Goal: Use online tool/utility: Utilize a website feature to perform a specific function

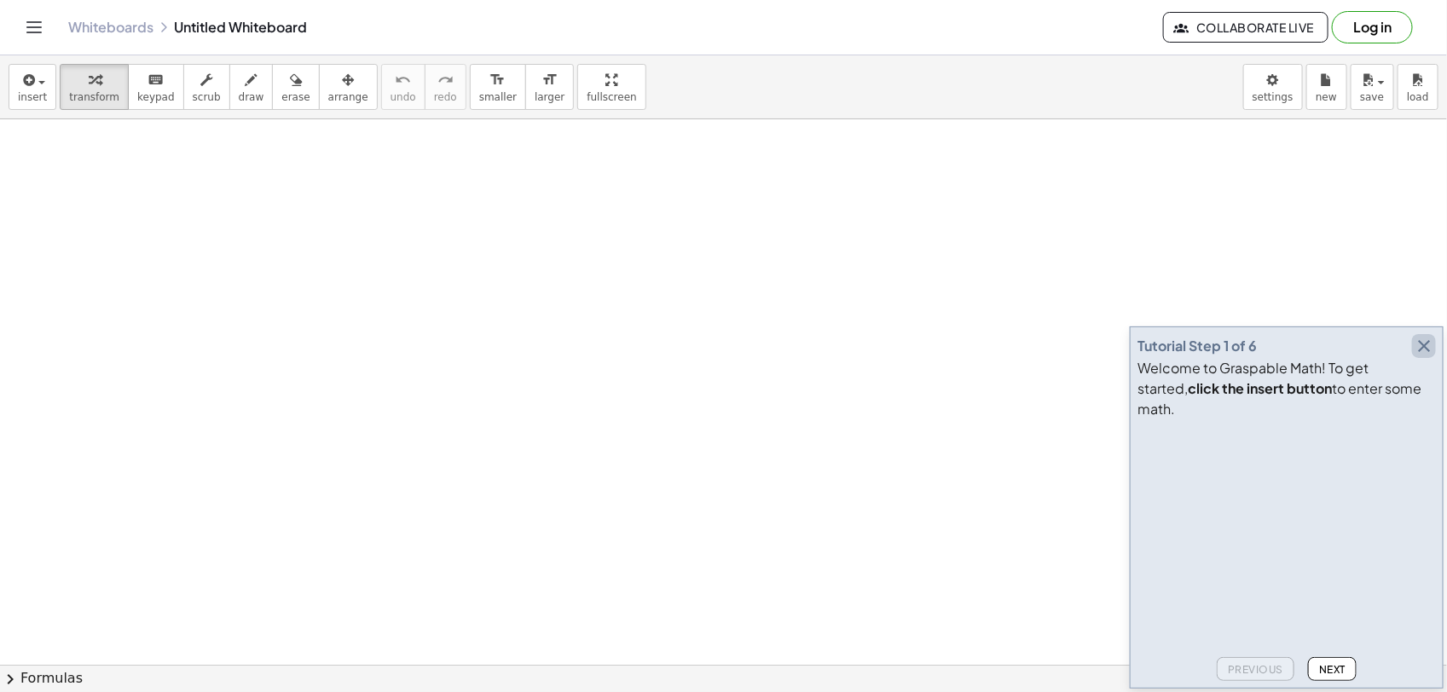
click at [1417, 356] on icon "button" at bounding box center [1424, 346] width 20 height 20
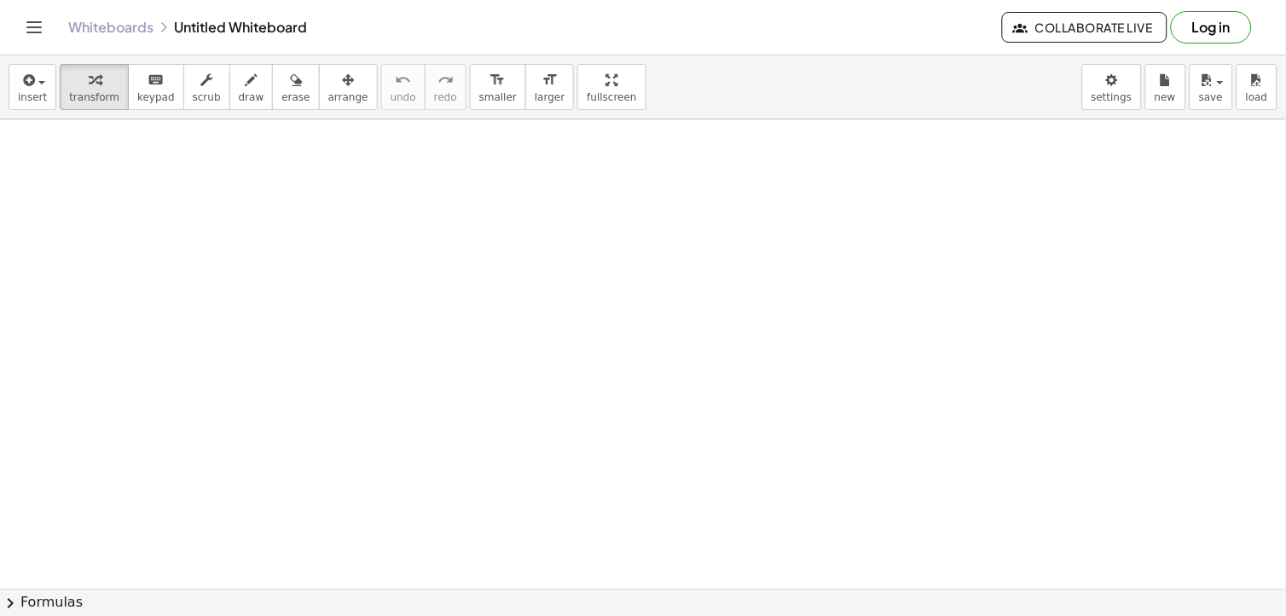
drag, startPoint x: 1422, startPoint y: 0, endPoint x: 695, endPoint y: 167, distance: 745.5
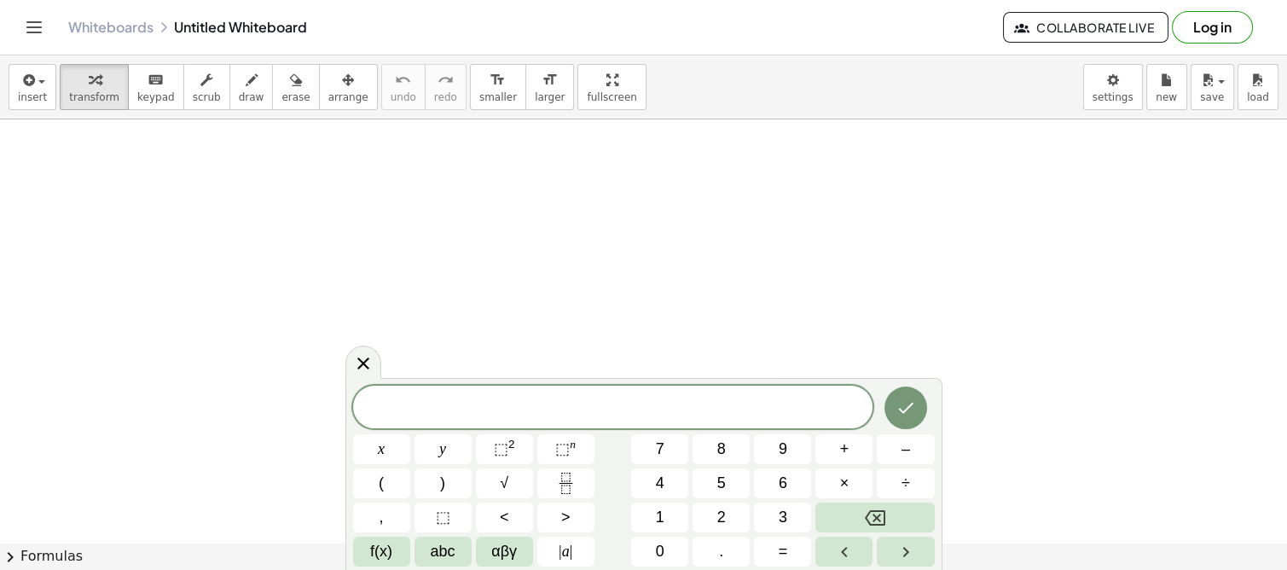
click at [367, 358] on icon at bounding box center [363, 363] width 20 height 20
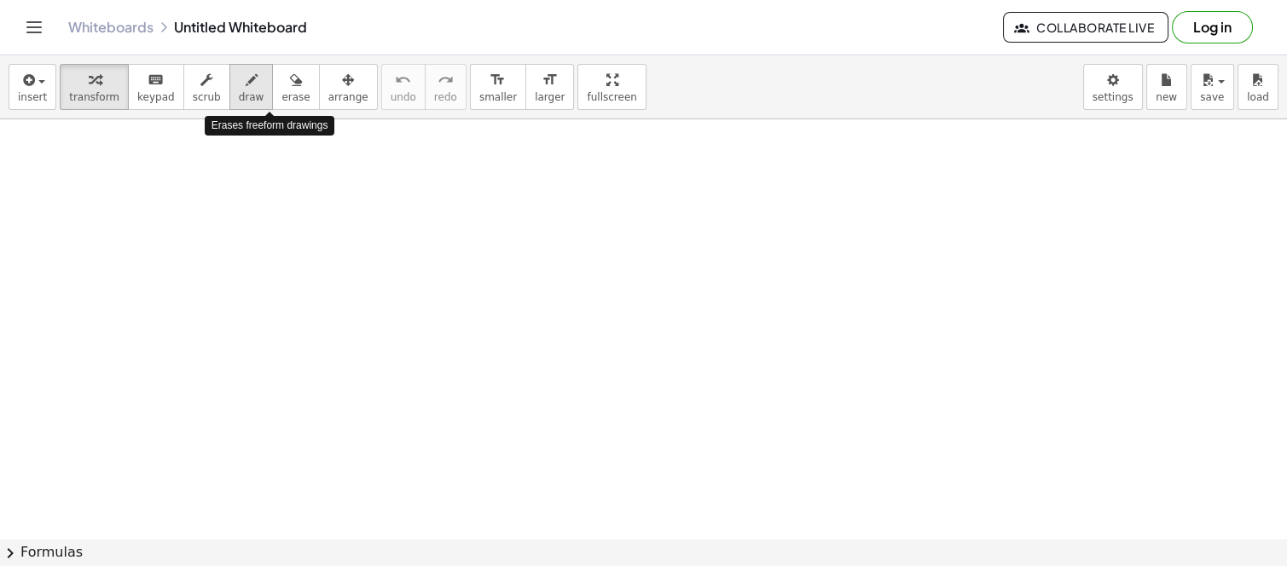
click at [239, 92] on span "draw" at bounding box center [252, 97] width 26 height 12
drag, startPoint x: 570, startPoint y: 130, endPoint x: 570, endPoint y: 150, distance: 20.5
drag, startPoint x: 558, startPoint y: 130, endPoint x: 555, endPoint y: 164, distance: 33.4
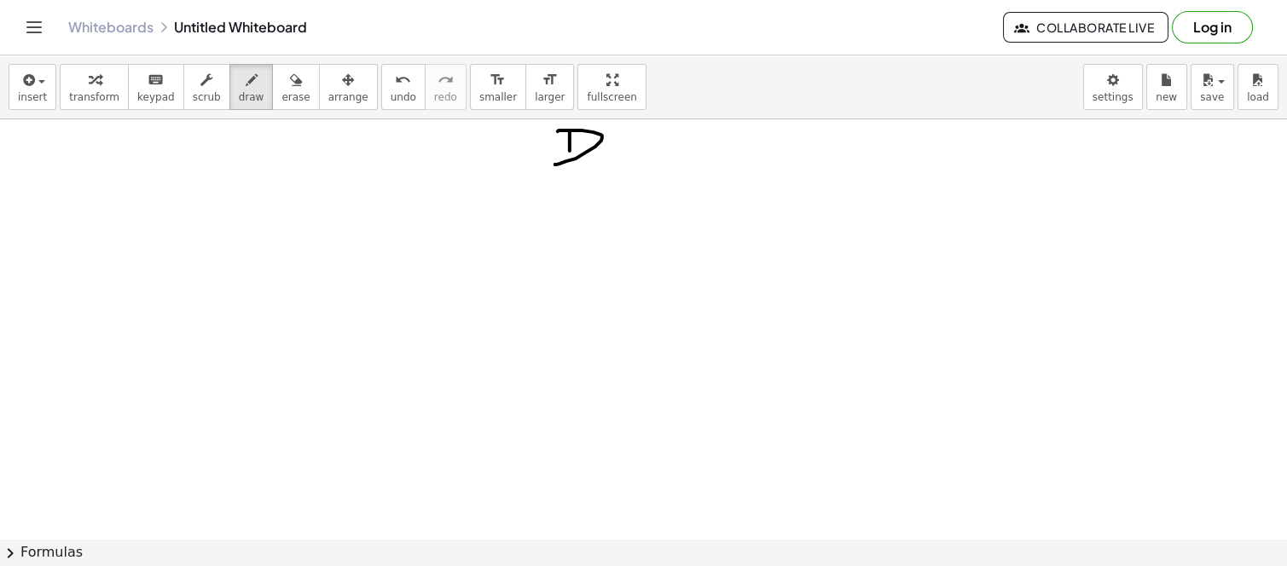
drag, startPoint x: 555, startPoint y: 164, endPoint x: 610, endPoint y: 148, distance: 56.9
drag, startPoint x: 628, startPoint y: 145, endPoint x: 635, endPoint y: 149, distance: 8.8
drag, startPoint x: 640, startPoint y: 148, endPoint x: 655, endPoint y: 141, distance: 16.4
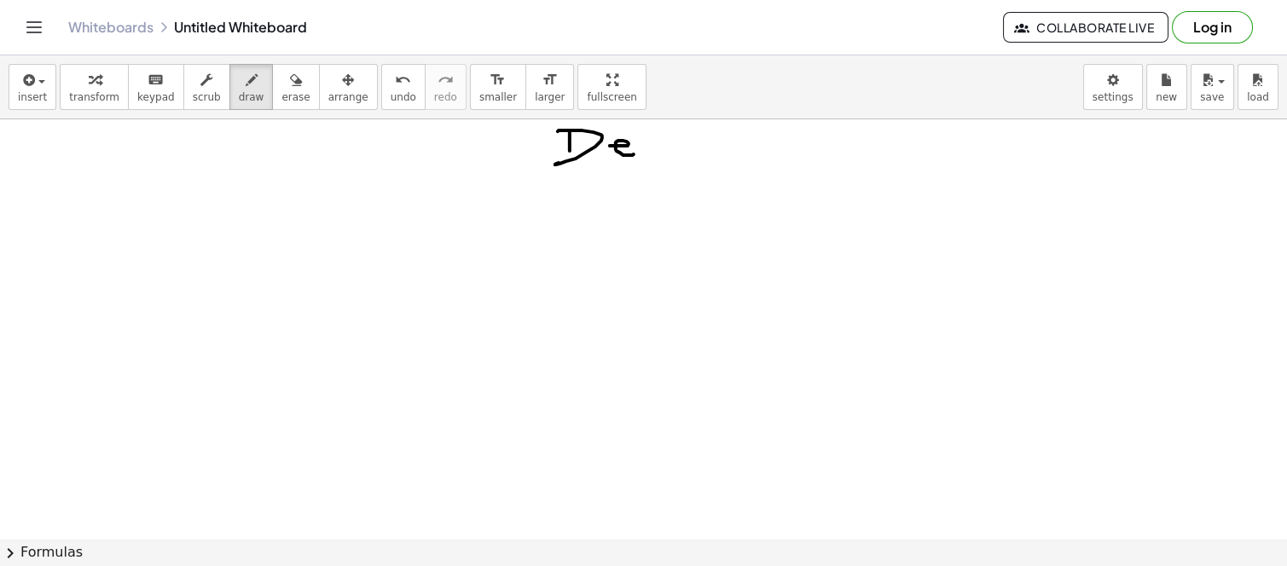
drag, startPoint x: 689, startPoint y: 148, endPoint x: 684, endPoint y: 134, distance: 15.4
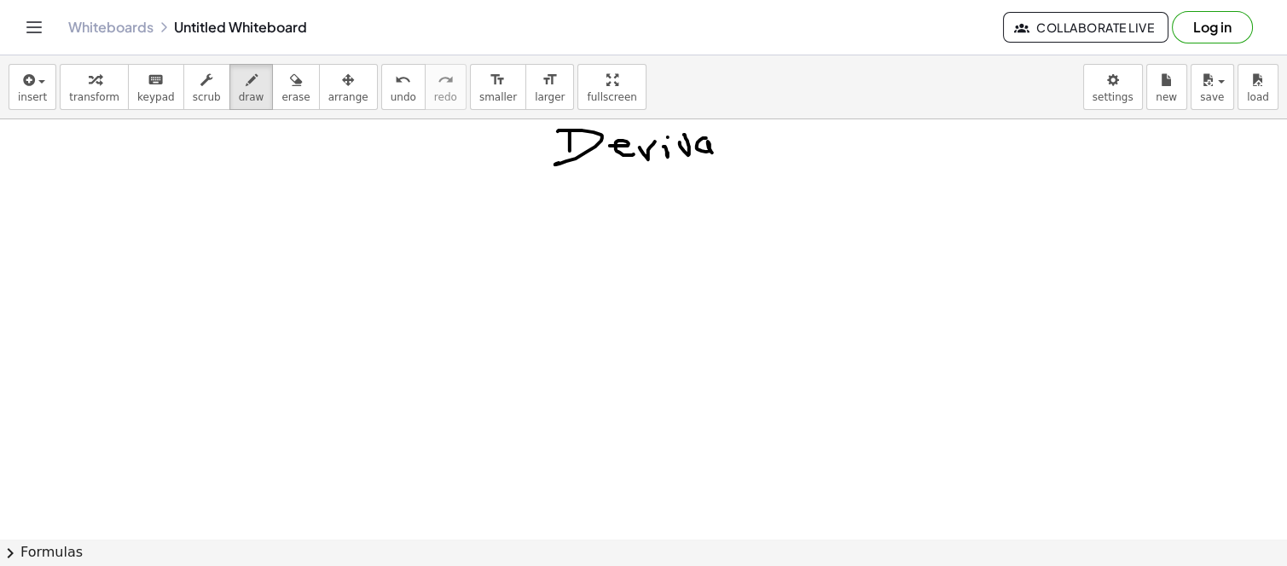
drag, startPoint x: 697, startPoint y: 148, endPoint x: 719, endPoint y: 153, distance: 23.0
drag, startPoint x: 721, startPoint y: 145, endPoint x: 727, endPoint y: 135, distance: 11.8
drag, startPoint x: 727, startPoint y: 129, endPoint x: 743, endPoint y: 152, distance: 27.7
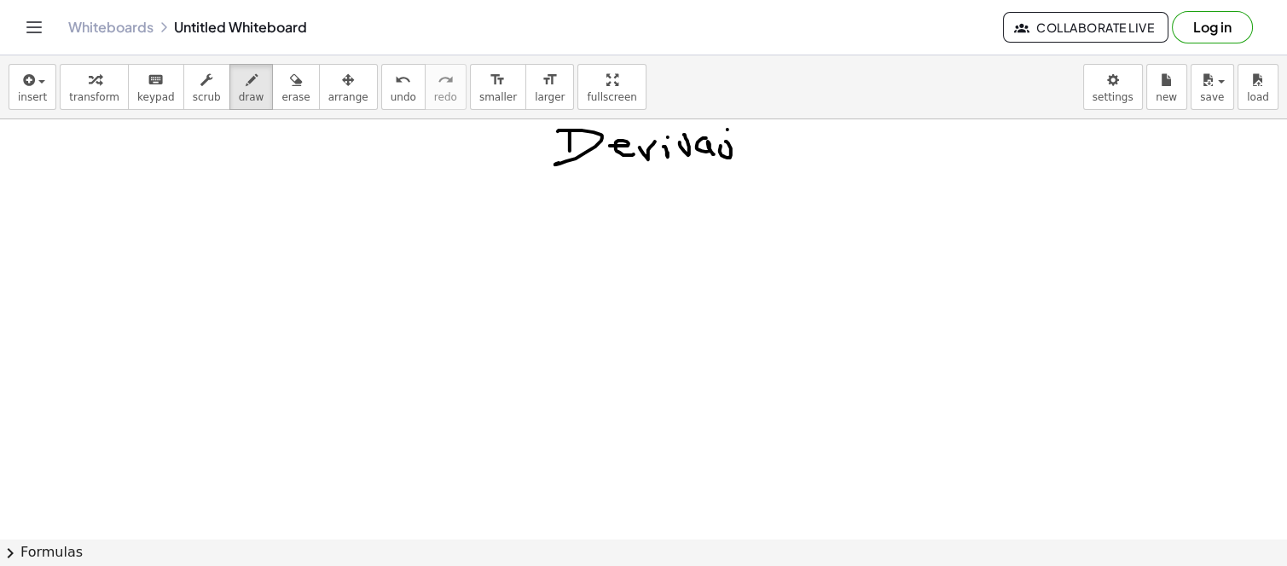
drag, startPoint x: 737, startPoint y: 149, endPoint x: 753, endPoint y: 156, distance: 17.6
drag, startPoint x: 752, startPoint y: 142, endPoint x: 761, endPoint y: 165, distance: 23.8
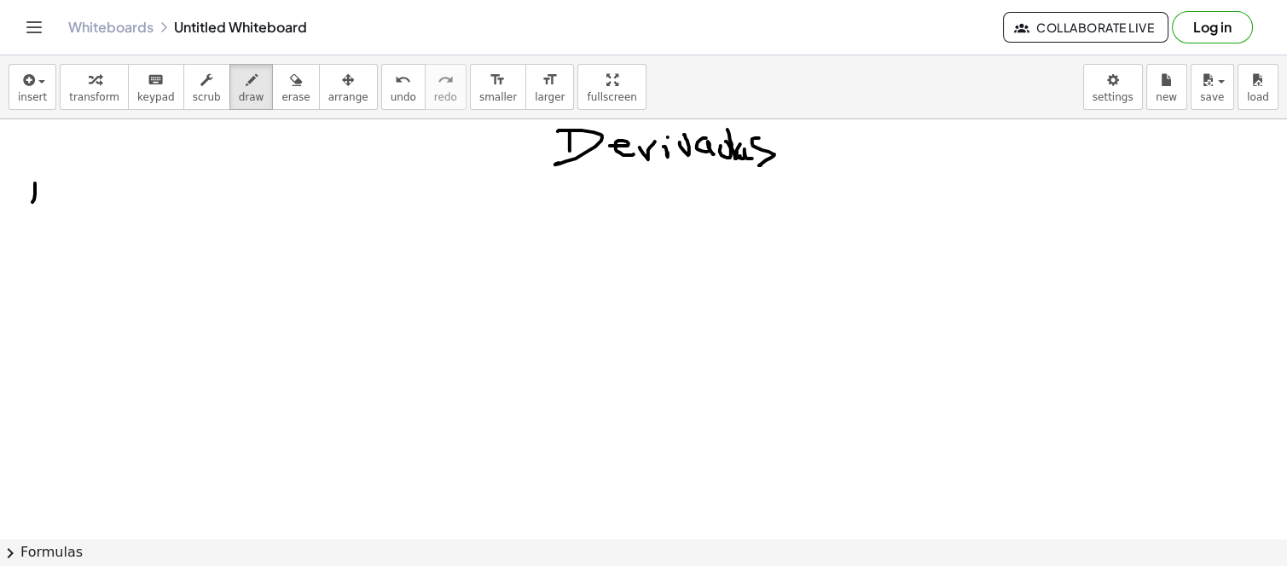
drag, startPoint x: 35, startPoint y: 182, endPoint x: 32, endPoint y: 206, distance: 24.0
drag, startPoint x: 30, startPoint y: 176, endPoint x: 63, endPoint y: 194, distance: 38.2
drag, startPoint x: 58, startPoint y: 193, endPoint x: 84, endPoint y: 189, distance: 25.8
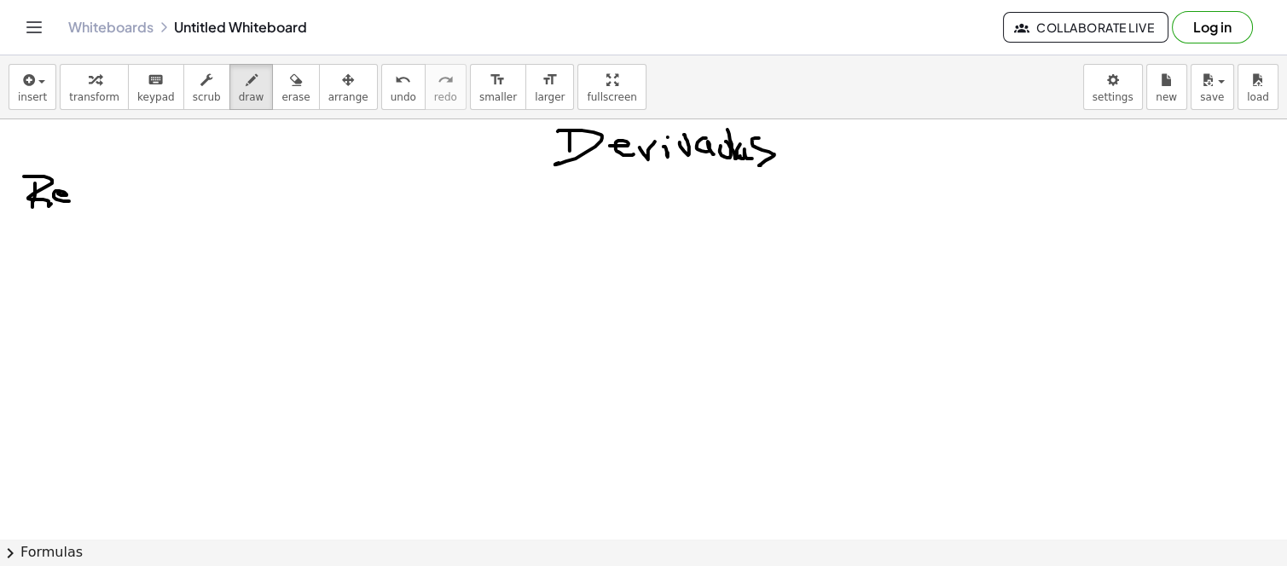
drag, startPoint x: 79, startPoint y: 186, endPoint x: 99, endPoint y: 182, distance: 19.9
drag, startPoint x: 92, startPoint y: 166, endPoint x: 105, endPoint y: 194, distance: 30.9
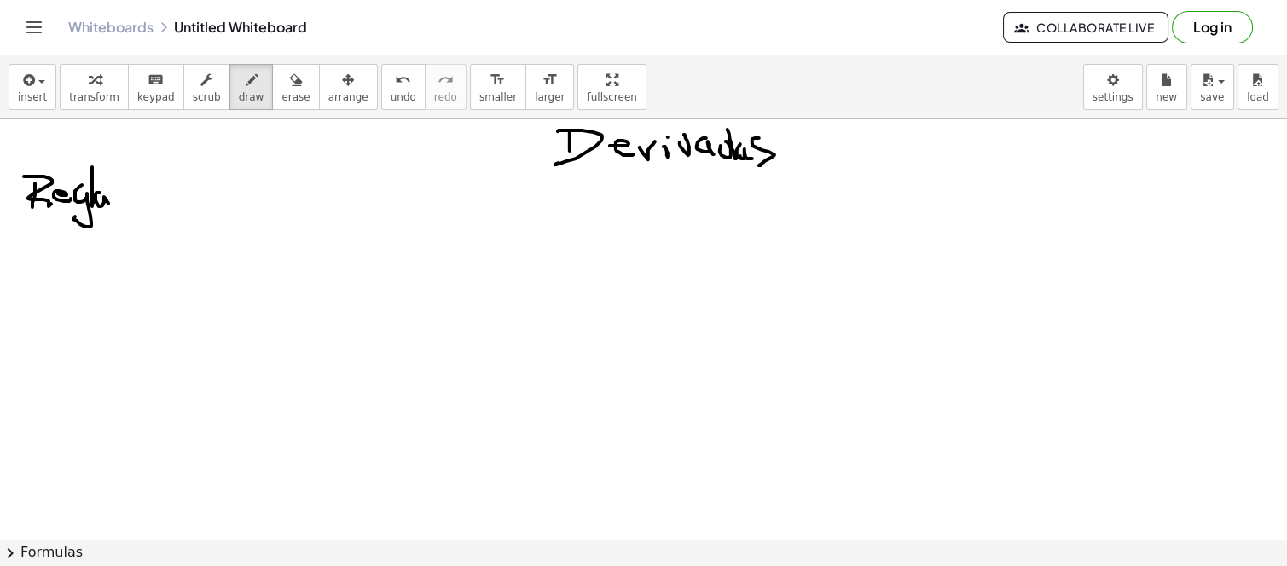
drag, startPoint x: 98, startPoint y: 192, endPoint x: 119, endPoint y: 215, distance: 31.4
drag, startPoint x: 141, startPoint y: 175, endPoint x: 134, endPoint y: 182, distance: 10.3
drag, startPoint x: 134, startPoint y: 182, endPoint x: 146, endPoint y: 193, distance: 15.7
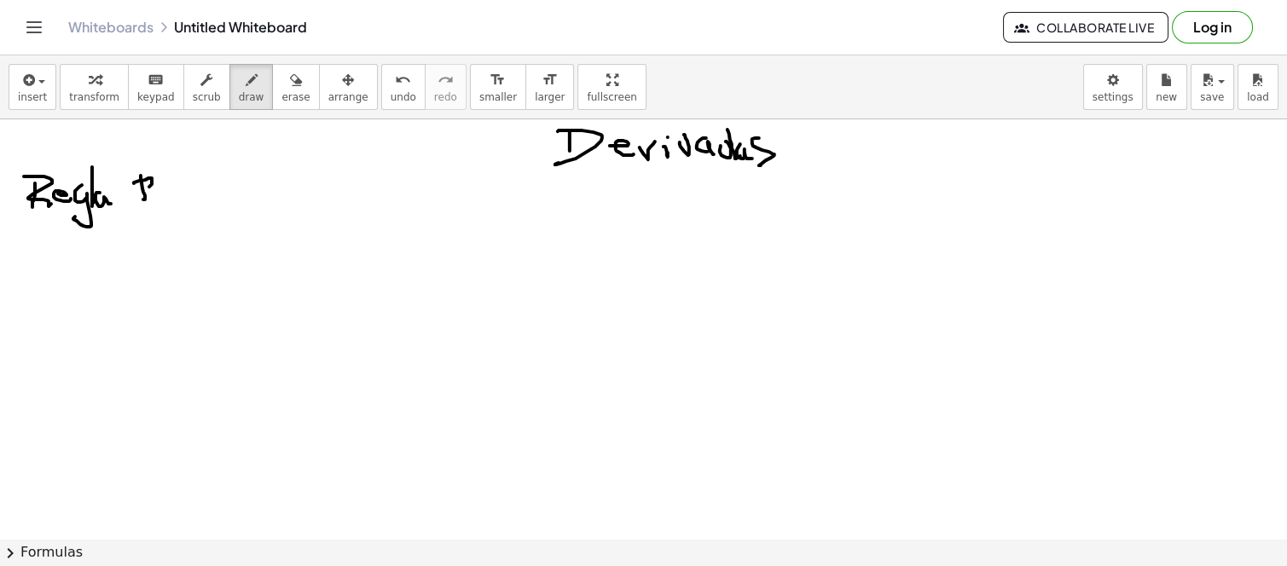
drag, startPoint x: 157, startPoint y: 193, endPoint x: 177, endPoint y: 188, distance: 20.1
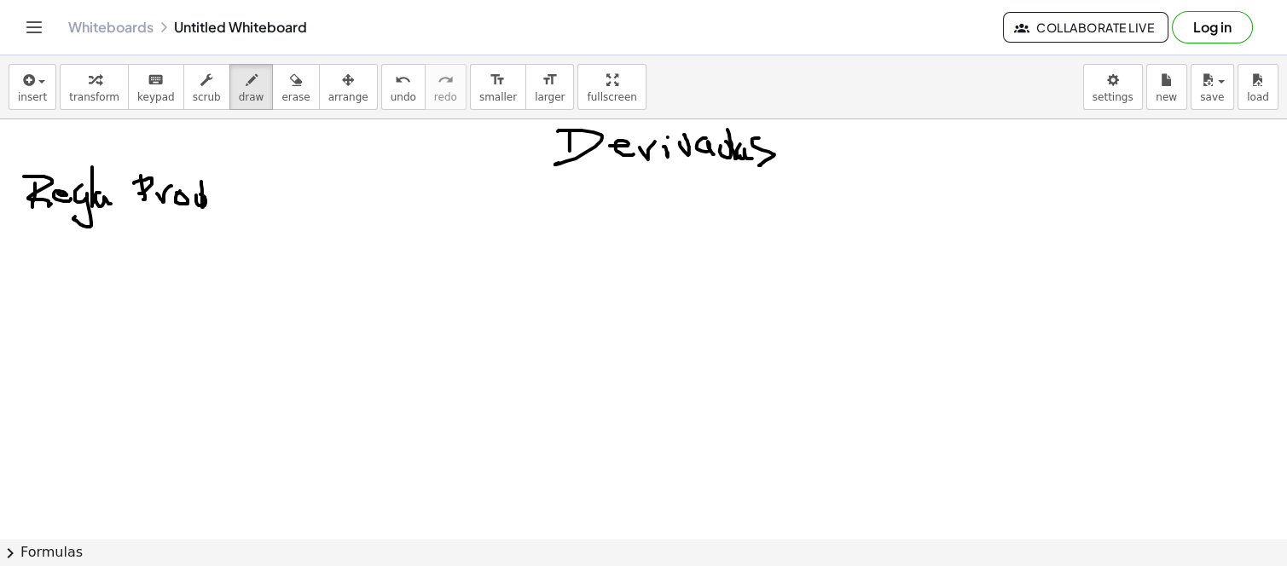
drag, startPoint x: 201, startPoint y: 181, endPoint x: 206, endPoint y: 205, distance: 24.4
drag, startPoint x: 218, startPoint y: 201, endPoint x: 233, endPoint y: 193, distance: 16.8
drag, startPoint x: 230, startPoint y: 198, endPoint x: 252, endPoint y: 168, distance: 36.7
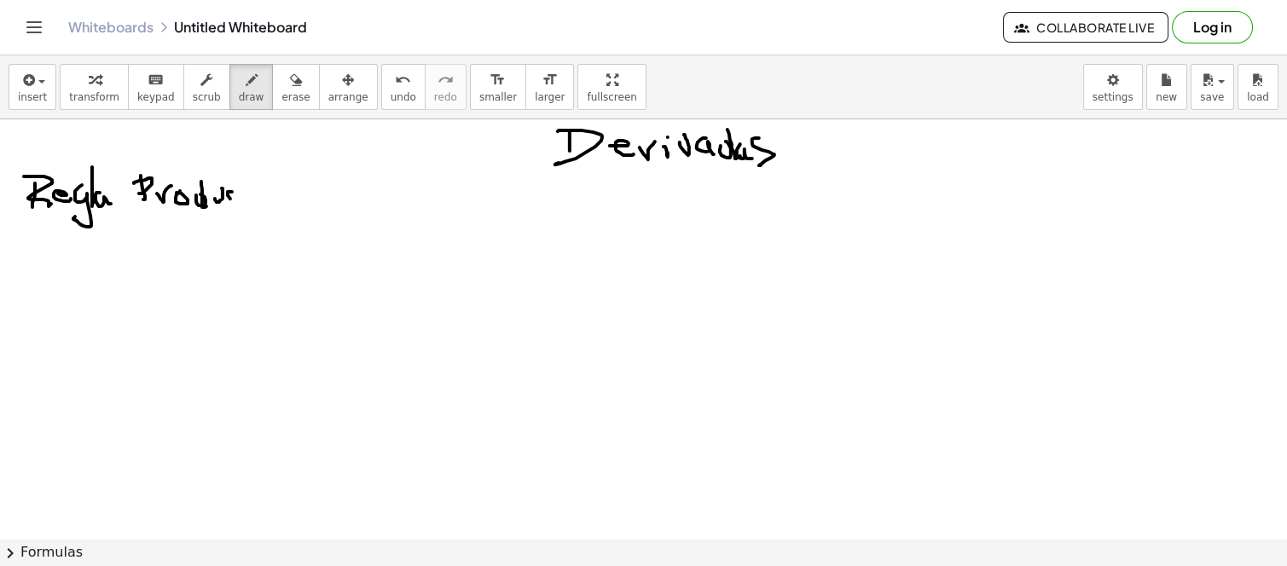
drag, startPoint x: 252, startPoint y: 167, endPoint x: 257, endPoint y: 198, distance: 31.1
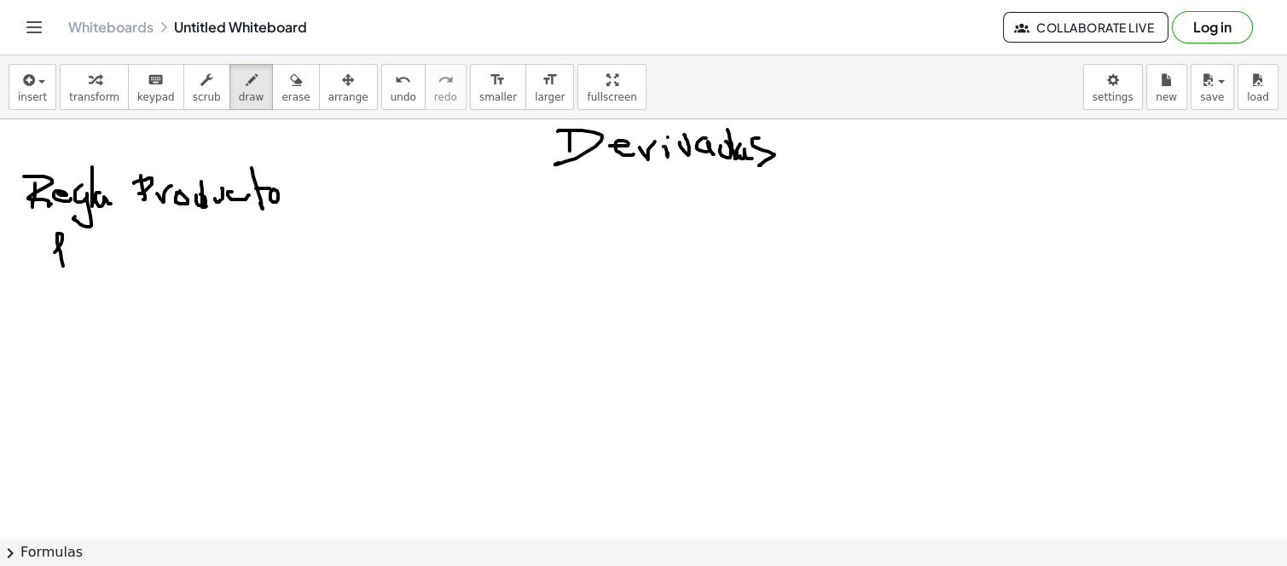
drag, startPoint x: 55, startPoint y: 252, endPoint x: 65, endPoint y: 269, distance: 20.6
drag, startPoint x: 52, startPoint y: 261, endPoint x: 77, endPoint y: 260, distance: 24.7
drag, startPoint x: 84, startPoint y: 252, endPoint x: 104, endPoint y: 258, distance: 21.6
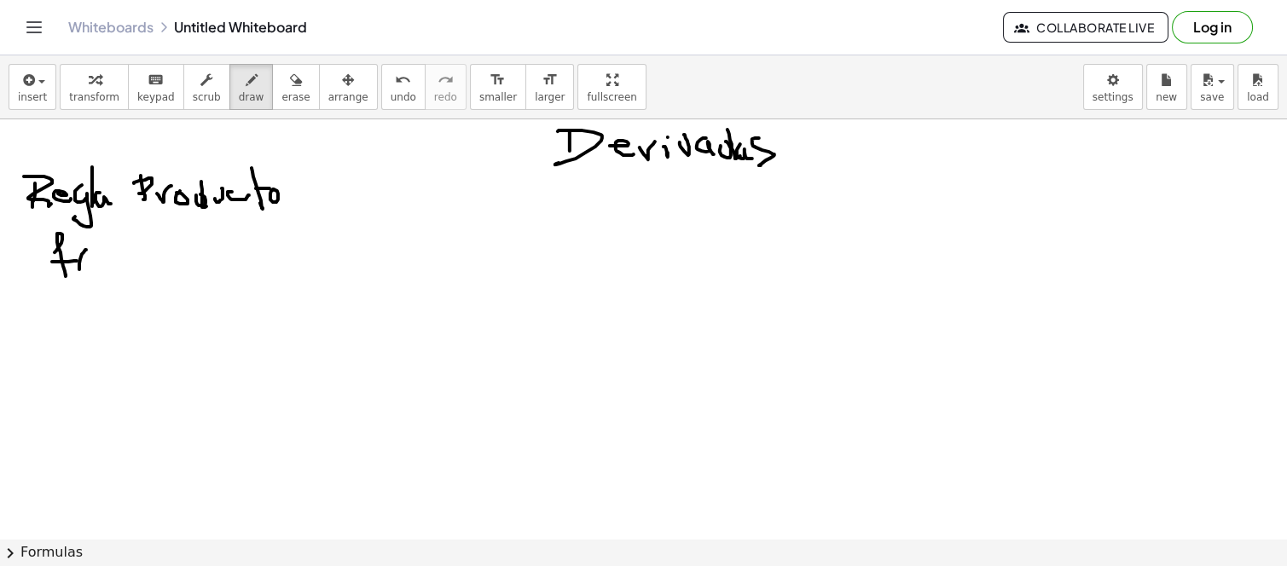
drag, startPoint x: 105, startPoint y: 254, endPoint x: 94, endPoint y: 256, distance: 11.2
drag, startPoint x: 106, startPoint y: 240, endPoint x: 108, endPoint y: 287, distance: 47.0
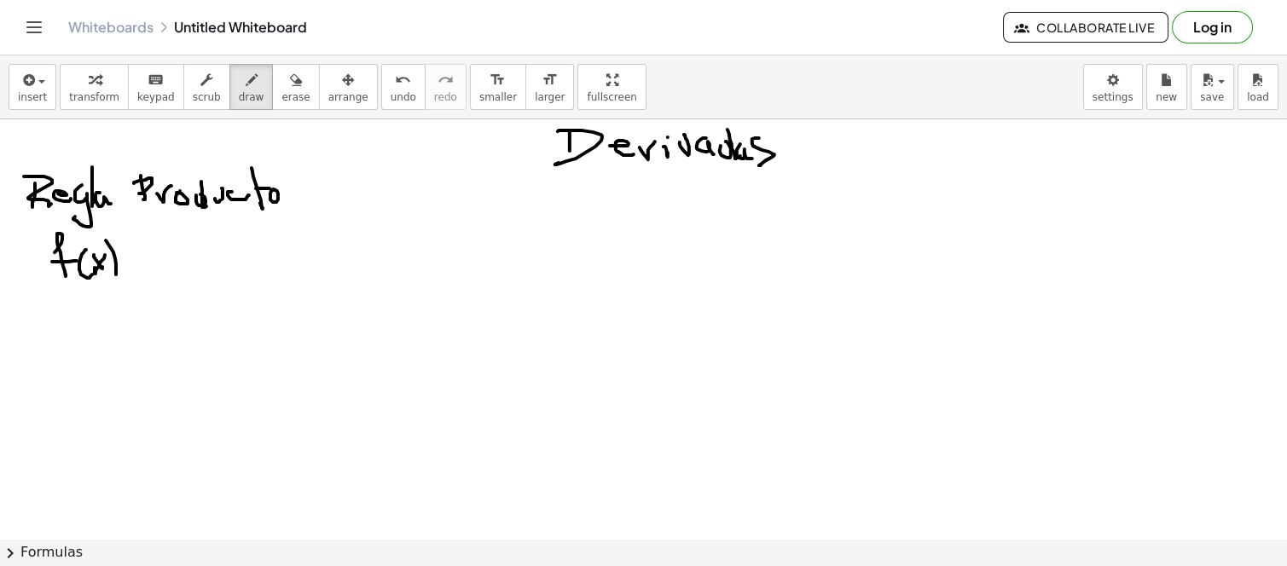
drag, startPoint x: 137, startPoint y: 249, endPoint x: 136, endPoint y: 298, distance: 49.5
drag
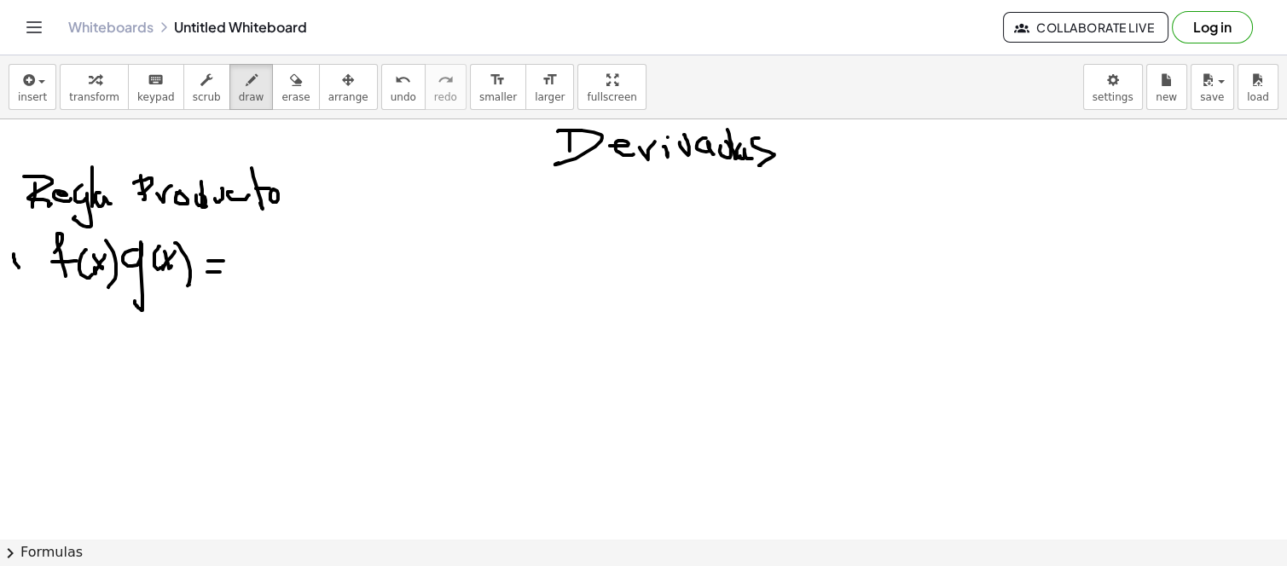
drag, startPoint x: 14, startPoint y: 253, endPoint x: 24, endPoint y: 254, distance: 10.3
drag, startPoint x: 24, startPoint y: 253, endPoint x: 30, endPoint y: 264, distance: 12.6
drag, startPoint x: 32, startPoint y: 262, endPoint x: 41, endPoint y: 262, distance: 9.4
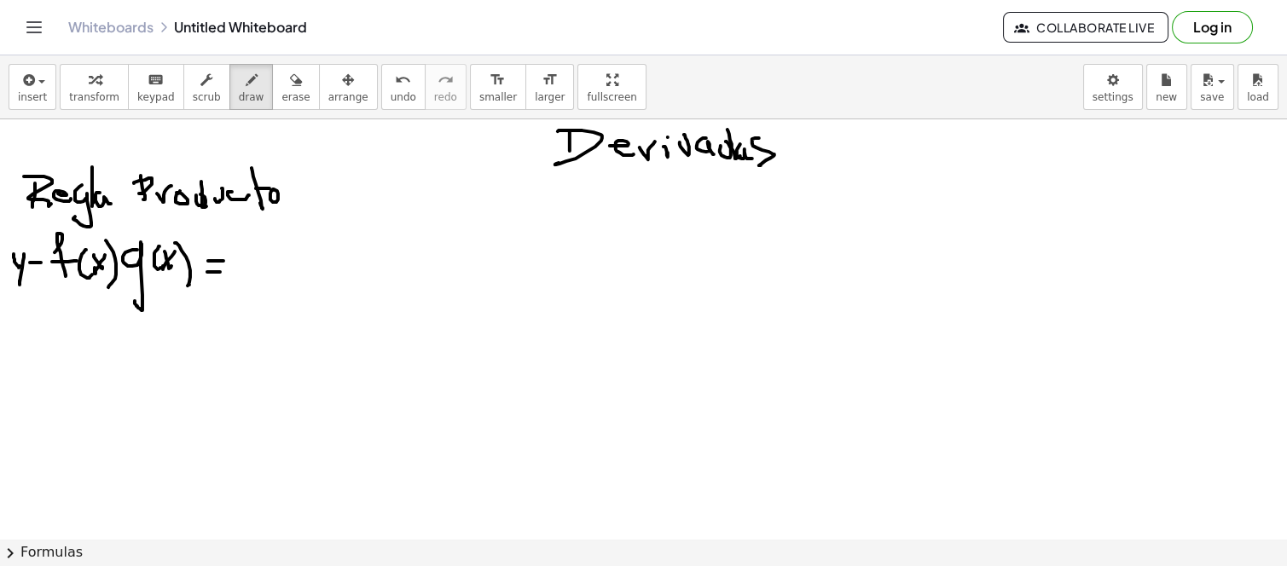
drag, startPoint x: 29, startPoint y: 275, endPoint x: 43, endPoint y: 275, distance: 14.5
click at [281, 95] on span "erase" at bounding box center [295, 97] width 28 height 12
drag, startPoint x: 286, startPoint y: 226, endPoint x: 256, endPoint y: 230, distance: 30.1
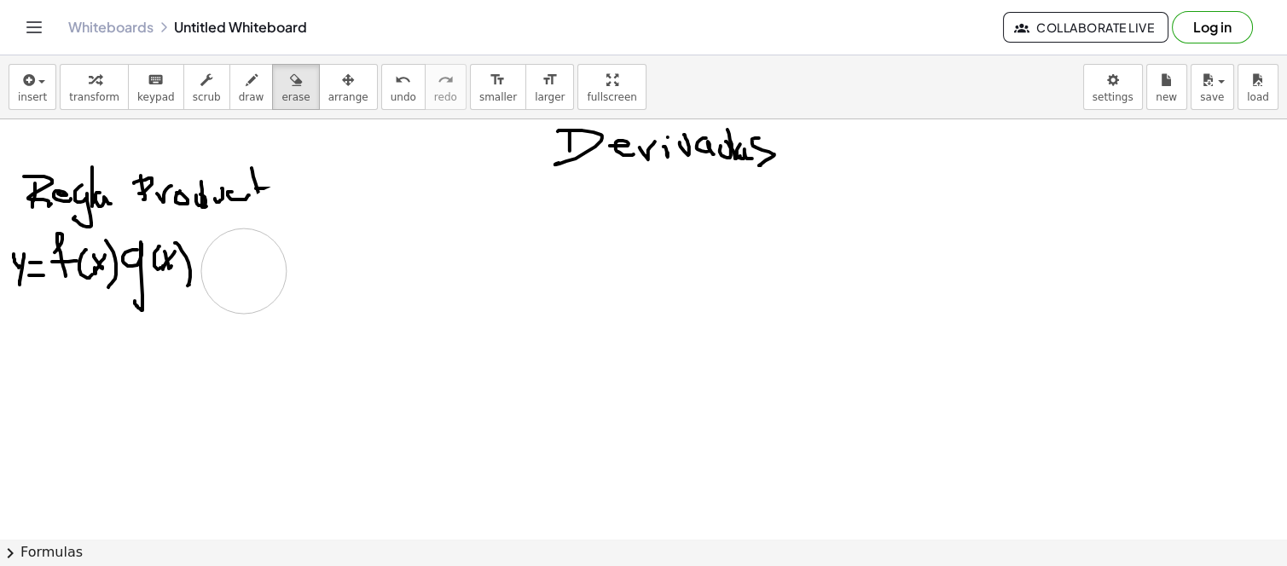
click at [239, 96] on span "draw" at bounding box center [252, 97] width 26 height 12
drag, startPoint x: 14, startPoint y: 331, endPoint x: 21, endPoint y: 346, distance: 16.8
drag, startPoint x: 27, startPoint y: 325, endPoint x: 24, endPoint y: 345, distance: 19.9
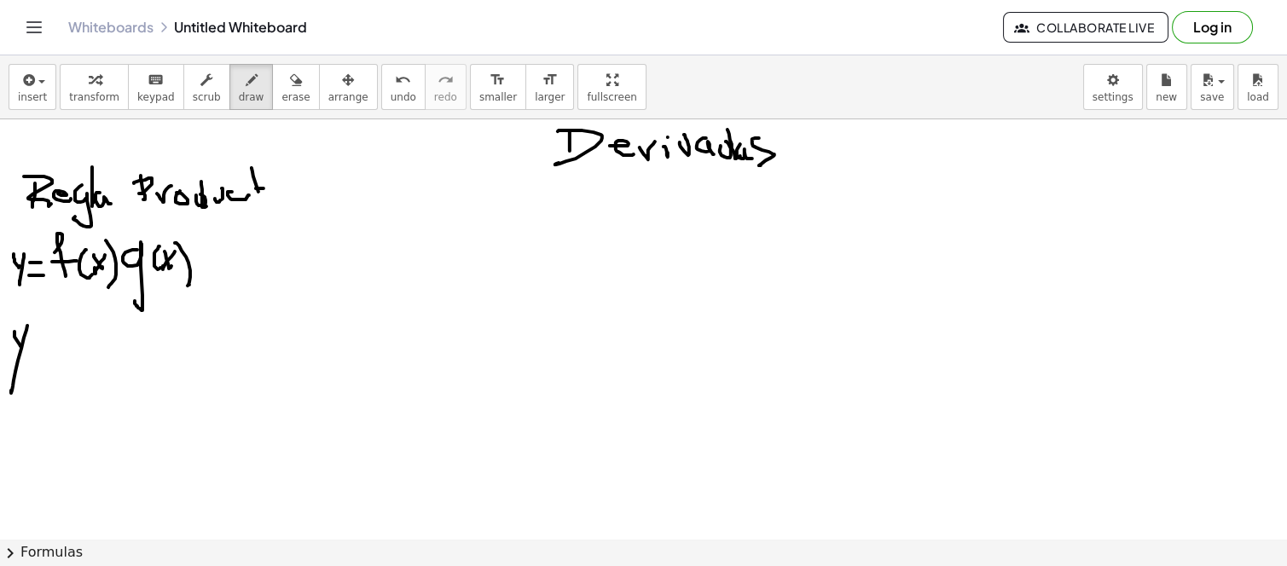
drag, startPoint x: 36, startPoint y: 328, endPoint x: 32, endPoint y: 304, distance: 25.1
drag, startPoint x: 54, startPoint y: 339, endPoint x: 61, endPoint y: 353, distance: 15.3
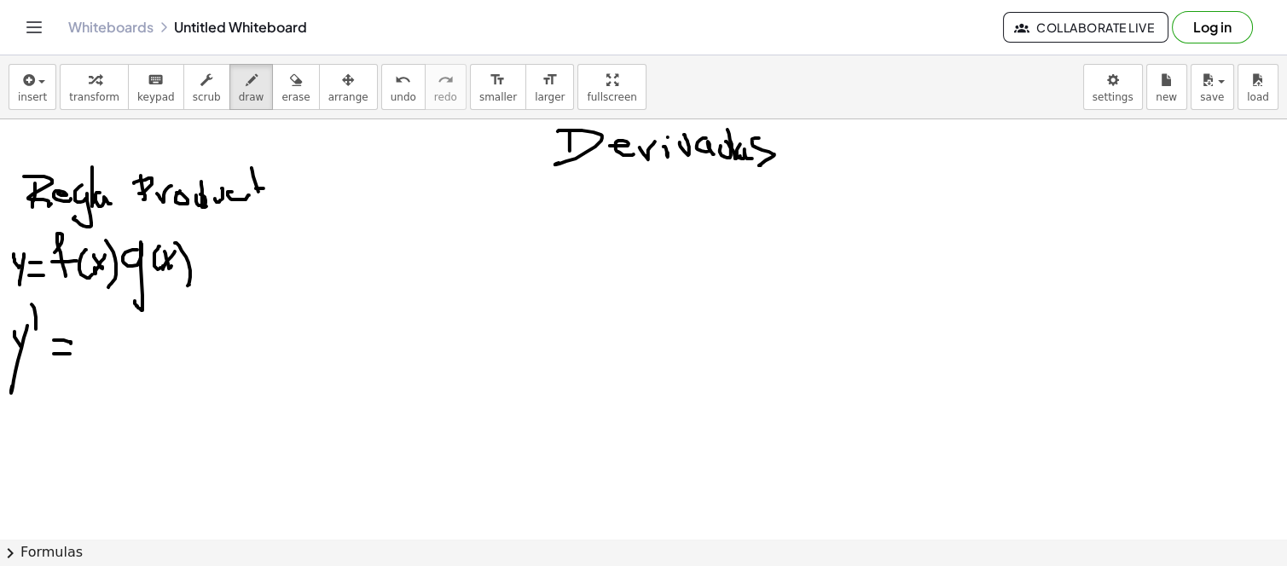
drag, startPoint x: 54, startPoint y: 353, endPoint x: 70, endPoint y: 353, distance: 16.2
drag, startPoint x: 89, startPoint y: 336, endPoint x: 92, endPoint y: 356, distance: 20.7
drag, startPoint x: 85, startPoint y: 345, endPoint x: 107, endPoint y: 331, distance: 26.5
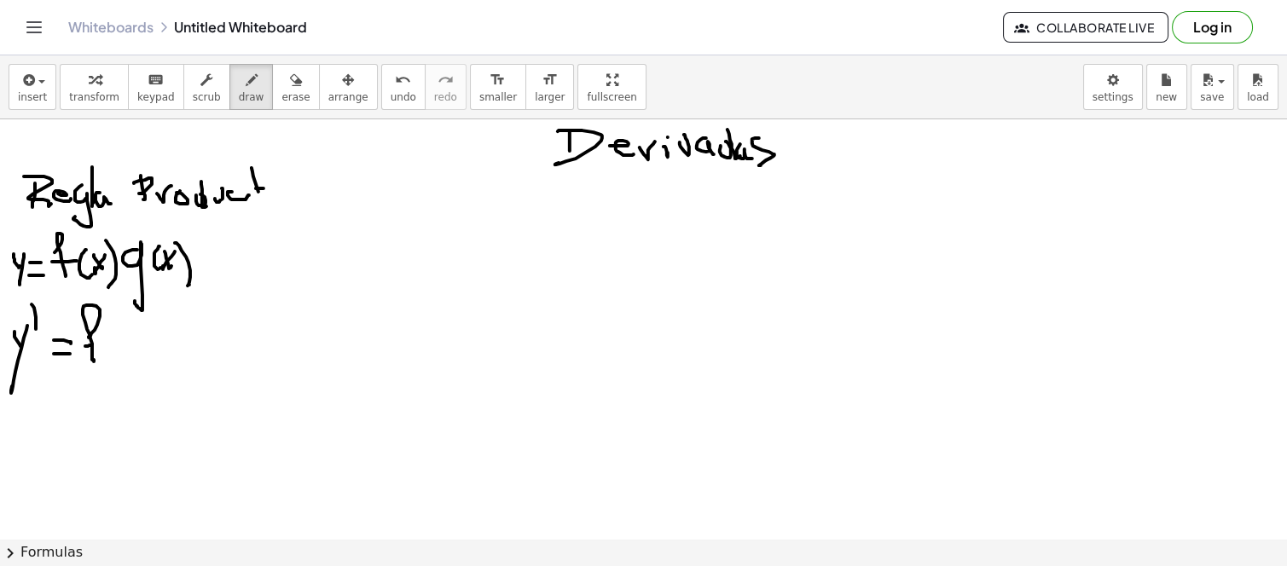
drag, startPoint x: 107, startPoint y: 322, endPoint x: 104, endPoint y: 312, distance: 10.5
drag, startPoint x: 119, startPoint y: 326, endPoint x: 134, endPoint y: 327, distance: 14.6
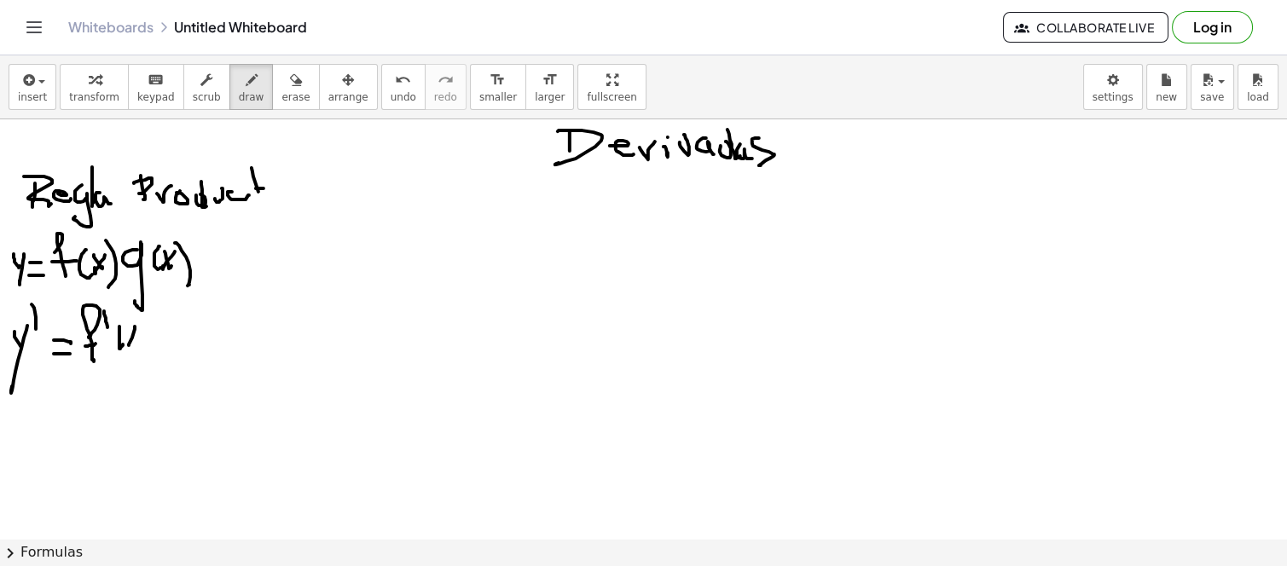
drag, startPoint x: 126, startPoint y: 331, endPoint x: 138, endPoint y: 337, distance: 13.3
drag, startPoint x: 142, startPoint y: 325, endPoint x: 159, endPoint y: 344, distance: 25.4
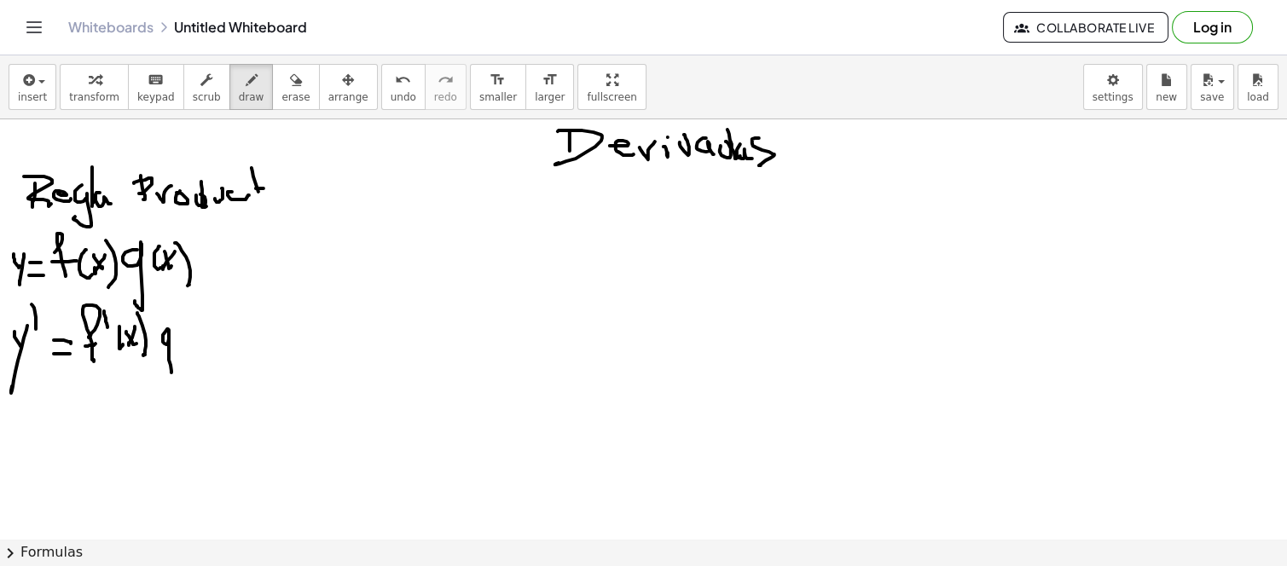
drag, startPoint x: 168, startPoint y: 328, endPoint x: 164, endPoint y: 361, distance: 32.7
drag, startPoint x: 182, startPoint y: 327, endPoint x: 193, endPoint y: 339, distance: 15.1
drag, startPoint x: 200, startPoint y: 330, endPoint x: 192, endPoint y: 329, distance: 8.6
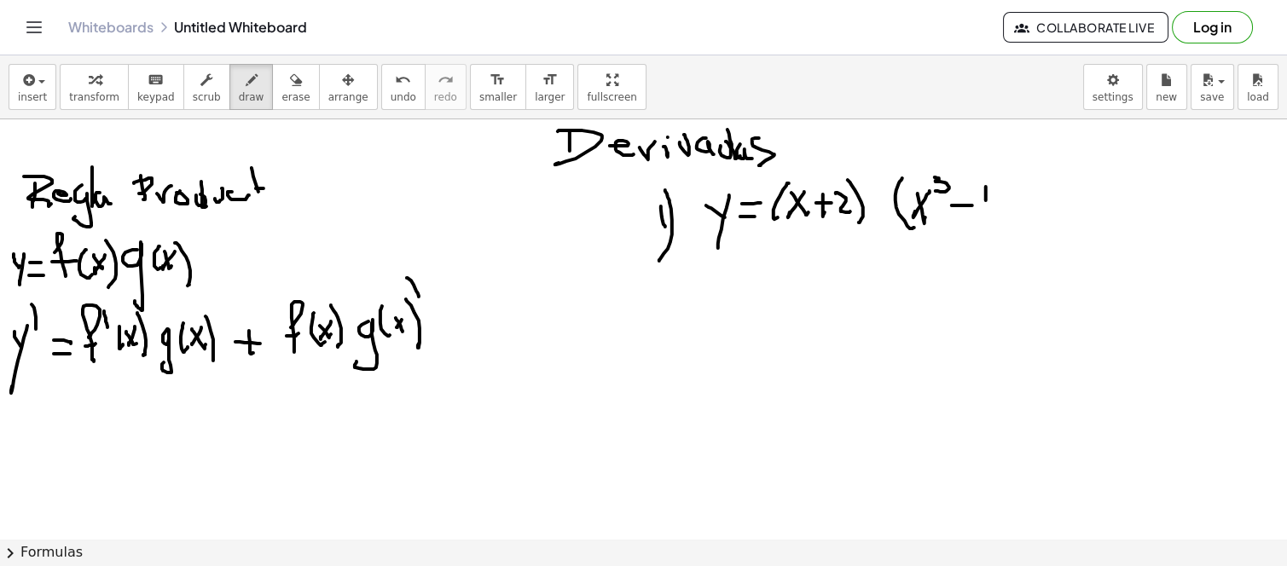
click at [395, 87] on icon "undo" at bounding box center [403, 80] width 16 height 20
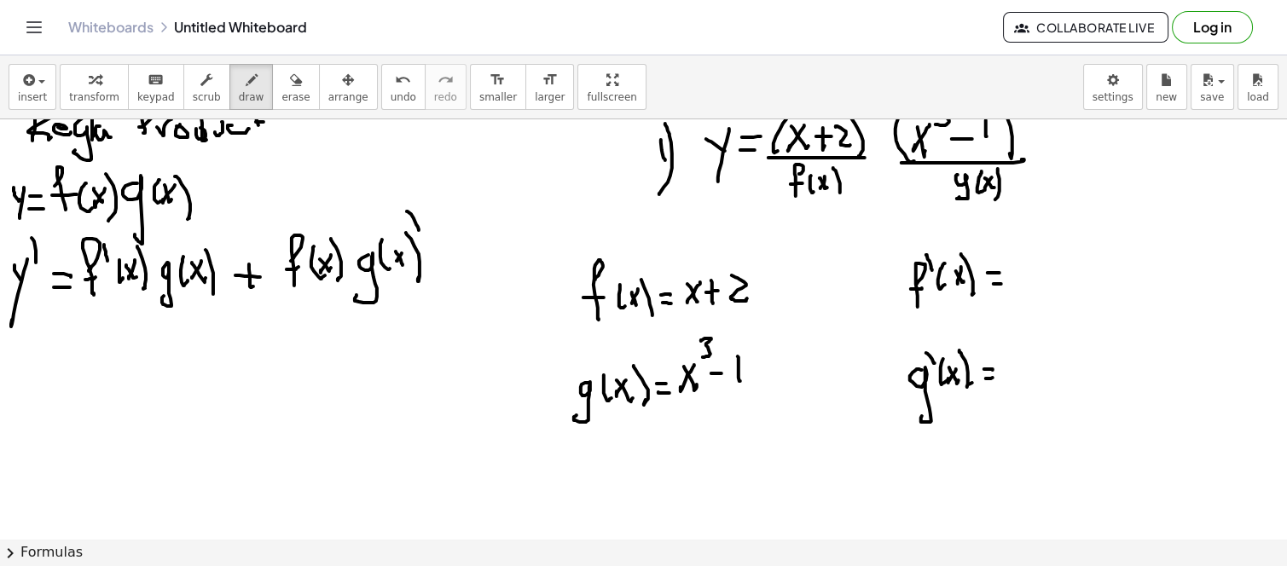
scroll to position [95, 0]
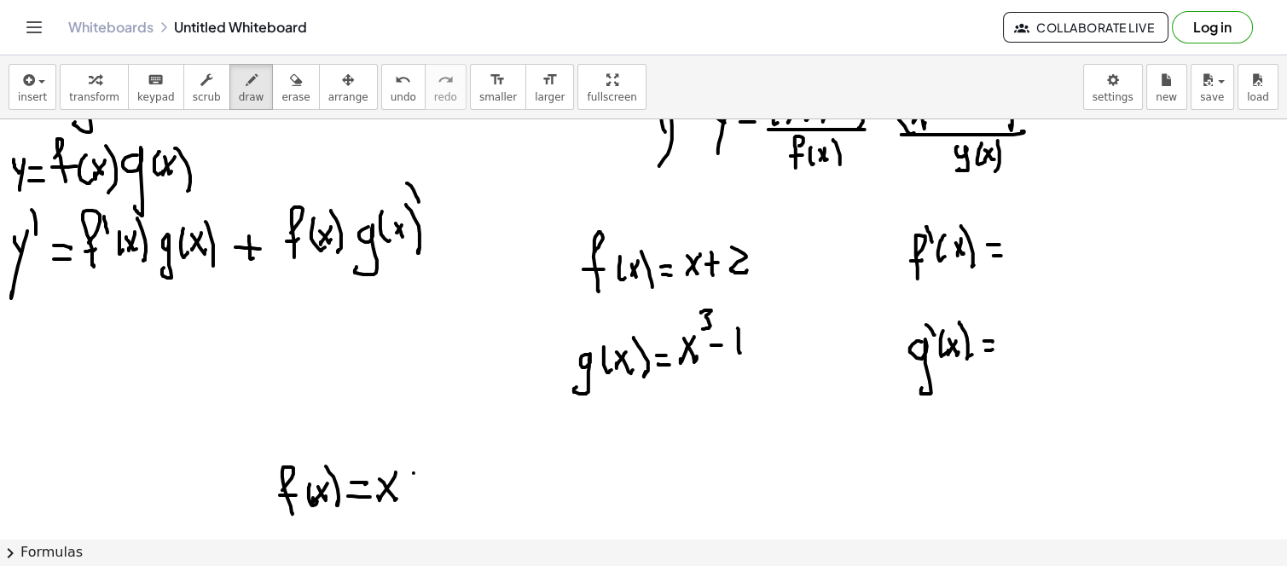
click at [381, 86] on button "undo undo" at bounding box center [403, 87] width 44 height 46
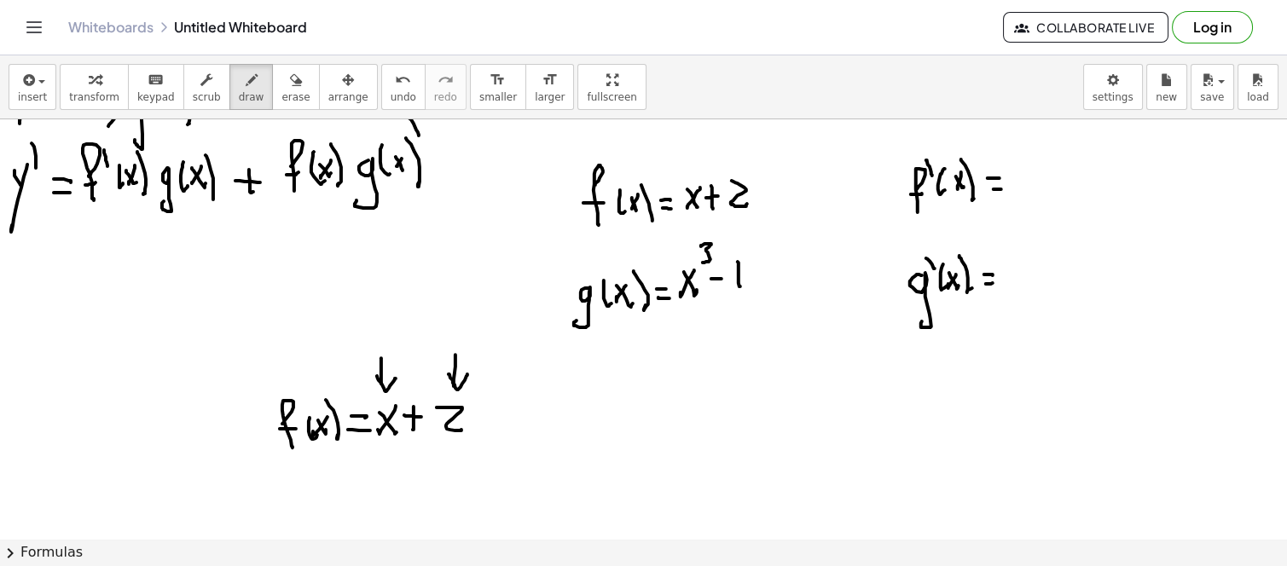
scroll to position [189, 0]
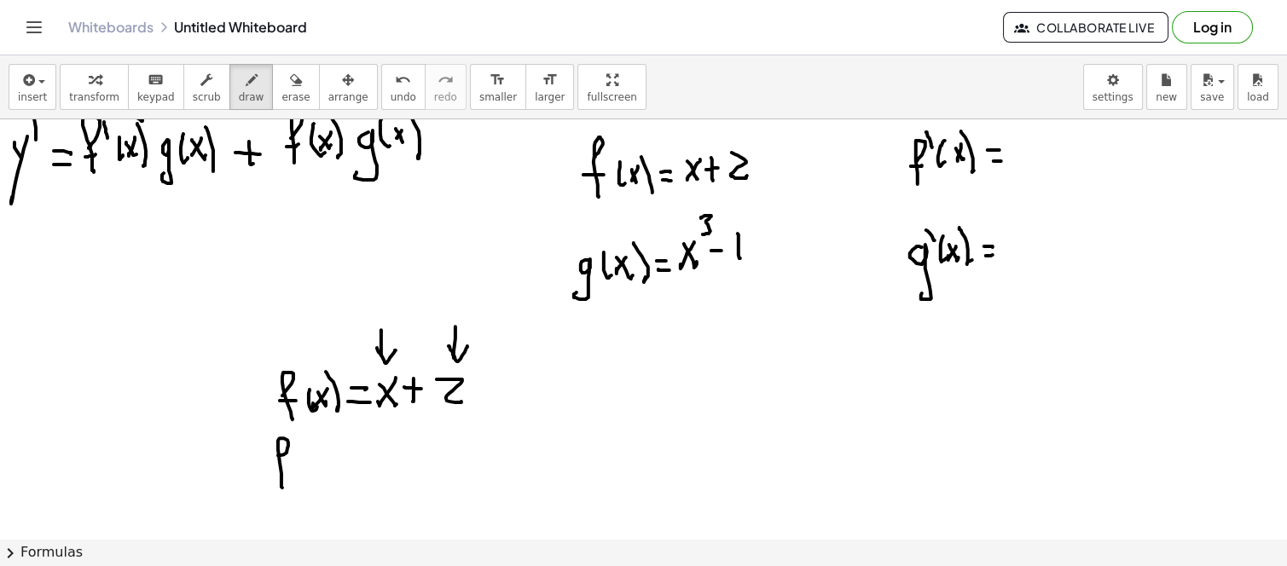
click at [282, 482] on div at bounding box center [643, 531] width 1287 height 1202
click at [295, 461] on div at bounding box center [643, 531] width 1287 height 1202
click at [297, 435] on div at bounding box center [643, 531] width 1287 height 1202
click at [321, 466] on div at bounding box center [643, 531] width 1287 height 1202
click at [321, 463] on div at bounding box center [643, 531] width 1287 height 1202
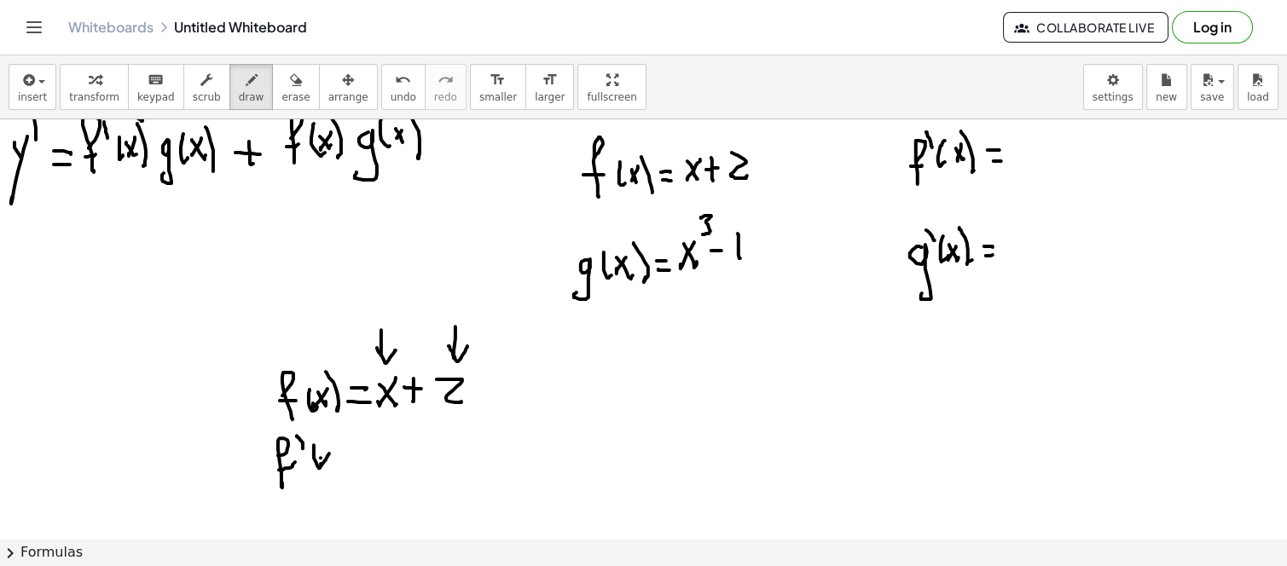
click at [327, 464] on div at bounding box center [643, 531] width 1287 height 1202
click at [339, 466] on div at bounding box center [643, 531] width 1287 height 1202
click at [360, 449] on div at bounding box center [643, 531] width 1287 height 1202
click at [364, 458] on div at bounding box center [643, 531] width 1287 height 1202
click at [381, 465] on div at bounding box center [643, 531] width 1287 height 1202
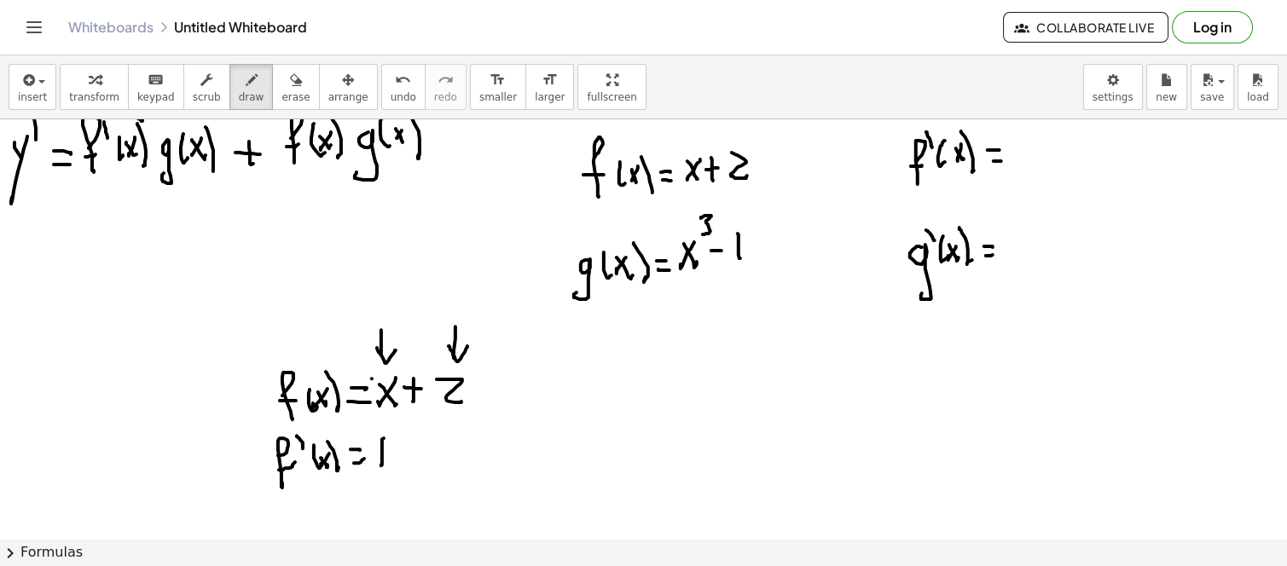
click at [372, 378] on div at bounding box center [643, 531] width 1287 height 1202
click at [372, 385] on div at bounding box center [643, 531] width 1287 height 1202
click at [373, 392] on div at bounding box center [643, 531] width 1287 height 1202
click at [373, 398] on div at bounding box center [643, 531] width 1287 height 1202
click at [374, 403] on div at bounding box center [643, 531] width 1287 height 1202
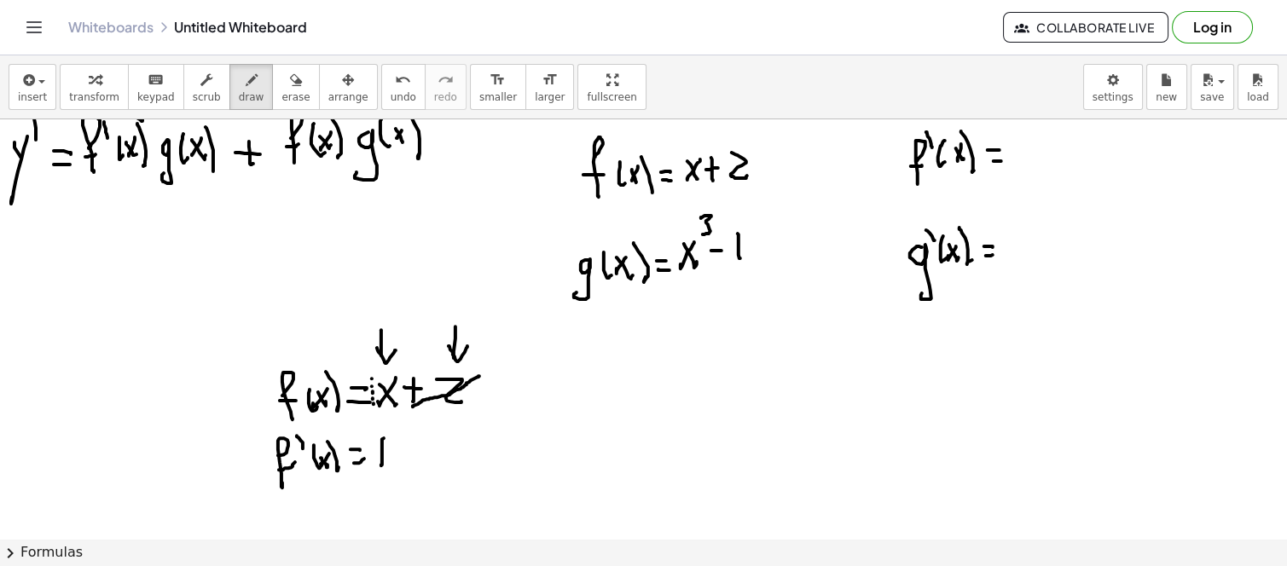
click at [480, 374] on div at bounding box center [643, 531] width 1287 height 1202
click at [493, 352] on div at bounding box center [643, 531] width 1287 height 1202
drag, startPoint x: 411, startPoint y: 439, endPoint x: 403, endPoint y: 456, distance: 18.7
click at [409, 465] on div at bounding box center [643, 531] width 1287 height 1202
drag, startPoint x: 402, startPoint y: 455, endPoint x: 426, endPoint y: 454, distance: 24.7
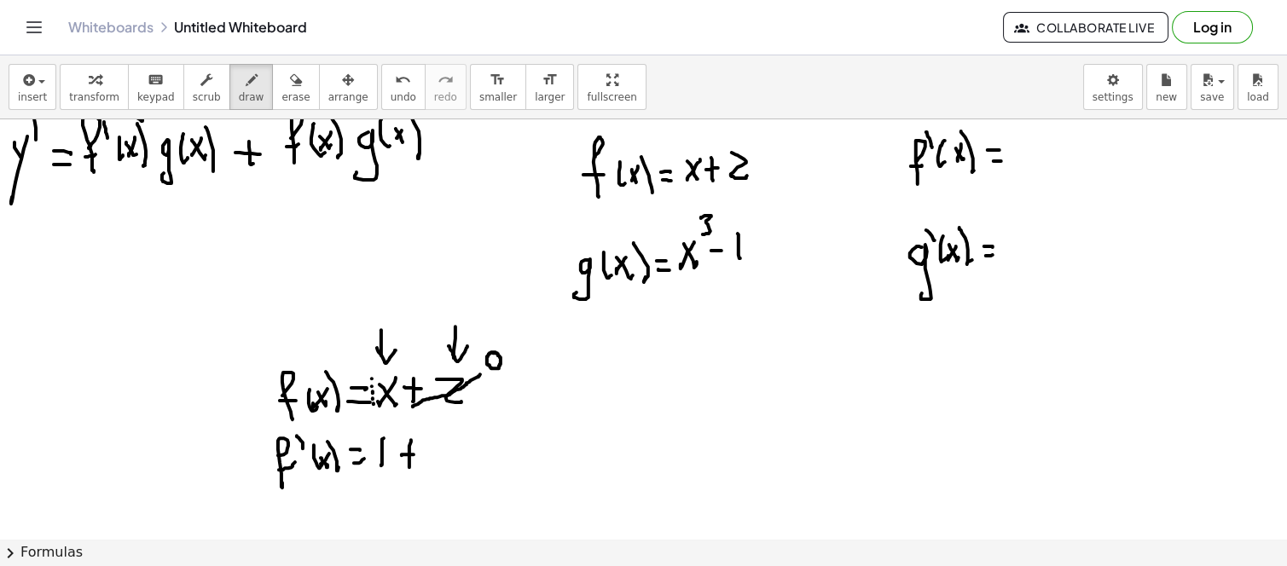
click at [426, 454] on div at bounding box center [643, 531] width 1287 height 1202
drag, startPoint x: 443, startPoint y: 440, endPoint x: 431, endPoint y: 448, distance: 14.9
click at [436, 443] on div at bounding box center [643, 531] width 1287 height 1202
click at [282, 526] on div at bounding box center [643, 531] width 1287 height 1202
click at [287, 518] on div at bounding box center [643, 531] width 1287 height 1202
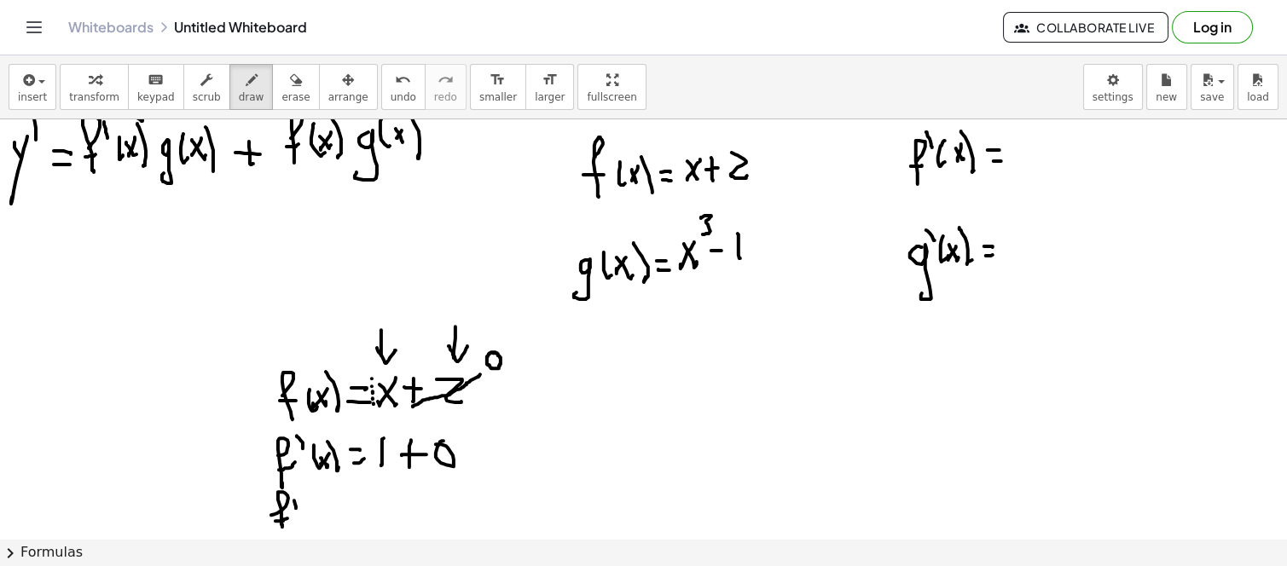
click at [292, 495] on div at bounding box center [643, 531] width 1287 height 1202
click at [314, 518] on div at bounding box center [643, 531] width 1287 height 1202
click at [318, 513] on div at bounding box center [643, 531] width 1287 height 1202
click at [329, 513] on div at bounding box center [643, 531] width 1287 height 1202
click at [338, 518] on div at bounding box center [643, 531] width 1287 height 1202
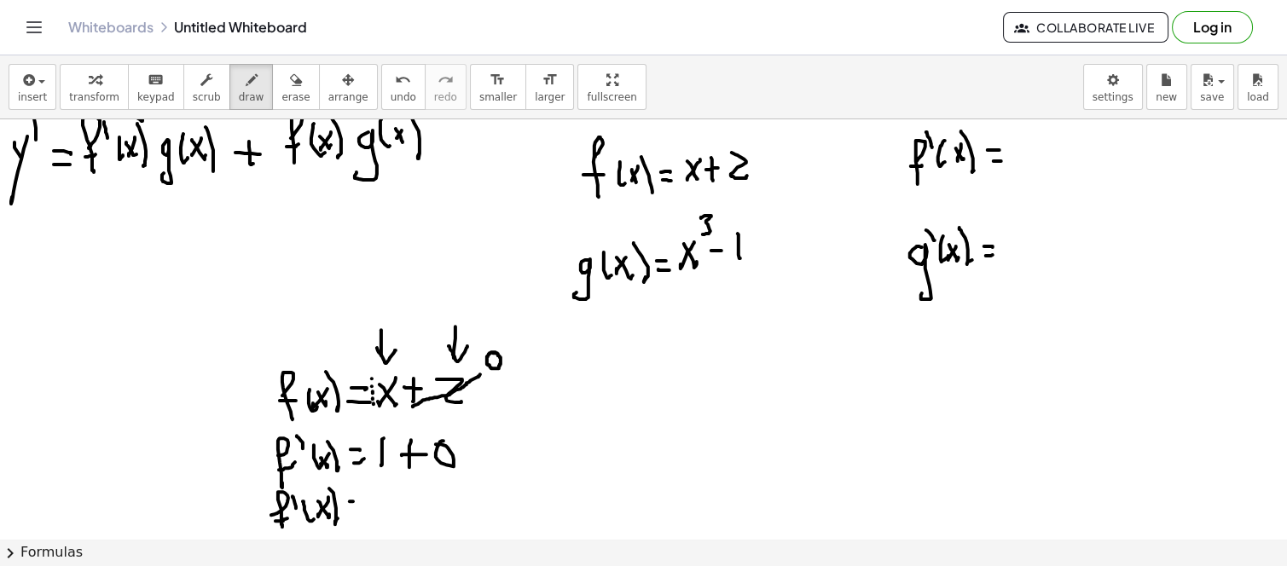
click at [362, 501] on div at bounding box center [643, 531] width 1287 height 1202
click at [367, 512] on div at bounding box center [643, 531] width 1287 height 1202
click at [396, 520] on div at bounding box center [643, 531] width 1287 height 1202
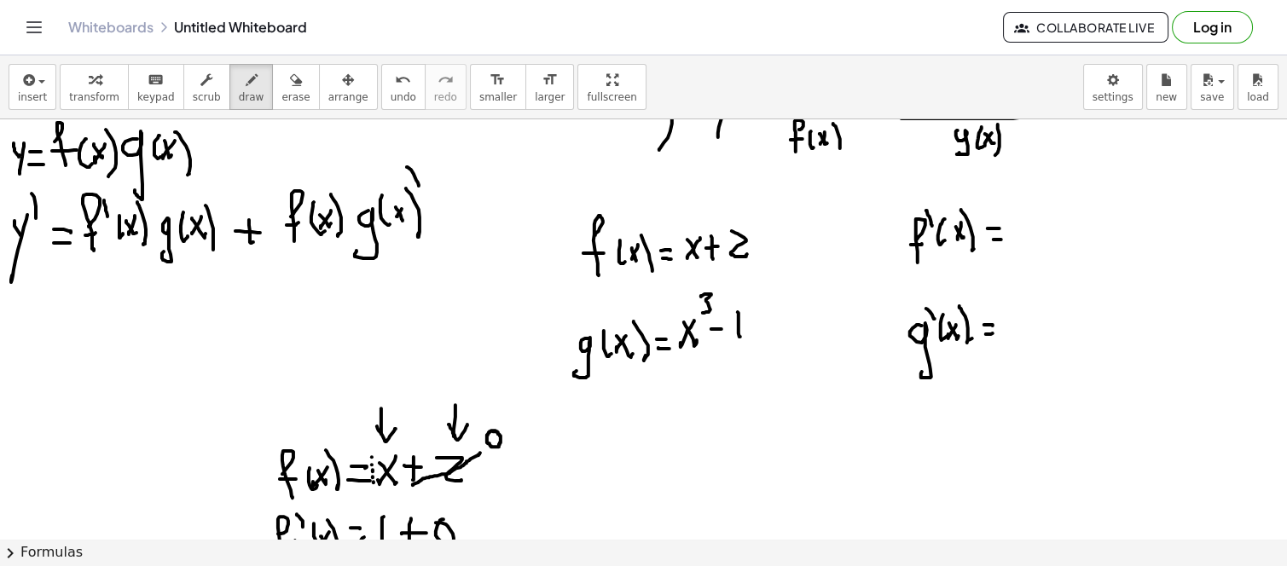
scroll to position [95, 0]
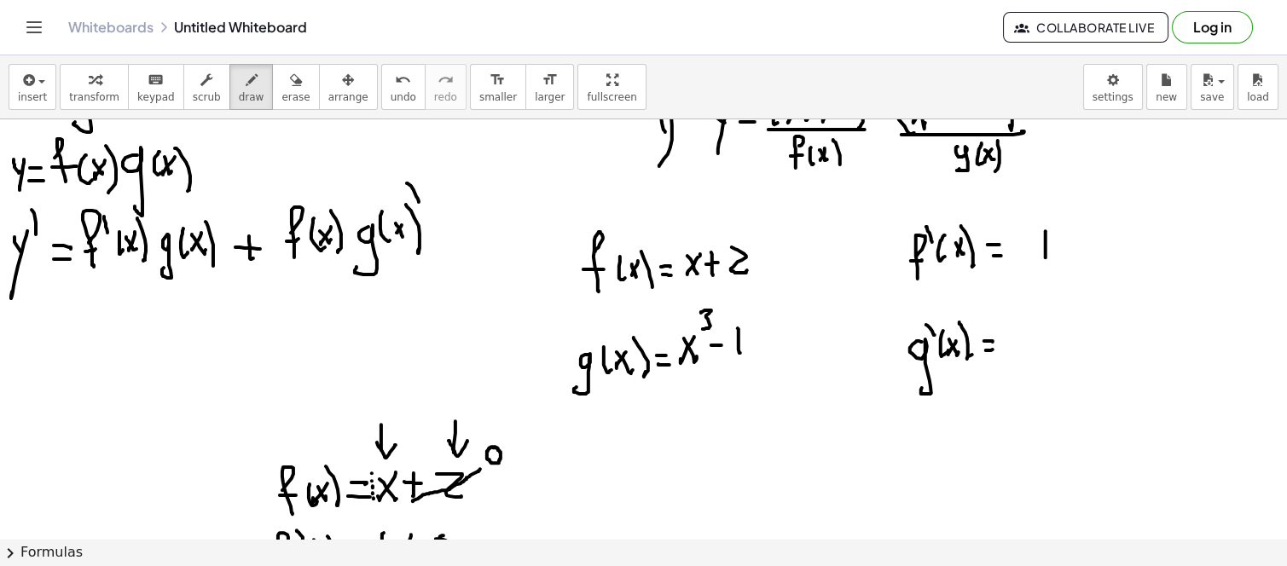
drag, startPoint x: 1045, startPoint y: 230, endPoint x: 1045, endPoint y: 257, distance: 26.4
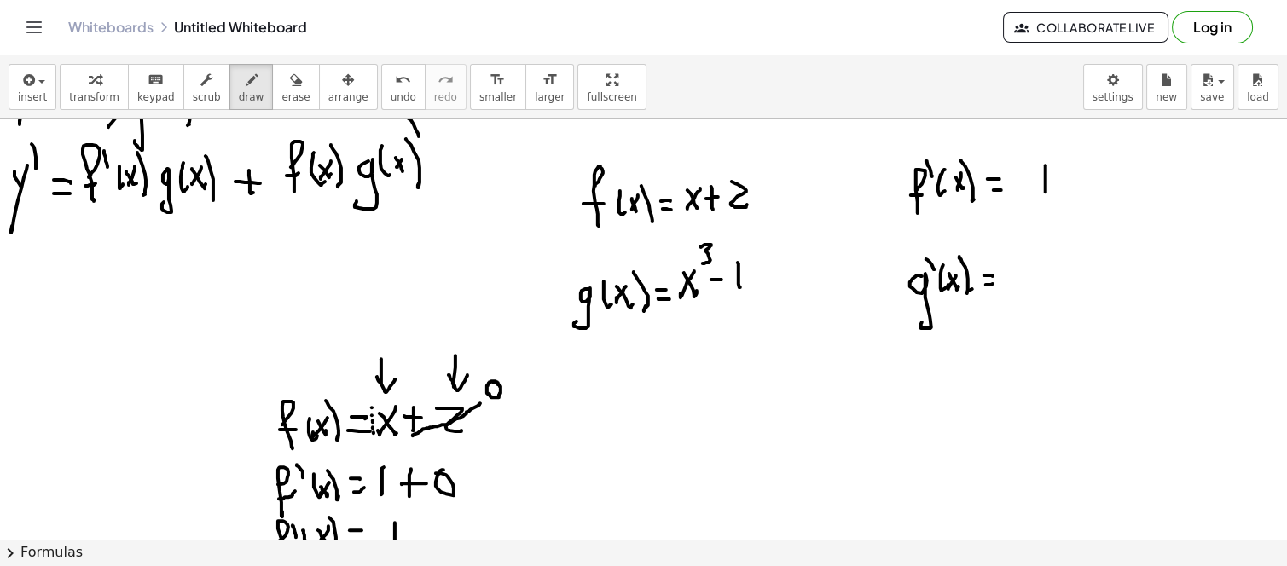
scroll to position [189, 0]
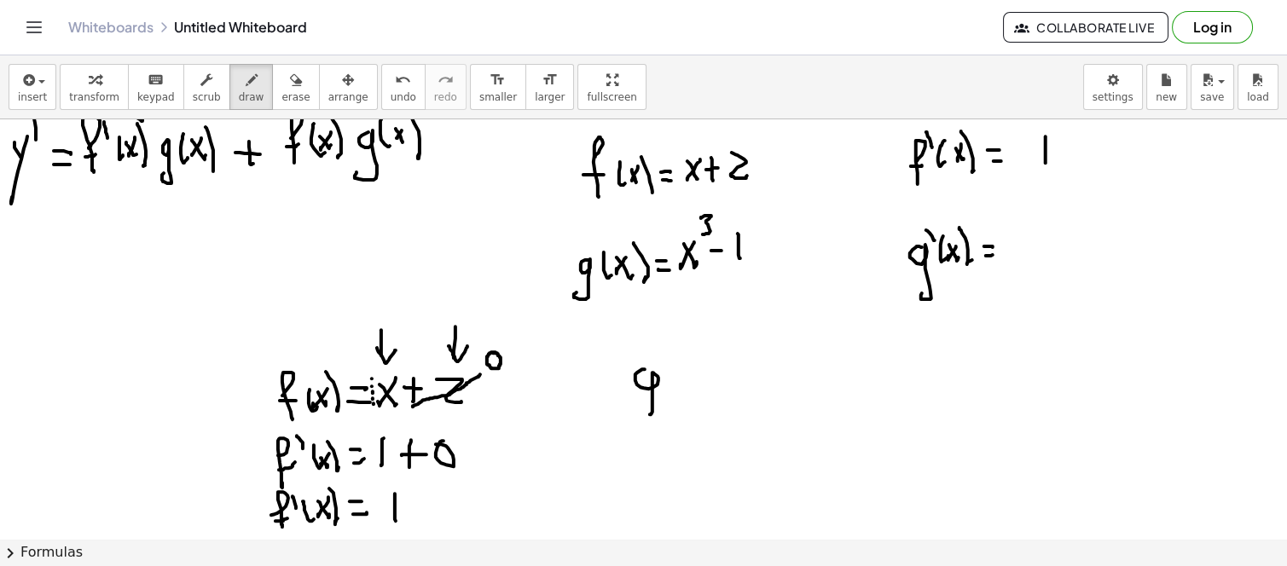
drag, startPoint x: 637, startPoint y: 372, endPoint x: 645, endPoint y: 408, distance: 36.6
click at [644, 409] on div at bounding box center [643, 531] width 1287 height 1202
drag, startPoint x: 677, startPoint y: 375, endPoint x: 686, endPoint y: 379, distance: 9.5
click at [683, 384] on div at bounding box center [643, 531] width 1287 height 1202
drag, startPoint x: 694, startPoint y: 363, endPoint x: 686, endPoint y: 374, distance: 12.8
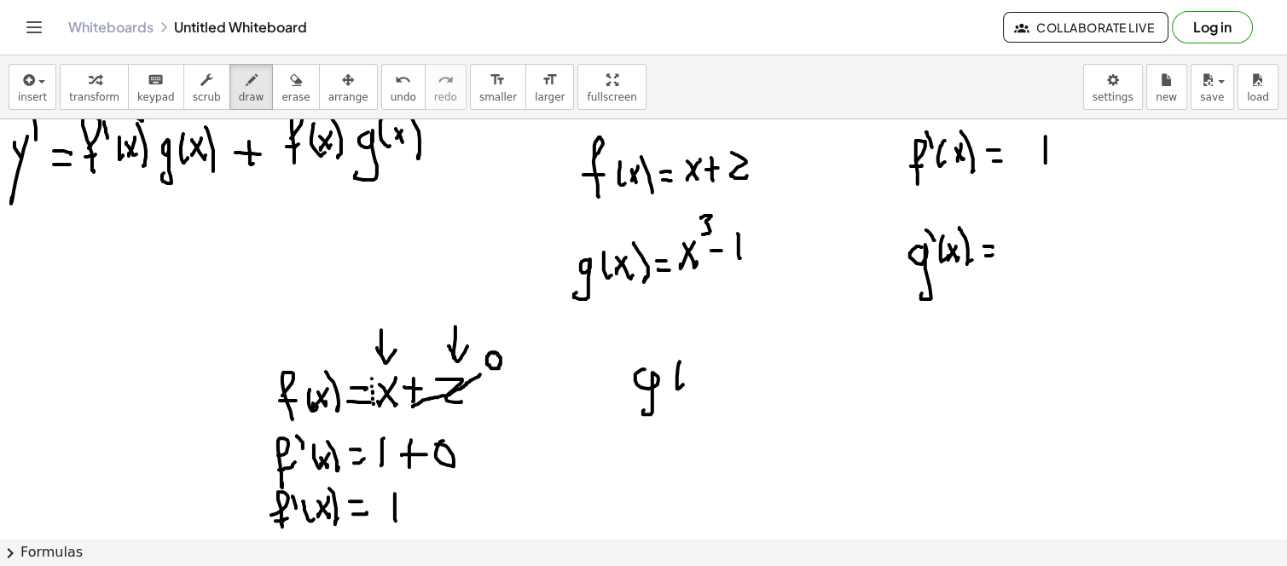
click at [686, 377] on div at bounding box center [643, 531] width 1287 height 1202
click at [694, 379] on div at bounding box center [643, 531] width 1287 height 1202
drag, startPoint x: 700, startPoint y: 358, endPoint x: 716, endPoint y: 368, distance: 18.7
click at [704, 384] on div at bounding box center [643, 531] width 1287 height 1202
drag, startPoint x: 726, startPoint y: 364, endPoint x: 722, endPoint y: 375, distance: 11.6
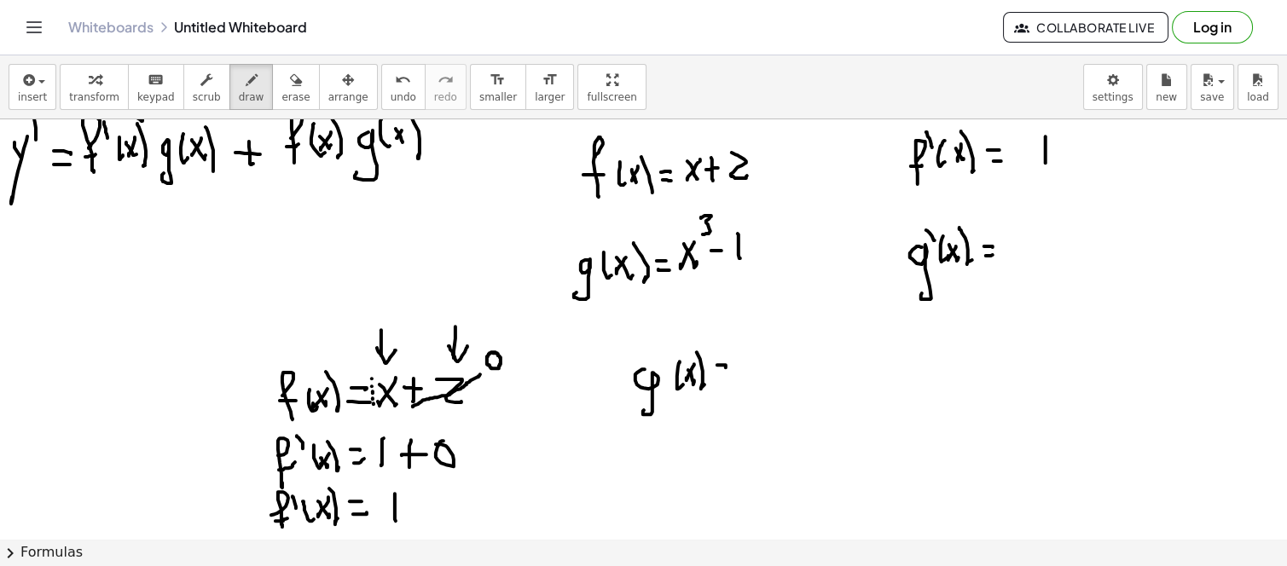
click at [726, 368] on div at bounding box center [643, 531] width 1287 height 1202
drag, startPoint x: 722, startPoint y: 375, endPoint x: 746, endPoint y: 370, distance: 24.4
click at [737, 375] on div at bounding box center [643, 531] width 1287 height 1202
drag, startPoint x: 749, startPoint y: 379, endPoint x: 750, endPoint y: 364, distance: 14.6
click at [749, 376] on div at bounding box center [643, 531] width 1287 height 1202
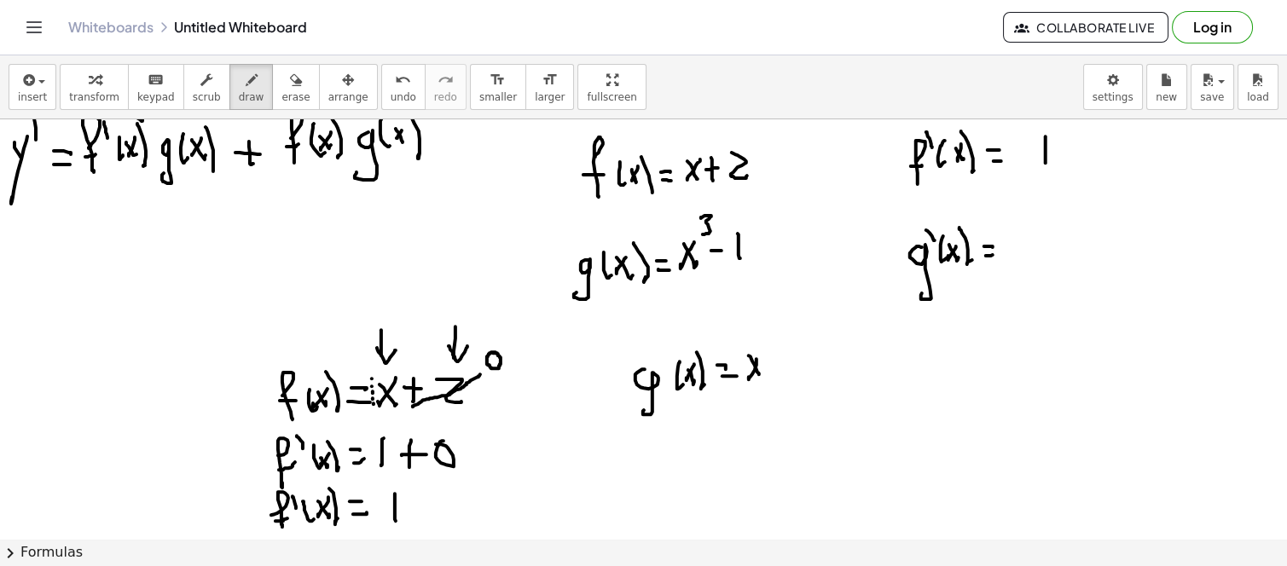
drag, startPoint x: 759, startPoint y: 374, endPoint x: 760, endPoint y: 343, distance: 30.7
click at [761, 374] on div at bounding box center [643, 531] width 1287 height 1202
drag, startPoint x: 760, startPoint y: 341, endPoint x: 769, endPoint y: 352, distance: 14.5
click at [766, 351] on div at bounding box center [643, 531] width 1287 height 1202
drag, startPoint x: 782, startPoint y: 365, endPoint x: 830, endPoint y: 361, distance: 47.9
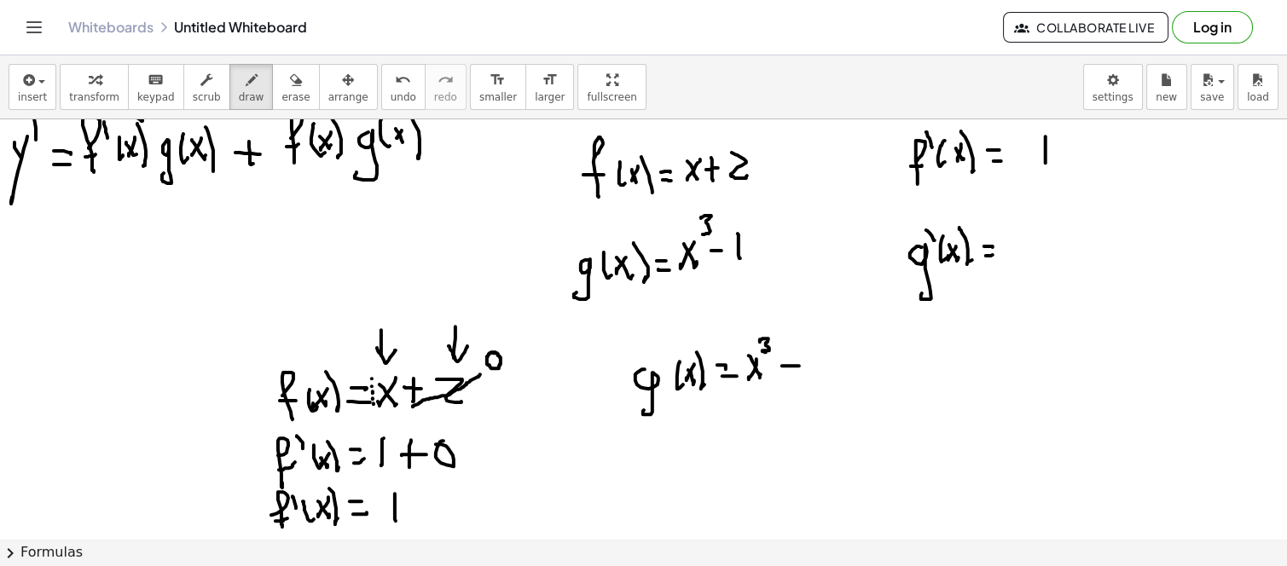
click at [803, 365] on div at bounding box center [643, 531] width 1287 height 1202
drag, startPoint x: 828, startPoint y: 350, endPoint x: 824, endPoint y: 384, distance: 34.4
click at [829, 380] on div at bounding box center [643, 531] width 1287 height 1202
drag, startPoint x: 640, startPoint y: 459, endPoint x: 646, endPoint y: 467, distance: 10.4
click at [638, 476] on div at bounding box center [643, 531] width 1287 height 1202
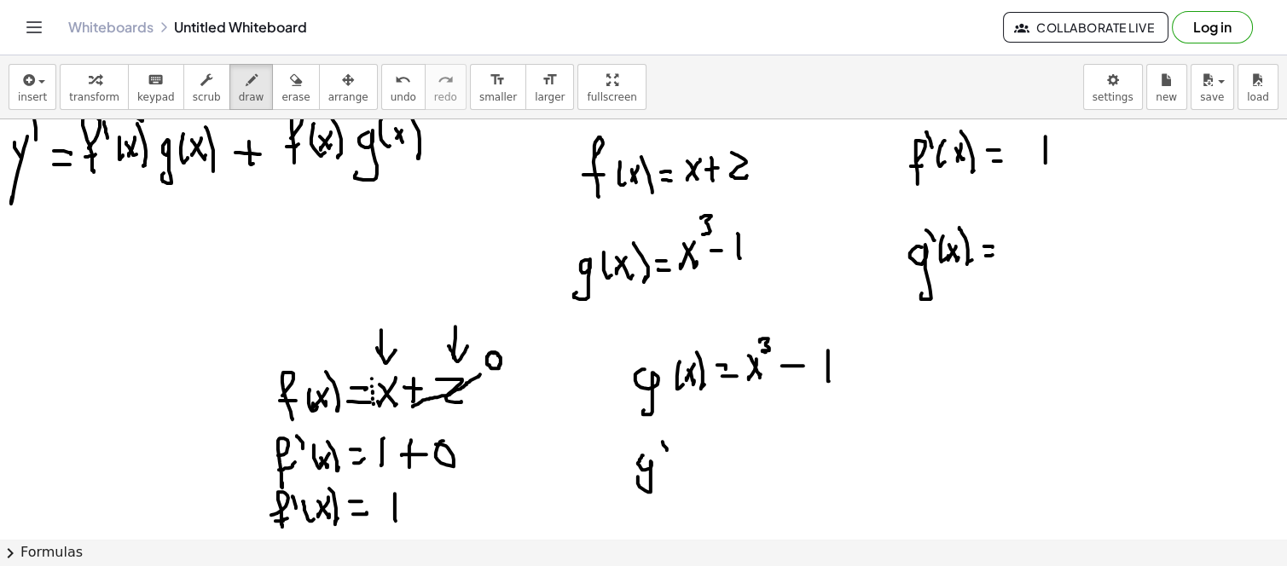
click at [660, 433] on div at bounding box center [643, 531] width 1287 height 1202
drag, startPoint x: 670, startPoint y: 461, endPoint x: 698, endPoint y: 443, distance: 32.6
click at [680, 465] on div at bounding box center [643, 531] width 1287 height 1202
click at [682, 463] on div at bounding box center [643, 531] width 1287 height 1202
drag, startPoint x: 683, startPoint y: 452, endPoint x: 703, endPoint y: 444, distance: 21.1
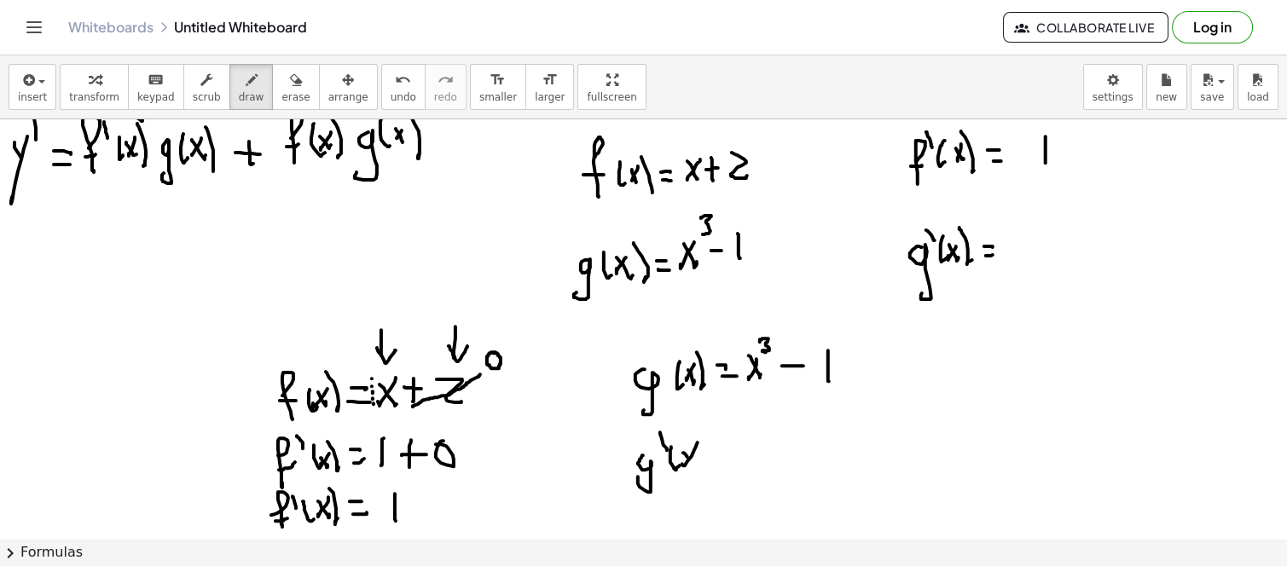
click at [697, 463] on div at bounding box center [643, 531] width 1287 height 1202
drag, startPoint x: 702, startPoint y: 430, endPoint x: 721, endPoint y: 456, distance: 32.9
click at [709, 467] on div at bounding box center [643, 531] width 1287 height 1202
drag, startPoint x: 723, startPoint y: 450, endPoint x: 733, endPoint y: 450, distance: 10.2
click at [733, 450] on div at bounding box center [643, 531] width 1287 height 1202
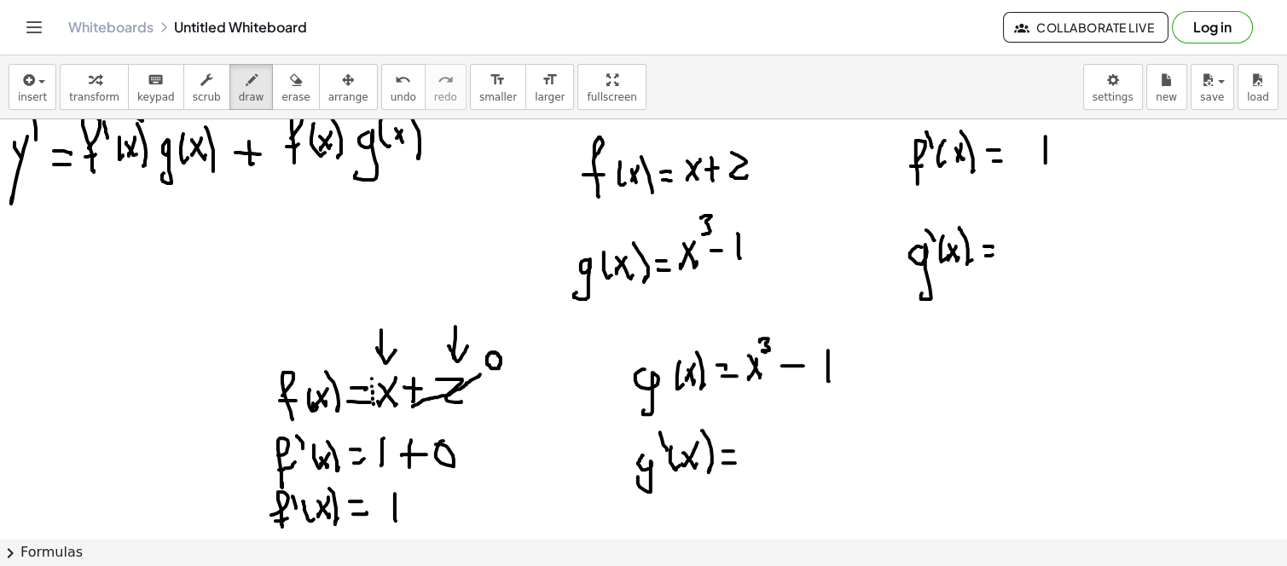
click at [735, 462] on div at bounding box center [643, 531] width 1287 height 1202
drag, startPoint x: 746, startPoint y: 441, endPoint x: 747, endPoint y: 466, distance: 24.7
click at [747, 466] on div at bounding box center [643, 531] width 1287 height 1202
click at [773, 460] on div at bounding box center [643, 531] width 1287 height 1202
click at [791, 465] on div at bounding box center [643, 531] width 1287 height 1202
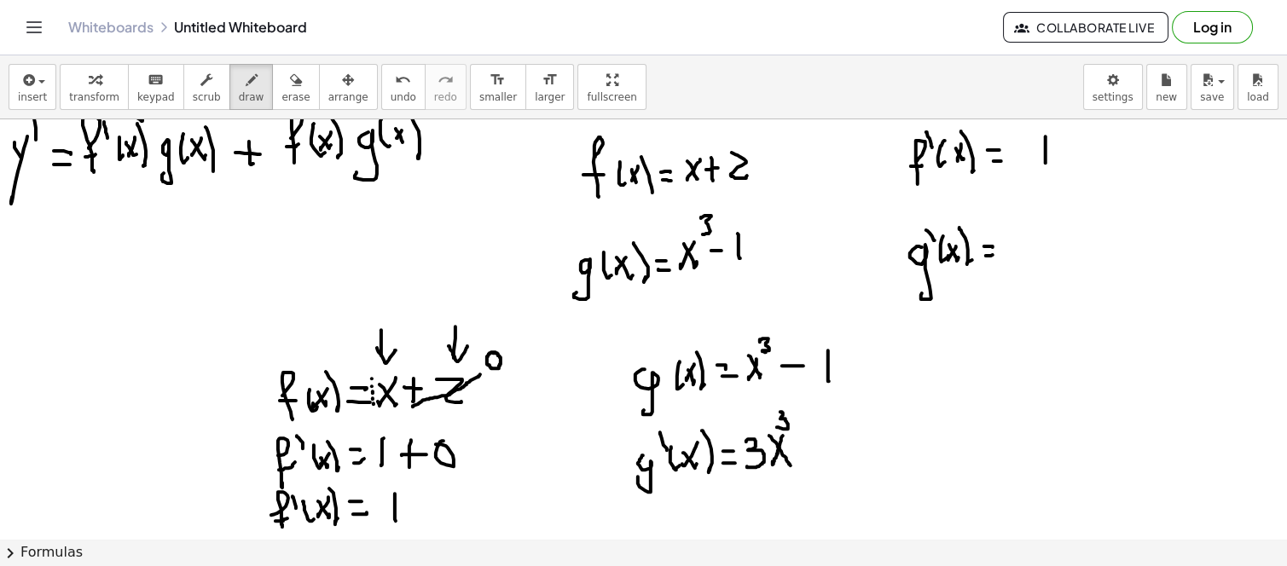
click at [777, 424] on div at bounding box center [643, 531] width 1287 height 1202
click at [773, 409] on div at bounding box center [643, 531] width 1287 height 1202
click at [798, 418] on div at bounding box center [643, 531] width 1287 height 1202
click at [807, 427] on div at bounding box center [643, 531] width 1287 height 1202
click at [847, 448] on div at bounding box center [643, 531] width 1287 height 1202
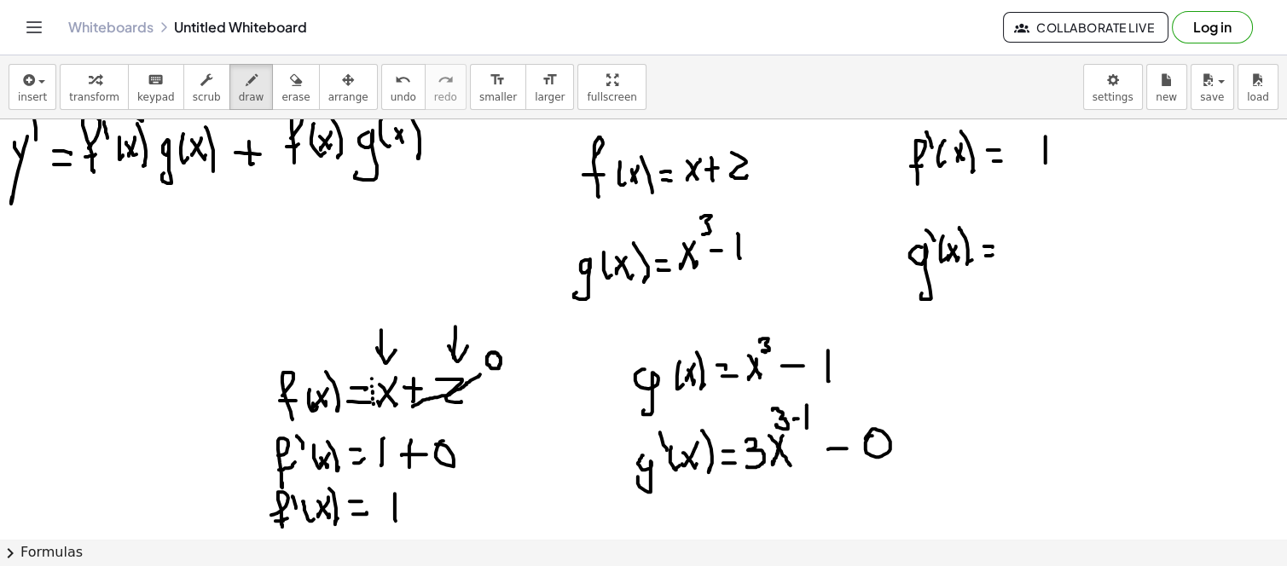
drag, startPoint x: 872, startPoint y: 435, endPoint x: 867, endPoint y: 459, distance: 24.3
click at [865, 439] on div at bounding box center [643, 531] width 1287 height 1202
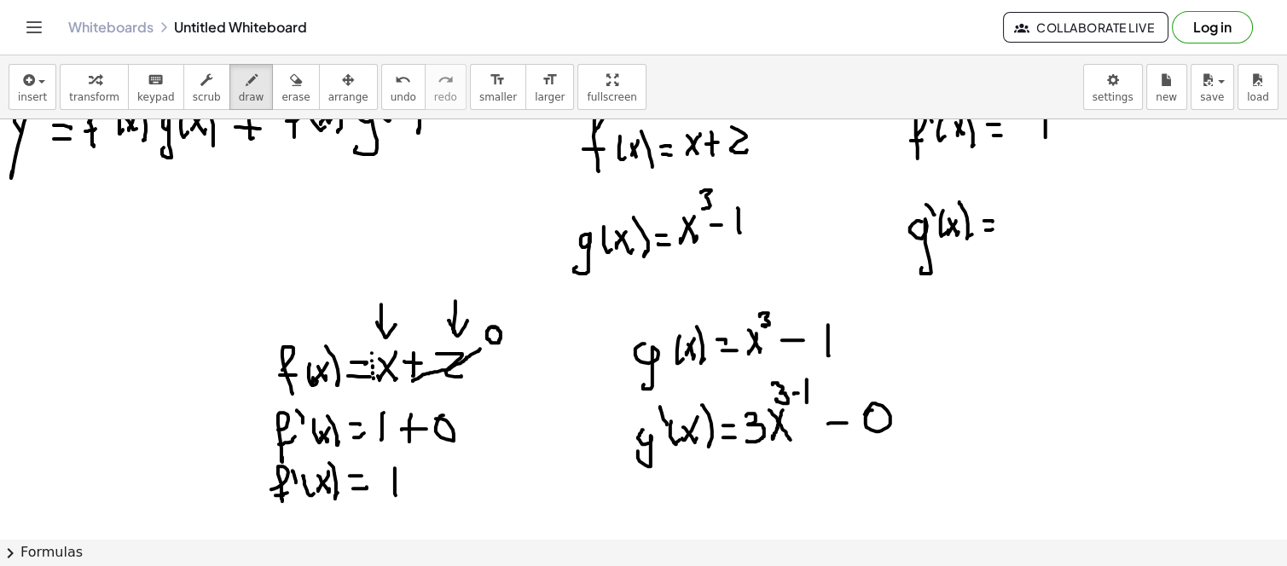
scroll to position [284, 0]
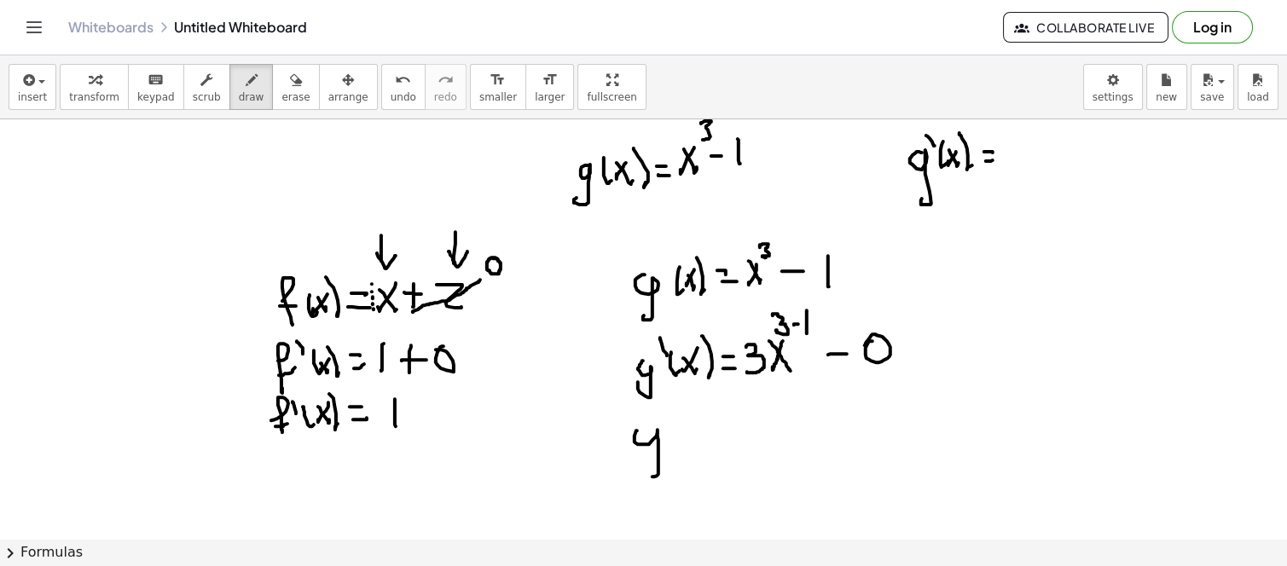
drag, startPoint x: 637, startPoint y: 430, endPoint x: 674, endPoint y: 438, distance: 37.6
click at [640, 470] on div at bounding box center [643, 436] width 1287 height 1202
drag, startPoint x: 672, startPoint y: 423, endPoint x: 675, endPoint y: 441, distance: 18.1
click at [675, 445] on div at bounding box center [643, 436] width 1287 height 1202
click at [659, 414] on div at bounding box center [643, 436] width 1287 height 1202
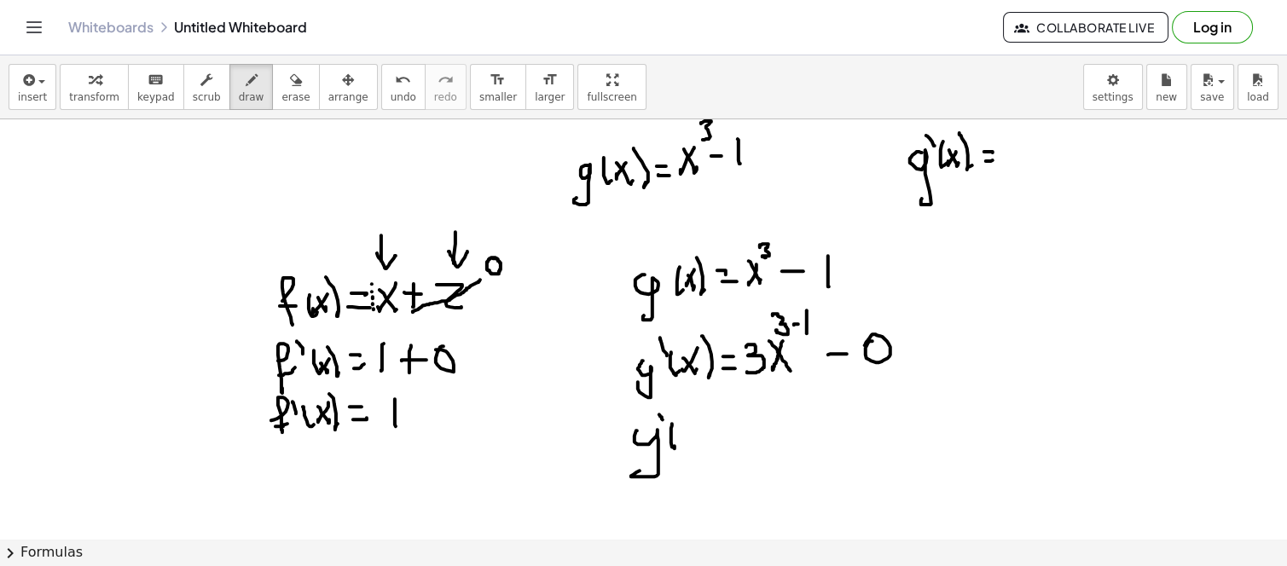
drag, startPoint x: 687, startPoint y: 422, endPoint x: 682, endPoint y: 437, distance: 16.2
click at [682, 437] on div at bounding box center [643, 436] width 1287 height 1202
click at [694, 437] on div at bounding box center [643, 436] width 1287 height 1202
drag, startPoint x: 703, startPoint y: 448, endPoint x: 712, endPoint y: 438, distance: 13.3
click at [706, 443] on div at bounding box center [643, 436] width 1287 height 1202
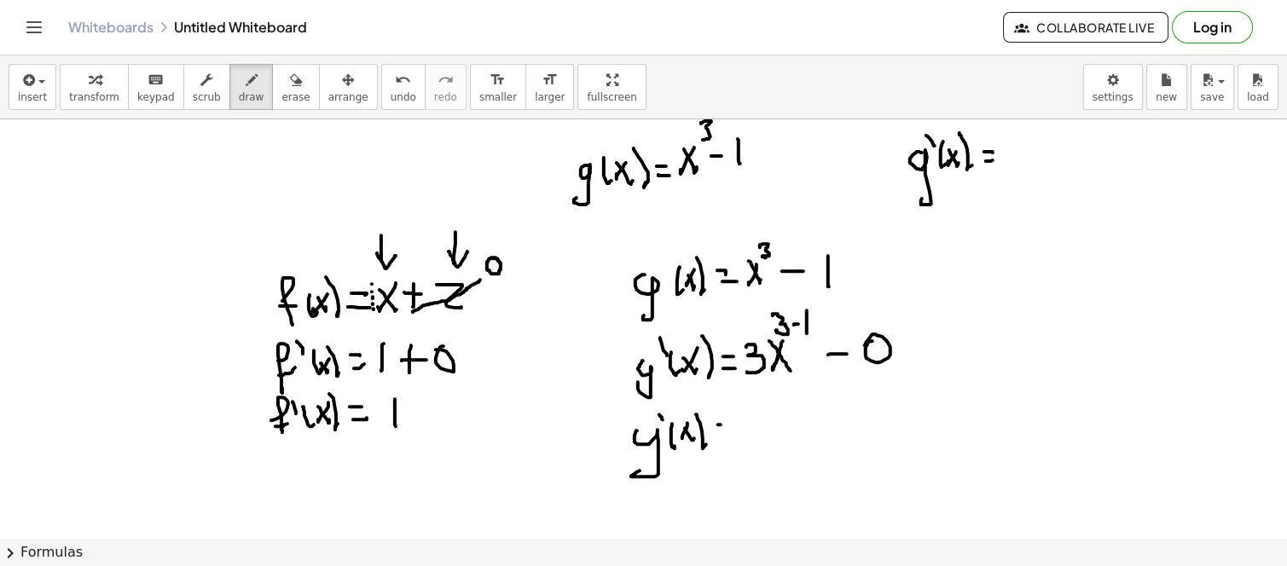
drag, startPoint x: 721, startPoint y: 424, endPoint x: 716, endPoint y: 438, distance: 15.1
click at [721, 428] on div at bounding box center [643, 436] width 1287 height 1202
drag, startPoint x: 716, startPoint y: 438, endPoint x: 740, endPoint y: 428, distance: 26.0
click at [726, 438] on div at bounding box center [643, 436] width 1287 height 1202
click at [754, 444] on div at bounding box center [643, 436] width 1287 height 1202
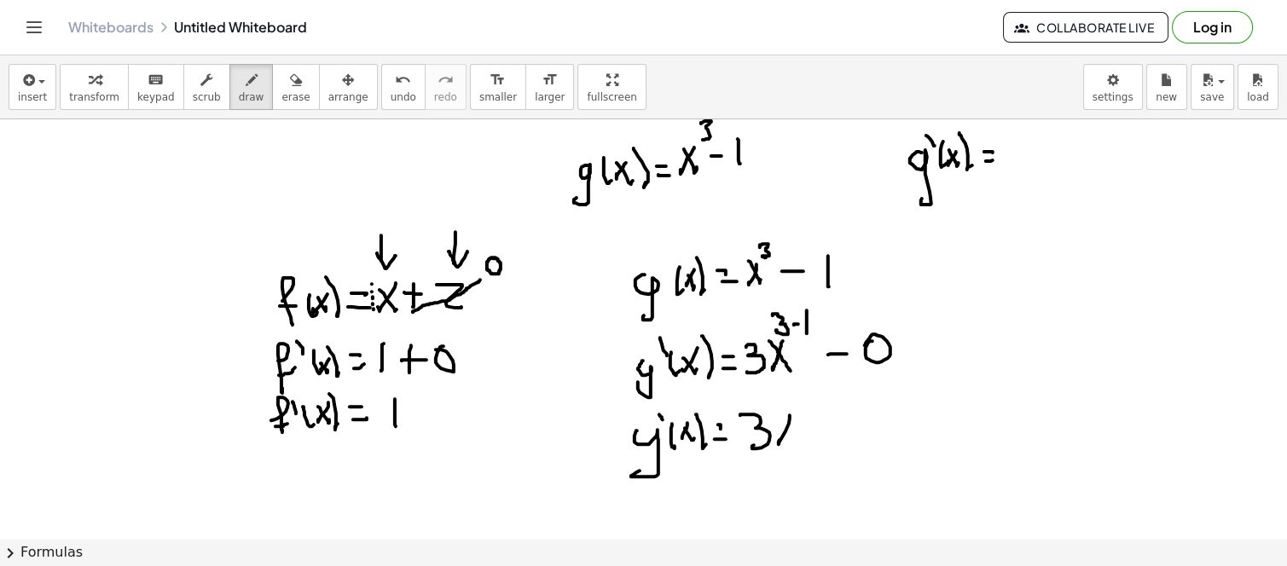
click at [779, 436] on div at bounding box center [643, 436] width 1287 height 1202
click at [791, 431] on div at bounding box center [643, 436] width 1287 height 1202
click at [814, 411] on div at bounding box center [643, 436] width 1287 height 1202
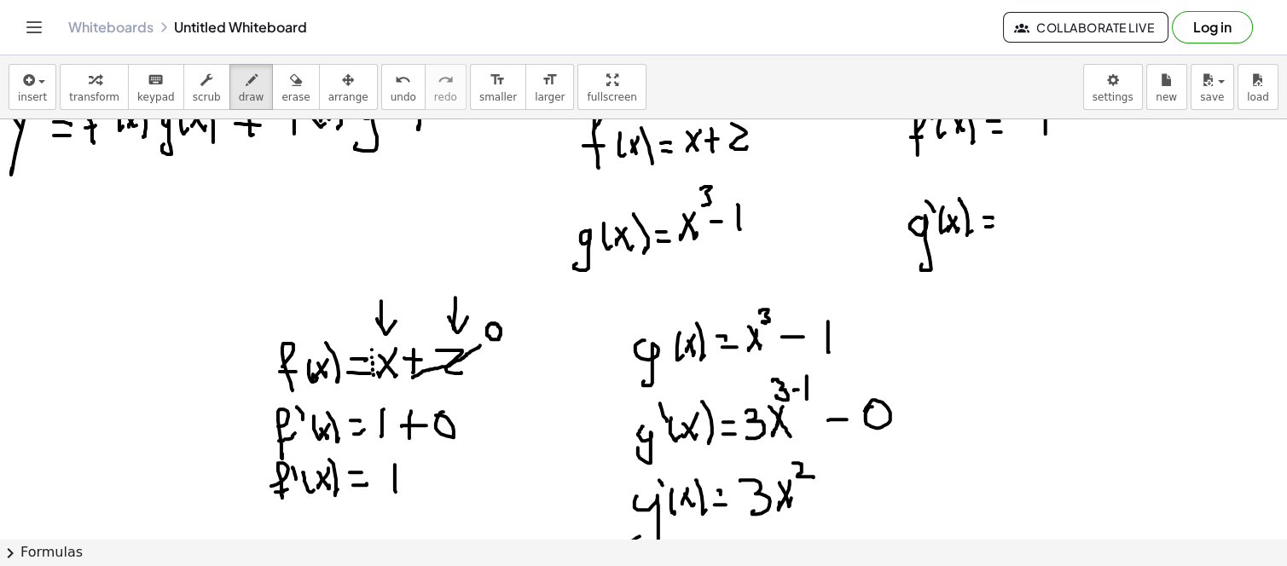
scroll to position [189, 0]
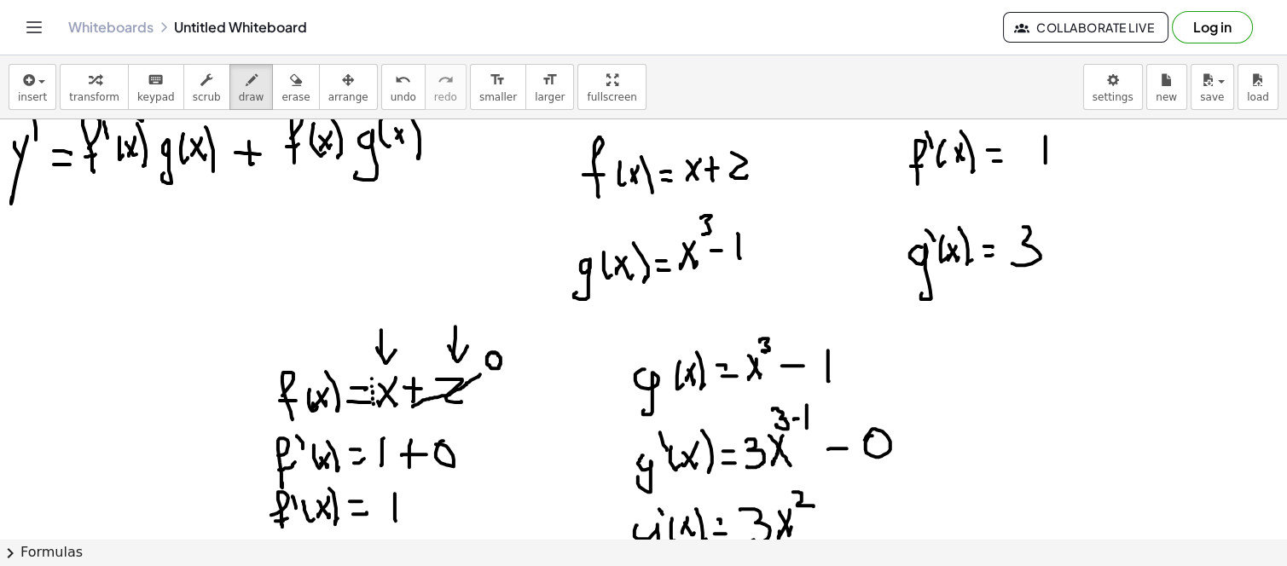
drag, startPoint x: 1023, startPoint y: 226, endPoint x: 1053, endPoint y: 241, distance: 33.6
click at [1018, 260] on div at bounding box center [643, 531] width 1287 height 1202
click at [1052, 251] on div at bounding box center [643, 531] width 1287 height 1202
drag, startPoint x: 1049, startPoint y: 232, endPoint x: 1069, endPoint y: 235, distance: 19.9
click at [1064, 247] on div at bounding box center [643, 531] width 1287 height 1202
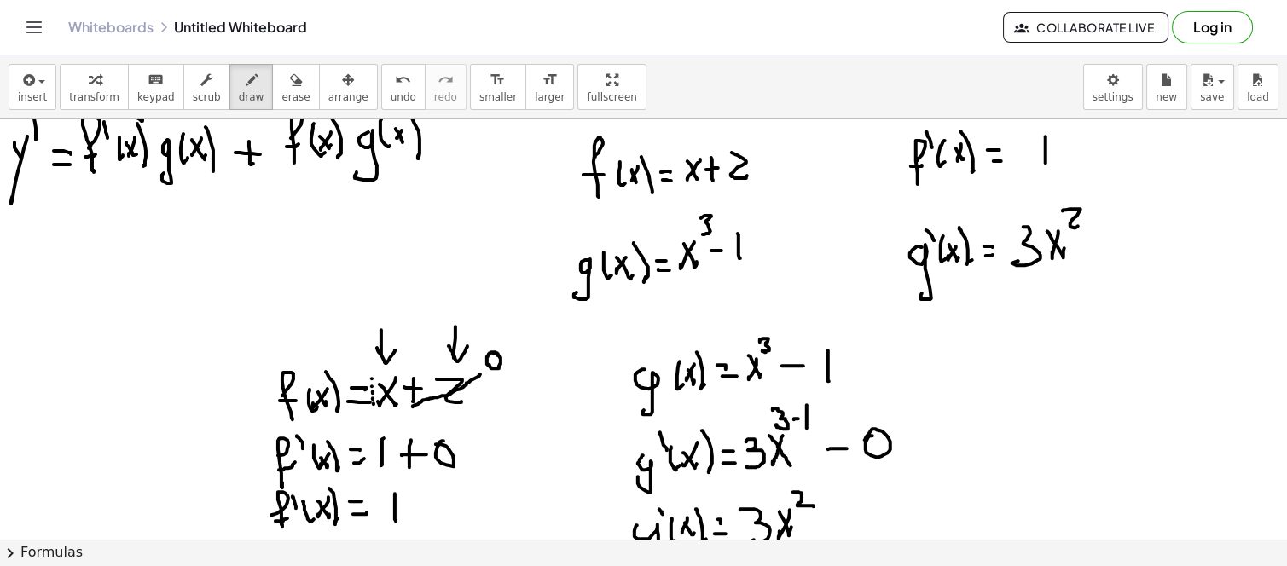
drag, startPoint x: 1063, startPoint y: 210, endPoint x: 1078, endPoint y: 225, distance: 21.7
click at [1078, 225] on div at bounding box center [643, 531] width 1287 height 1202
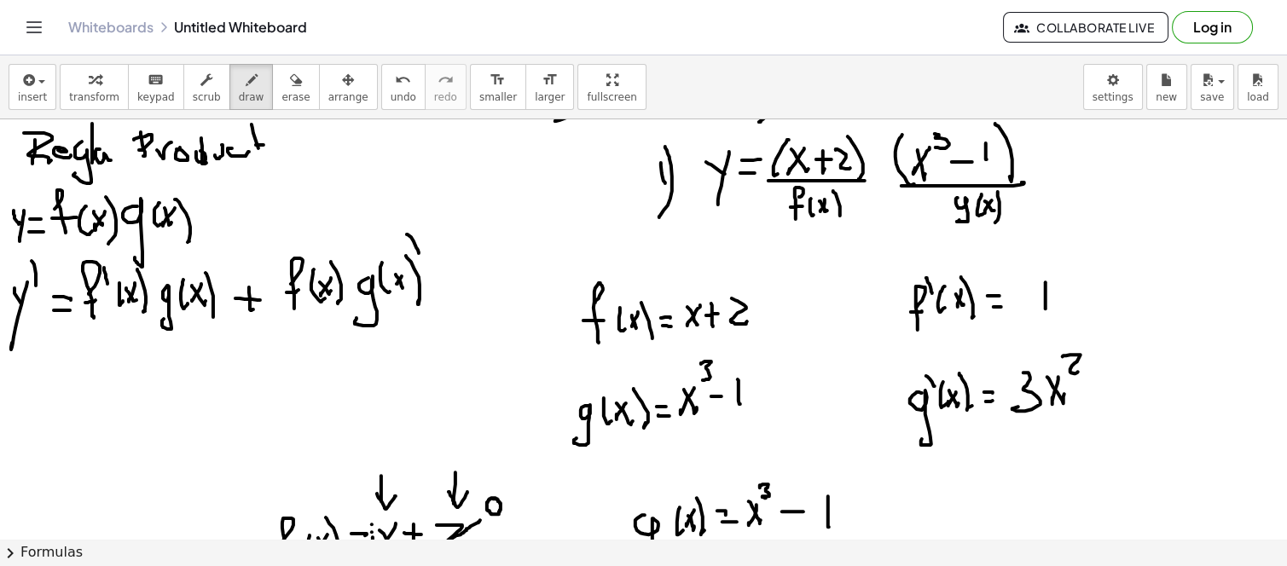
scroll to position [0, 0]
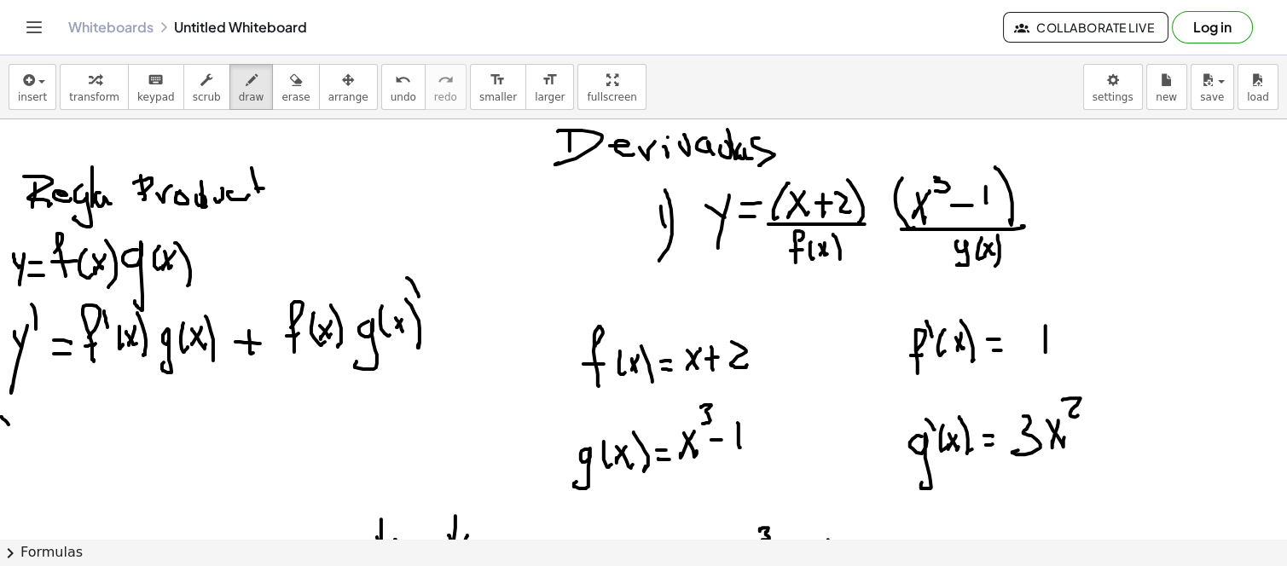
drag, startPoint x: 1, startPoint y: 416, endPoint x: 12, endPoint y: 430, distance: 17.6
drag, startPoint x: 14, startPoint y: 450, endPoint x: 21, endPoint y: 412, distance: 39.1
drag, startPoint x: 21, startPoint y: 404, endPoint x: 20, endPoint y: 396, distance: 8.7
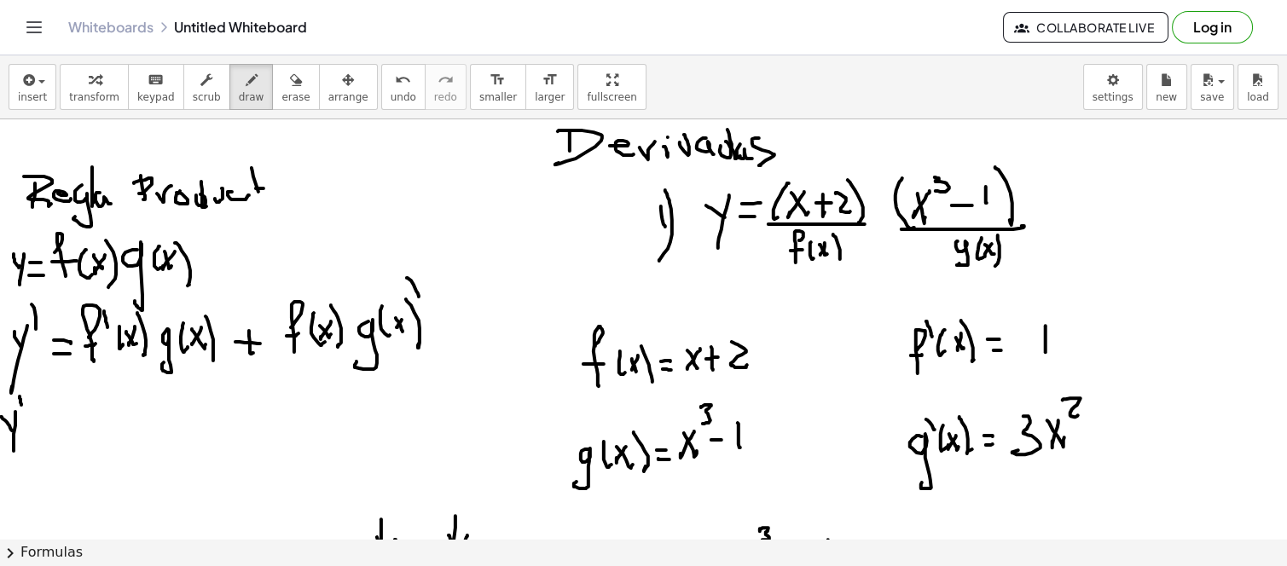
drag, startPoint x: 26, startPoint y: 433, endPoint x: 38, endPoint y: 433, distance: 11.1
drag, startPoint x: 908, startPoint y: 375, endPoint x: 1085, endPoint y: 352, distance: 178.0
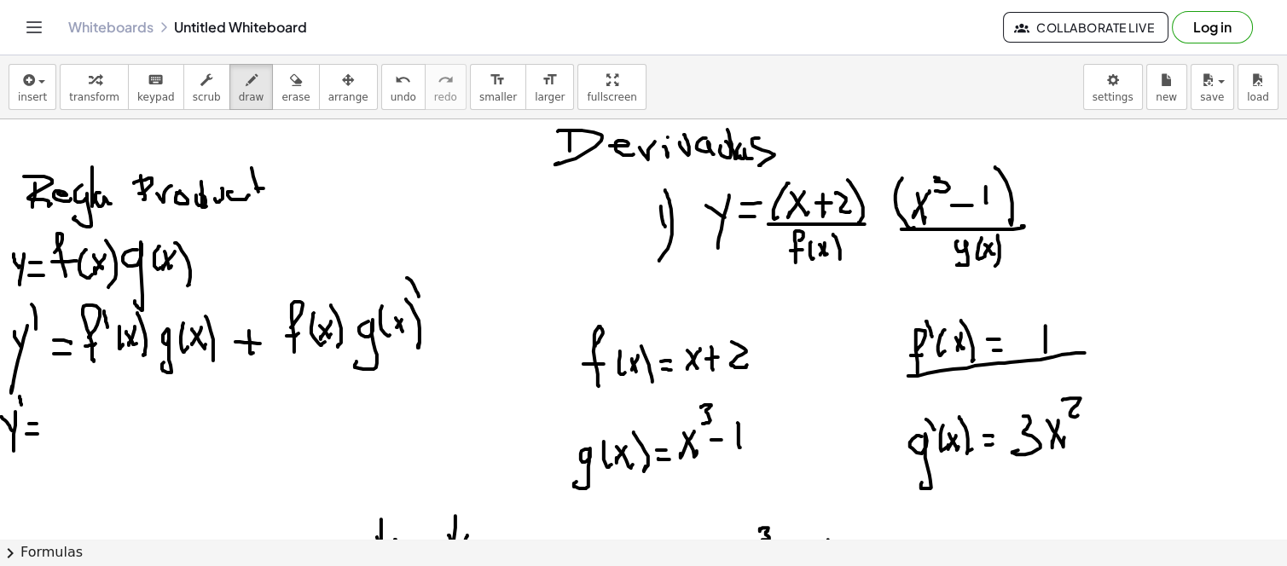
drag, startPoint x: 78, startPoint y: 399, endPoint x: 78, endPoint y: 428, distance: 29.0
drag, startPoint x: 680, startPoint y: 465, endPoint x: 754, endPoint y: 465, distance: 74.2
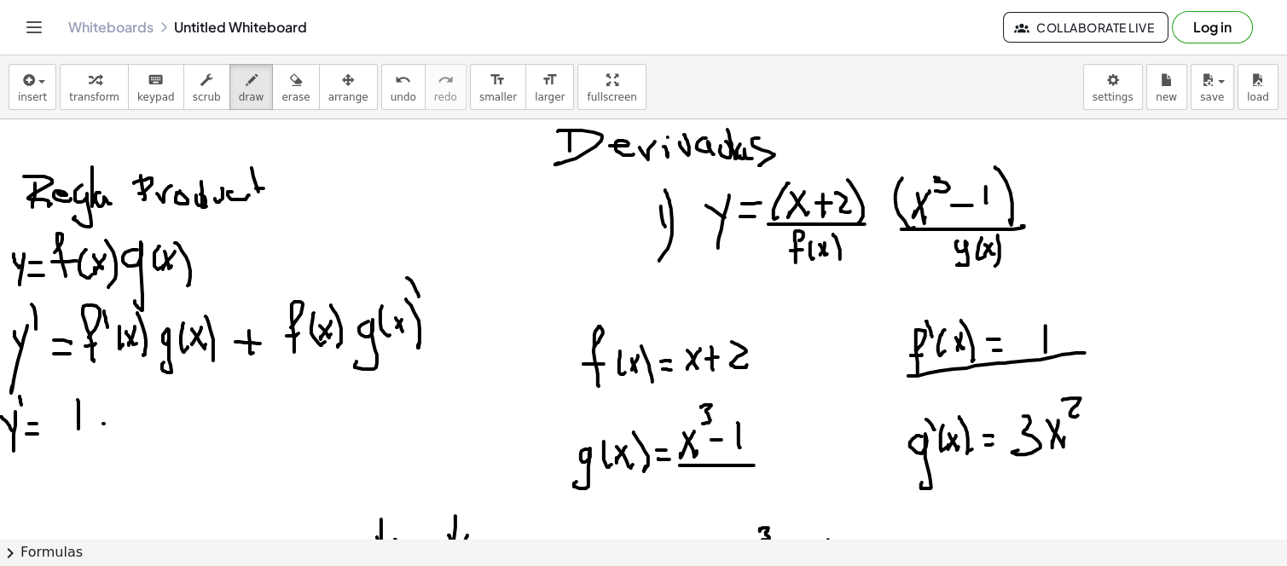
drag, startPoint x: 131, startPoint y: 395, endPoint x: 119, endPoint y: 418, distance: 25.9
drag, startPoint x: 118, startPoint y: 397, endPoint x: 131, endPoint y: 418, distance: 24.6
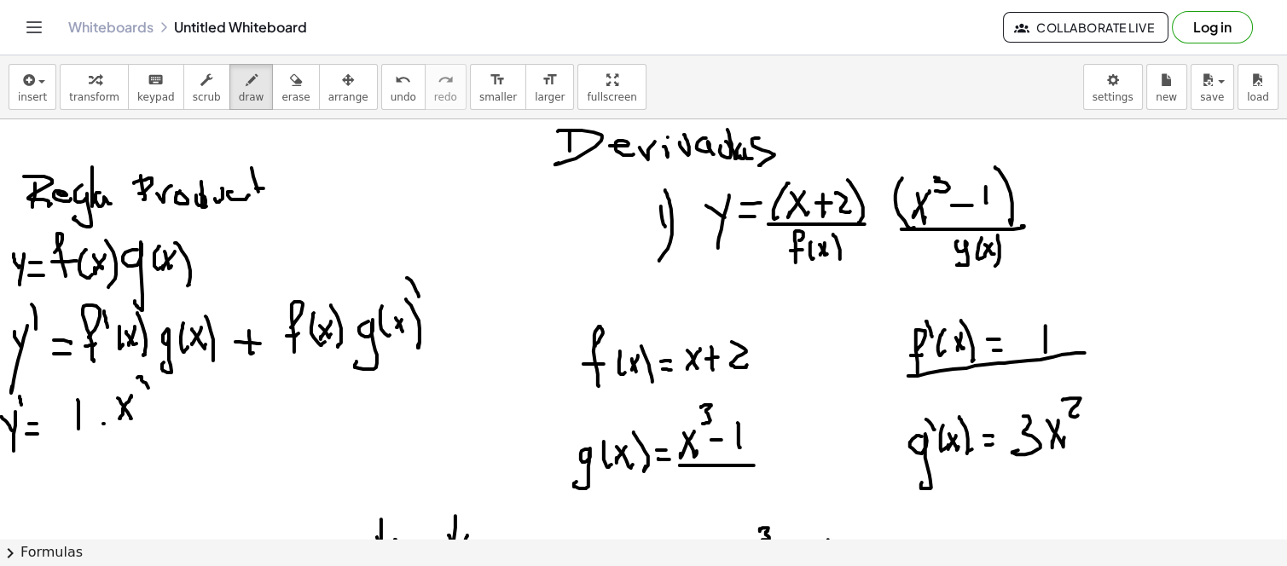
drag, startPoint x: 137, startPoint y: 377, endPoint x: 149, endPoint y: 396, distance: 22.2
drag, startPoint x: 150, startPoint y: 402, endPoint x: 171, endPoint y: 397, distance: 21.7
drag, startPoint x: 172, startPoint y: 392, endPoint x: 179, endPoint y: 399, distance: 9.6
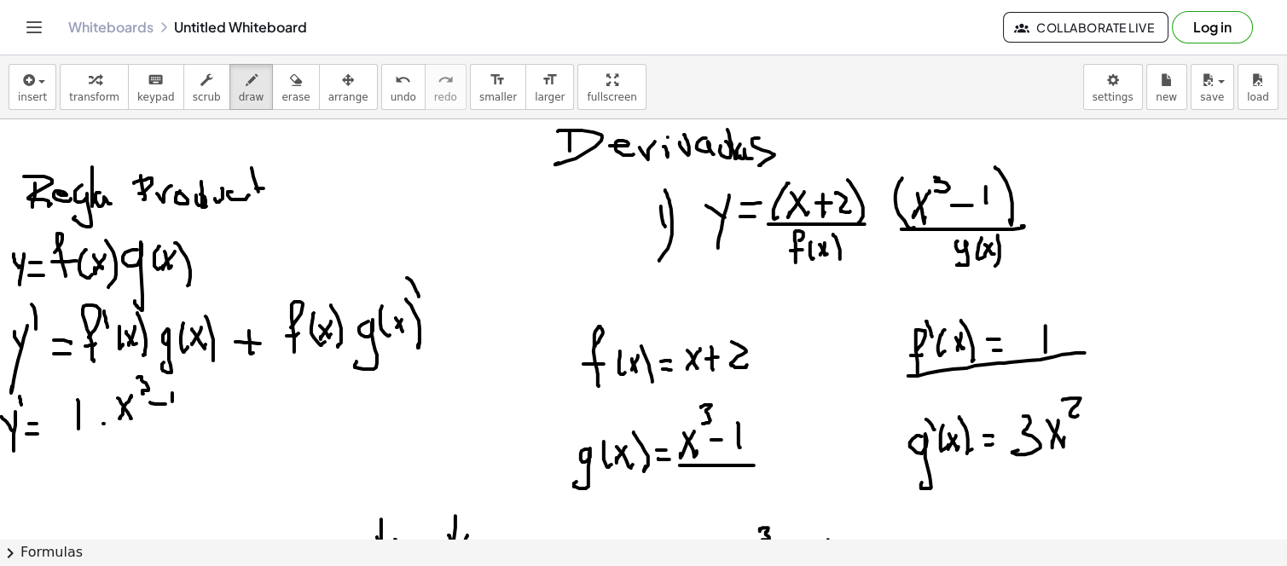
drag, startPoint x: 176, startPoint y: 379, endPoint x: 177, endPoint y: 422, distance: 43.5
drag, startPoint x: 114, startPoint y: 382, endPoint x: 74, endPoint y: 420, distance: 54.9
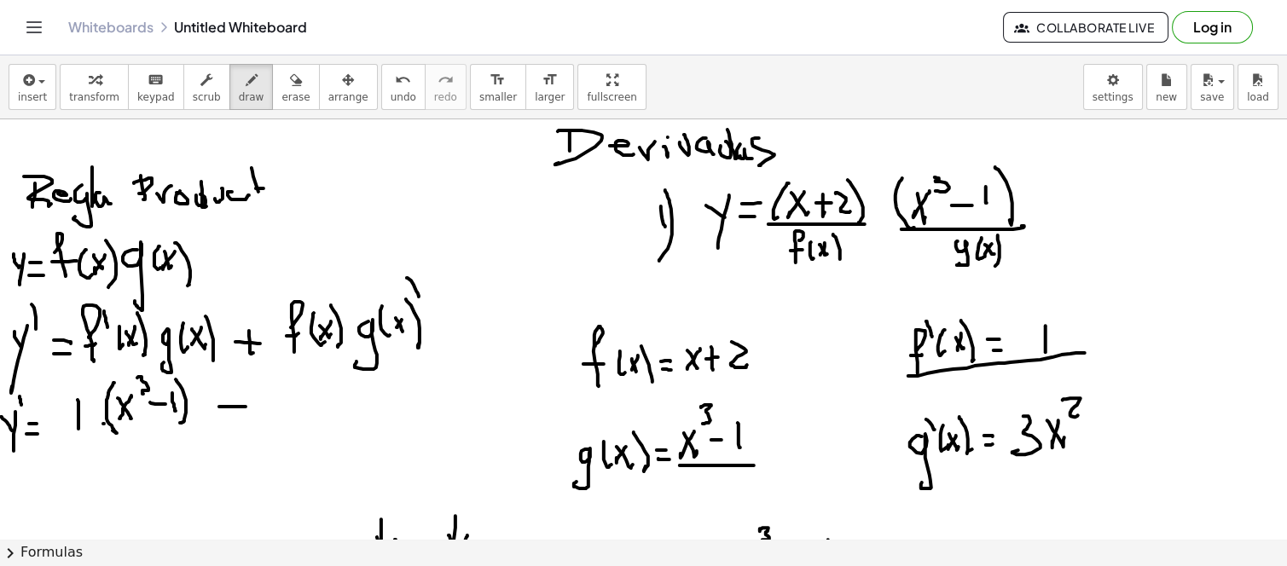
drag, startPoint x: 219, startPoint y: 406, endPoint x: 246, endPoint y: 406, distance: 26.4
drag, startPoint x: 232, startPoint y: 397, endPoint x: 235, endPoint y: 420, distance: 23.3
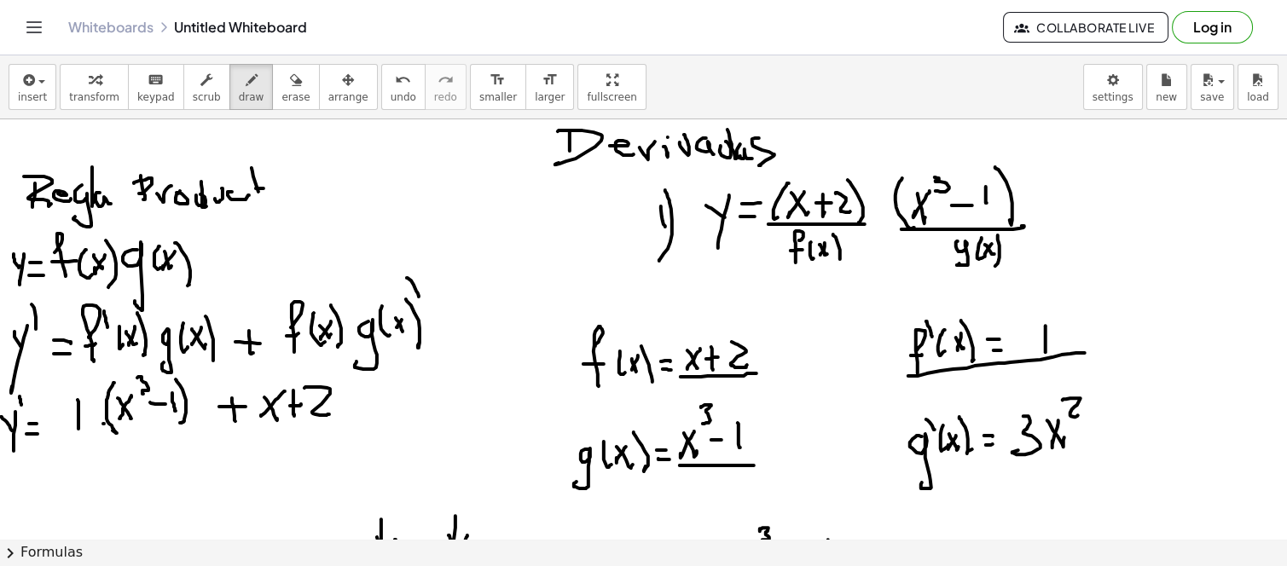
drag, startPoint x: 1011, startPoint y: 469, endPoint x: 1085, endPoint y: 464, distance: 74.4
drag, startPoint x: 372, startPoint y: 379, endPoint x: 390, endPoint y: 399, distance: 26.6
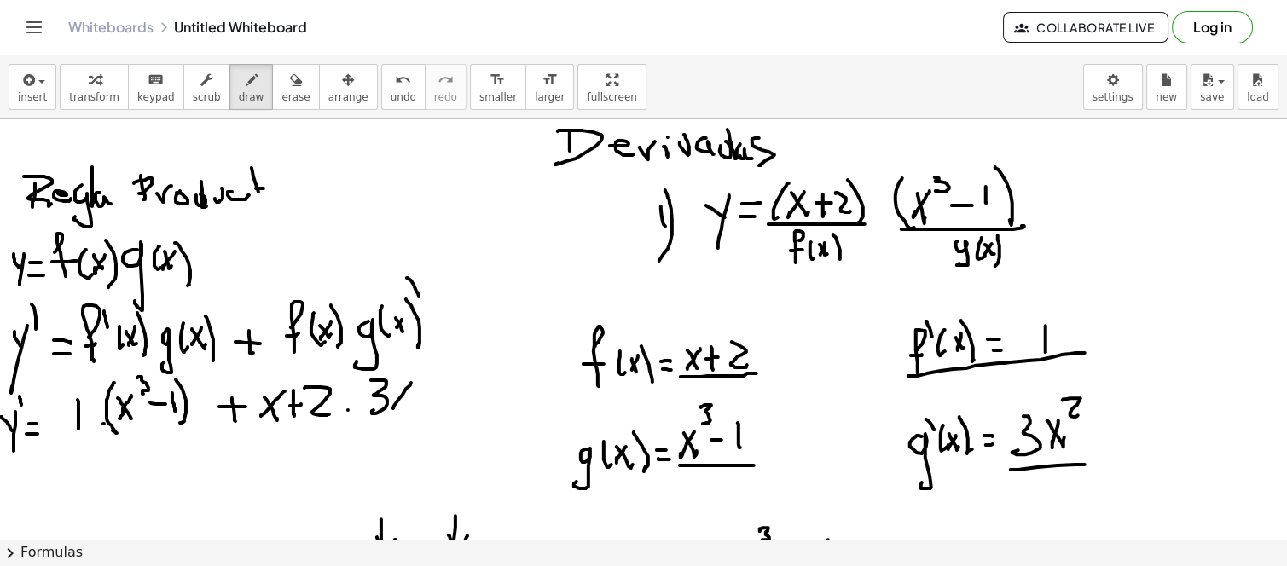
drag, startPoint x: 410, startPoint y: 385, endPoint x: 393, endPoint y: 388, distance: 17.4
drag, startPoint x: 413, startPoint y: 365, endPoint x: 431, endPoint y: 382, distance: 24.7
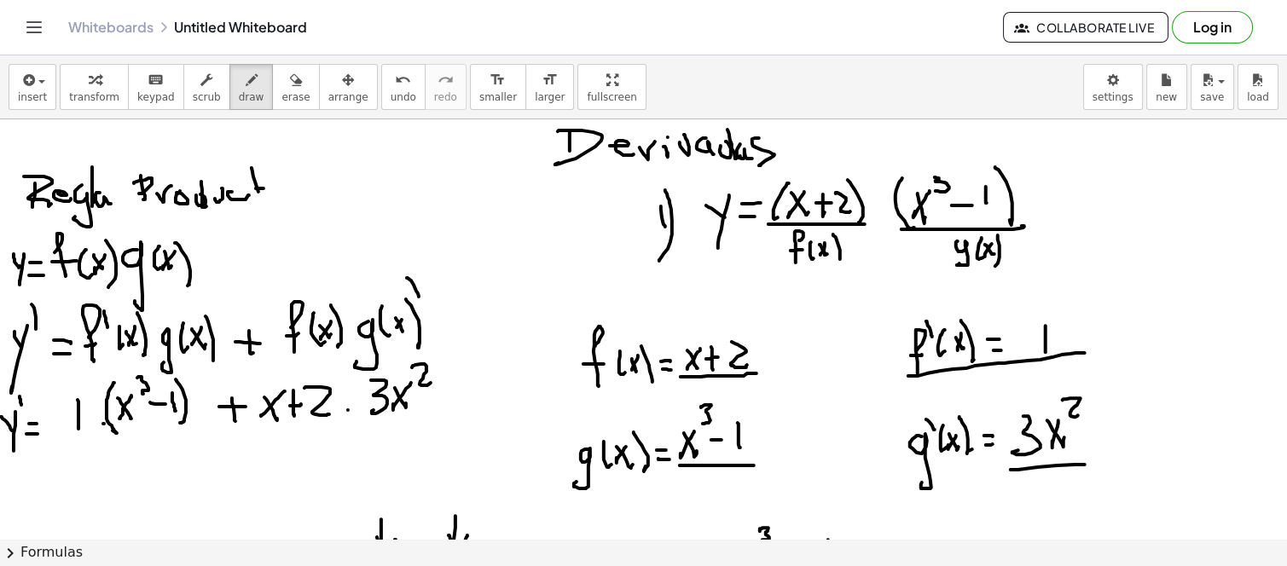
drag, startPoint x: 9, startPoint y: 480, endPoint x: 14, endPoint y: 491, distance: 12.2
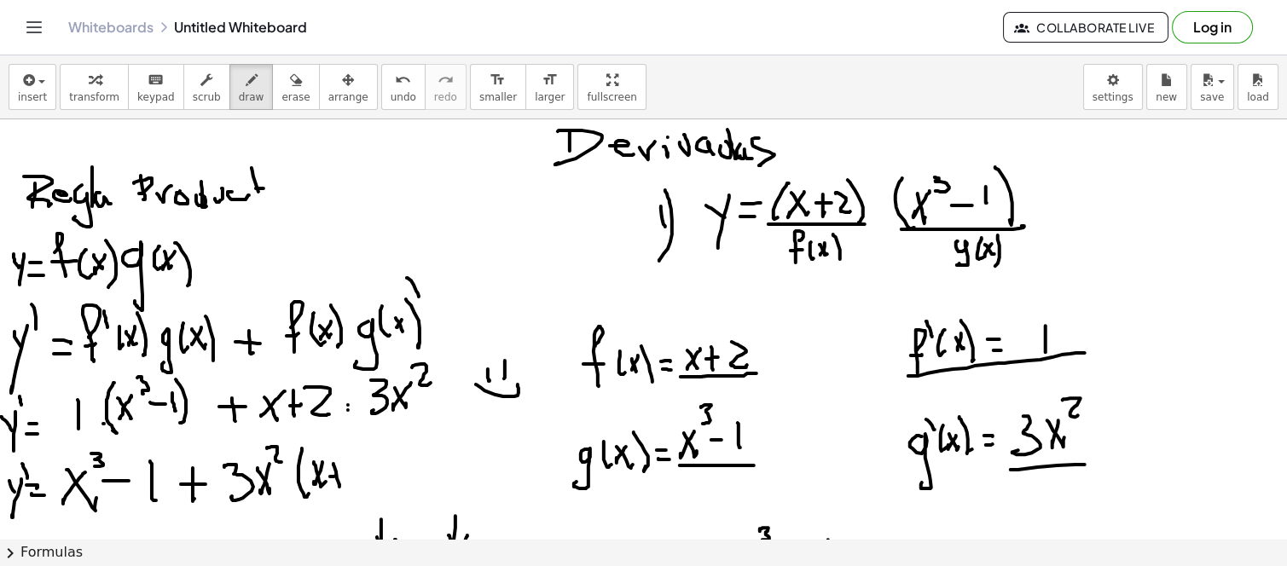
click at [391, 96] on span "undo" at bounding box center [404, 97] width 26 height 12
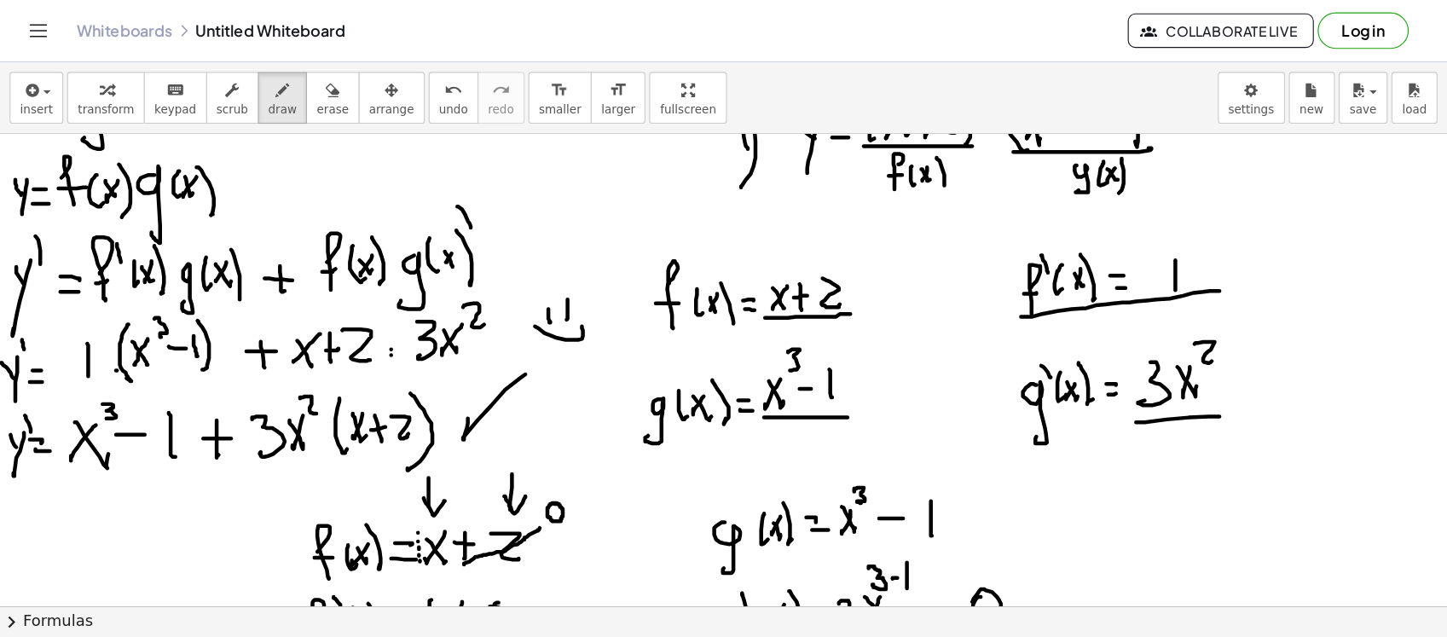
scroll to position [94, 0]
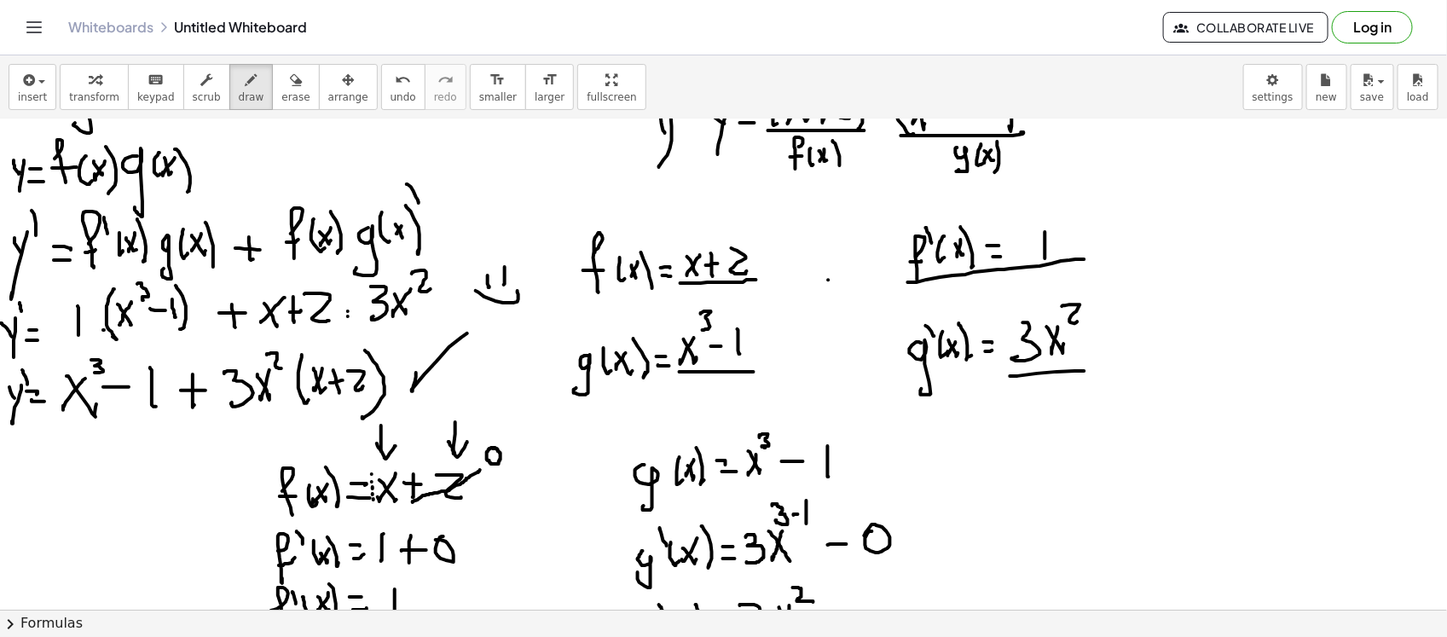
click at [829, 279] on div at bounding box center [723, 627] width 1447 height 1202
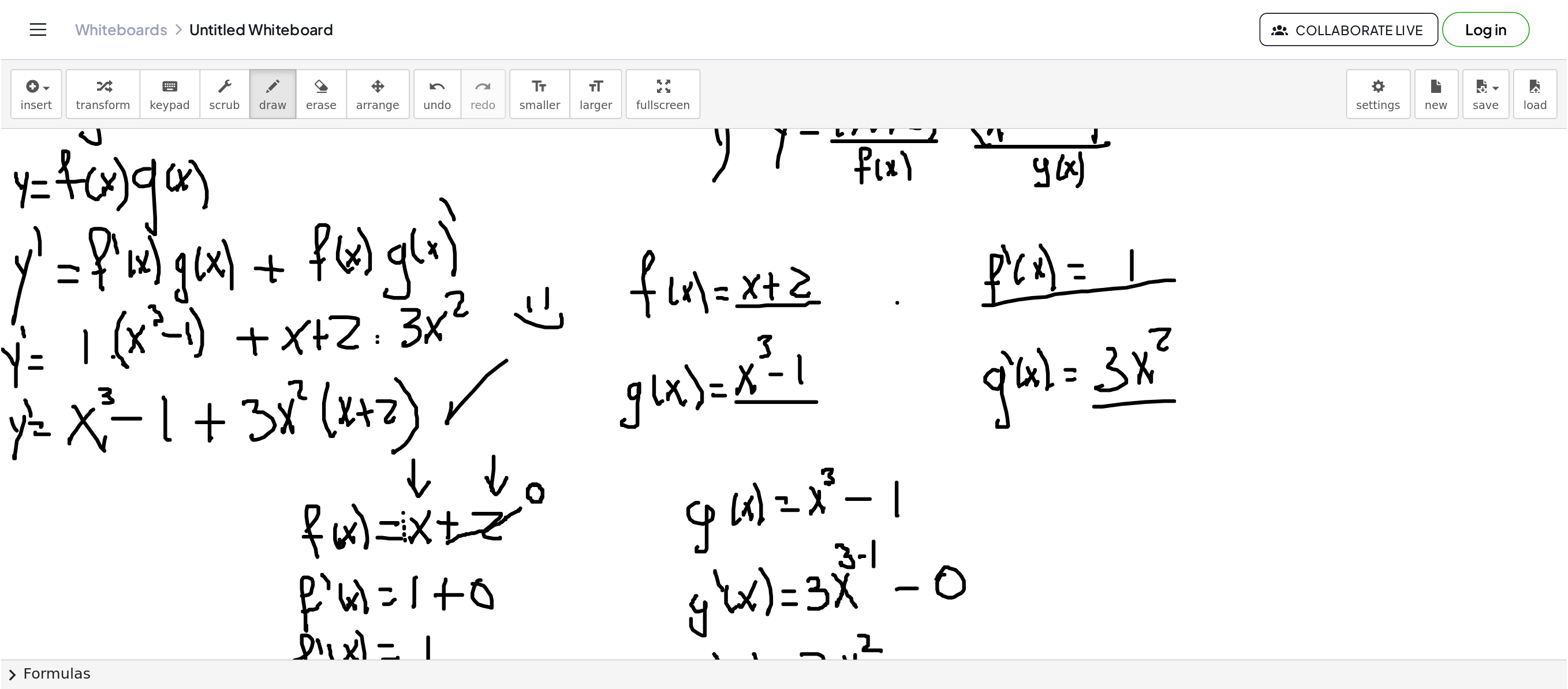
scroll to position [0, 0]
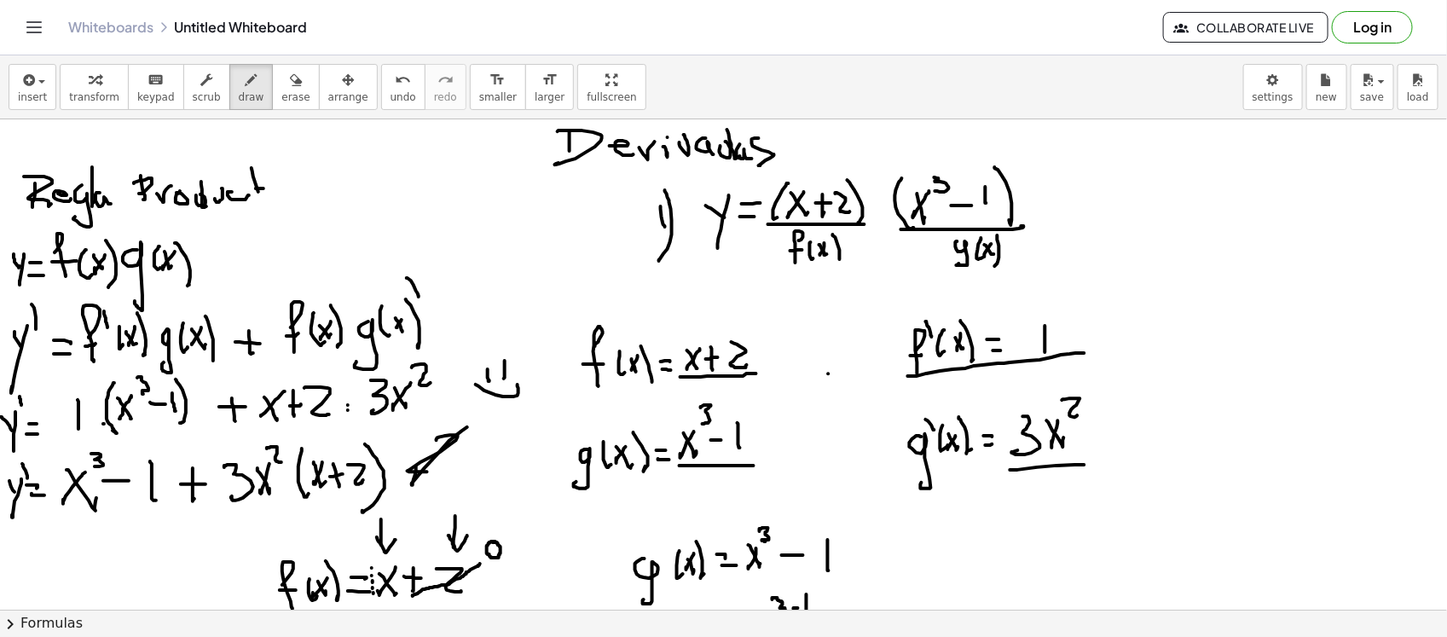
drag, startPoint x: 452, startPoint y: 321, endPoint x: 478, endPoint y: 300, distance: 33.4
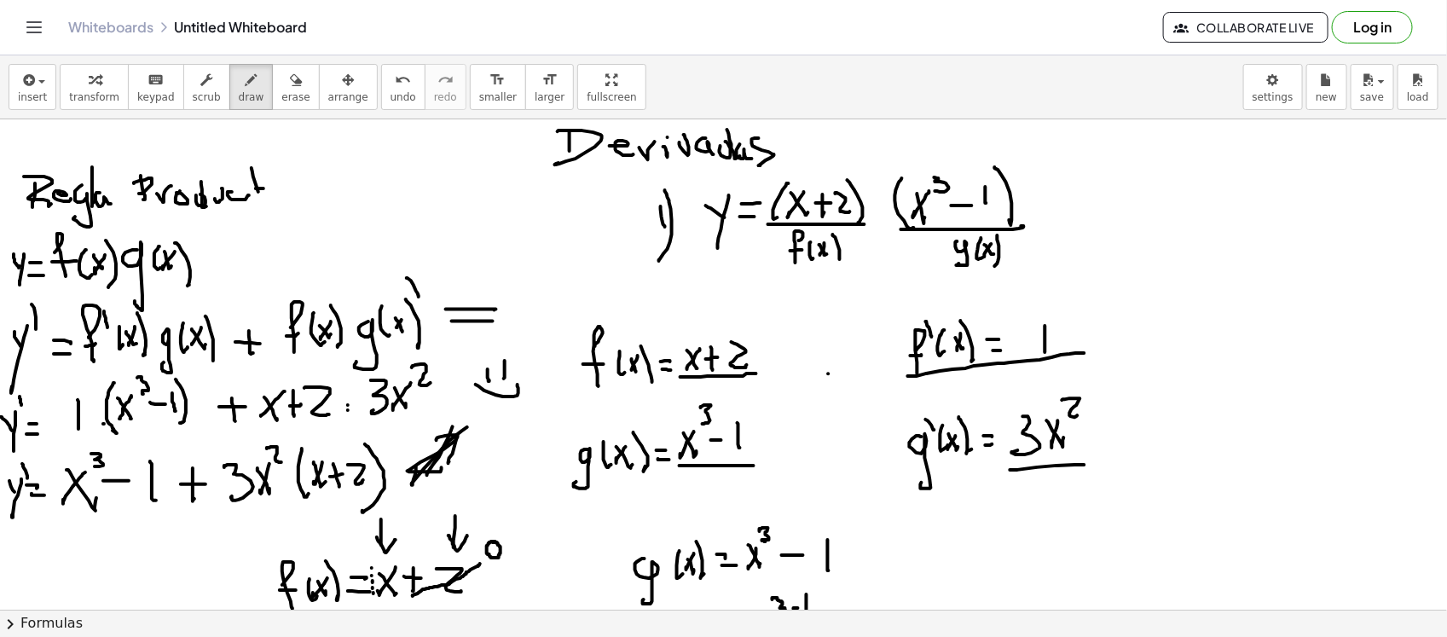
drag, startPoint x: 478, startPoint y: 292, endPoint x: 455, endPoint y: 330, distance: 44.5
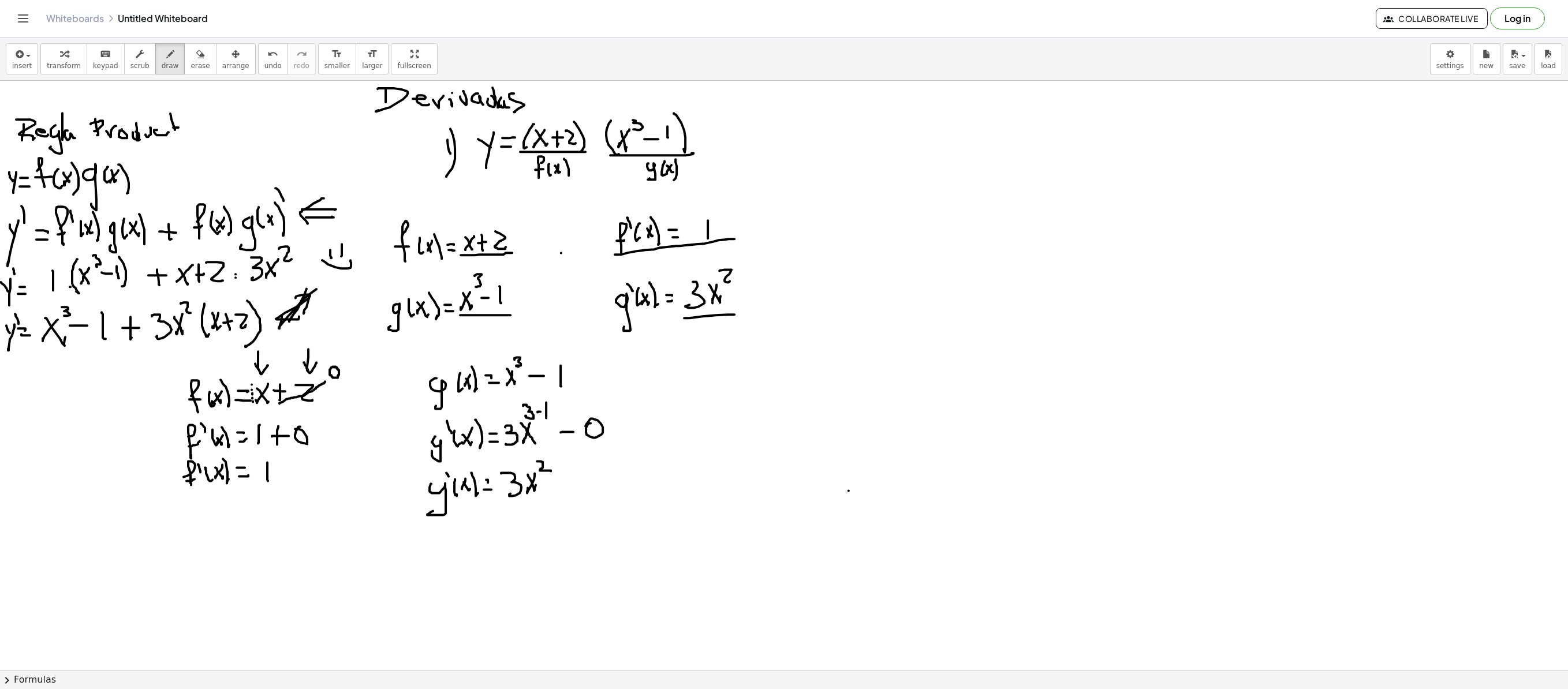
drag, startPoint x: 955, startPoint y: 3, endPoint x: 849, endPoint y: 492, distance: 500.4
click at [849, 468] on div at bounding box center [784, 670] width 1568 height 1179
drag, startPoint x: 769, startPoint y: 87, endPoint x: 776, endPoint y: 493, distance: 406.1
click at [762, 468] on div at bounding box center [784, 670] width 1568 height 1179
click at [265, 62] on span "undo" at bounding box center [274, 66] width 18 height 8
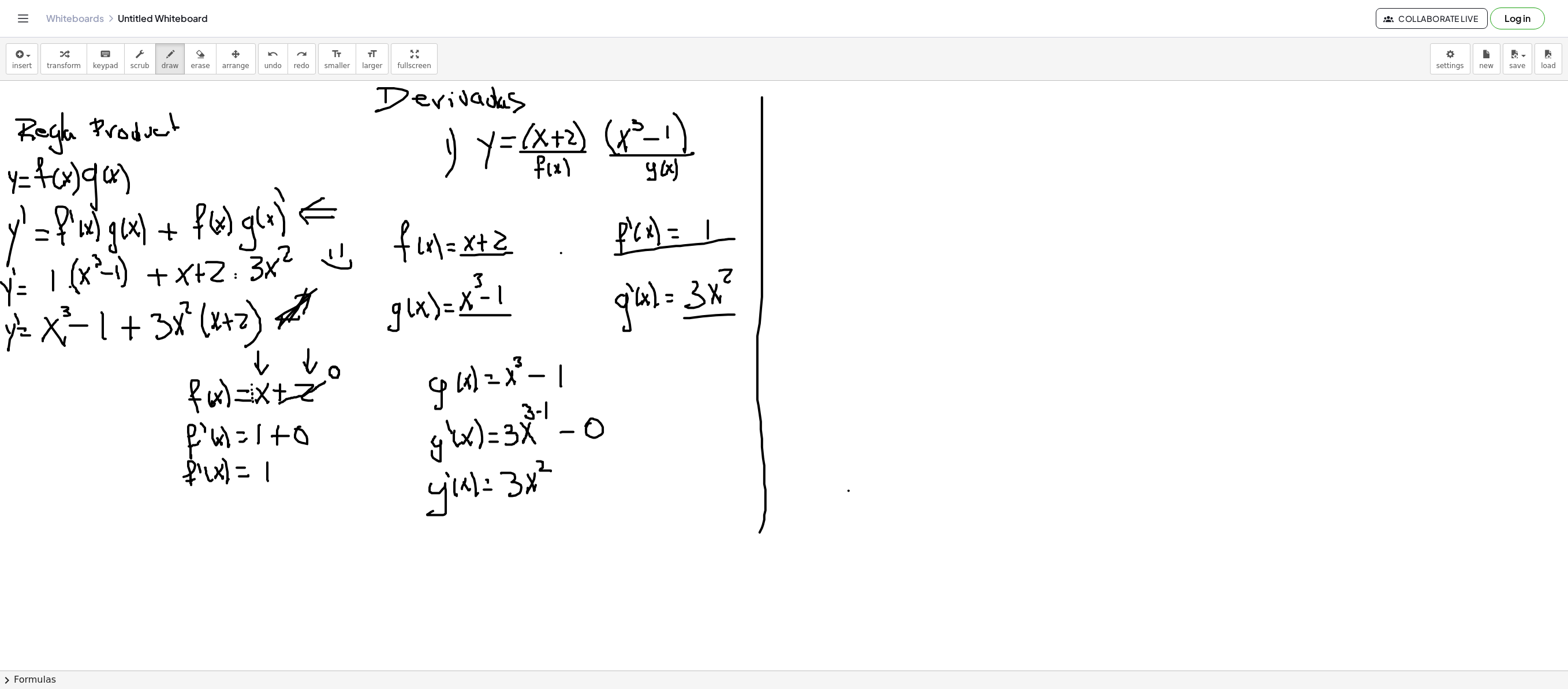
drag, startPoint x: 762, startPoint y: 98, endPoint x: 763, endPoint y: 523, distance: 425.0
click at [762, 468] on div at bounding box center [784, 670] width 1568 height 1179
drag, startPoint x: 818, startPoint y: 116, endPoint x: 845, endPoint y: 113, distance: 27.2
click at [842, 147] on div at bounding box center [784, 670] width 1568 height 1179
drag, startPoint x: 844, startPoint y: 111, endPoint x: 863, endPoint y: 128, distance: 25.5
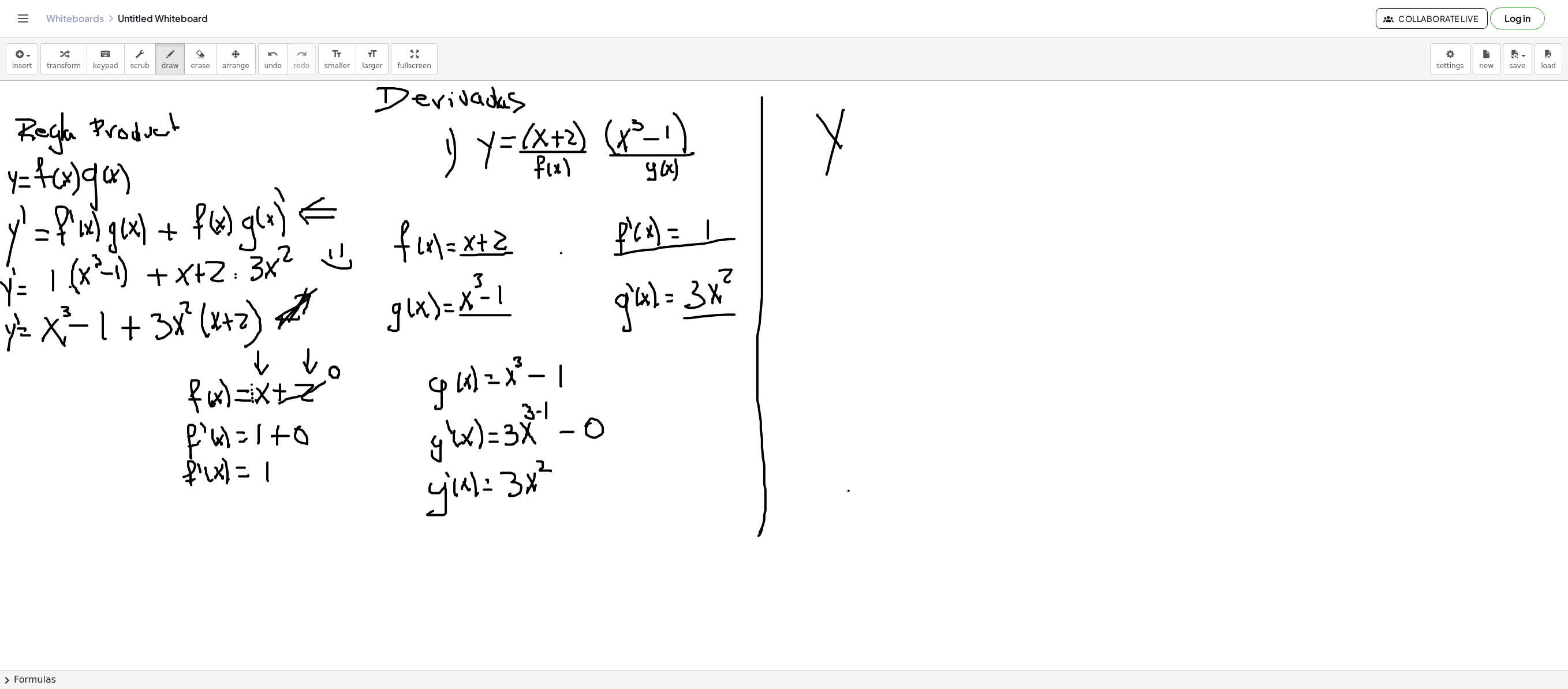
click at [827, 172] on div at bounding box center [784, 670] width 1568 height 1179
drag, startPoint x: 856, startPoint y: 125, endPoint x: 864, endPoint y: 134, distance: 12.0
click at [875, 127] on div at bounding box center [784, 670] width 1568 height 1179
drag, startPoint x: 858, startPoint y: 139, endPoint x: 869, endPoint y: 139, distance: 11.0
click at [869, 139] on div at bounding box center [784, 670] width 1568 height 1179
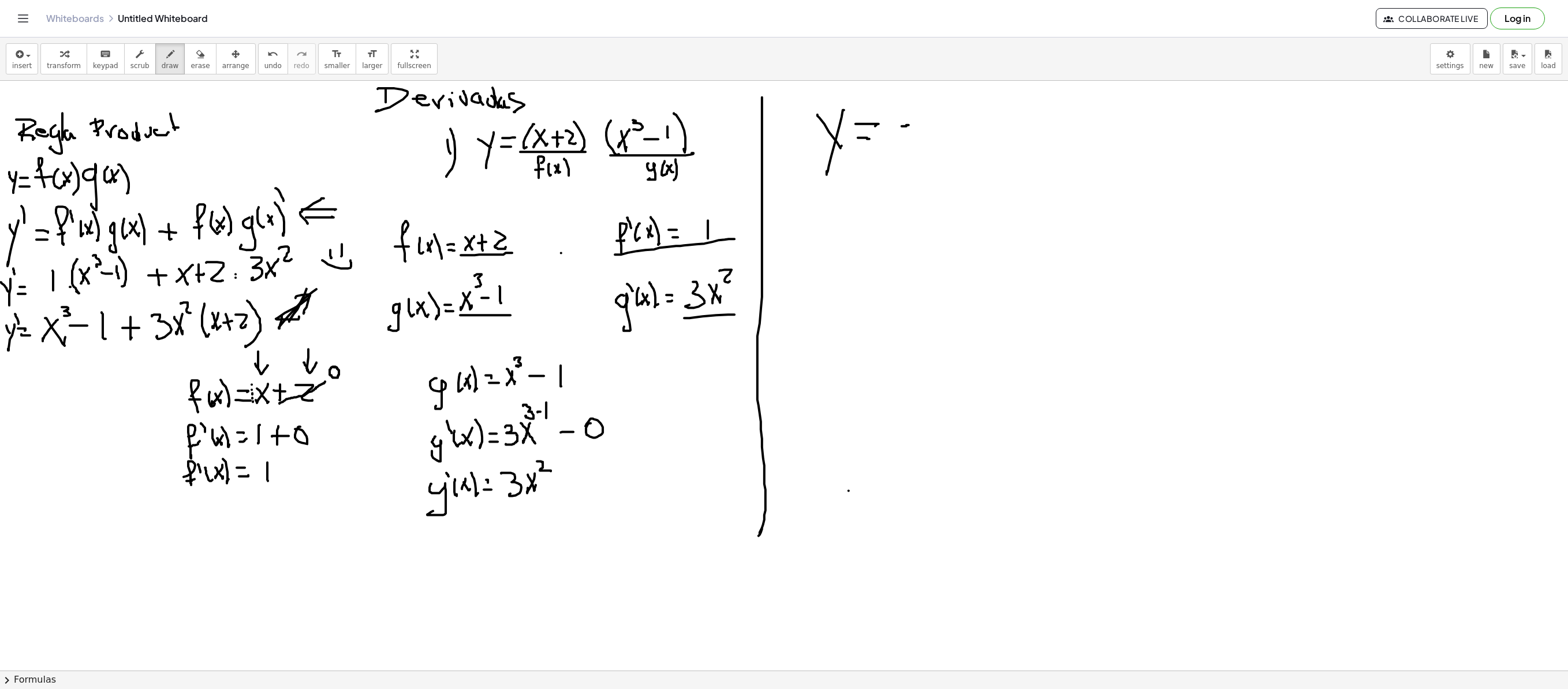
drag, startPoint x: 902, startPoint y: 127, endPoint x: 912, endPoint y: 126, distance: 10.0
click at [912, 126] on div at bounding box center [784, 670] width 1568 height 1179
drag, startPoint x: 925, startPoint y: 112, endPoint x: 926, endPoint y: 142, distance: 30.0
click at [926, 142] on div at bounding box center [784, 670] width 1568 height 1179
drag, startPoint x: 971, startPoint y: 116, endPoint x: 955, endPoint y: 139, distance: 28.0
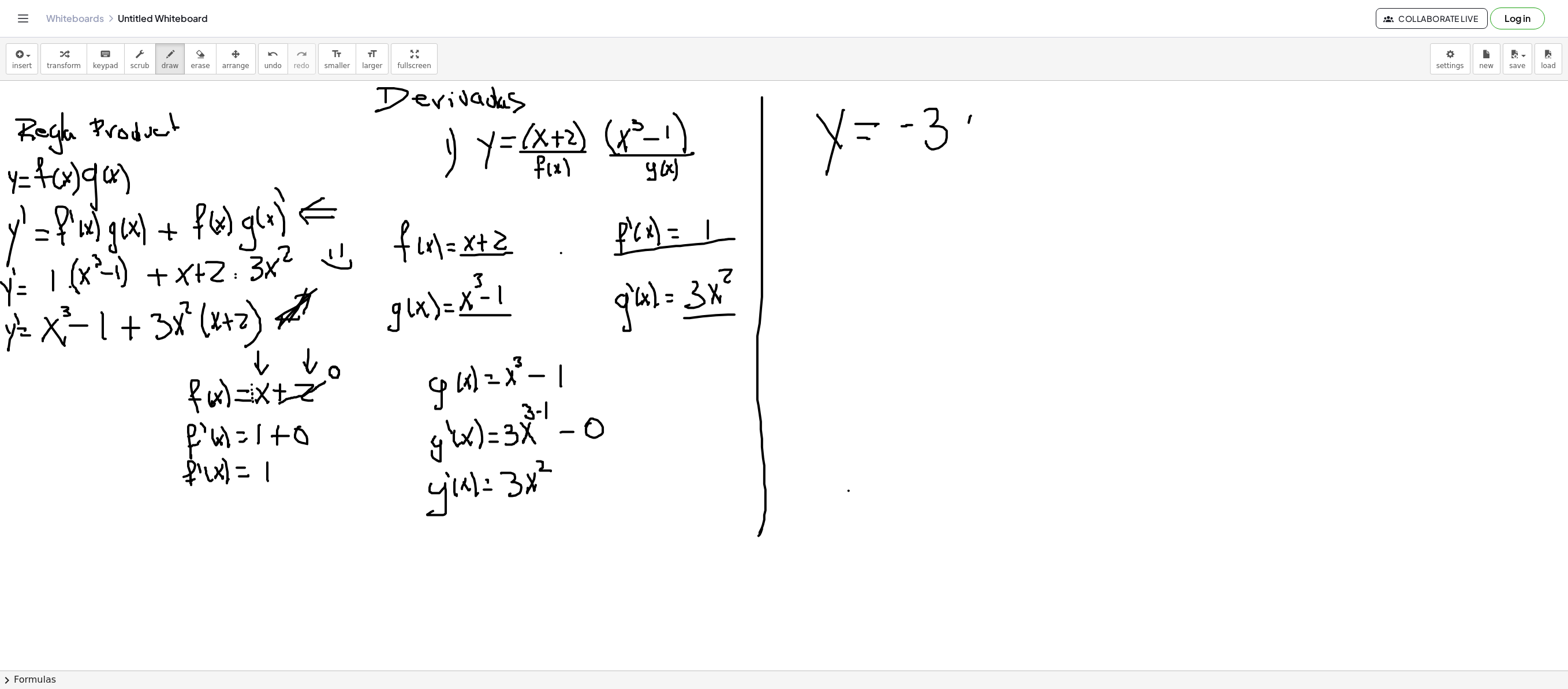
click at [955, 142] on div at bounding box center [784, 670] width 1568 height 1179
drag, startPoint x: 956, startPoint y: 116, endPoint x: 969, endPoint y: 108, distance: 15.3
click at [971, 139] on div at bounding box center [784, 670] width 1568 height 1179
drag, startPoint x: 967, startPoint y: 103, endPoint x: 980, endPoint y: 102, distance: 13.0
click at [979, 102] on div at bounding box center [784, 670] width 1568 height 1179
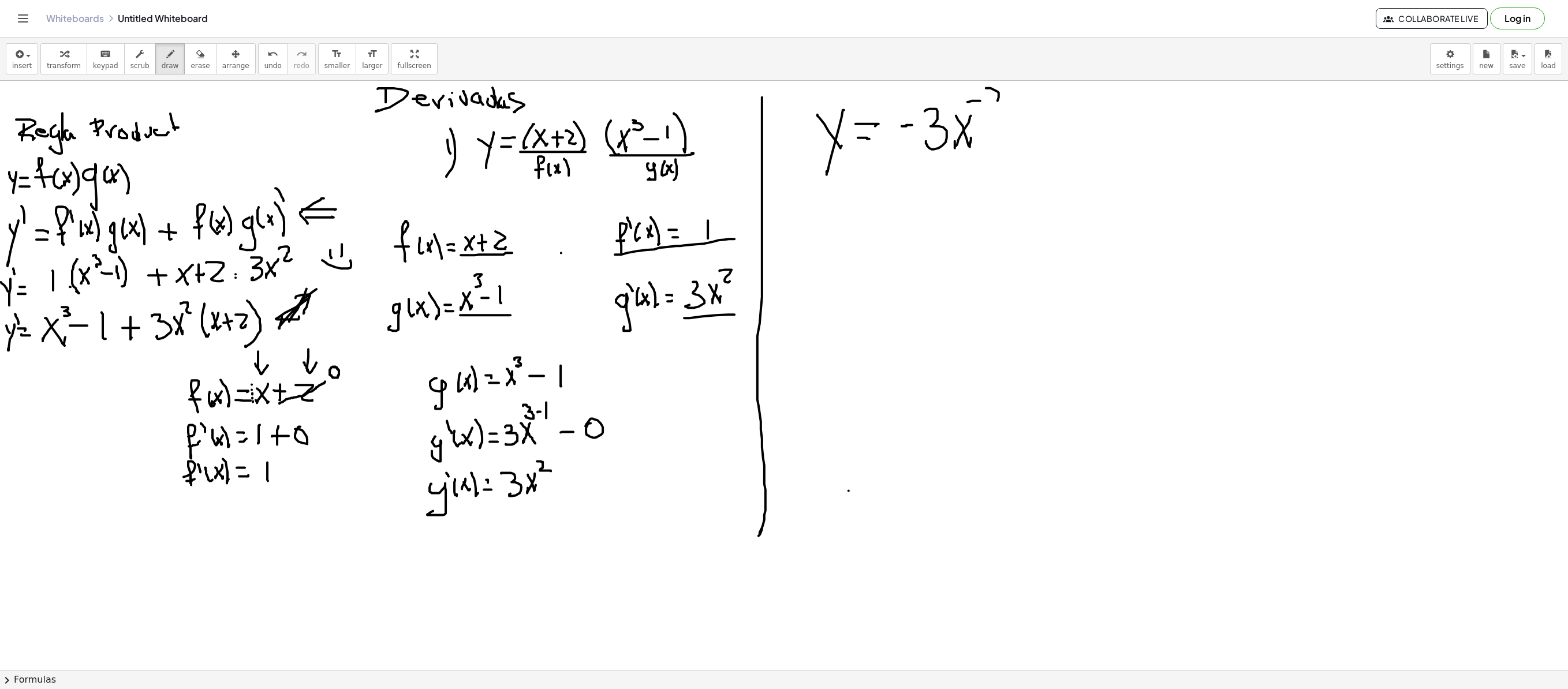
drag, startPoint x: 986, startPoint y: 89, endPoint x: 1002, endPoint y: 113, distance: 28.8
click at [979, 111] on div at bounding box center [784, 670] width 1568 height 1179
drag, startPoint x: 1015, startPoint y: 134, endPoint x: 1033, endPoint y: 134, distance: 18.0
click at [979, 134] on div at bounding box center [784, 670] width 1568 height 1179
drag, startPoint x: 1023, startPoint y: 123, endPoint x: 1024, endPoint y: 143, distance: 20.0
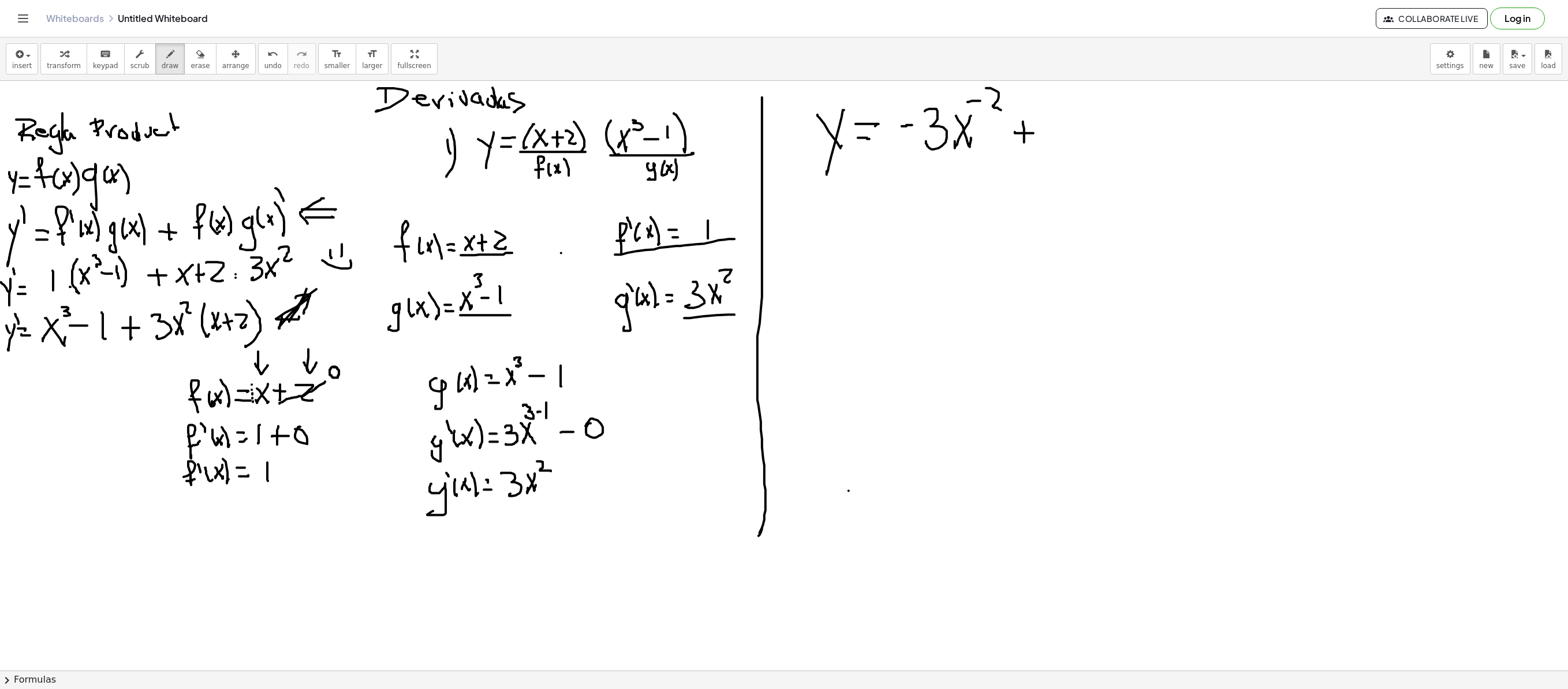
click at [979, 143] on div at bounding box center [784, 670] width 1568 height 1179
drag, startPoint x: 1060, startPoint y: 108, endPoint x: 1080, endPoint y: 106, distance: 20.1
click at [979, 106] on div at bounding box center [784, 670] width 1568 height 1179
drag, startPoint x: 1061, startPoint y: 112, endPoint x: 1113, endPoint y: 125, distance: 53.6
click at [979, 146] on div at bounding box center [784, 670] width 1568 height 1179
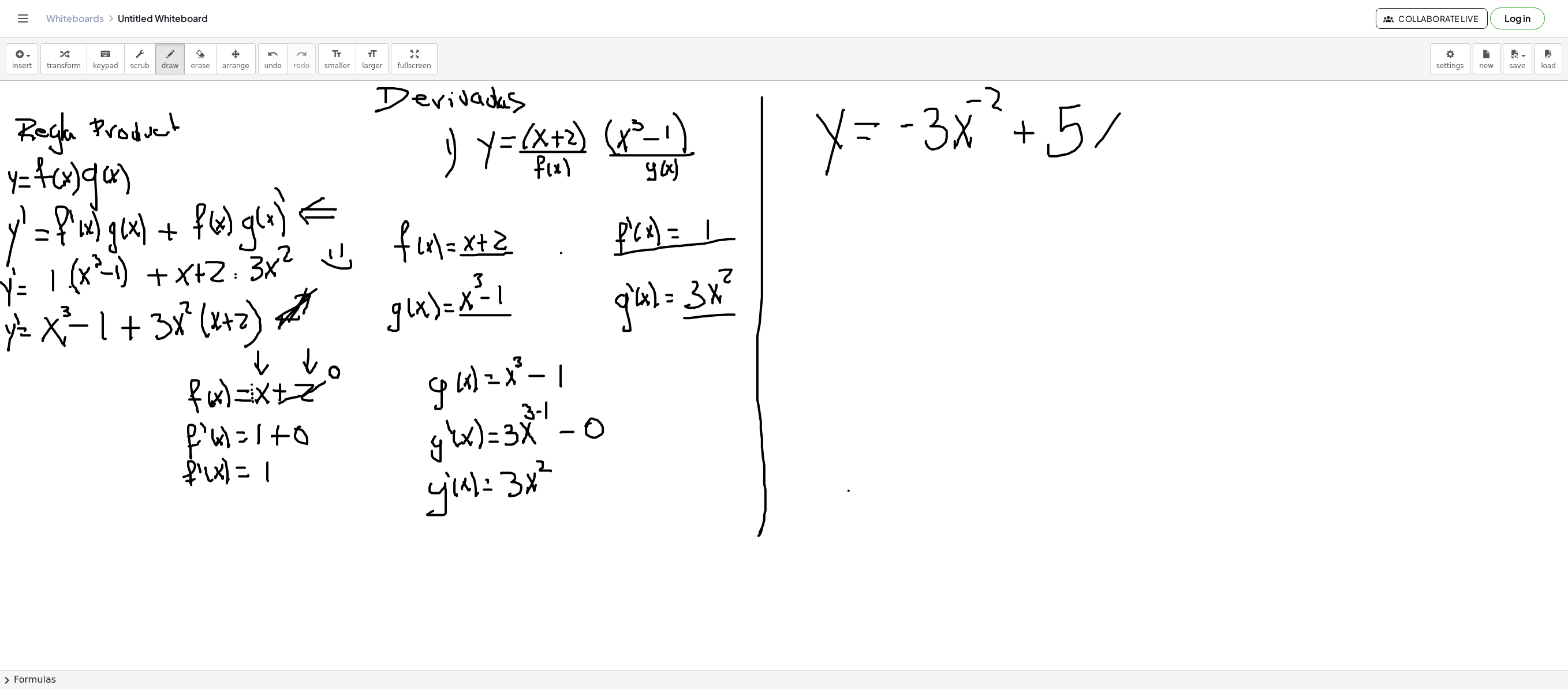
drag, startPoint x: 1120, startPoint y: 114, endPoint x: 1095, endPoint y: 119, distance: 25.5
click at [979, 143] on div at bounding box center [784, 670] width 1568 height 1179
drag, startPoint x: 1099, startPoint y: 121, endPoint x: 1120, endPoint y: 139, distance: 27.7
click at [979, 142] on div at bounding box center [784, 670] width 1568 height 1179
drag, startPoint x: 1131, startPoint y: 96, endPoint x: 1142, endPoint y: 103, distance: 13.0
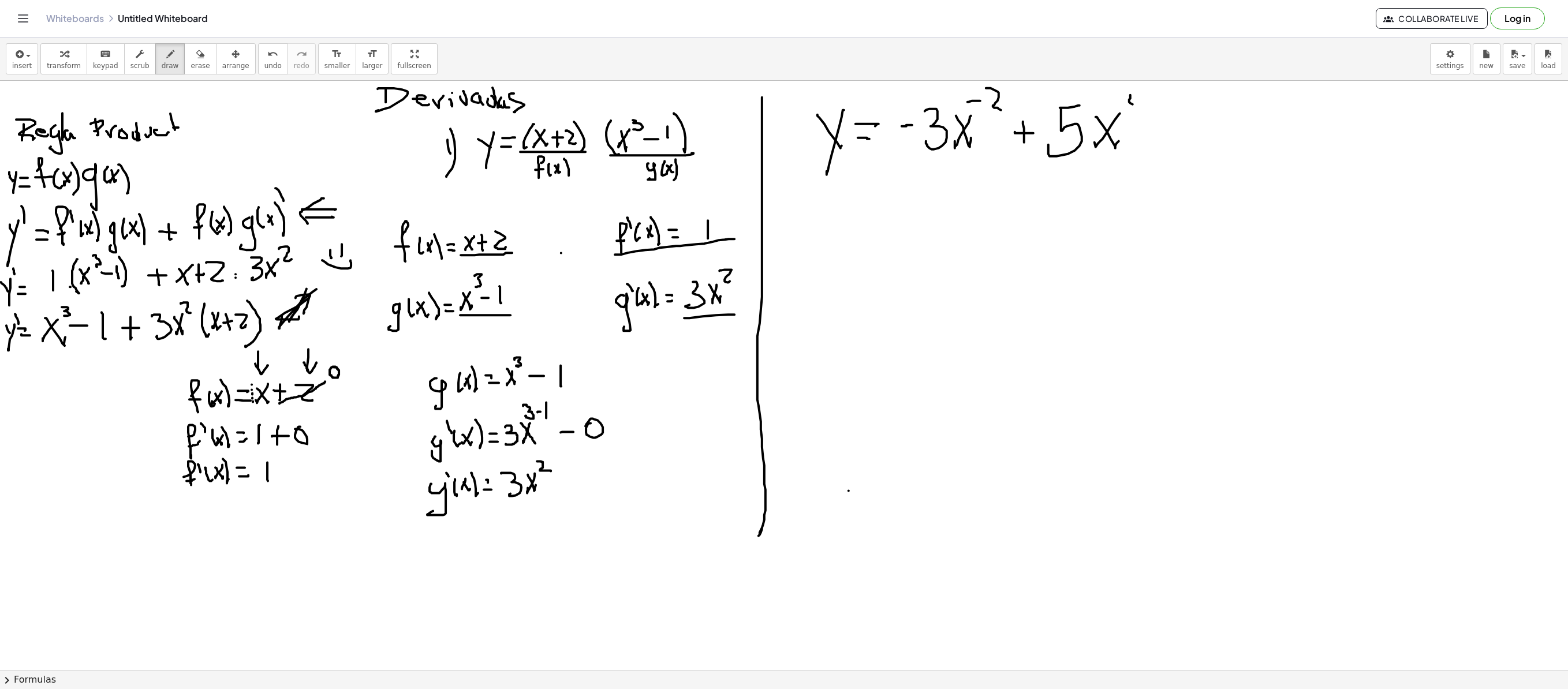
click at [979, 105] on div at bounding box center [784, 670] width 1568 height 1179
drag, startPoint x: 1142, startPoint y: 93, endPoint x: 1142, endPoint y: 118, distance: 25.0
click at [979, 118] on div at bounding box center [784, 670] width 1568 height 1179
drag, startPoint x: 1159, startPoint y: 129, endPoint x: 1178, endPoint y: 129, distance: 19.0
click at [979, 129] on div at bounding box center [784, 670] width 1568 height 1179
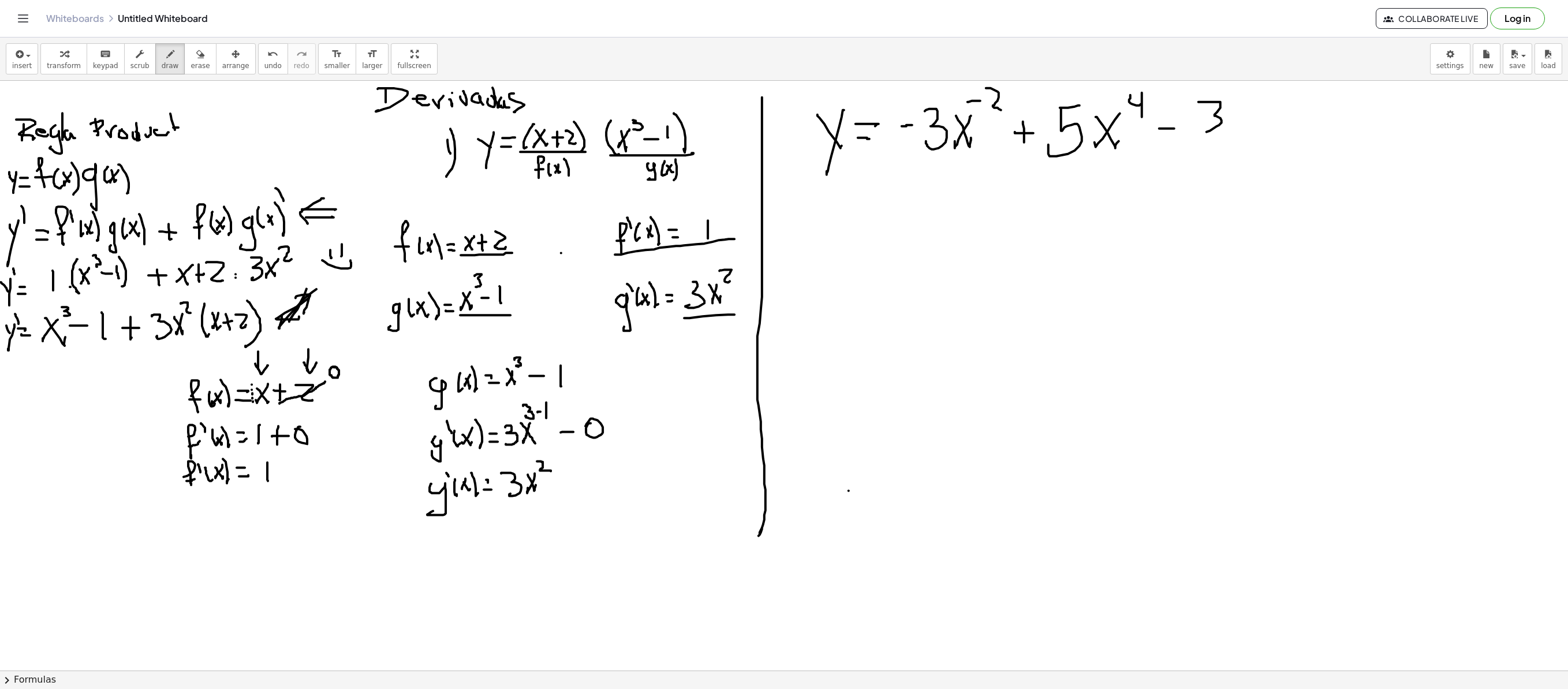
drag, startPoint x: 1198, startPoint y: 103, endPoint x: 1218, endPoint y: 128, distance: 32.0
click at [979, 129] on div at bounding box center [784, 670] width 1568 height 1179
drag, startPoint x: 1254, startPoint y: 105, endPoint x: 1244, endPoint y: 104, distance: 10.0
click at [979, 127] on div at bounding box center [784, 670] width 1568 height 1179
drag, startPoint x: 1242, startPoint y: 102, endPoint x: 1265, endPoint y: 118, distance: 28.0
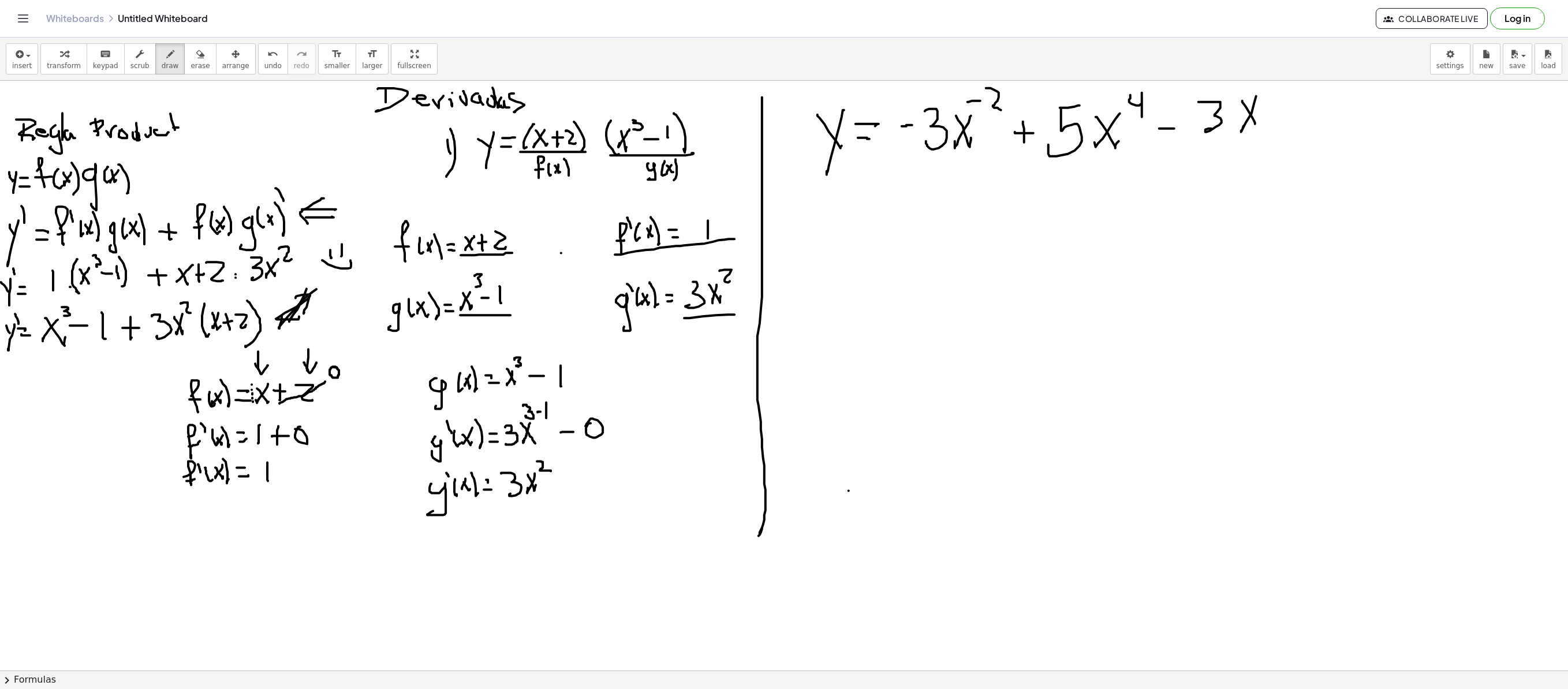
click at [979, 129] on div at bounding box center [784, 670] width 1568 height 1179
drag, startPoint x: 1261, startPoint y: 91, endPoint x: 1290, endPoint y: 114, distance: 37.0
click at [979, 108] on div at bounding box center [784, 670] width 1568 height 1179
click at [979, 119] on div at bounding box center [784, 670] width 1568 height 1179
drag, startPoint x: 1304, startPoint y: 108, endPoint x: 1316, endPoint y: 125, distance: 20.8
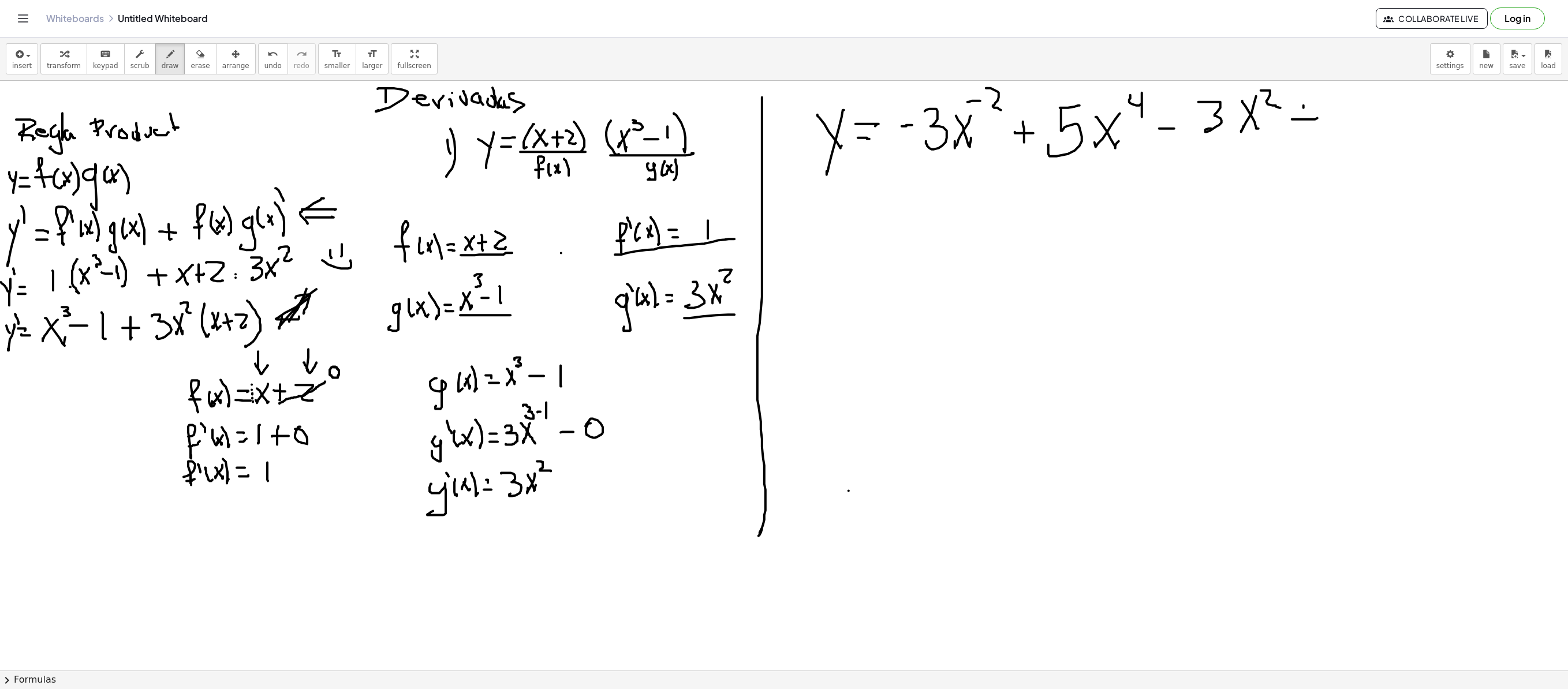
click at [979, 127] on div at bounding box center [784, 670] width 1568 height 1179
drag, startPoint x: 1337, startPoint y: 98, endPoint x: 1345, endPoint y: 123, distance: 26.2
click at [979, 123] on div at bounding box center [784, 670] width 1568 height 1179
drag, startPoint x: 1359, startPoint y: 99, endPoint x: 1360, endPoint y: 105, distance: 6.1
click at [979, 104] on div at bounding box center [784, 670] width 1568 height 1179
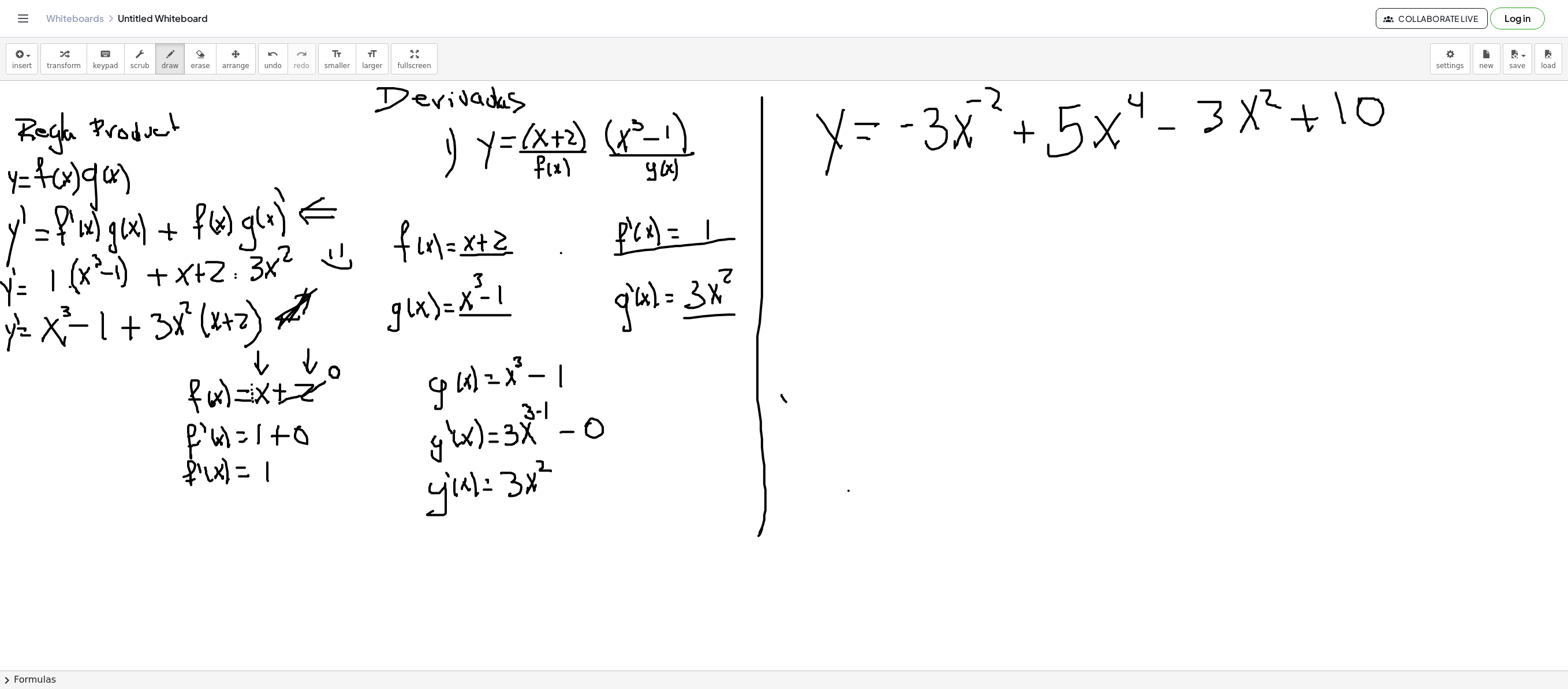
drag, startPoint x: 782, startPoint y: 396, endPoint x: 794, endPoint y: 394, distance: 12.2
click at [791, 409] on div at bounding box center [784, 670] width 1568 height 1179
click at [793, 422] on div at bounding box center [784, 670] width 1568 height 1179
click at [822, 394] on div at bounding box center [784, 670] width 1568 height 1179
click at [823, 406] on div at bounding box center [784, 670] width 1568 height 1179
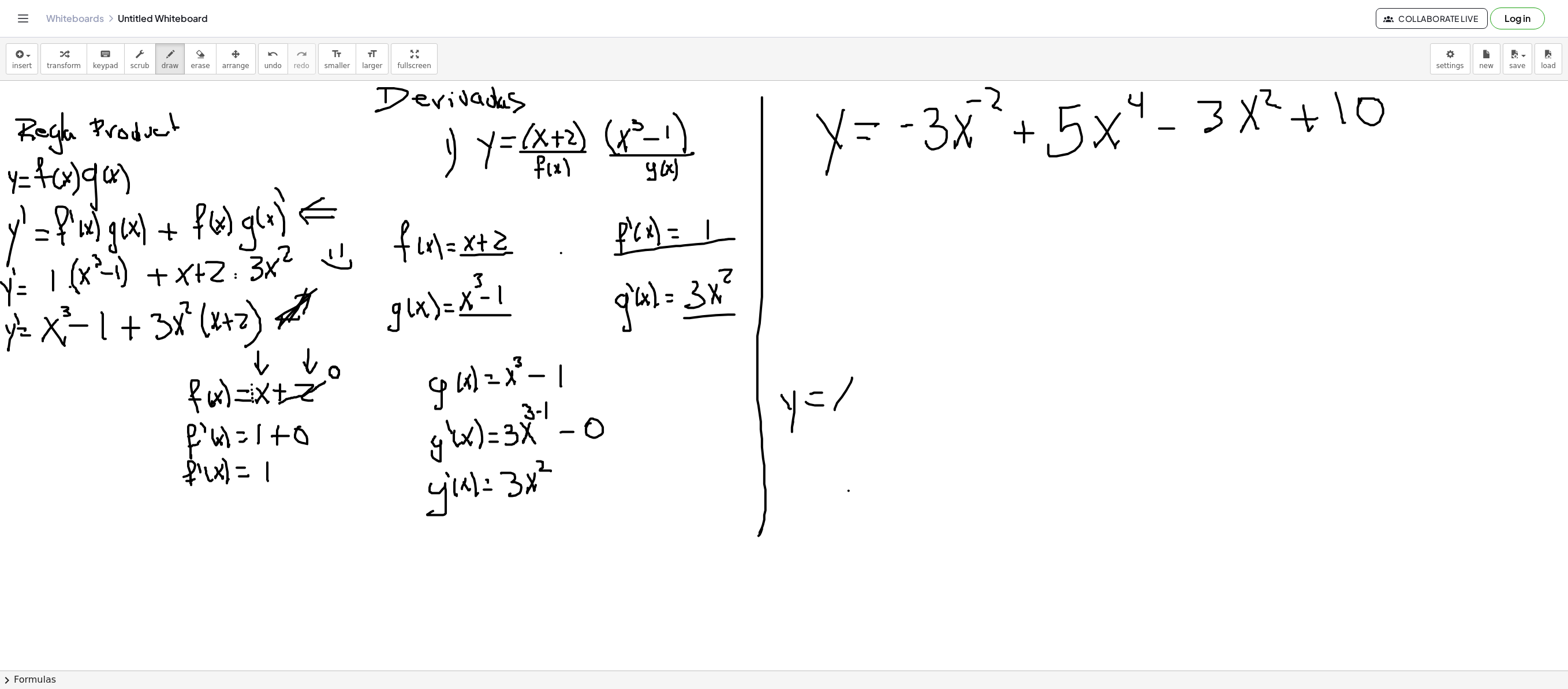
click at [835, 403] on div at bounding box center [784, 670] width 1568 height 1179
click at [853, 403] on div at bounding box center [784, 670] width 1568 height 1179
click at [871, 372] on div at bounding box center [784, 670] width 1568 height 1179
click at [793, 464] on div at bounding box center [784, 670] width 1568 height 1179
click at [783, 468] on div at bounding box center [784, 670] width 1568 height 1179
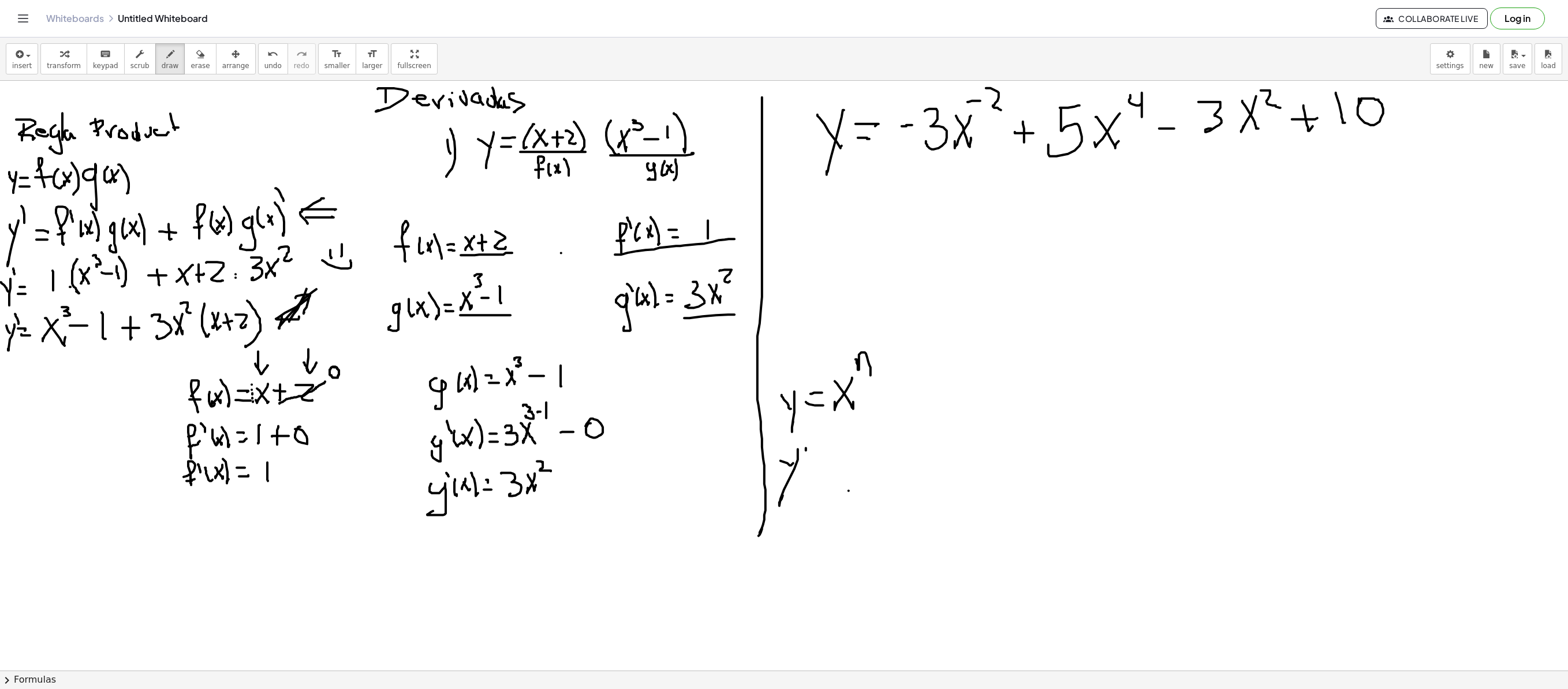
click at [805, 434] on div at bounding box center [784, 670] width 1568 height 1179
click at [819, 464] on div at bounding box center [784, 670] width 1568 height 1179
click at [821, 468] on div at bounding box center [784, 670] width 1568 height 1179
click at [859, 468] on div at bounding box center [784, 670] width 1568 height 1179
click at [865, 468] on div at bounding box center [784, 670] width 1568 height 1179
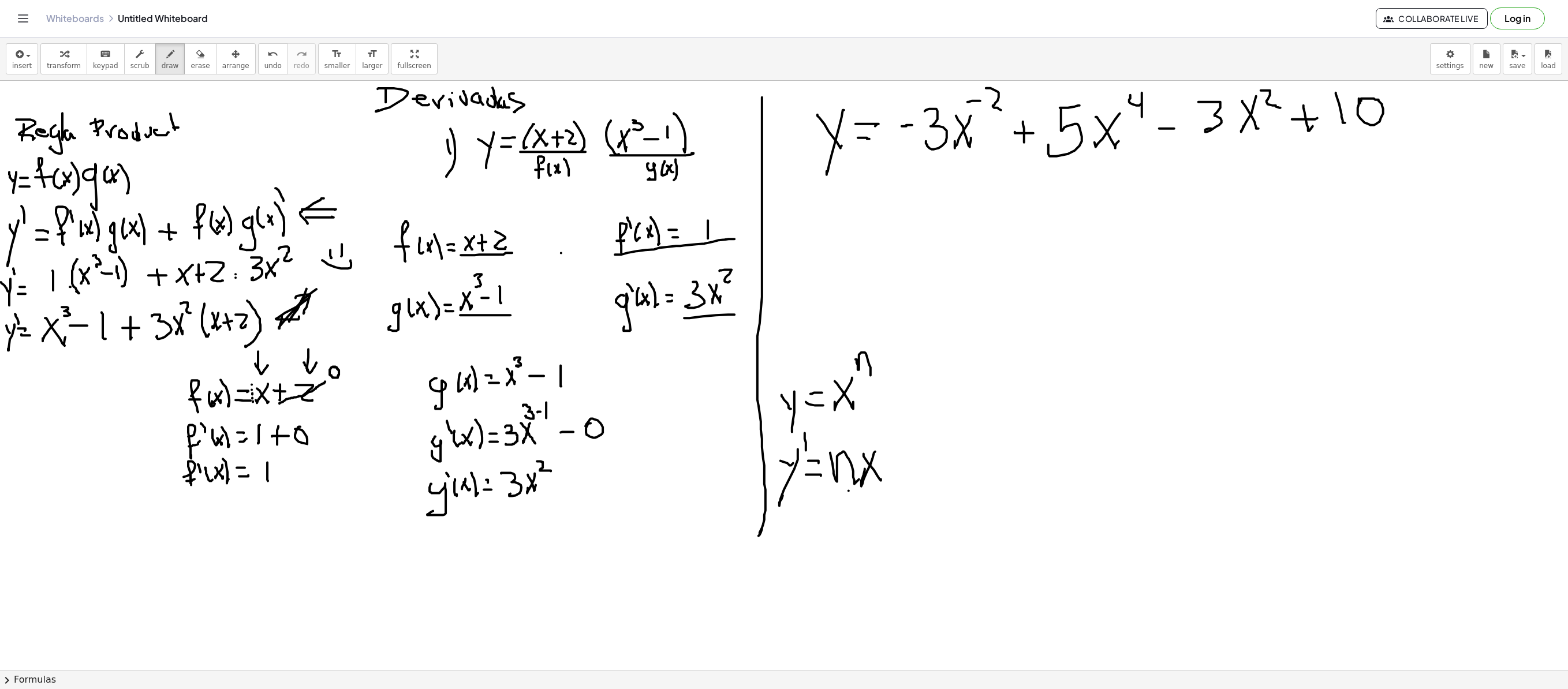
click at [882, 468] on div at bounding box center [784, 670] width 1568 height 1179
click at [898, 448] on div at bounding box center [784, 670] width 1568 height 1179
click at [909, 439] on div at bounding box center [784, 670] width 1568 height 1179
click at [923, 442] on div at bounding box center [784, 670] width 1568 height 1179
drag, startPoint x: 807, startPoint y: 213, endPoint x: 815, endPoint y: 231, distance: 19.7
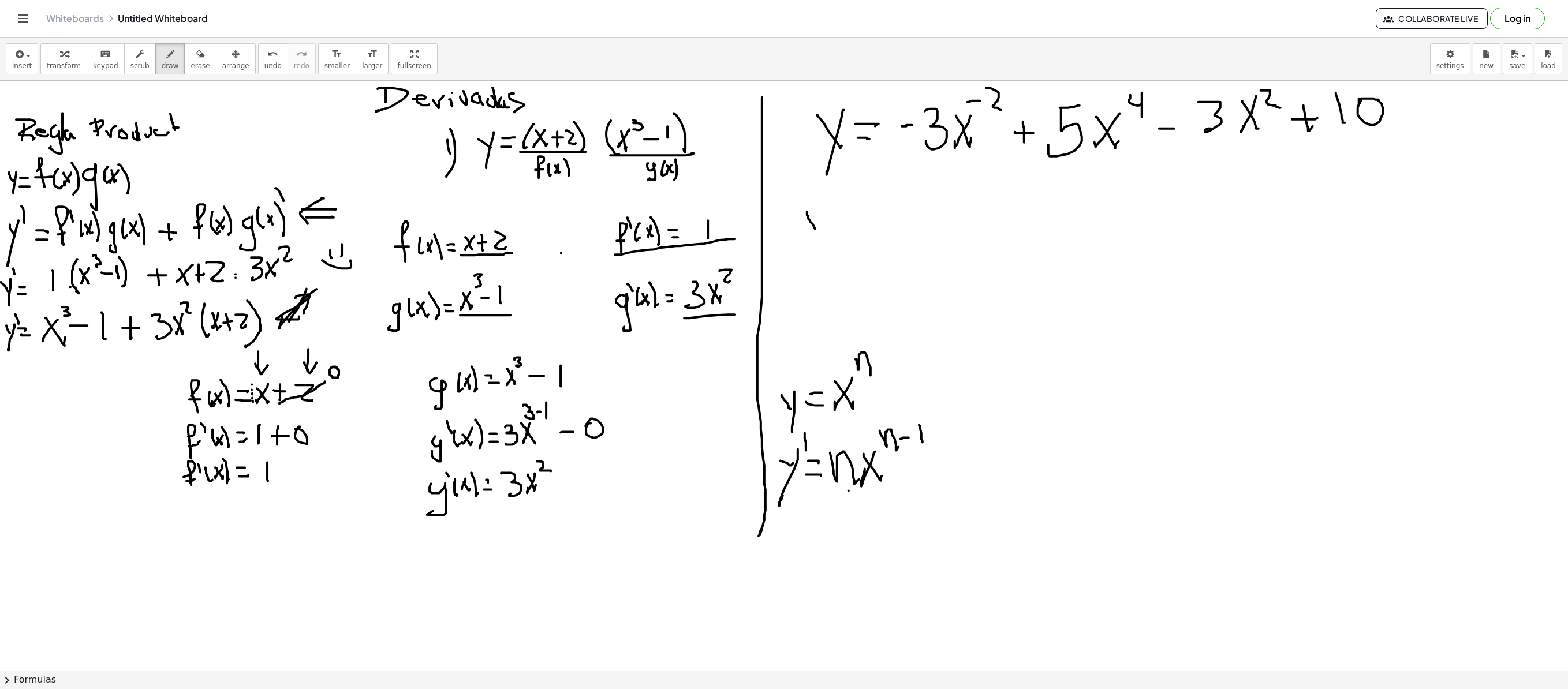
click at [815, 231] on div at bounding box center [784, 670] width 1568 height 1179
drag, startPoint x: 823, startPoint y: 209, endPoint x: 816, endPoint y: 245, distance: 36.7
click at [812, 252] on div at bounding box center [784, 670] width 1568 height 1179
drag, startPoint x: 828, startPoint y: 214, endPoint x: 828, endPoint y: 196, distance: 18.0
click at [828, 196] on div at bounding box center [784, 670] width 1568 height 1179
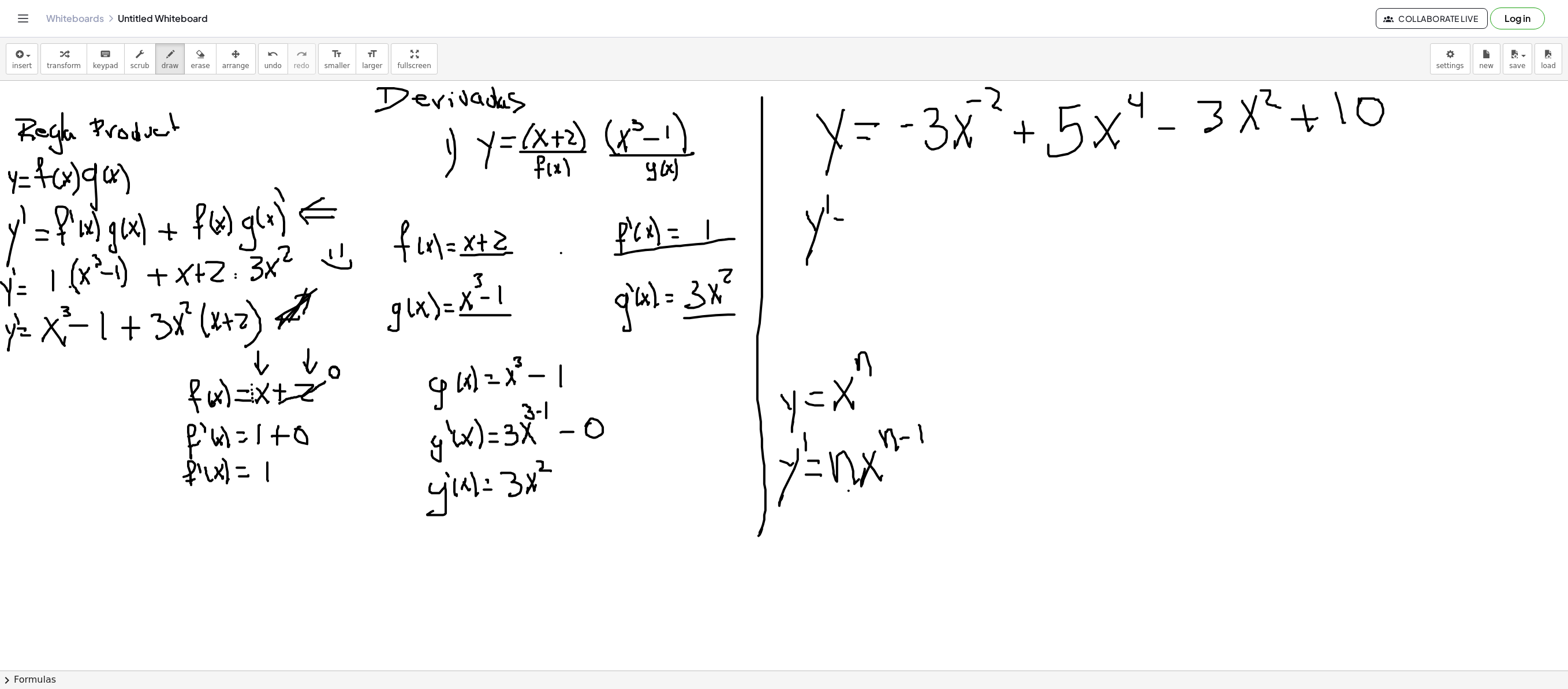
drag, startPoint x: 835, startPoint y: 219, endPoint x: 835, endPoint y: 229, distance: 10.0
click at [843, 221] on div at bounding box center [784, 670] width 1568 height 1179
drag, startPoint x: 833, startPoint y: 232, endPoint x: 842, endPoint y: 234, distance: 9.2
click at [842, 234] on div at bounding box center [784, 670] width 1568 height 1179
drag, startPoint x: 866, startPoint y: 221, endPoint x: 879, endPoint y: 223, distance: 13.2
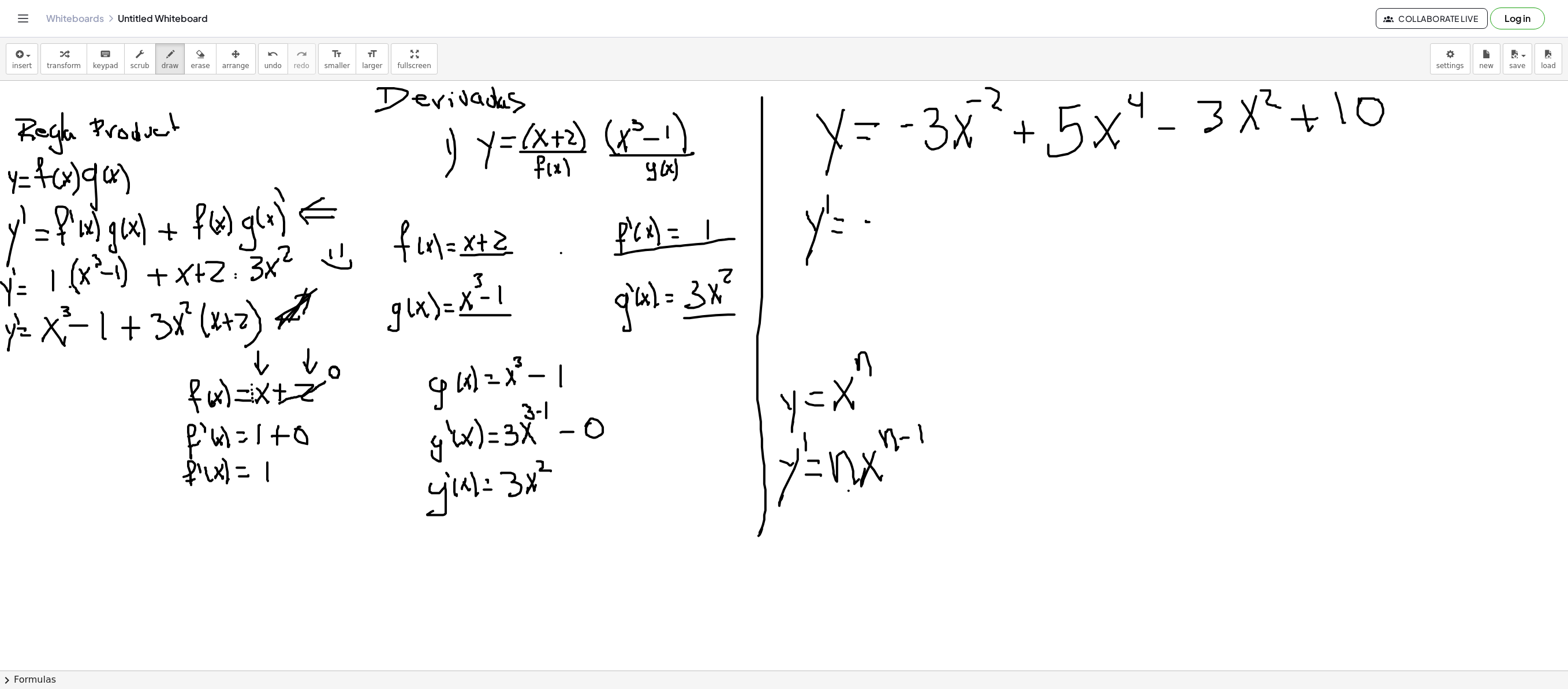
click at [879, 223] on div at bounding box center [784, 670] width 1568 height 1179
drag, startPoint x: 888, startPoint y: 209, endPoint x: 879, endPoint y: 237, distance: 29.4
click at [879, 237] on div at bounding box center [784, 670] width 1568 height 1179
click at [919, 224] on div at bounding box center [784, 670] width 1568 height 1179
drag, startPoint x: 928, startPoint y: 214, endPoint x: 936, endPoint y: 215, distance: 8.1
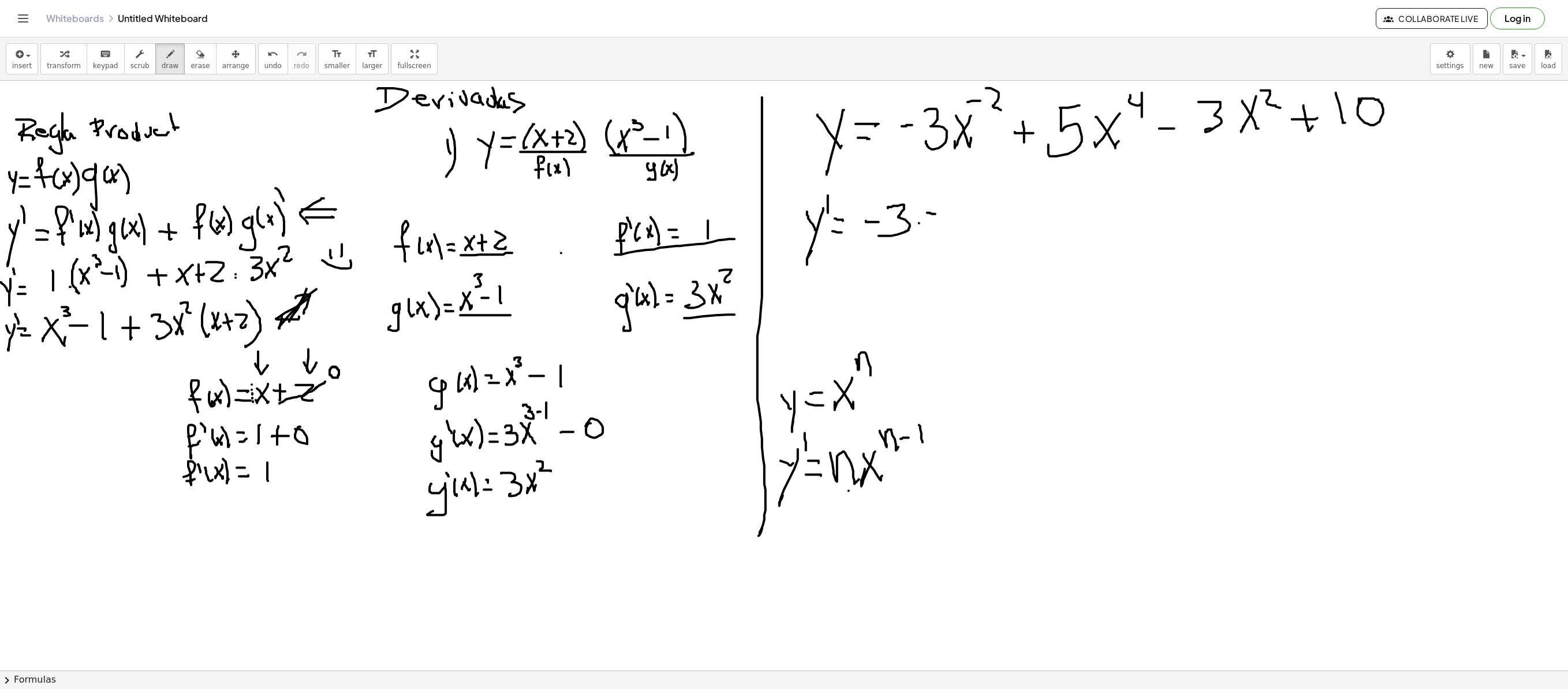
click at [936, 215] on div at bounding box center [784, 670] width 1568 height 1179
drag, startPoint x: 946, startPoint y: 202, endPoint x: 939, endPoint y: 232, distance: 30.8
click at [949, 232] on div at bounding box center [784, 670] width 1568 height 1179
click at [919, 225] on div at bounding box center [784, 670] width 1568 height 1179
click at [265, 62] on span "undo" at bounding box center [274, 66] width 18 height 8
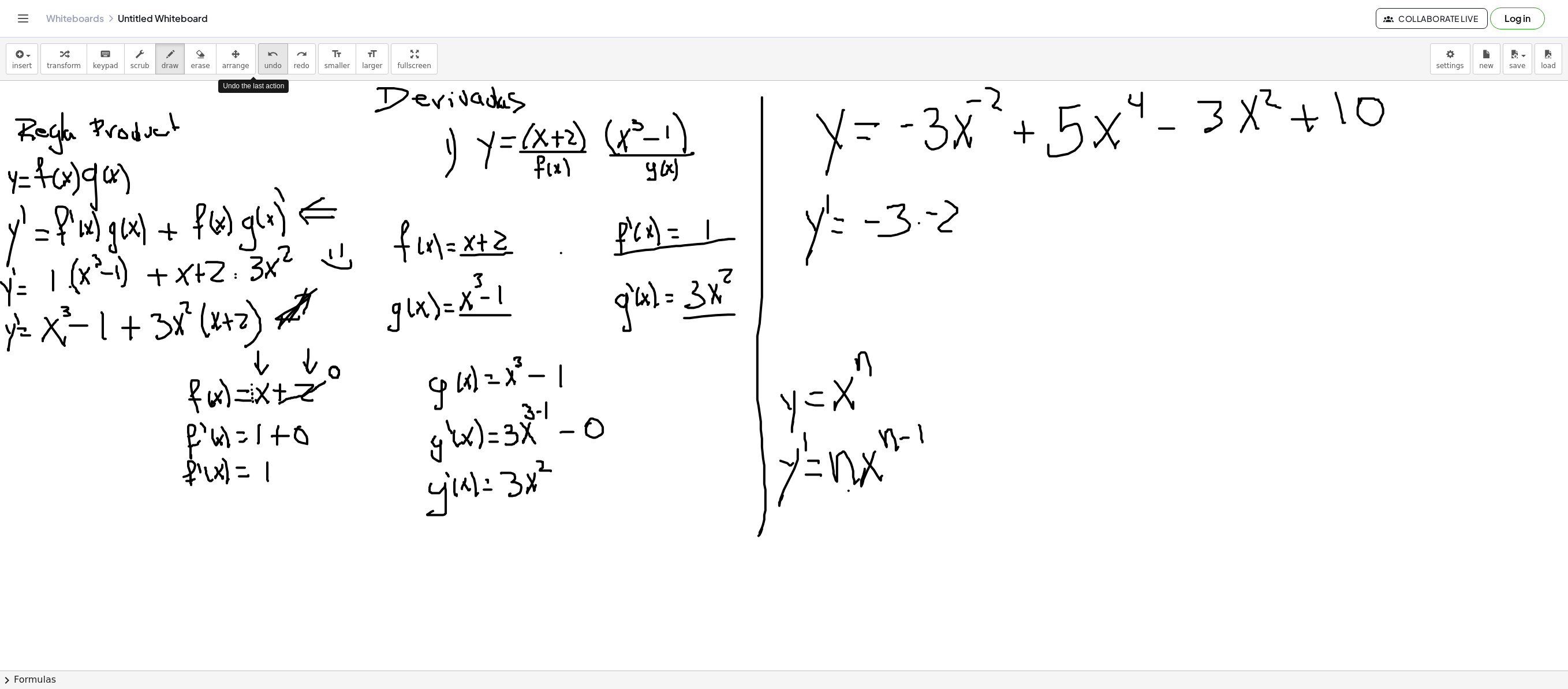
click at [265, 62] on span "undo" at bounding box center [274, 66] width 18 height 8
drag, startPoint x: 935, startPoint y: 198, endPoint x: 939, endPoint y: 232, distance: 34.2
click at [939, 232] on div at bounding box center [784, 670] width 1568 height 1179
drag, startPoint x: 944, startPoint y: 217, endPoint x: 954, endPoint y: 216, distance: 10.0
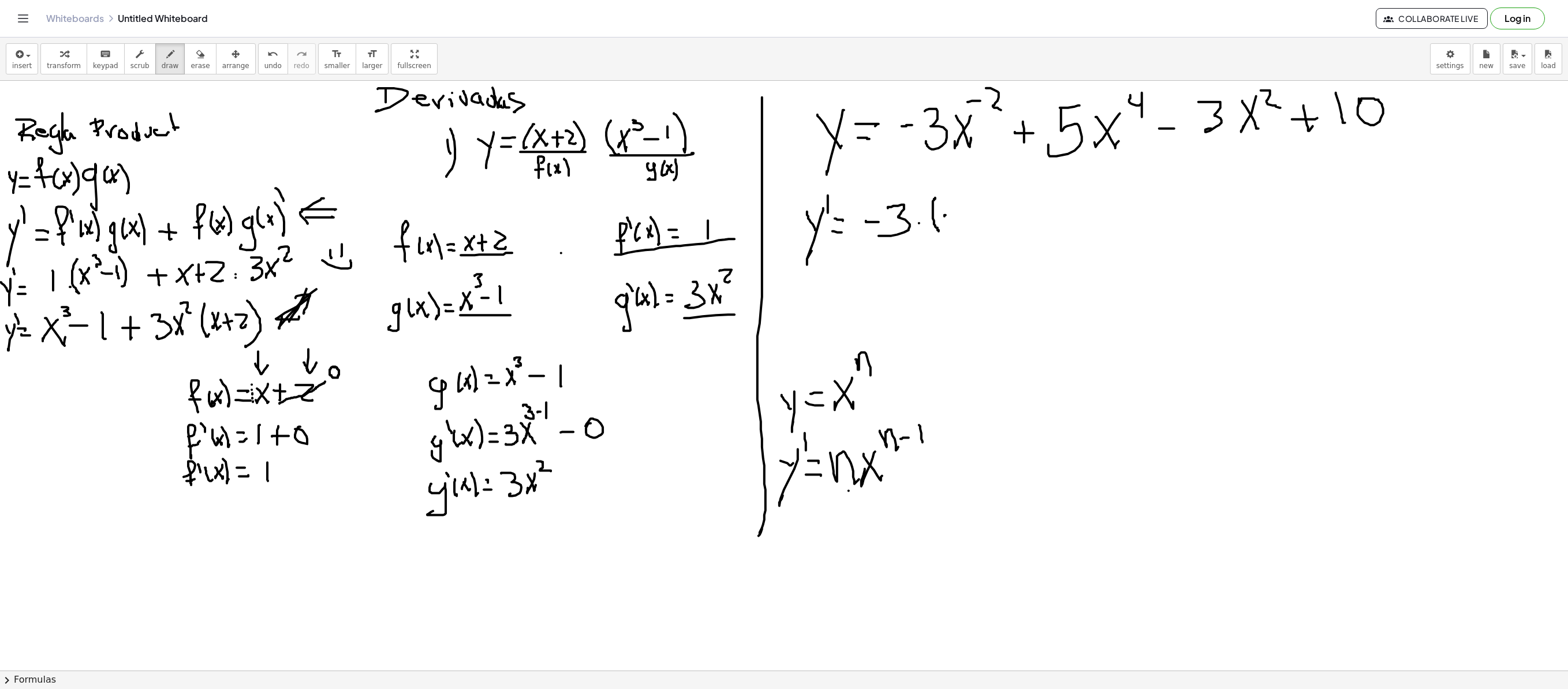
click at [951, 216] on div at bounding box center [784, 670] width 1568 height 1179
drag, startPoint x: 955, startPoint y: 204, endPoint x: 970, endPoint y: 221, distance: 22.7
click at [970, 221] on div at bounding box center [784, 670] width 1568 height 1179
drag, startPoint x: 971, startPoint y: 187, endPoint x: 974, endPoint y: 214, distance: 27.2
click at [971, 227] on div at bounding box center [784, 670] width 1568 height 1179
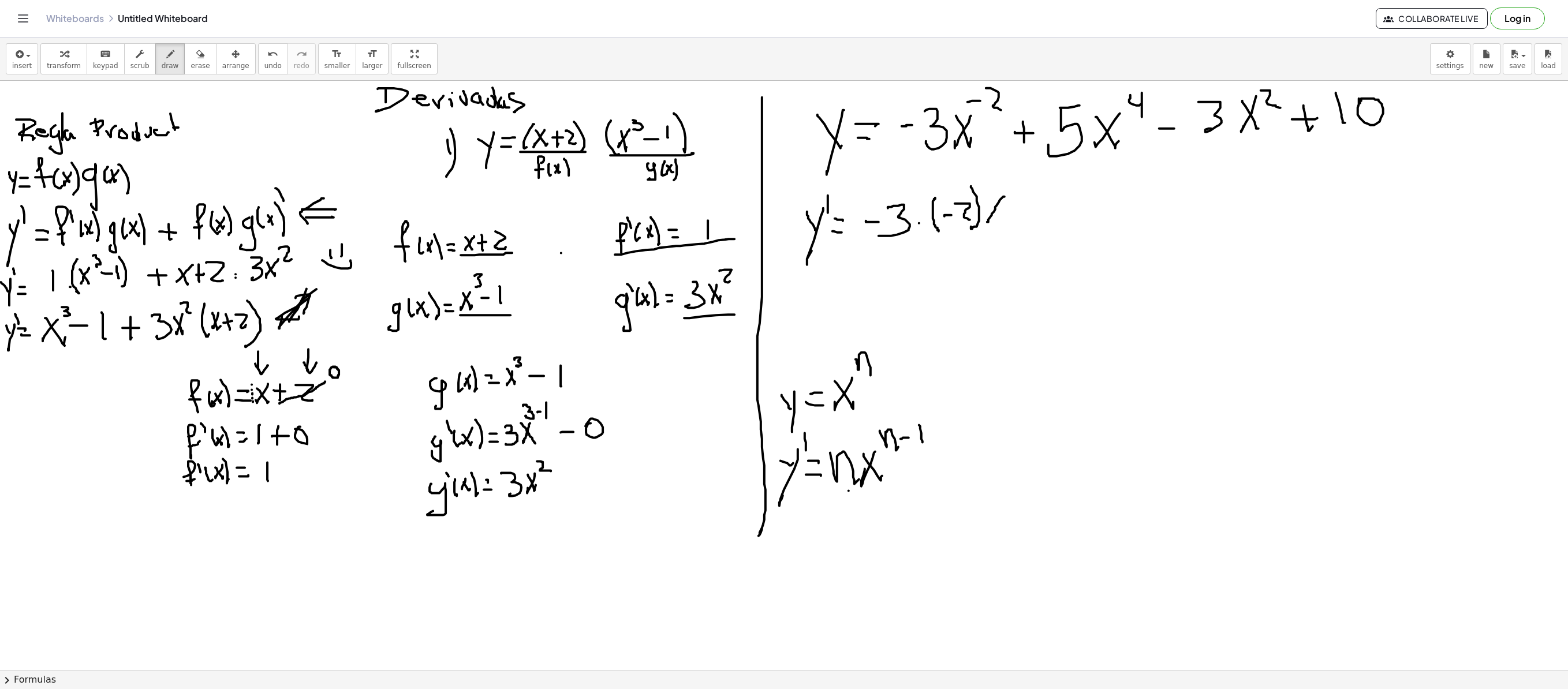
drag, startPoint x: 1005, startPoint y: 198, endPoint x: 988, endPoint y: 213, distance: 22.7
click at [979, 221] on div at bounding box center [784, 670] width 1568 height 1179
drag, startPoint x: 987, startPoint y: 195, endPoint x: 1008, endPoint y: 225, distance: 36.6
click at [979, 227] on div at bounding box center [784, 670] width 1568 height 1179
click at [262, 66] on button "undo undo" at bounding box center [273, 59] width 30 height 31
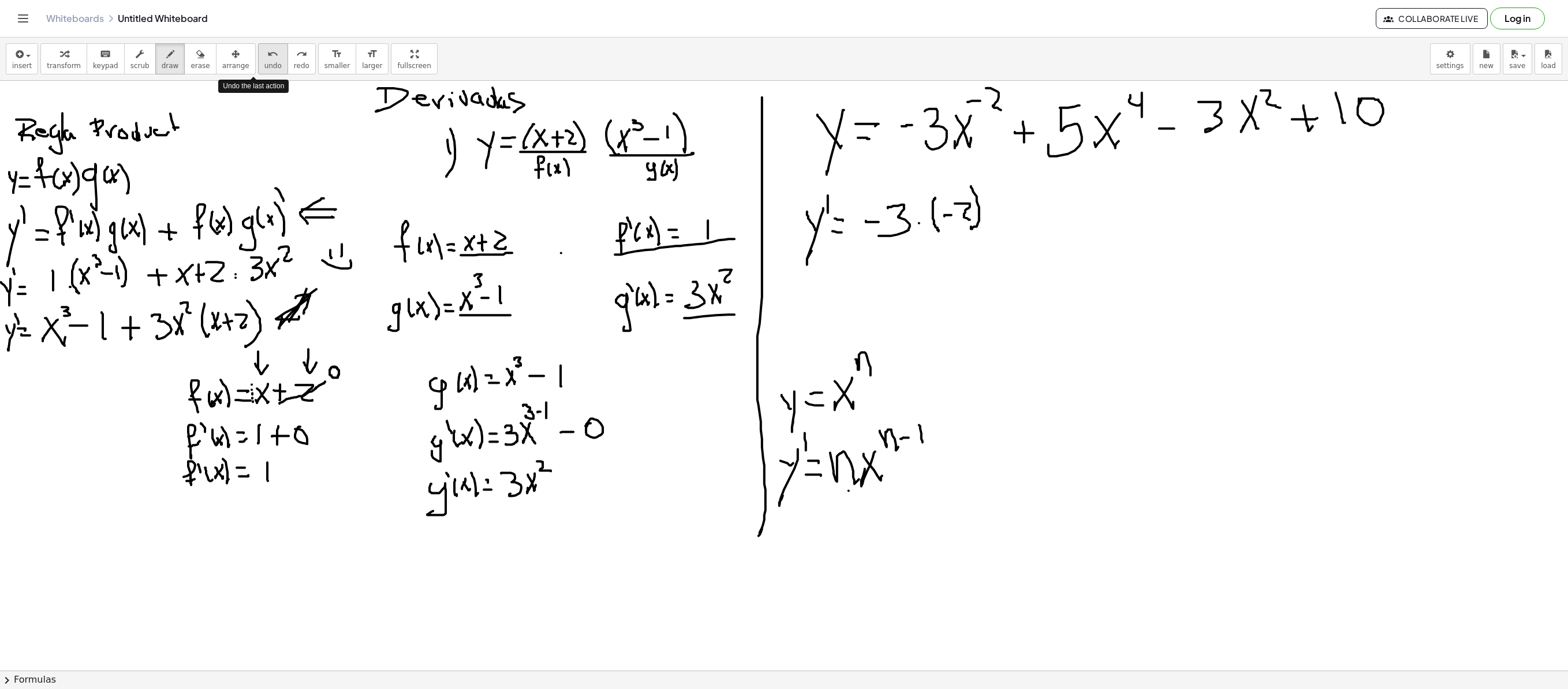
click at [262, 66] on button "undo undo" at bounding box center [273, 59] width 30 height 31
click at [979, 185] on div at bounding box center [784, 670] width 1568 height 1179
drag, startPoint x: 997, startPoint y: 185, endPoint x: 1006, endPoint y: 186, distance: 9.1
click at [979, 186] on div at bounding box center [784, 670] width 1568 height 1179
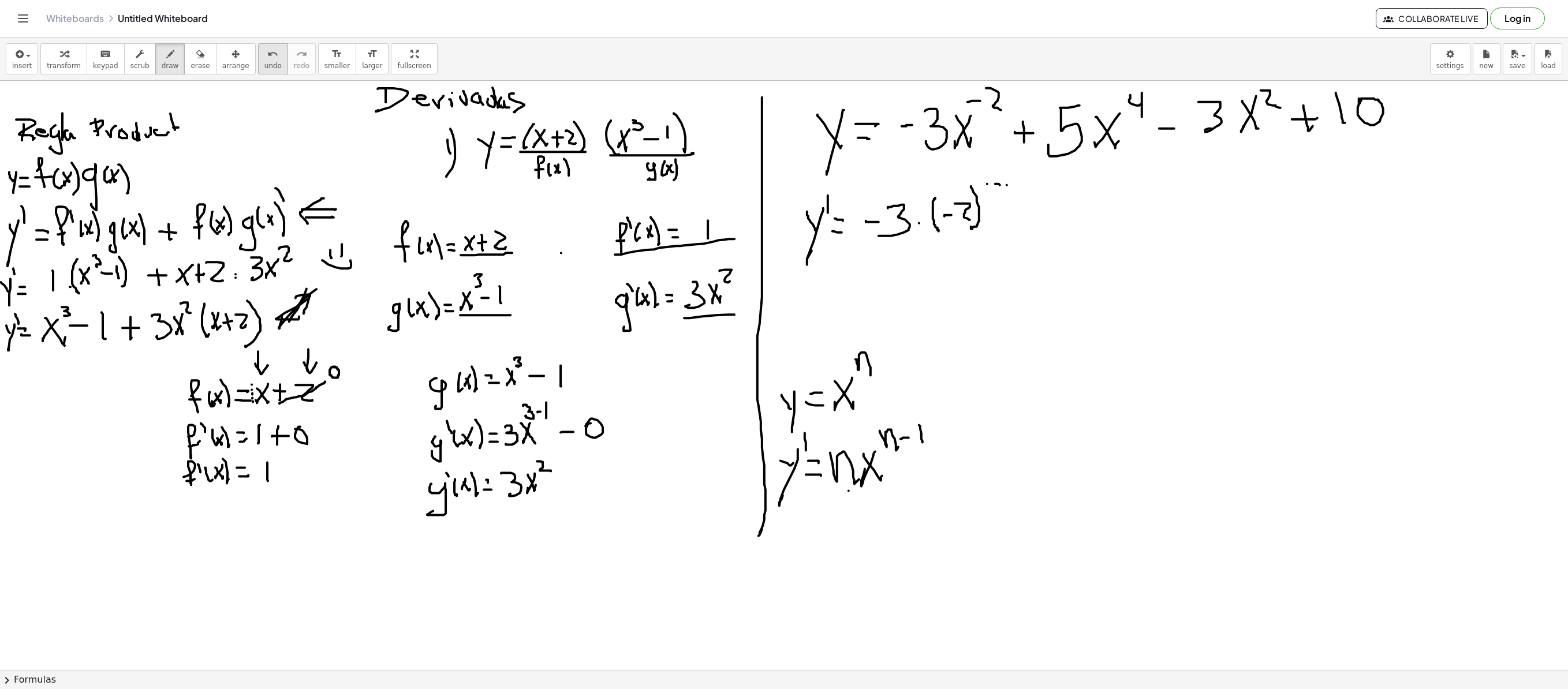
click at [265, 64] on span "undo" at bounding box center [274, 66] width 18 height 8
drag, startPoint x: 1013, startPoint y: 193, endPoint x: 1001, endPoint y: 206, distance: 17.7
click at [979, 227] on div at bounding box center [784, 670] width 1568 height 1179
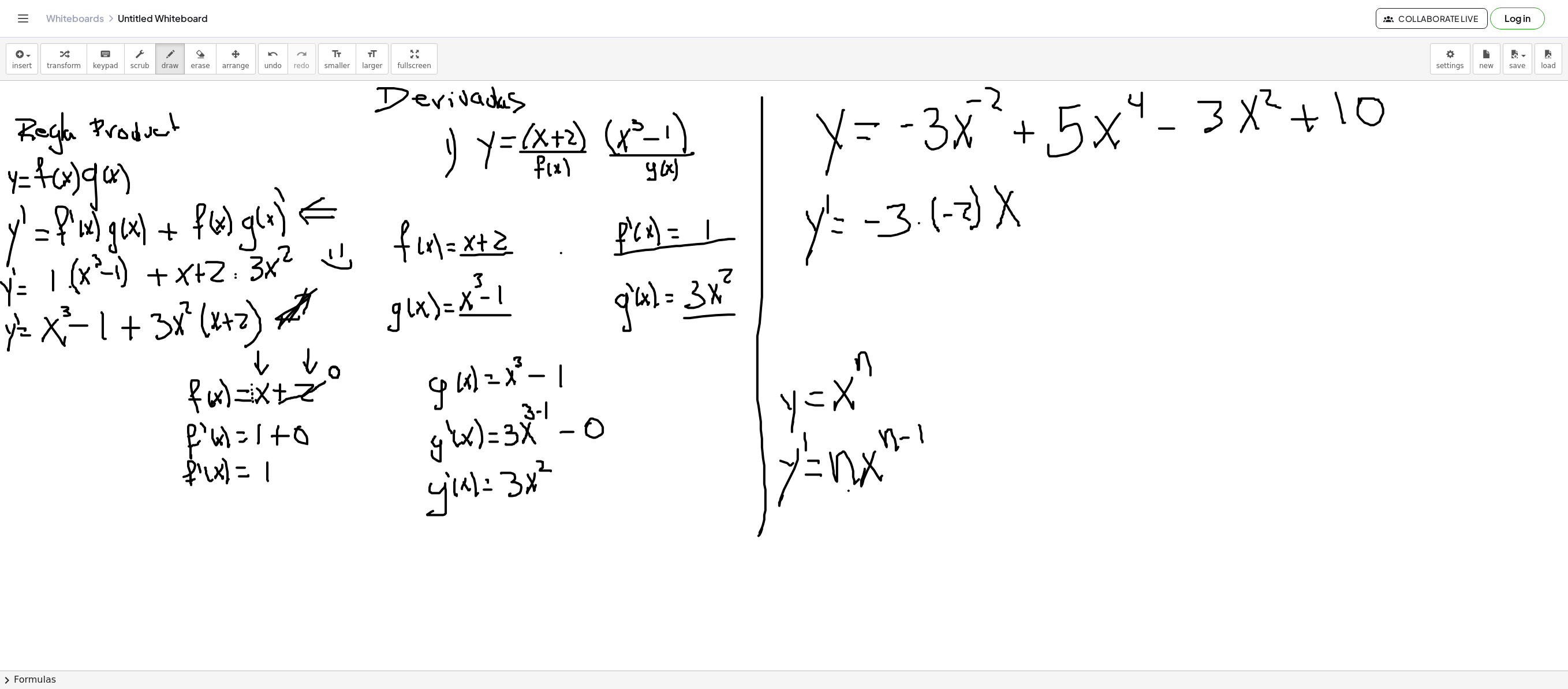
drag, startPoint x: 995, startPoint y: 187, endPoint x: 1022, endPoint y: 182, distance: 27.5
click at [979, 224] on div at bounding box center [784, 670] width 1568 height 1179
drag, startPoint x: 1006, startPoint y: 179, endPoint x: 1014, endPoint y: 179, distance: 8.0
click at [979, 179] on div at bounding box center [784, 670] width 1568 height 1179
drag, startPoint x: 1018, startPoint y: 170, endPoint x: 1030, endPoint y: 186, distance: 20.0
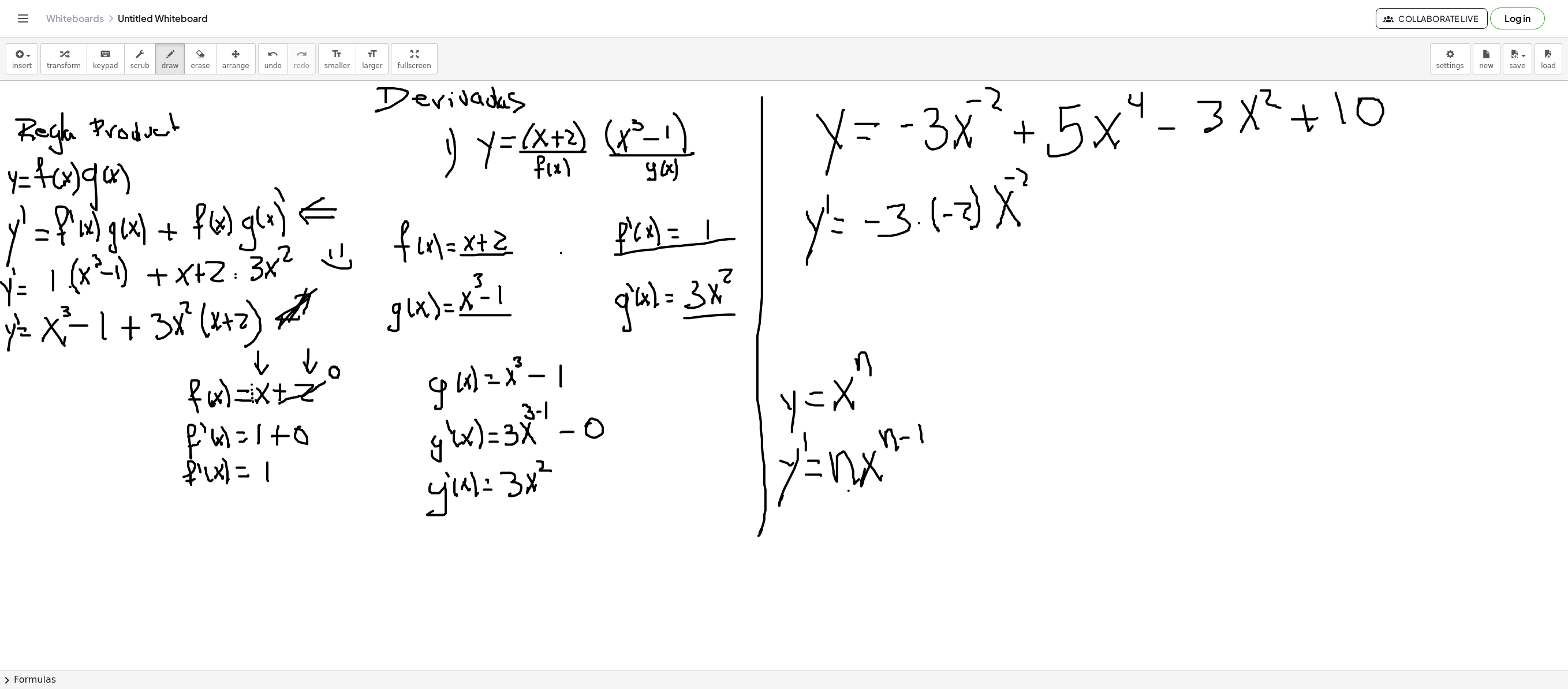
click at [979, 186] on div at bounding box center [784, 670] width 1568 height 1179
drag, startPoint x: 1035, startPoint y: 179, endPoint x: 1044, endPoint y: 179, distance: 9.0
click at [979, 179] on div at bounding box center [784, 670] width 1568 height 1179
drag, startPoint x: 1051, startPoint y: 171, endPoint x: 1052, endPoint y: 187, distance: 16.0
click at [979, 187] on div at bounding box center [784, 670] width 1568 height 1179
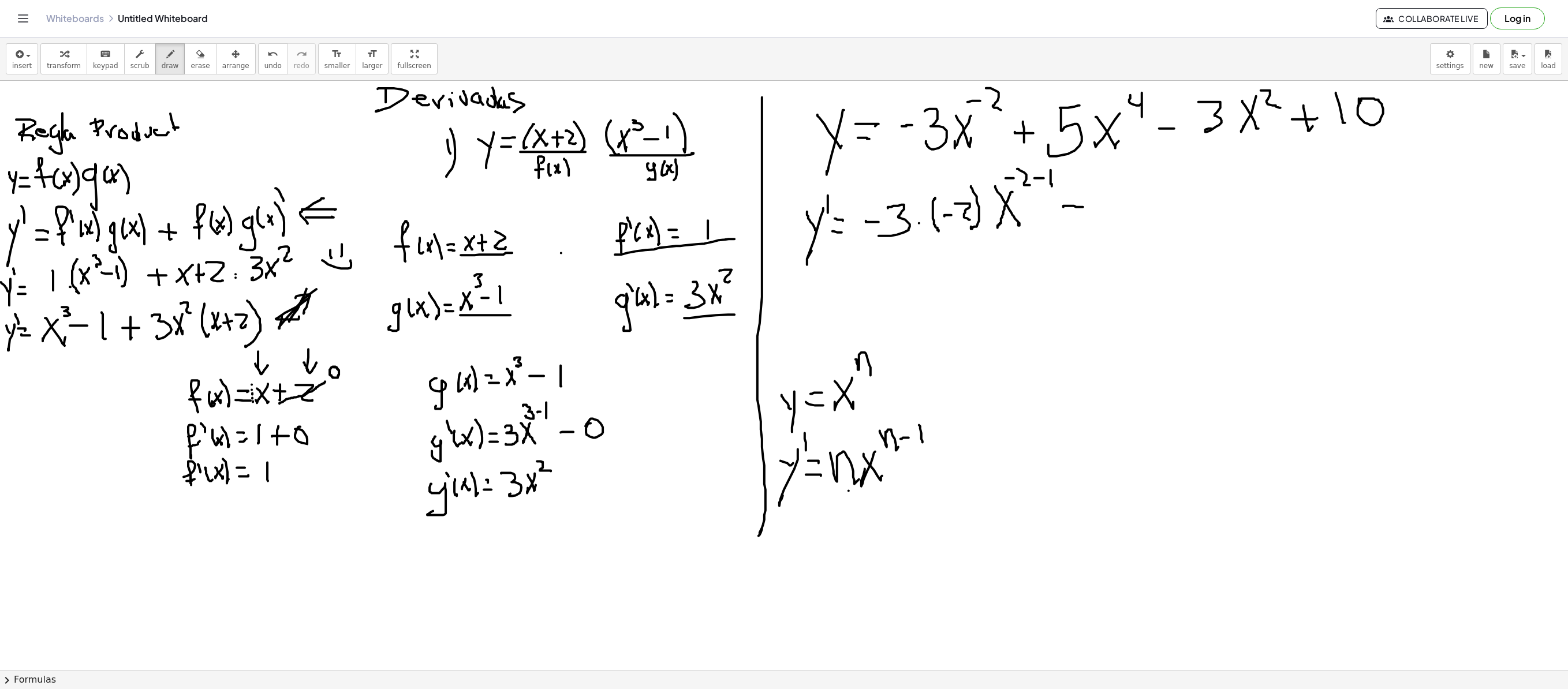
drag, startPoint x: 1064, startPoint y: 208, endPoint x: 1089, endPoint y: 208, distance: 25.0
click at [979, 208] on div at bounding box center [784, 670] width 1568 height 1179
drag, startPoint x: 1077, startPoint y: 195, endPoint x: 1075, endPoint y: 151, distance: 44.0
click at [979, 219] on div at bounding box center [784, 670] width 1568 height 1179
drag, startPoint x: 1103, startPoint y: 190, endPoint x: 1116, endPoint y: 190, distance: 13.0
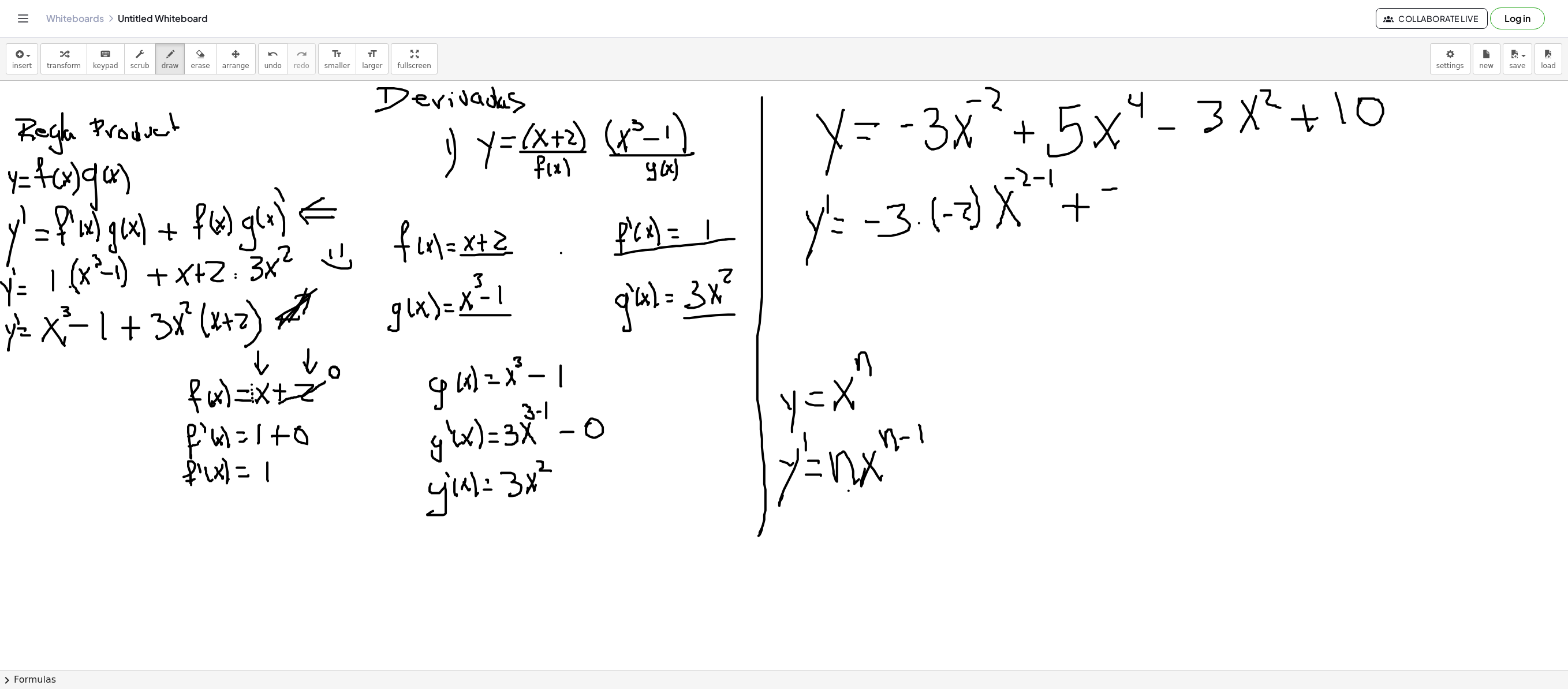
click at [979, 190] on div at bounding box center [784, 670] width 1568 height 1179
drag, startPoint x: 1104, startPoint y: 190, endPoint x: 1106, endPoint y: 206, distance: 16.1
click at [979, 217] on div at bounding box center [784, 670] width 1568 height 1179
click at [979, 214] on div at bounding box center [784, 670] width 1568 height 1179
drag, startPoint x: 1141, startPoint y: 186, endPoint x: 1154, endPoint y: 198, distance: 17.7
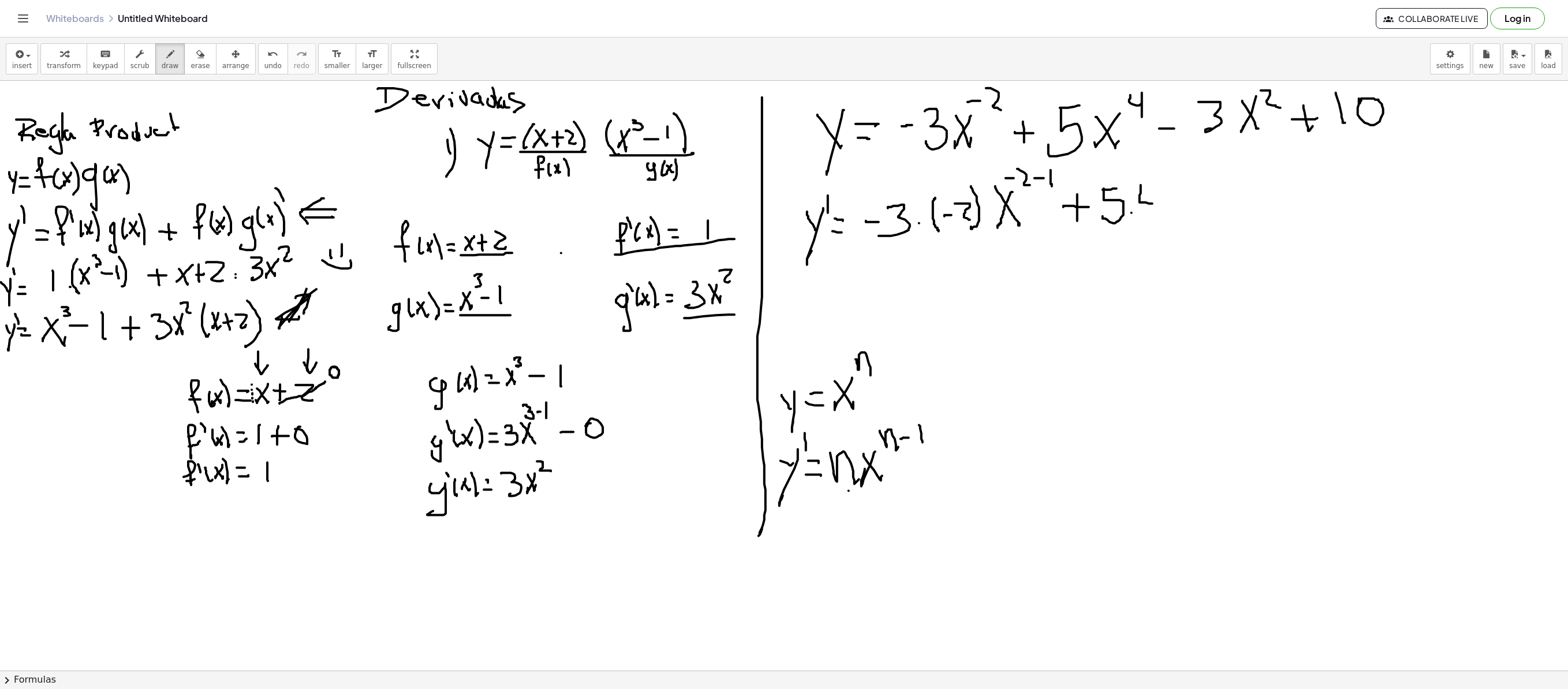
click at [979, 202] on div at bounding box center [784, 670] width 1568 height 1179
drag, startPoint x: 1154, startPoint y: 185, endPoint x: 1158, endPoint y: 224, distance: 39.2
click at [979, 224] on div at bounding box center [784, 670] width 1568 height 1179
drag, startPoint x: 1185, startPoint y: 179, endPoint x: 1172, endPoint y: 210, distance: 33.6
click at [979, 213] on div at bounding box center [784, 670] width 1568 height 1179
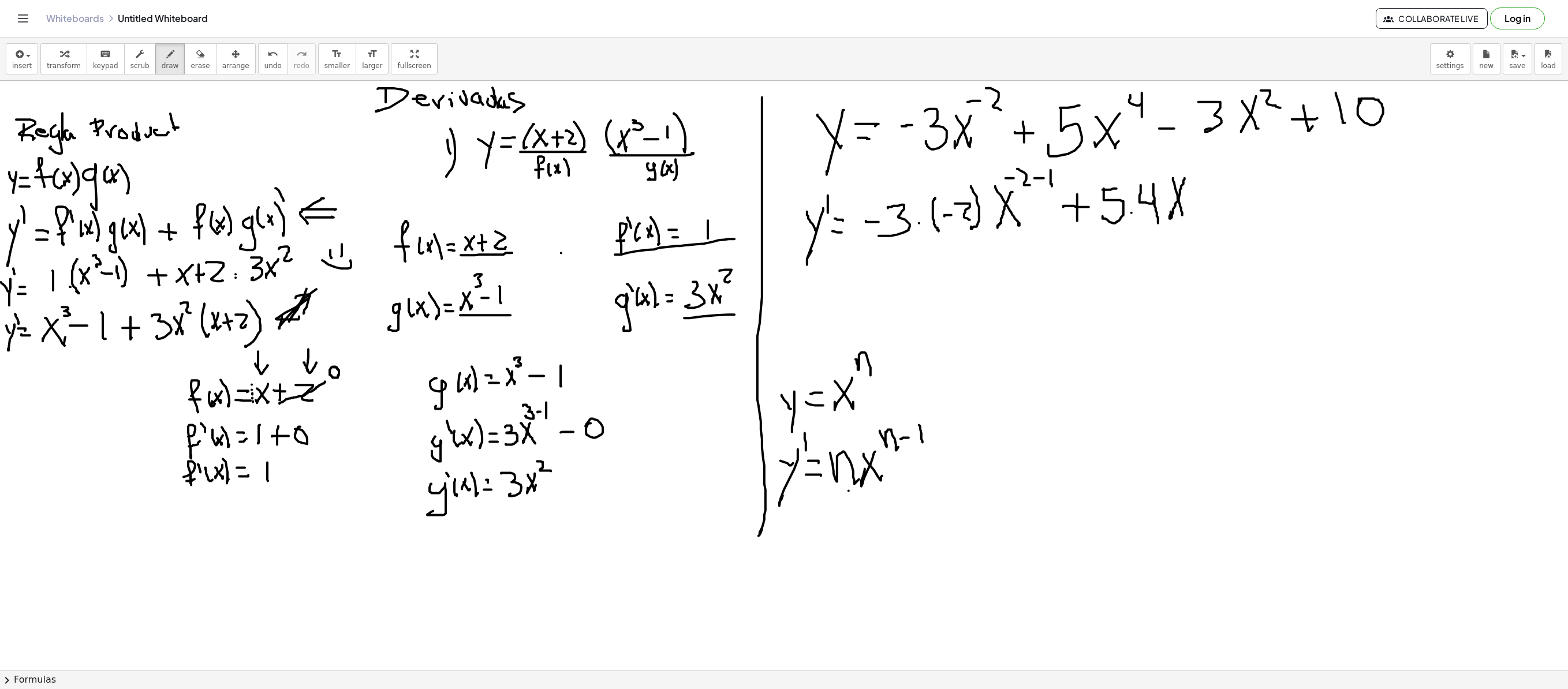
drag, startPoint x: 1173, startPoint y: 179, endPoint x: 1179, endPoint y: 157, distance: 22.8
click at [979, 211] on div at bounding box center [784, 670] width 1568 height 1179
drag, startPoint x: 1187, startPoint y: 162, endPoint x: 1192, endPoint y: 171, distance: 10.3
click at [979, 171] on div at bounding box center [784, 670] width 1568 height 1179
drag, startPoint x: 1193, startPoint y: 160, endPoint x: 1198, endPoint y: 173, distance: 13.9
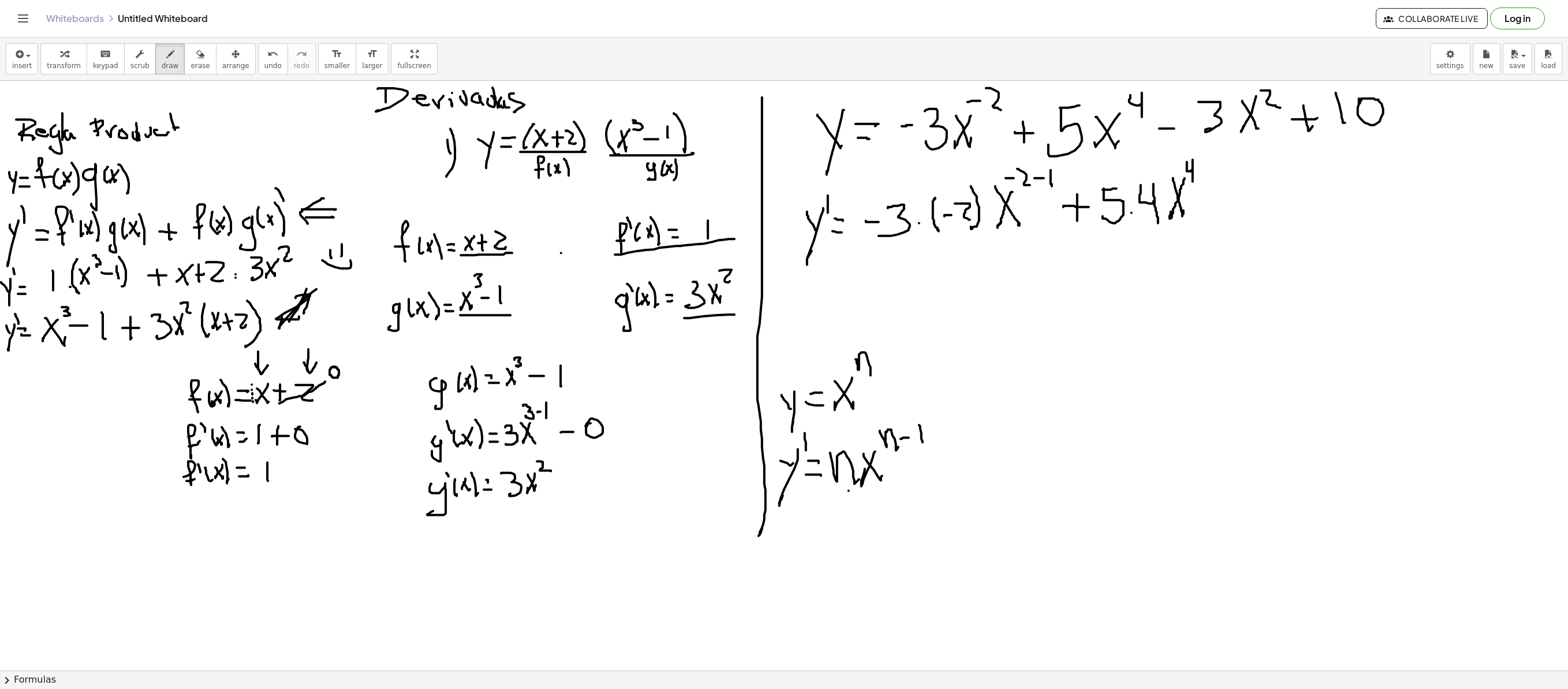
click at [979, 182] on div at bounding box center [784, 670] width 1568 height 1179
drag, startPoint x: 1200, startPoint y: 170, endPoint x: 1206, endPoint y: 170, distance: 6.0
click at [979, 170] on div at bounding box center [784, 670] width 1568 height 1179
drag, startPoint x: 1213, startPoint y: 160, endPoint x: 1213, endPoint y: 173, distance: 13.0
click at [979, 173] on div at bounding box center [784, 670] width 1568 height 1179
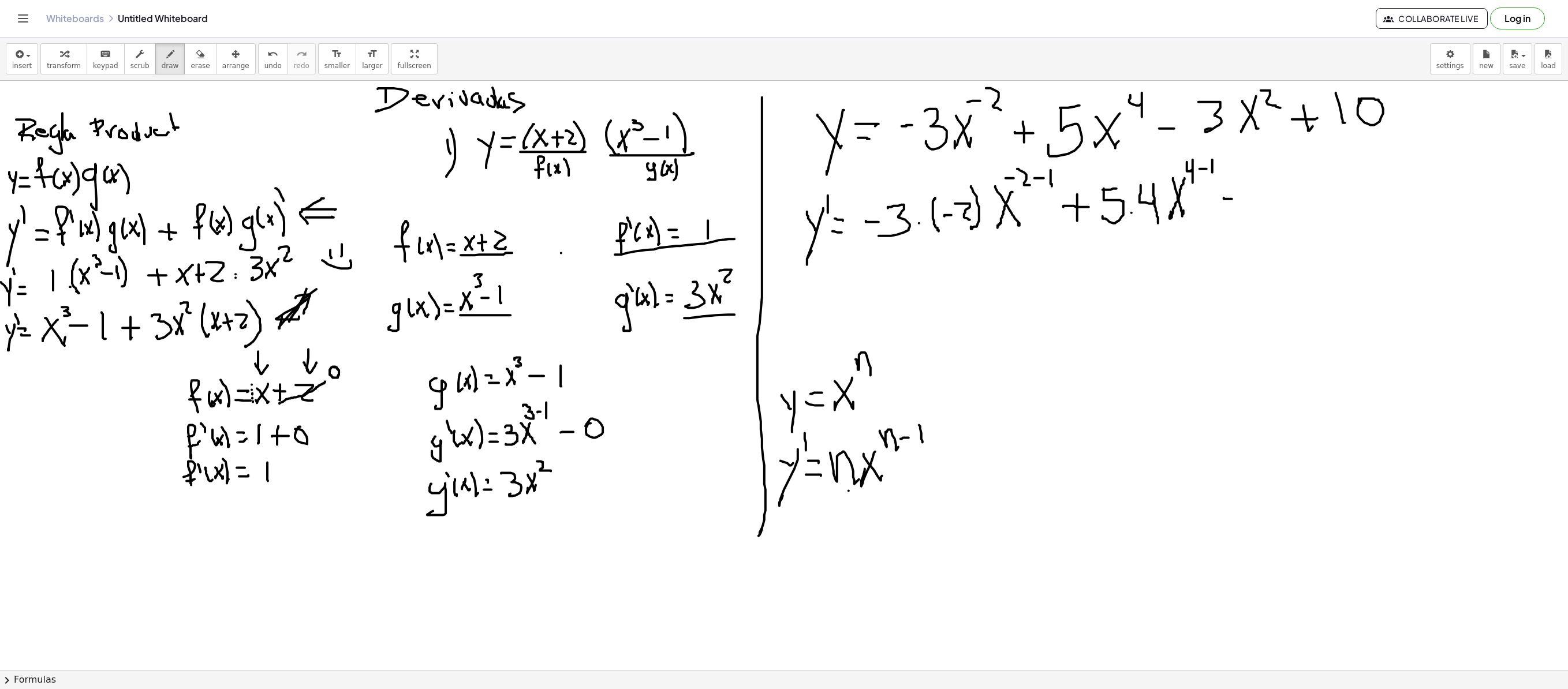
drag, startPoint x: 1224, startPoint y: 198, endPoint x: 1232, endPoint y: 200, distance: 8.2
click at [979, 200] on div at bounding box center [784, 670] width 1568 height 1179
drag, startPoint x: 1246, startPoint y: 180, endPoint x: 1247, endPoint y: 211, distance: 31.0
click at [979, 211] on div at bounding box center [784, 670] width 1568 height 1179
click at [979, 206] on div at bounding box center [784, 670] width 1568 height 1179
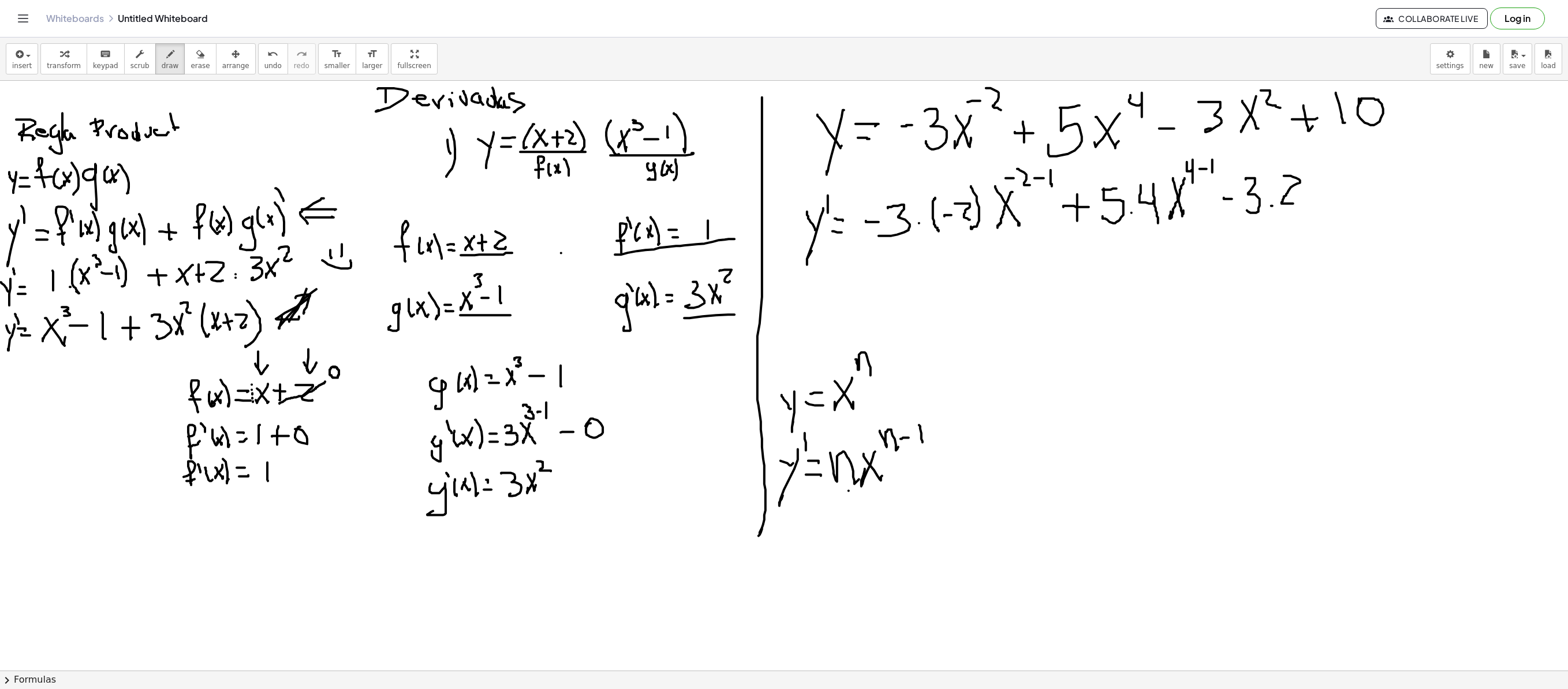
drag, startPoint x: 1284, startPoint y: 177, endPoint x: 1317, endPoint y: 221, distance: 55.0
click at [979, 204] on div at bounding box center [784, 670] width 1568 height 1179
drag, startPoint x: 1320, startPoint y: 178, endPoint x: 1307, endPoint y: 195, distance: 21.4
click at [979, 213] on div at bounding box center [784, 670] width 1568 height 1179
drag, startPoint x: 1306, startPoint y: 182, endPoint x: 1331, endPoint y: 167, distance: 29.2
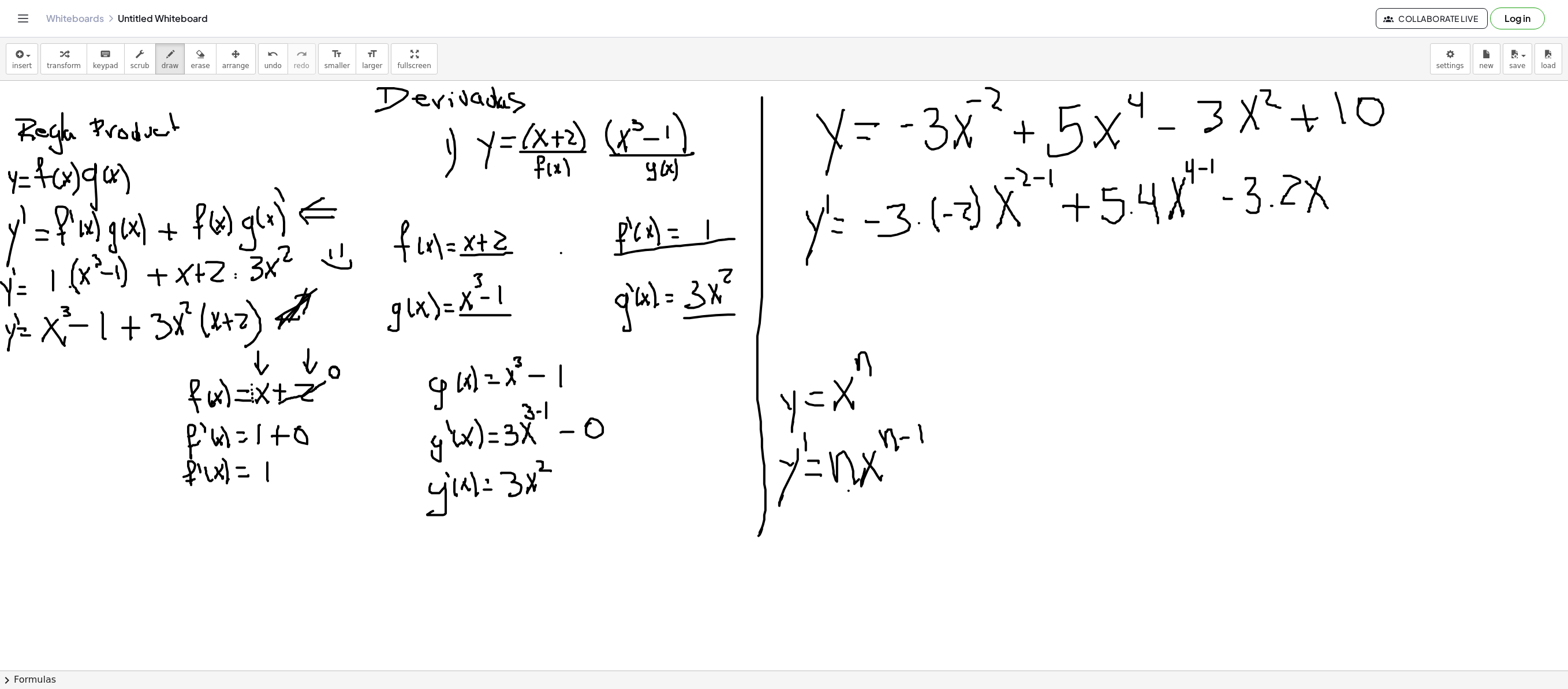
click at [979, 206] on div at bounding box center [784, 670] width 1568 height 1179
click at [979, 173] on div at bounding box center [784, 670] width 1568 height 1179
click at [979, 164] on div at bounding box center [784, 670] width 1568 height 1179
click at [979, 162] on div at bounding box center [784, 670] width 1568 height 1179
click at [979, 190] on div at bounding box center [784, 670] width 1568 height 1179
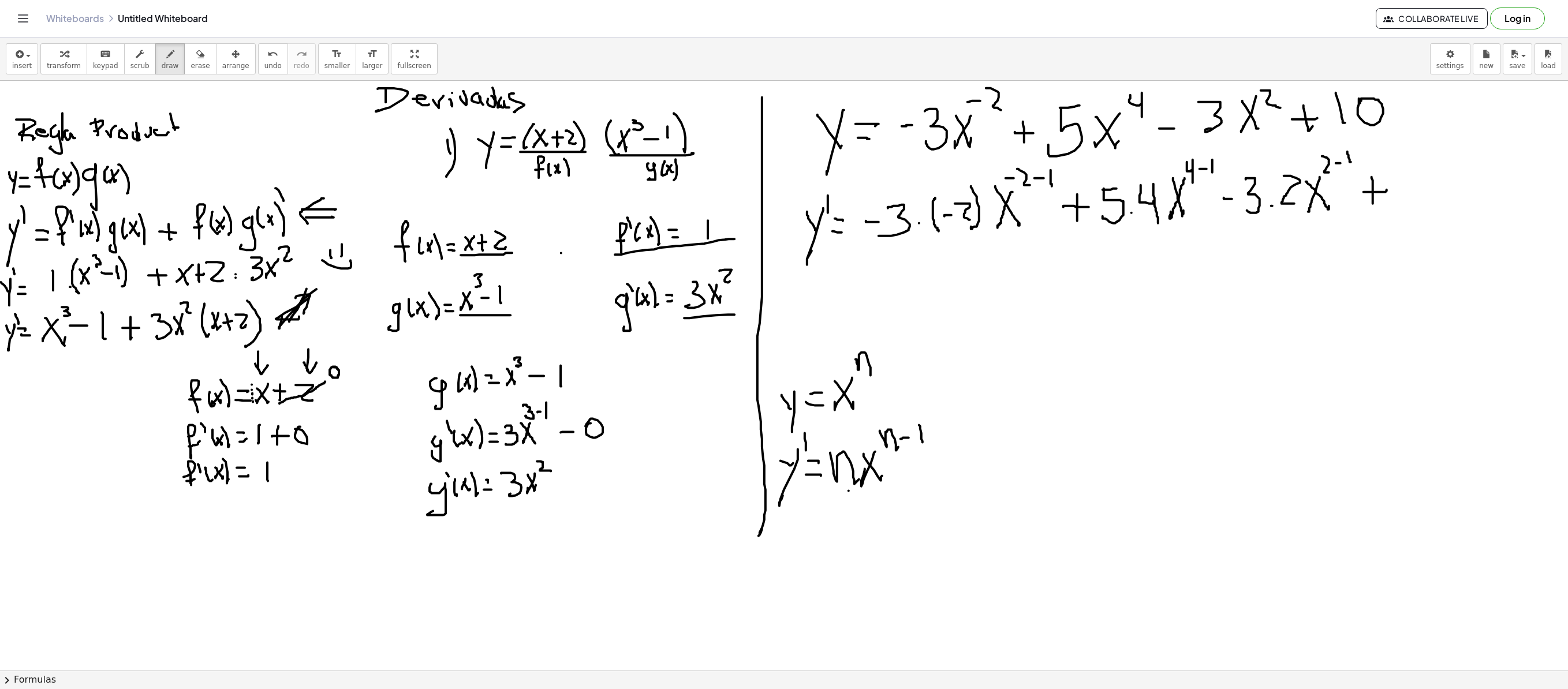
click at [979, 204] on div at bounding box center [784, 670] width 1568 height 1179
click at [979, 180] on div at bounding box center [784, 670] width 1568 height 1179
click at [979, 208] on div at bounding box center [784, 670] width 1568 height 1179
drag, startPoint x: 802, startPoint y: 294, endPoint x: 812, endPoint y: 313, distance: 21.5
click at [812, 313] on div at bounding box center [784, 670] width 1568 height 1179
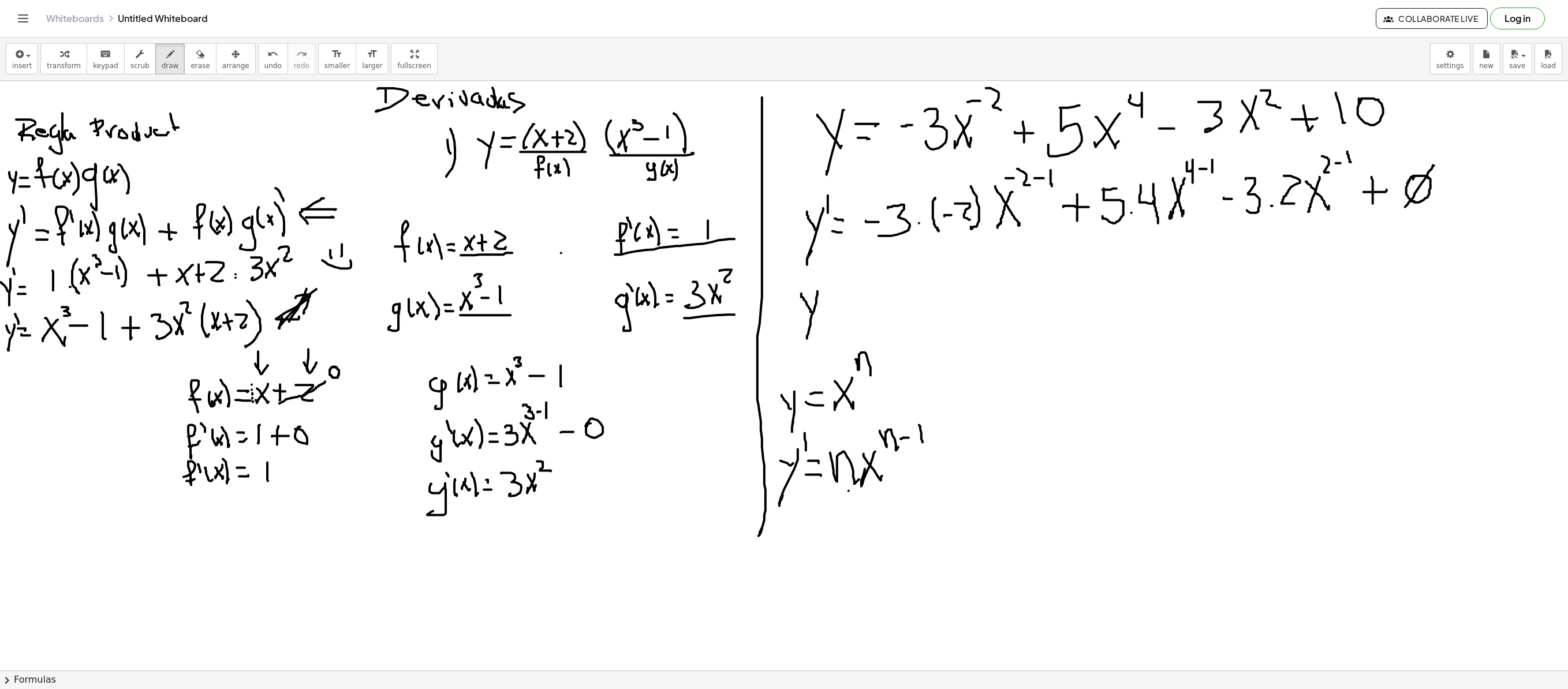
click at [806, 331] on div at bounding box center [784, 670] width 1568 height 1179
click at [822, 278] on div at bounding box center [784, 670] width 1568 height 1179
click at [850, 296] on div at bounding box center [784, 670] width 1568 height 1179
click at [844, 313] on div at bounding box center [784, 670] width 1568 height 1179
drag, startPoint x: 892, startPoint y: 282, endPoint x: 884, endPoint y: 355, distance: 73.4
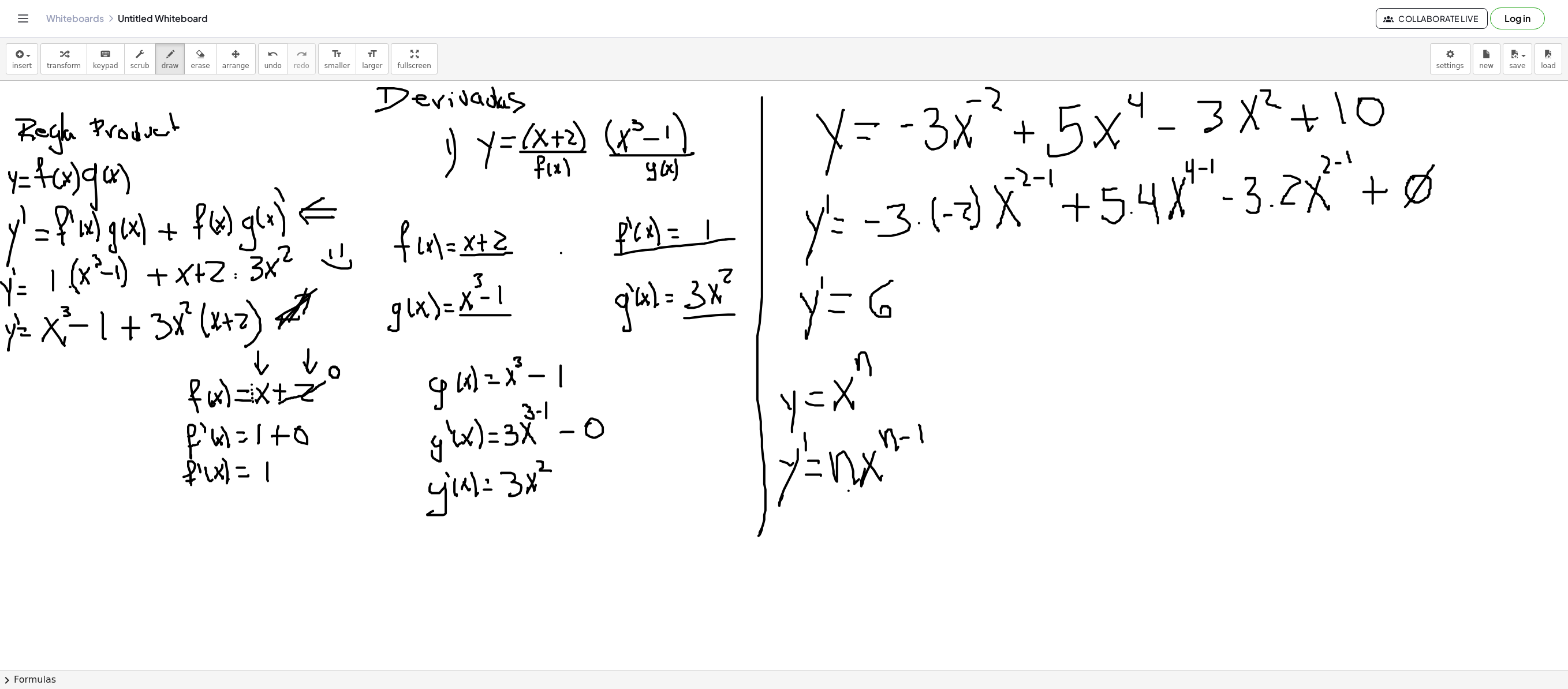
click at [882, 317] on div at bounding box center [784, 670] width 1568 height 1179
drag, startPoint x: 923, startPoint y: 283, endPoint x: 903, endPoint y: 296, distance: 23.9
click at [903, 305] on div at bounding box center [784, 670] width 1568 height 1179
drag, startPoint x: 905, startPoint y: 280, endPoint x: 962, endPoint y: 259, distance: 60.7
click at [925, 308] on div at bounding box center [784, 670] width 1568 height 1179
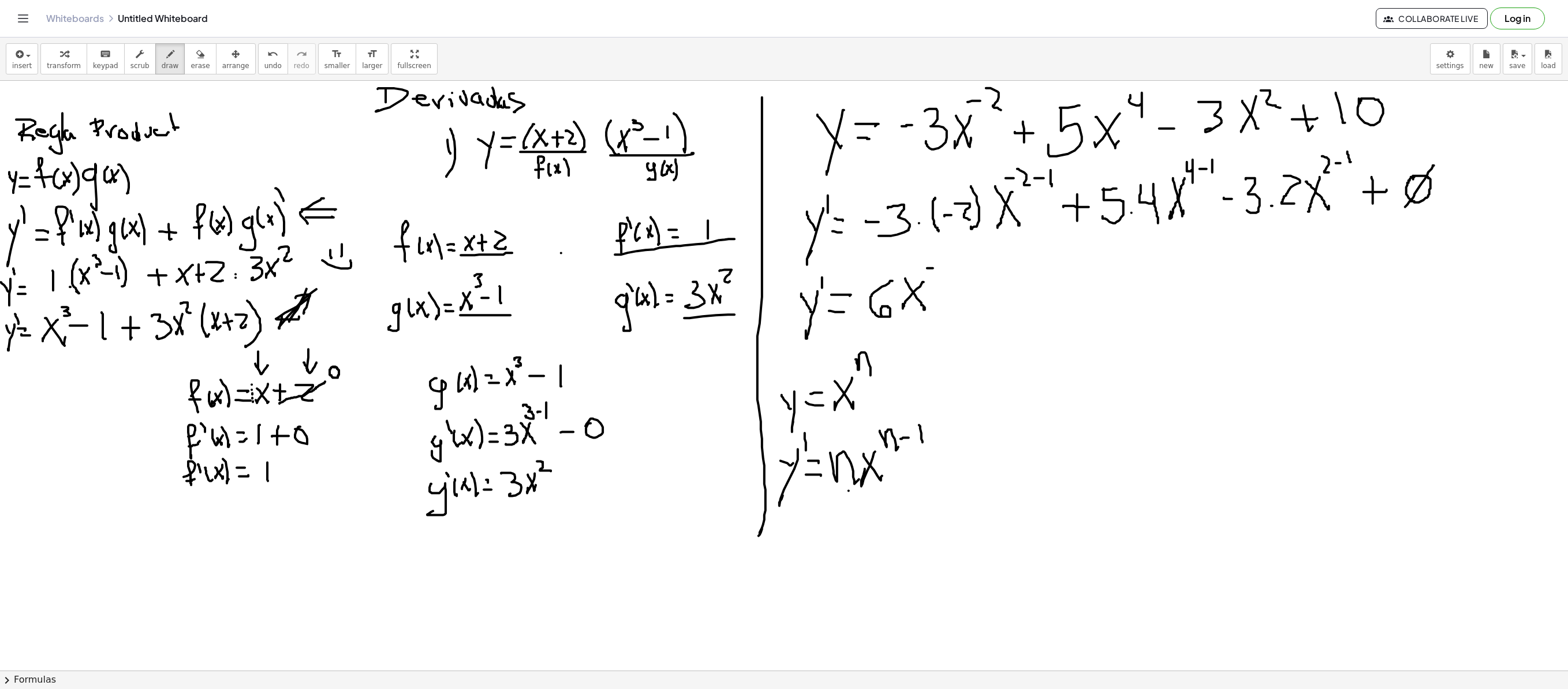
click at [934, 269] on div at bounding box center [784, 670] width 1568 height 1179
drag, startPoint x: 939, startPoint y: 260, endPoint x: 942, endPoint y: 273, distance: 13.3
click at [940, 273] on div at bounding box center [784, 670] width 1568 height 1179
drag, startPoint x: 970, startPoint y: 293, endPoint x: 986, endPoint y: 293, distance: 16.0
click at [979, 293] on div at bounding box center [784, 670] width 1568 height 1179
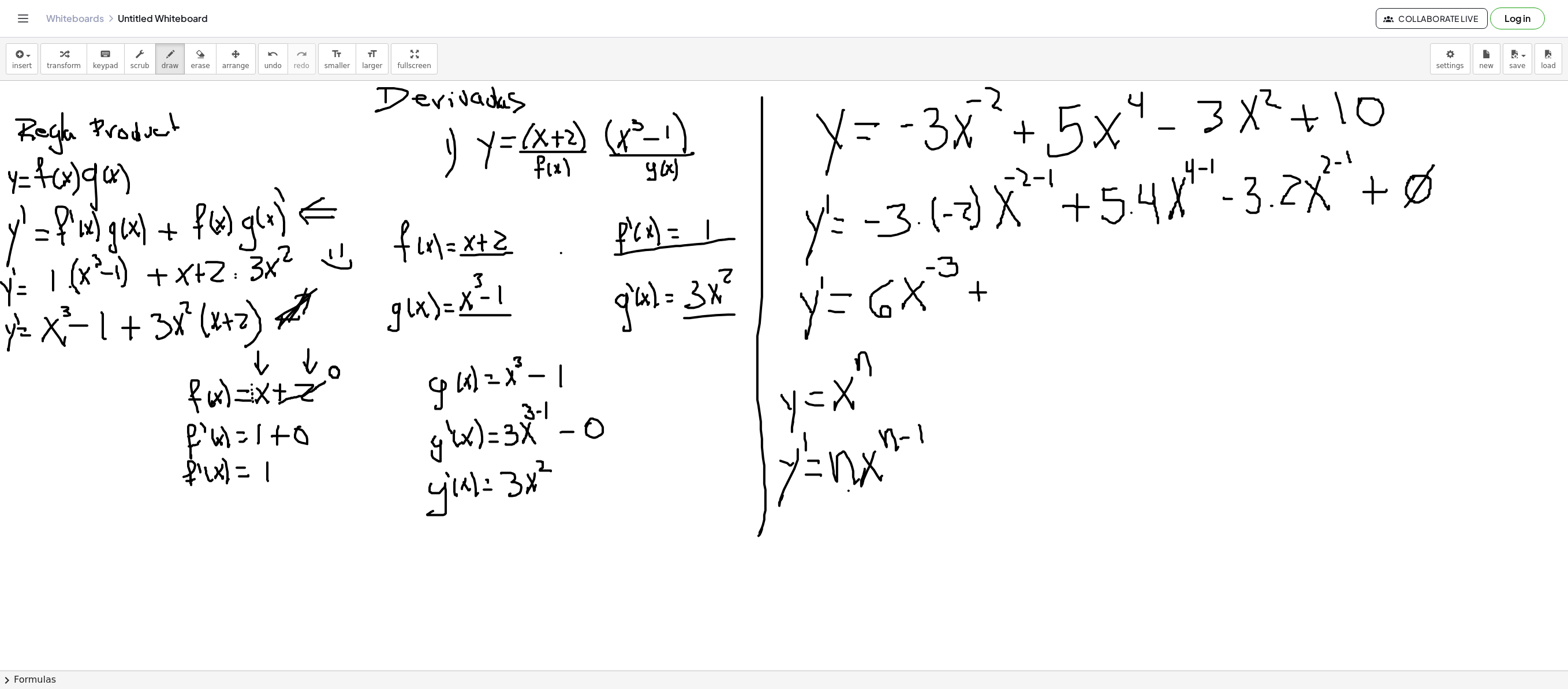
drag, startPoint x: 978, startPoint y: 283, endPoint x: 979, endPoint y: 301, distance: 18.0
click at [979, 301] on div at bounding box center [784, 670] width 1568 height 1179
drag, startPoint x: 1005, startPoint y: 273, endPoint x: 1033, endPoint y: 288, distance: 31.8
click at [979, 293] on div at bounding box center [784, 670] width 1568 height 1179
click at [979, 275] on div at bounding box center [784, 670] width 1568 height 1179
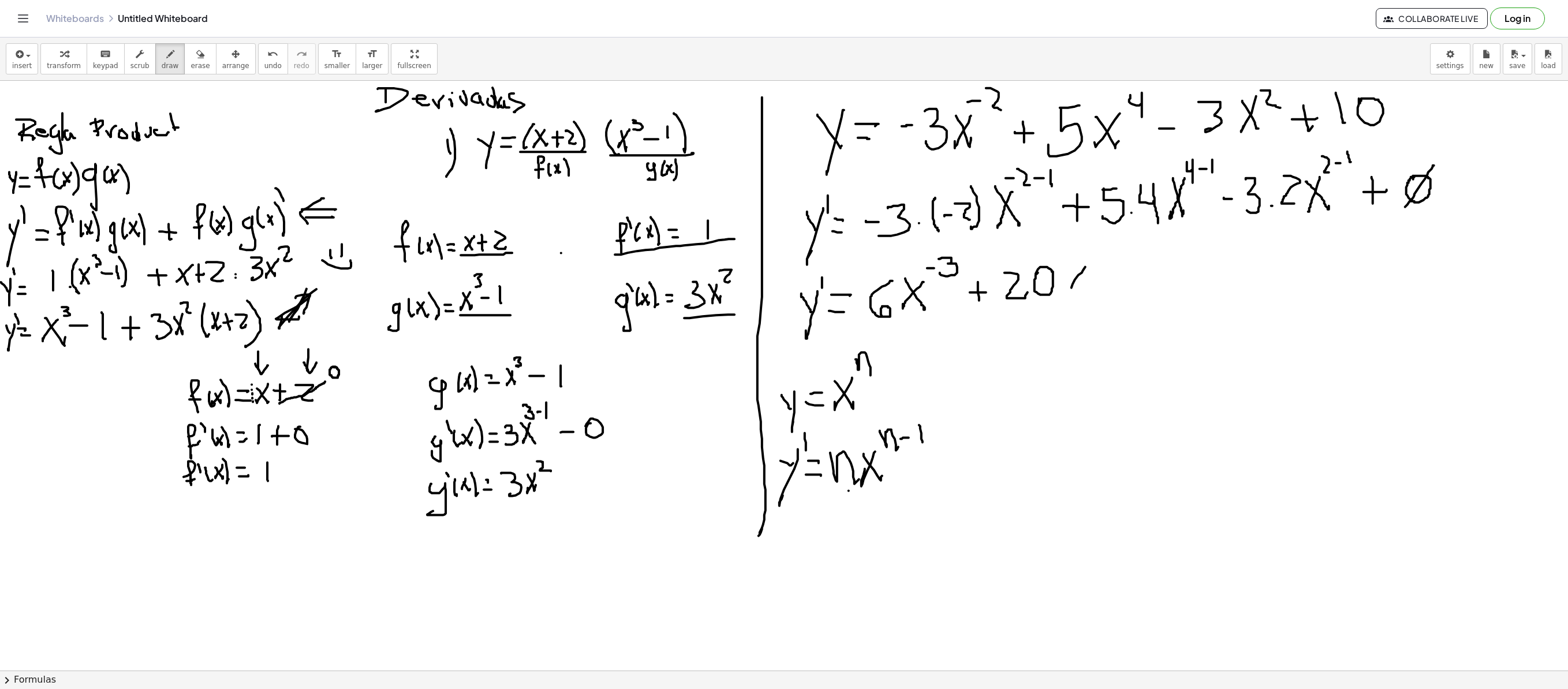
drag, startPoint x: 1085, startPoint y: 268, endPoint x: 1069, endPoint y: 288, distance: 25.6
click at [979, 288] on div at bounding box center [784, 670] width 1568 height 1179
drag, startPoint x: 1072, startPoint y: 269, endPoint x: 1097, endPoint y: 262, distance: 26.0
click at [979, 288] on div at bounding box center [784, 670] width 1568 height 1179
drag, startPoint x: 1092, startPoint y: 247, endPoint x: 1095, endPoint y: 265, distance: 18.2
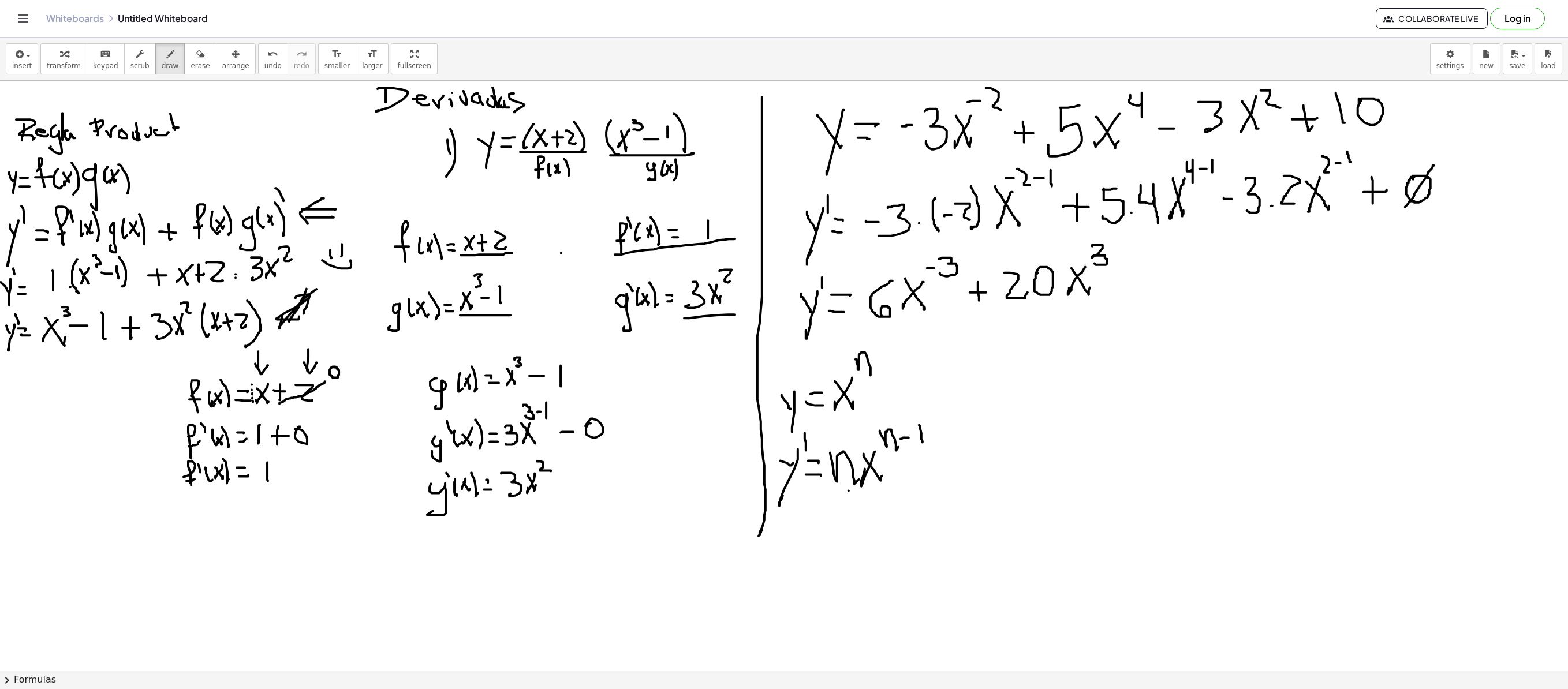
click at [979, 265] on div at bounding box center [784, 670] width 1568 height 1179
drag, startPoint x: 1131, startPoint y: 276, endPoint x: 1170, endPoint y: 261, distance: 41.8
click at [979, 276] on div at bounding box center [784, 670] width 1568 height 1179
drag, startPoint x: 1177, startPoint y: 253, endPoint x: 1180, endPoint y: 278, distance: 25.2
click at [979, 280] on div at bounding box center [784, 670] width 1568 height 1179
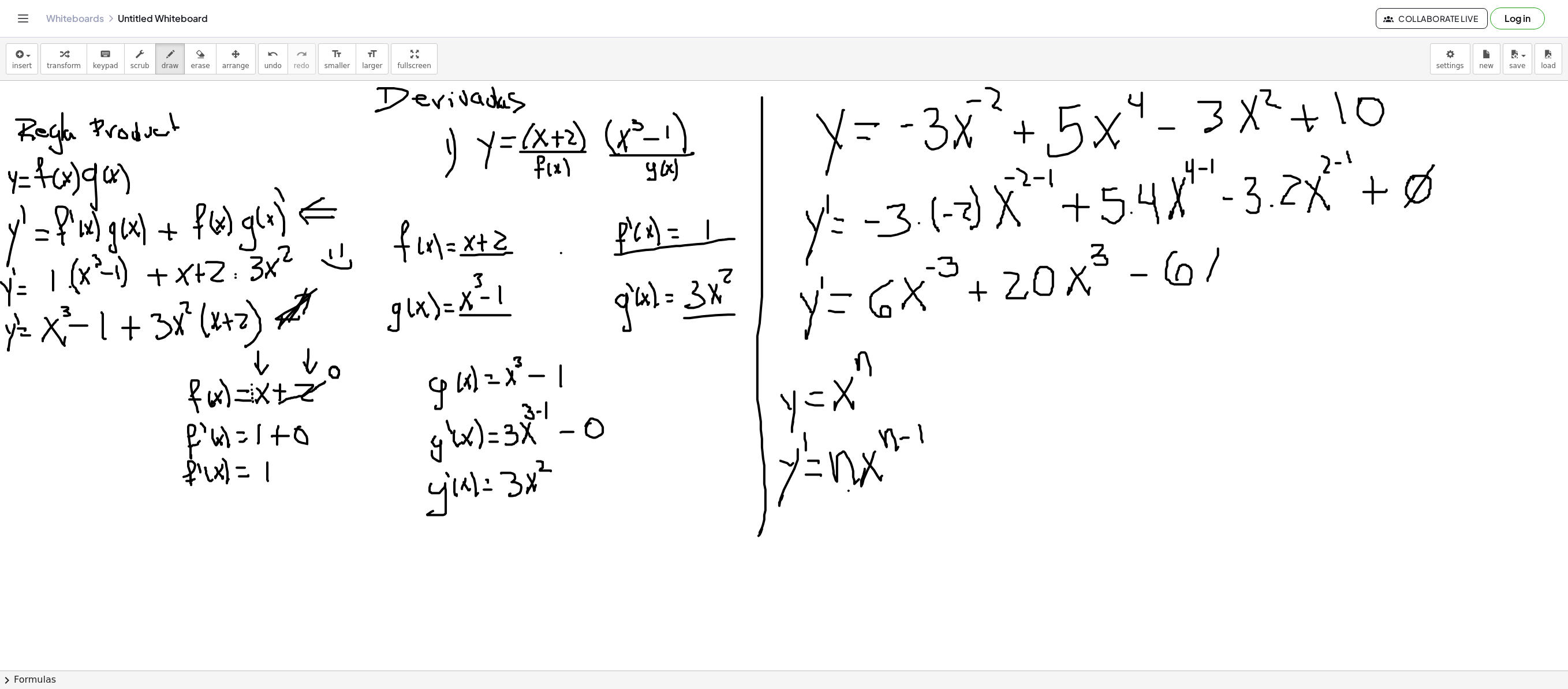
drag, startPoint x: 1218, startPoint y: 249, endPoint x: 1208, endPoint y: 257, distance: 12.8
click at [979, 278] on div at bounding box center [784, 670] width 1568 height 1179
drag, startPoint x: 1208, startPoint y: 250, endPoint x: 1229, endPoint y: 285, distance: 40.8
click at [979, 285] on div at bounding box center [784, 670] width 1568 height 1179
drag, startPoint x: 1284, startPoint y: 248, endPoint x: 1277, endPoint y: 260, distance: 13.9
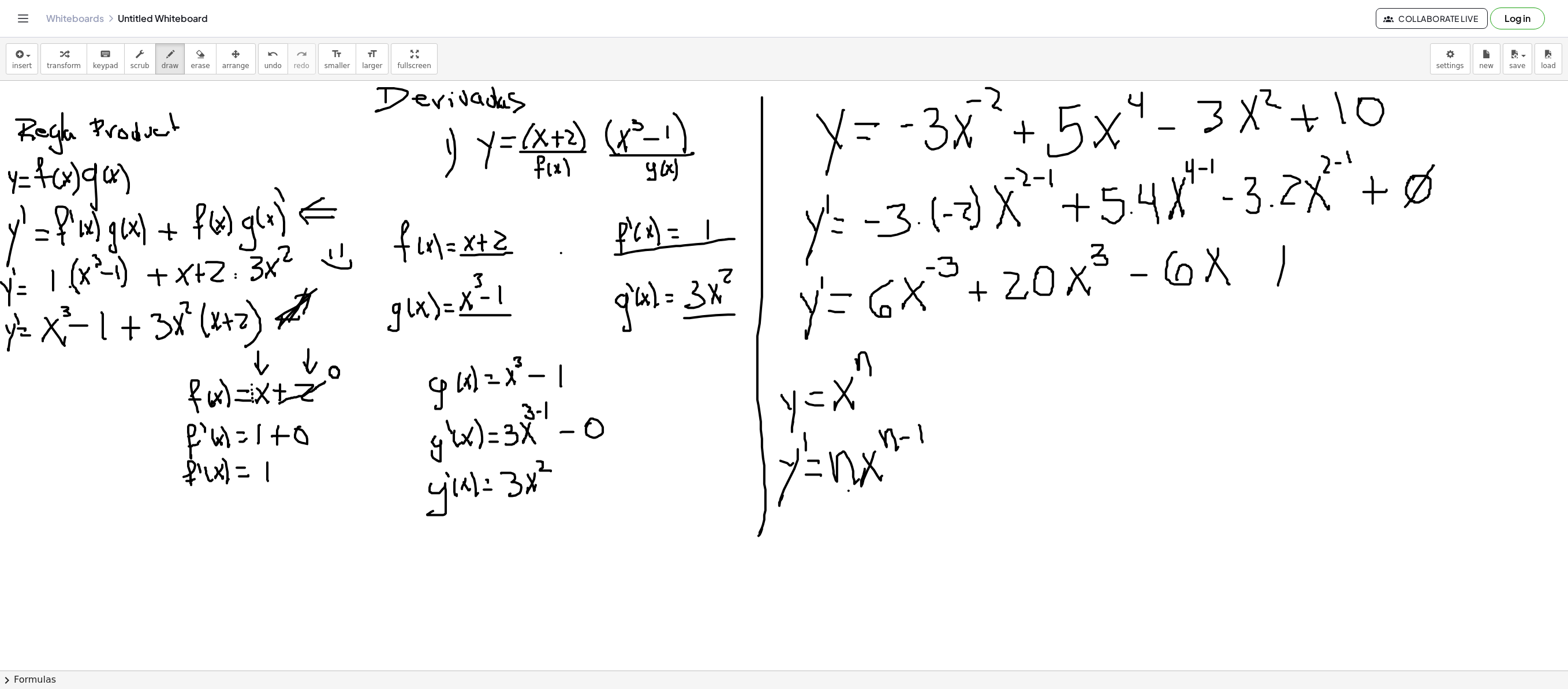
click at [979, 277] on div at bounding box center [784, 670] width 1568 height 1179
drag, startPoint x: 1273, startPoint y: 254, endPoint x: 1311, endPoint y: 273, distance: 42.5
click at [979, 276] on div at bounding box center [784, 670] width 1568 height 1179
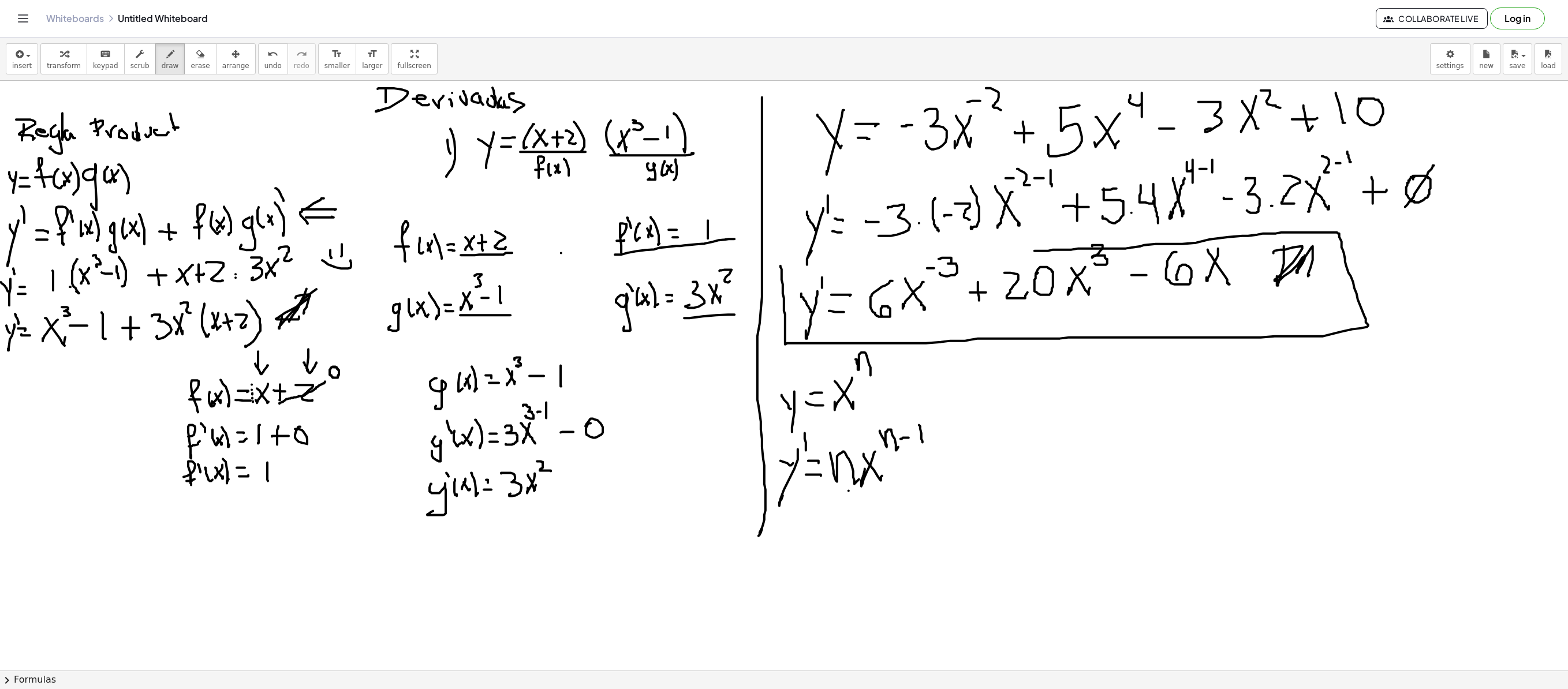
drag, startPoint x: 781, startPoint y: 267, endPoint x: 1082, endPoint y: 273, distance: 301.1
click at [979, 252] on div at bounding box center [784, 670] width 1568 height 1179
click at [265, 65] on span "undo" at bounding box center [274, 66] width 18 height 8
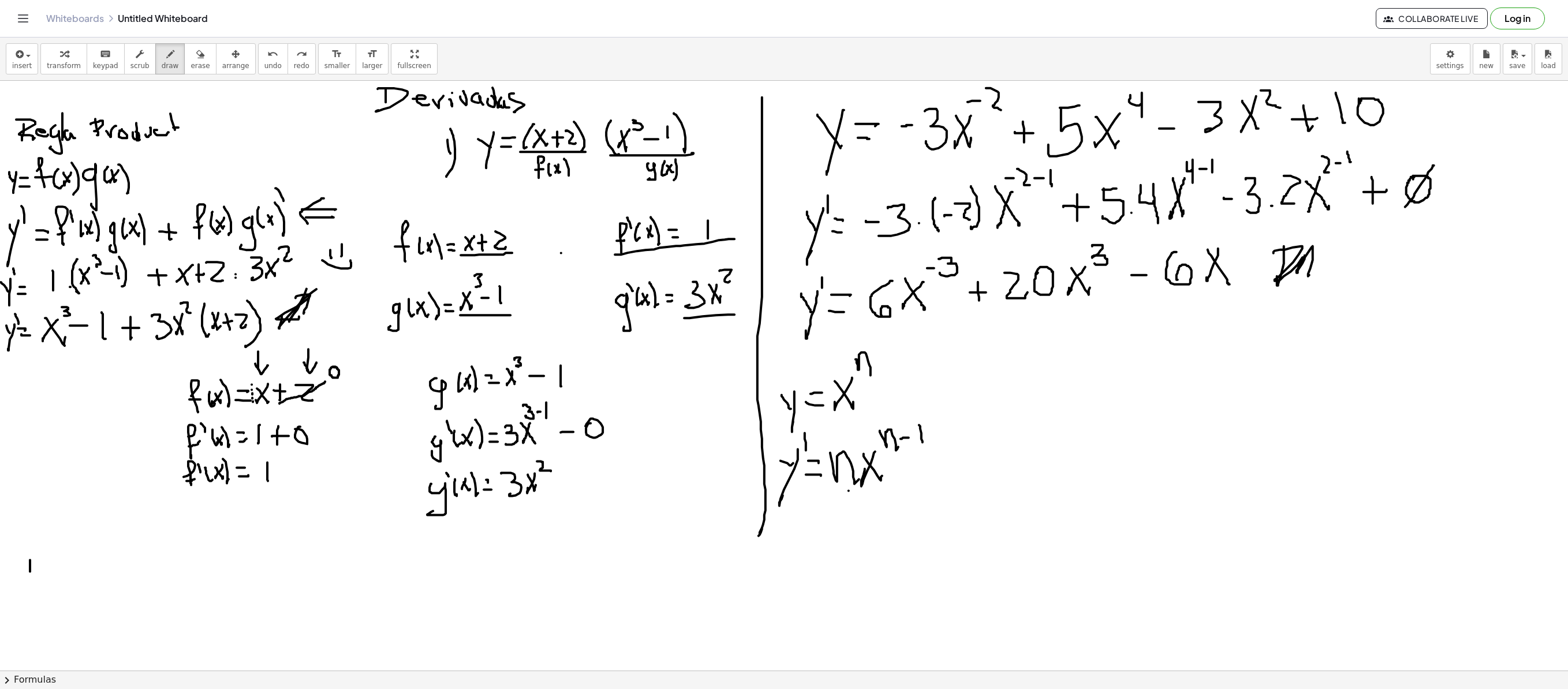
drag, startPoint x: 30, startPoint y: 561, endPoint x: 26, endPoint y: 577, distance: 16.5
click at [29, 468] on div at bounding box center [784, 670] width 1568 height 1179
drag, startPoint x: 16, startPoint y: 556, endPoint x: 29, endPoint y: 594, distance: 40.2
click at [29, 468] on div at bounding box center [784, 670] width 1568 height 1179
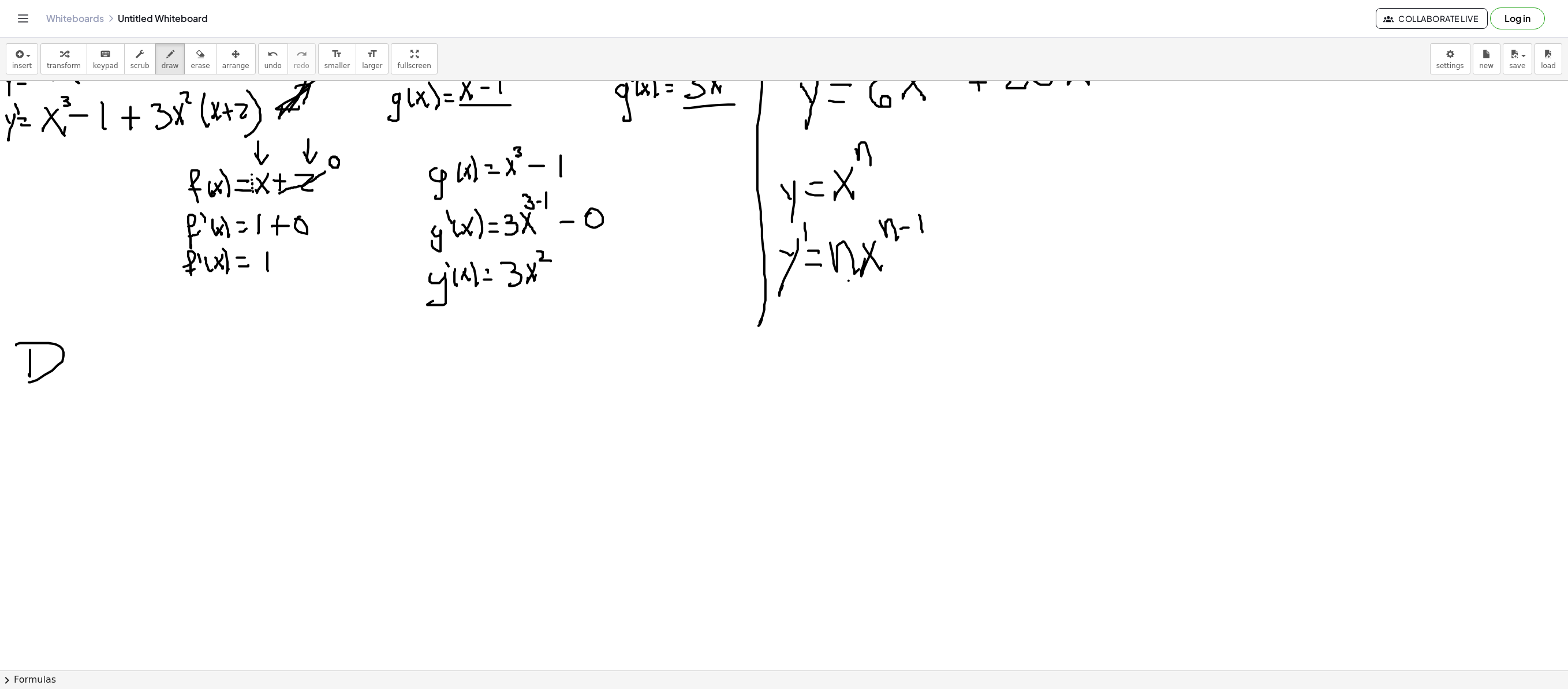
scroll to position [231, 0]
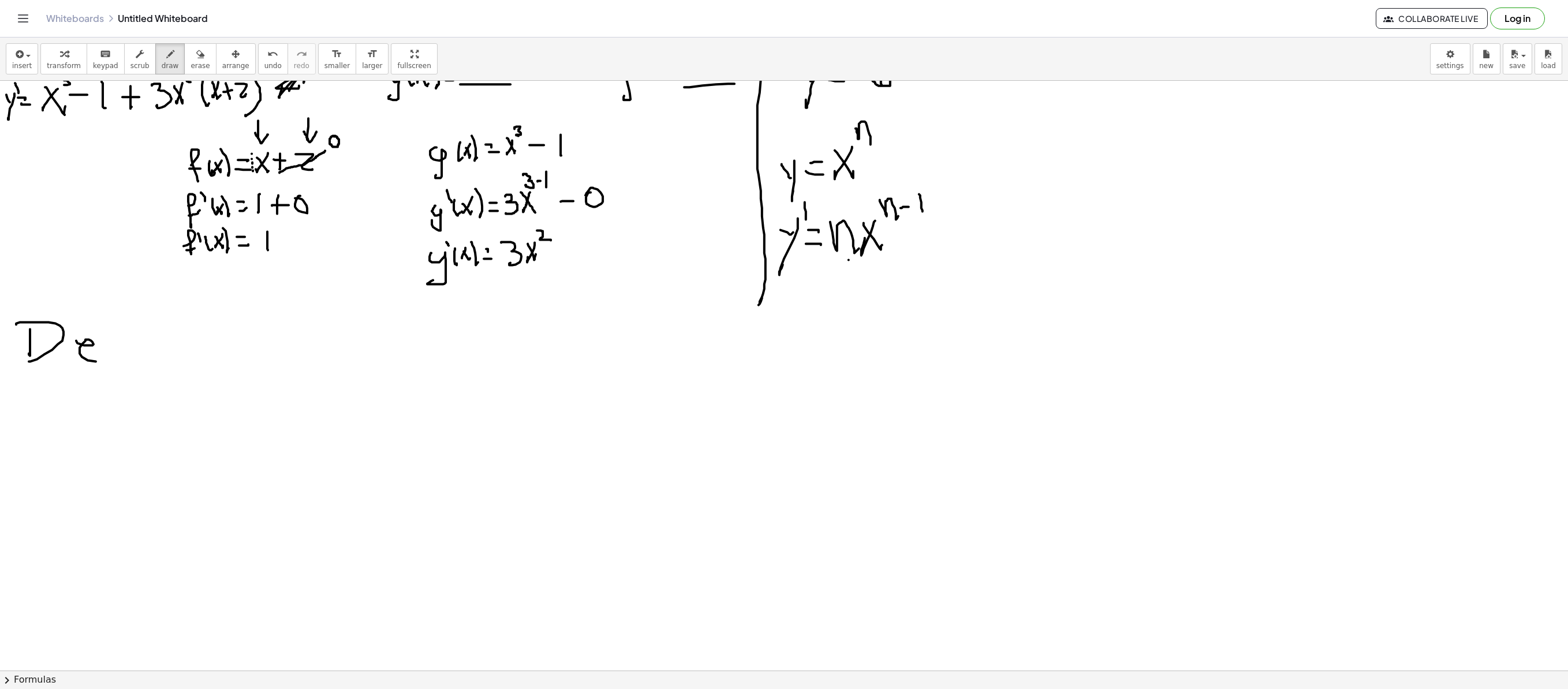
drag, startPoint x: 93, startPoint y: 345, endPoint x: 103, endPoint y: 347, distance: 10.2
click at [100, 359] on div at bounding box center [784, 439] width 1568 height 1179
drag, startPoint x: 118, startPoint y: 363, endPoint x: 131, endPoint y: 340, distance: 26.4
click at [121, 340] on div at bounding box center [784, 439] width 1568 height 1179
drag, startPoint x: 139, startPoint y: 360, endPoint x: 131, endPoint y: 331, distance: 30.1
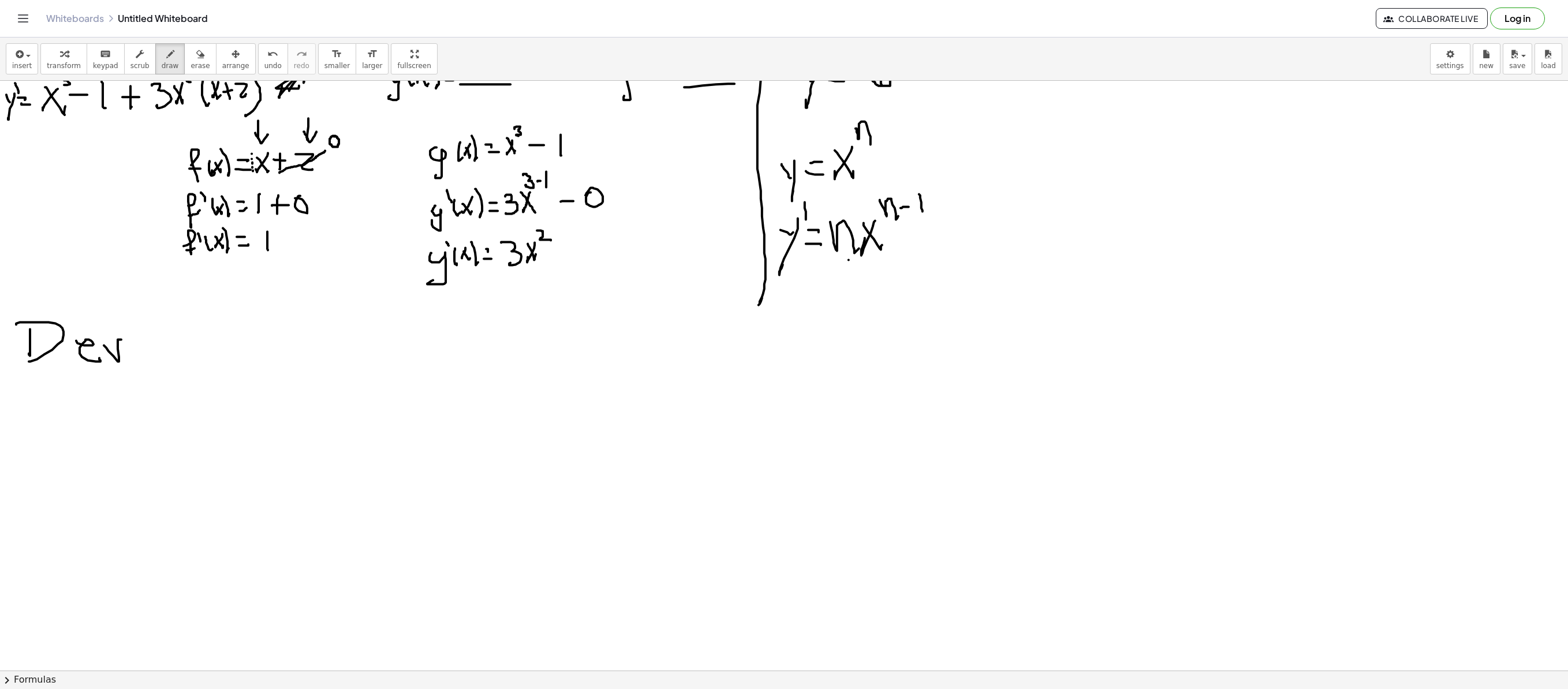
click at [139, 347] on div at bounding box center [784, 439] width 1568 height 1179
click at [131, 331] on div at bounding box center [784, 439] width 1568 height 1179
drag, startPoint x: 146, startPoint y: 342, endPoint x: 151, endPoint y: 322, distance: 20.6
click at [151, 322] on div at bounding box center [784, 439] width 1568 height 1179
drag, startPoint x: 164, startPoint y: 330, endPoint x: 181, endPoint y: 349, distance: 25.5
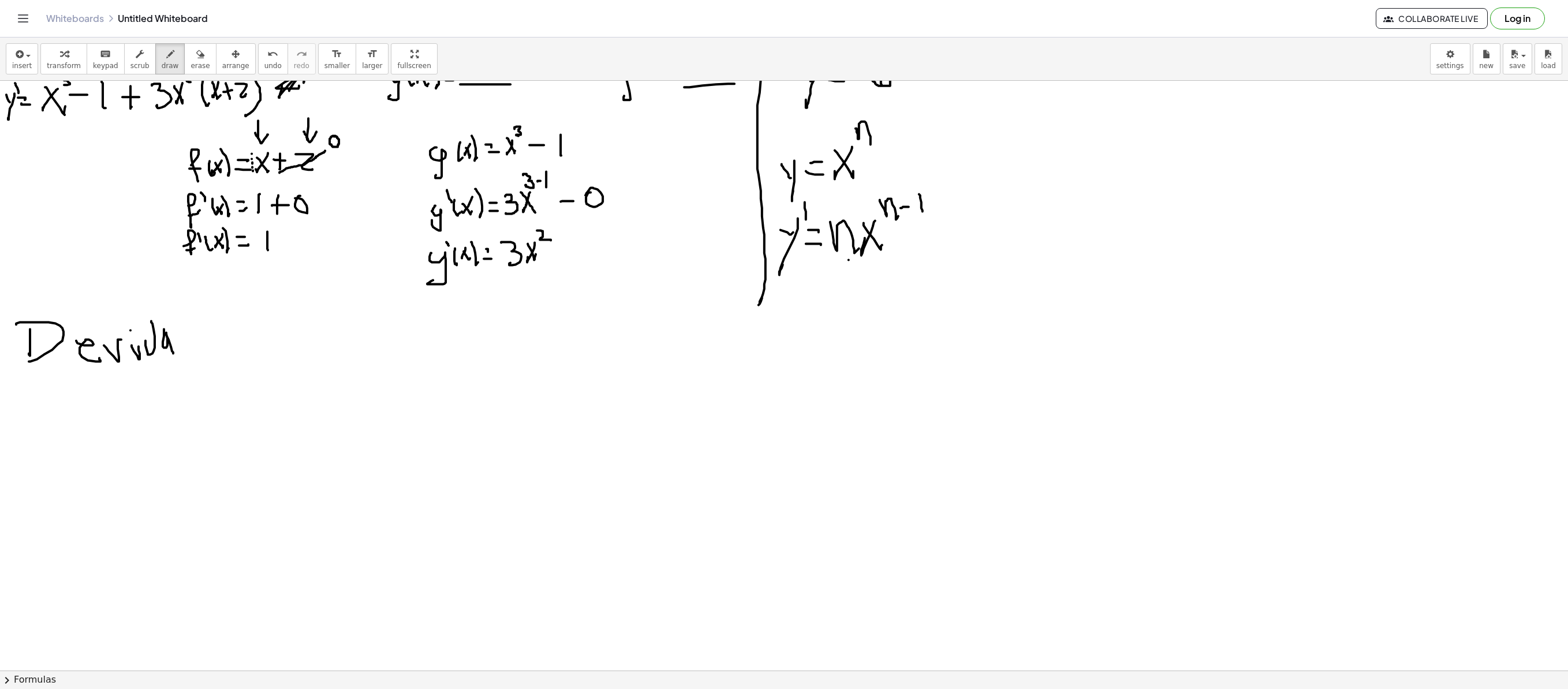
click at [175, 353] on div at bounding box center [784, 439] width 1568 height 1179
click at [180, 340] on div at bounding box center [784, 439] width 1568 height 1179
drag, startPoint x: 182, startPoint y: 324, endPoint x: 190, endPoint y: 355, distance: 32.0
click at [188, 357] on div at bounding box center [784, 439] width 1568 height 1179
drag, startPoint x: 198, startPoint y: 342, endPoint x: 246, endPoint y: 334, distance: 48.7
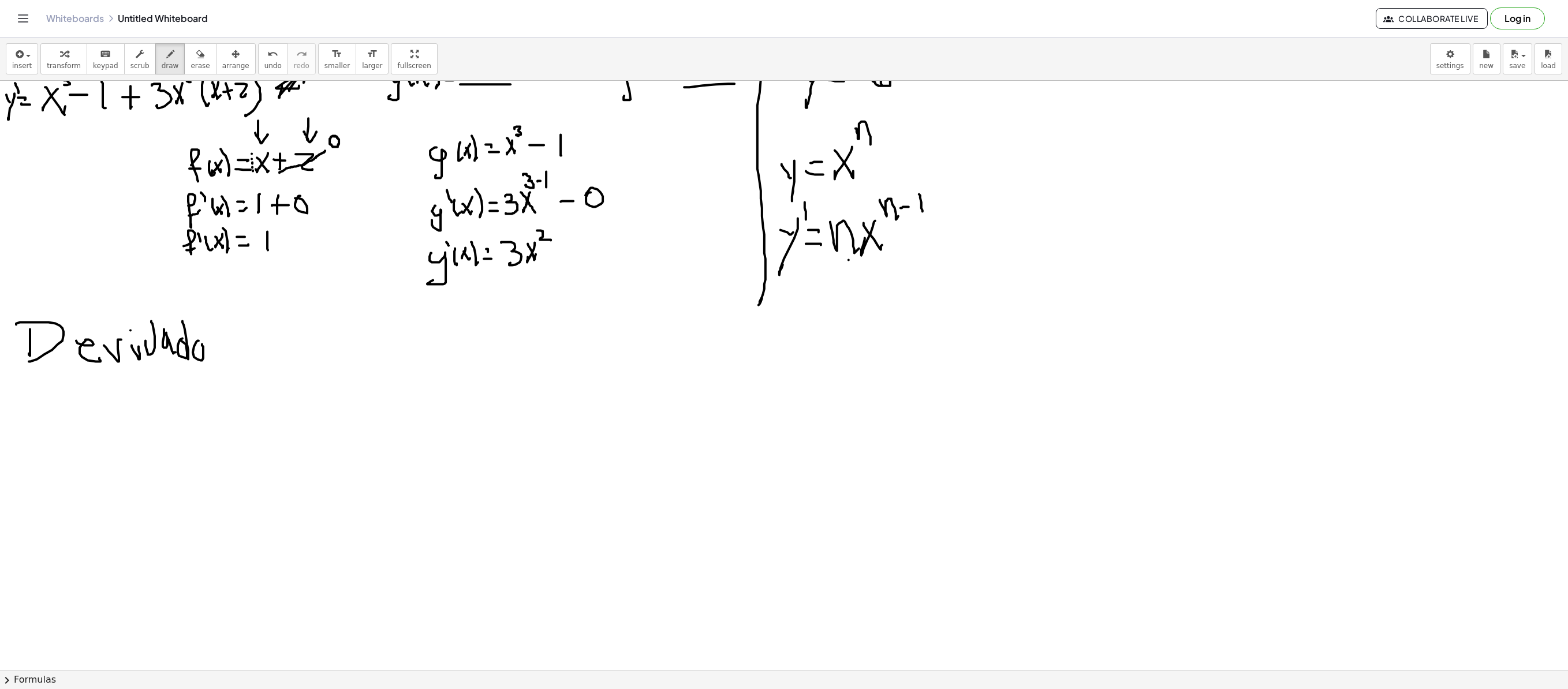
click at [206, 355] on div at bounding box center [784, 439] width 1568 height 1179
drag, startPoint x: 278, startPoint y: 315, endPoint x: 299, endPoint y: 347, distance: 38.3
click at [295, 358] on div at bounding box center [784, 439] width 1568 height 1179
drag, startPoint x: 299, startPoint y: 347, endPoint x: 307, endPoint y: 343, distance: 8.9
click at [303, 342] on div at bounding box center [784, 439] width 1568 height 1179
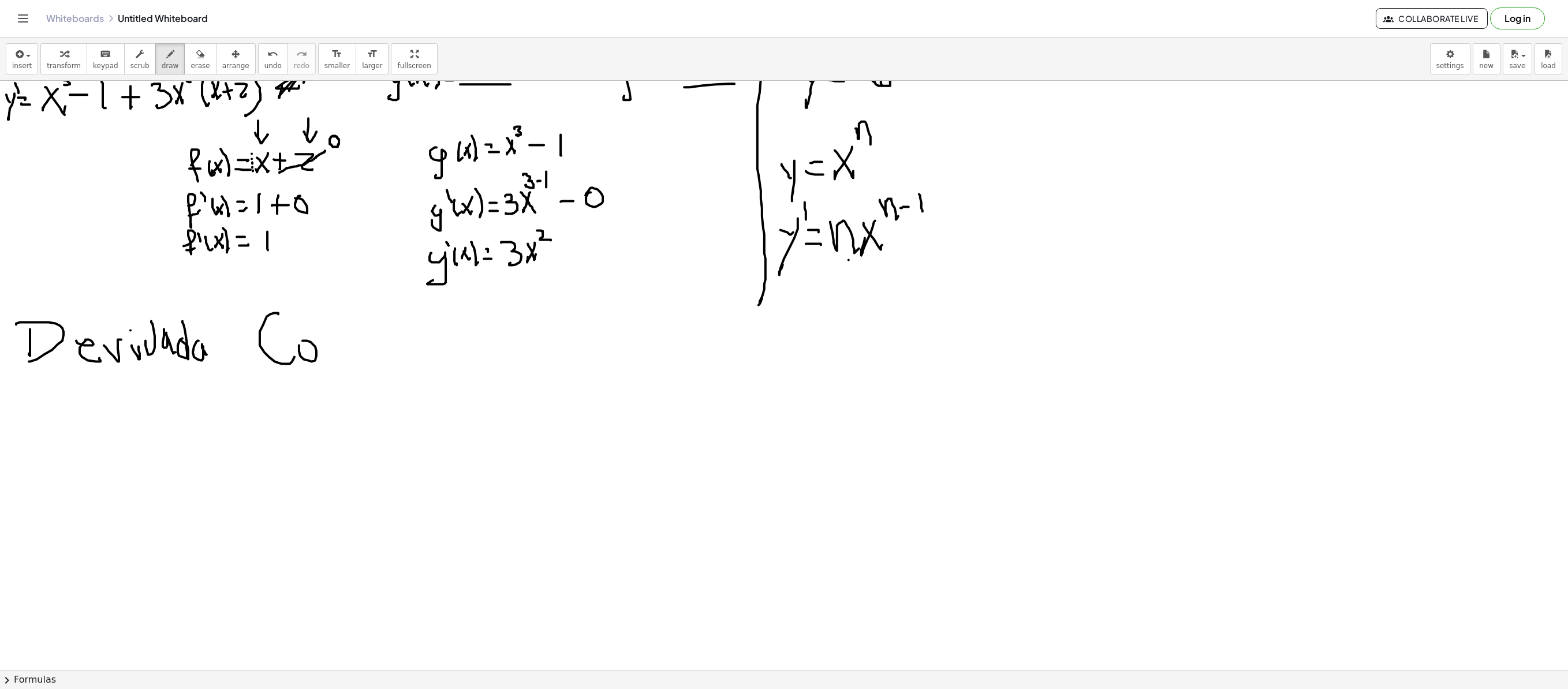
drag, startPoint x: 344, startPoint y: 342, endPoint x: 355, endPoint y: 349, distance: 13.0
click at [353, 350] on div at bounding box center [784, 439] width 1568 height 1179
click at [365, 351] on div at bounding box center [784, 439] width 1568 height 1179
click at [360, 332] on div at bounding box center [784, 439] width 1568 height 1179
drag, startPoint x: 393, startPoint y: 343, endPoint x: 396, endPoint y: 337, distance: 6.7
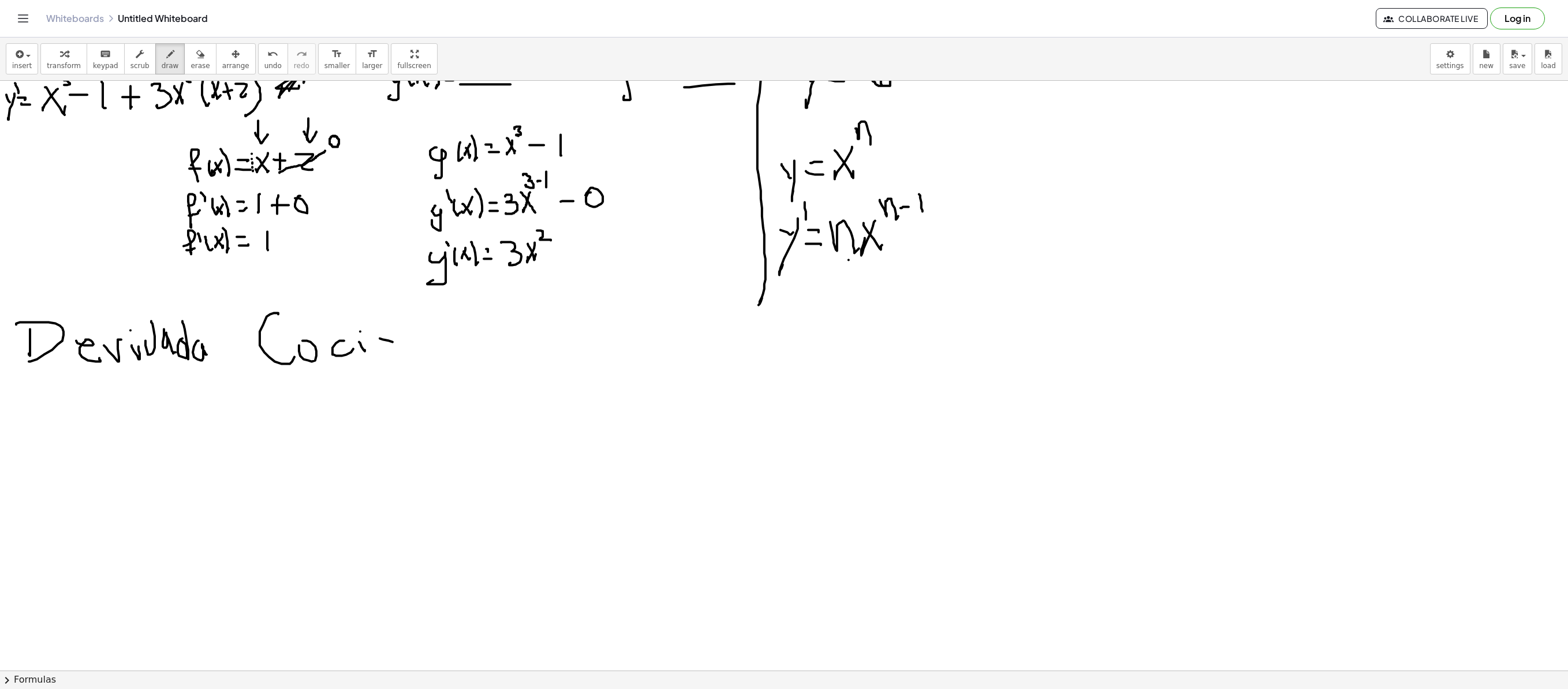
click at [396, 338] on div at bounding box center [784, 439] width 1568 height 1179
drag, startPoint x: 411, startPoint y: 330, endPoint x: 434, endPoint y: 344, distance: 26.9
click at [434, 345] on div at bounding box center [784, 439] width 1568 height 1179
drag, startPoint x: 445, startPoint y: 317, endPoint x: 455, endPoint y: 353, distance: 37.4
click at [456, 355] on div at bounding box center [784, 439] width 1568 height 1179
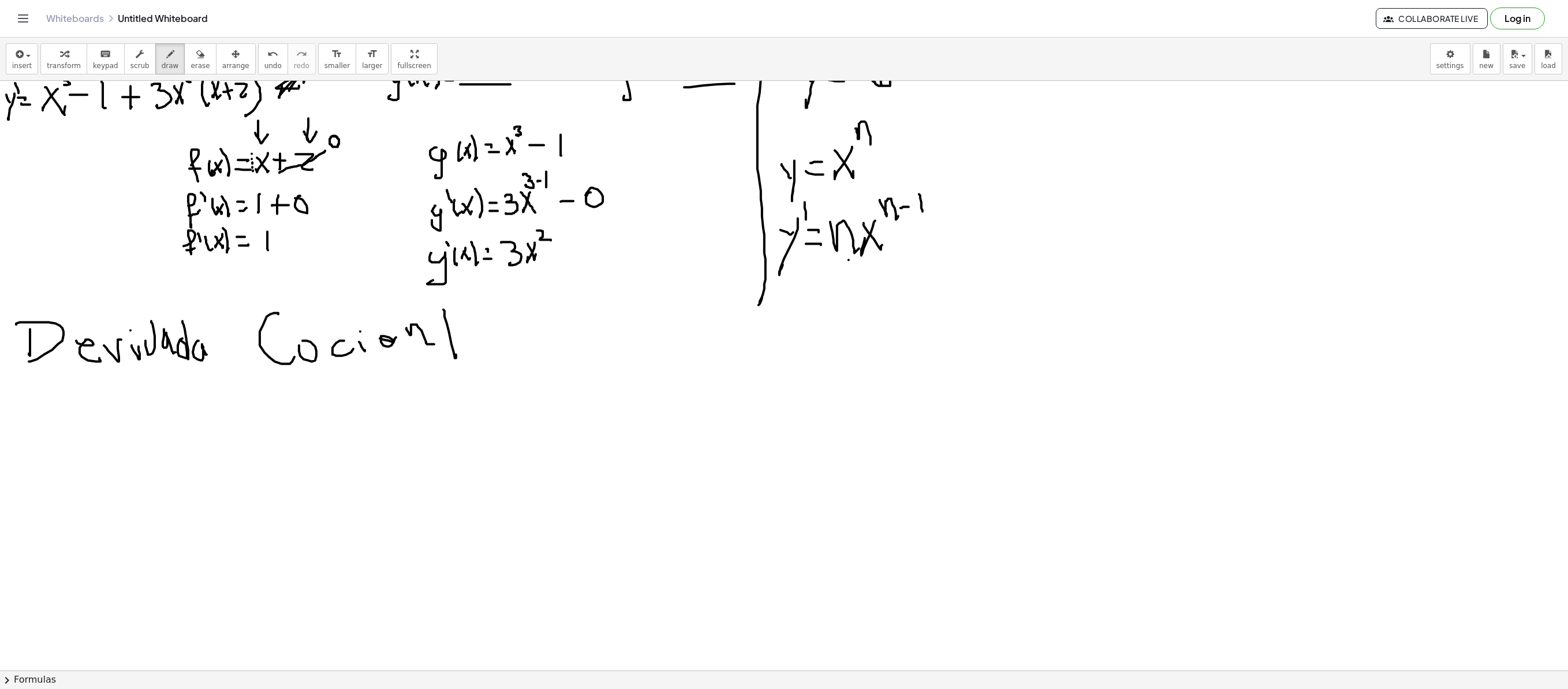
drag, startPoint x: 449, startPoint y: 331, endPoint x: 464, endPoint y: 335, distance: 15.5
click at [458, 331] on div at bounding box center [784, 439] width 1568 height 1179
drag, startPoint x: 480, startPoint y: 338, endPoint x: 489, endPoint y: 352, distance: 16.6
click at [487, 355] on div at bounding box center [784, 439] width 1568 height 1179
drag, startPoint x: 51, startPoint y: 430, endPoint x: 69, endPoint y: 442, distance: 21.6
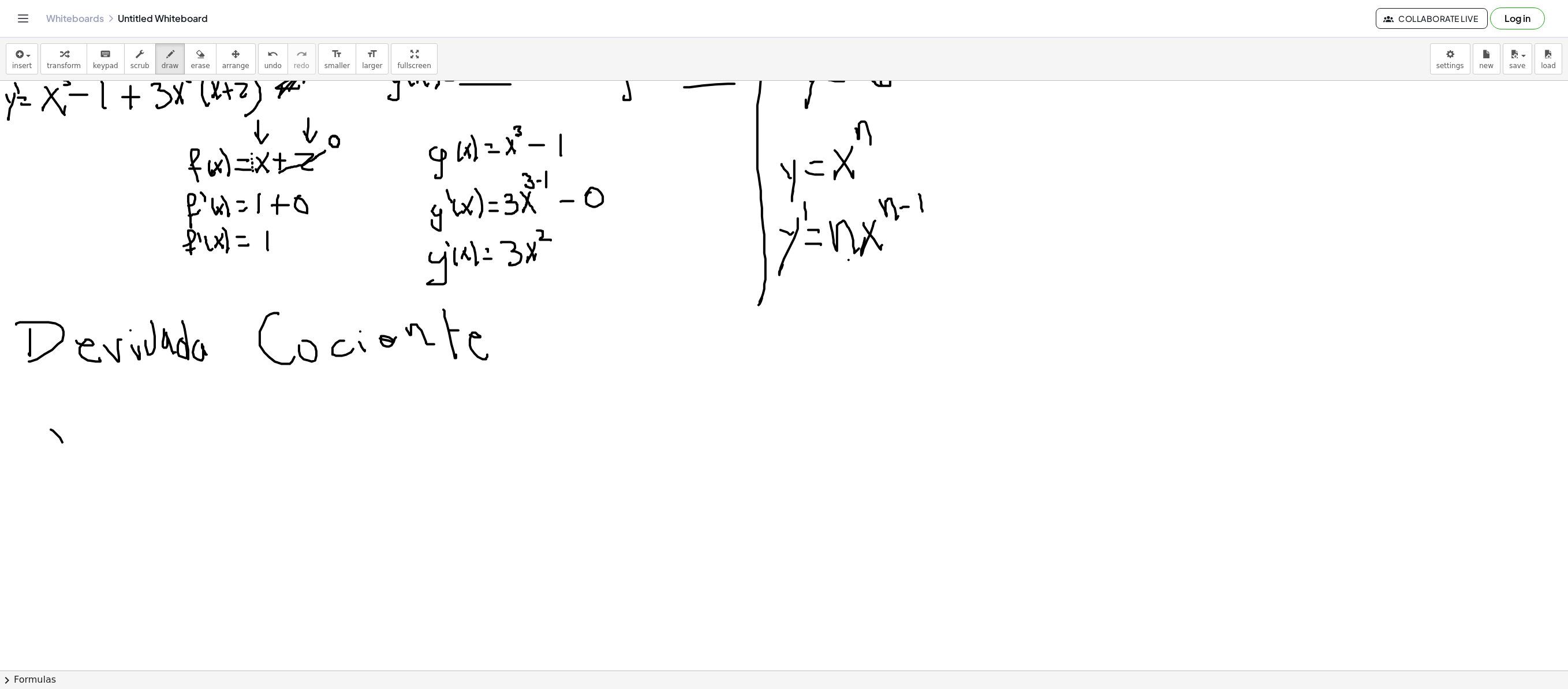
click at [66, 447] on div at bounding box center [784, 439] width 1568 height 1179
drag, startPoint x: 72, startPoint y: 425, endPoint x: 74, endPoint y: 456, distance: 31.1
click at [57, 468] on div at bounding box center [784, 439] width 1568 height 1179
drag, startPoint x: 81, startPoint y: 437, endPoint x: 102, endPoint y: 440, distance: 21.2
click at [102, 439] on div at bounding box center [784, 439] width 1568 height 1179
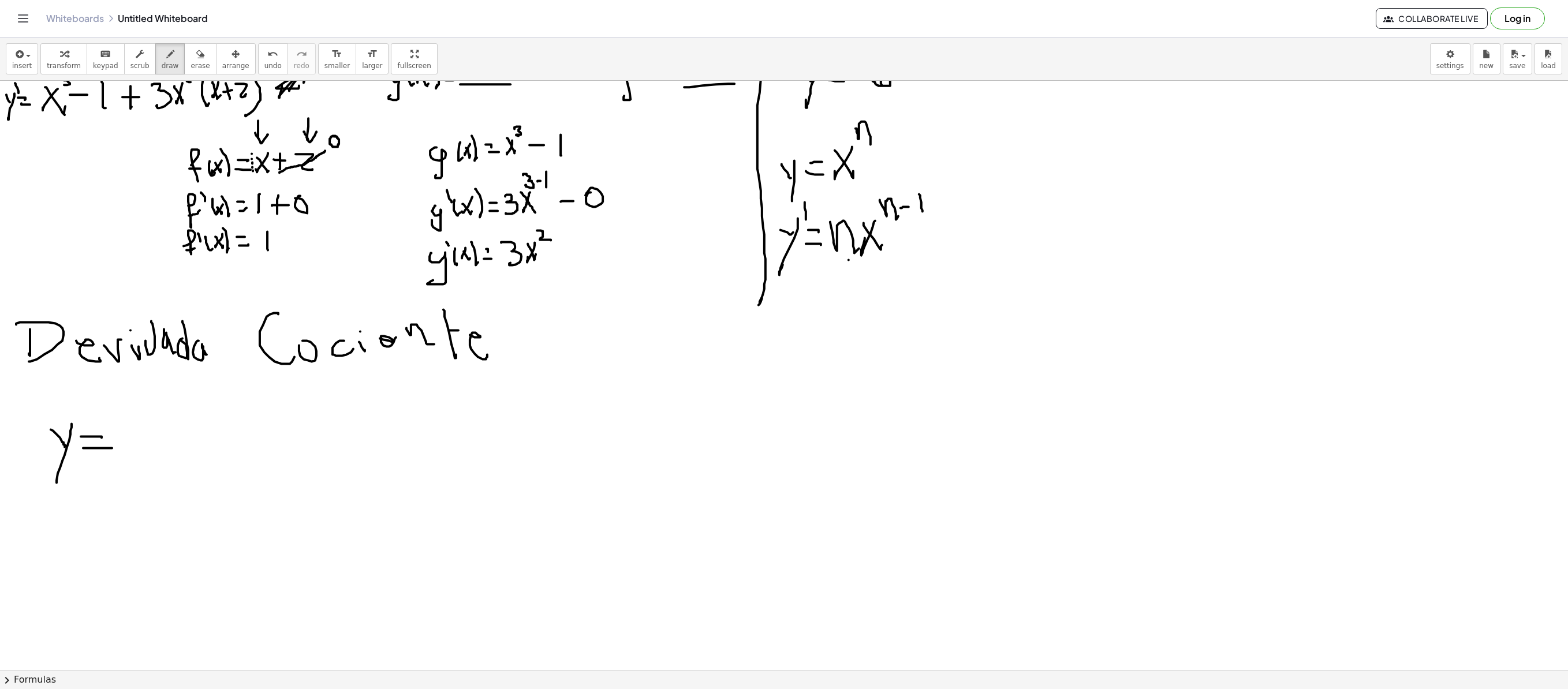
drag, startPoint x: 83, startPoint y: 449, endPoint x: 112, endPoint y: 449, distance: 29.0
click at [112, 449] on div at bounding box center [784, 439] width 1568 height 1179
drag, startPoint x: 149, startPoint y: 412, endPoint x: 137, endPoint y: 427, distance: 19.2
click at [147, 435] on div at bounding box center [784, 439] width 1568 height 1179
drag, startPoint x: 154, startPoint y: 426, endPoint x: 171, endPoint y: 409, distance: 24.0
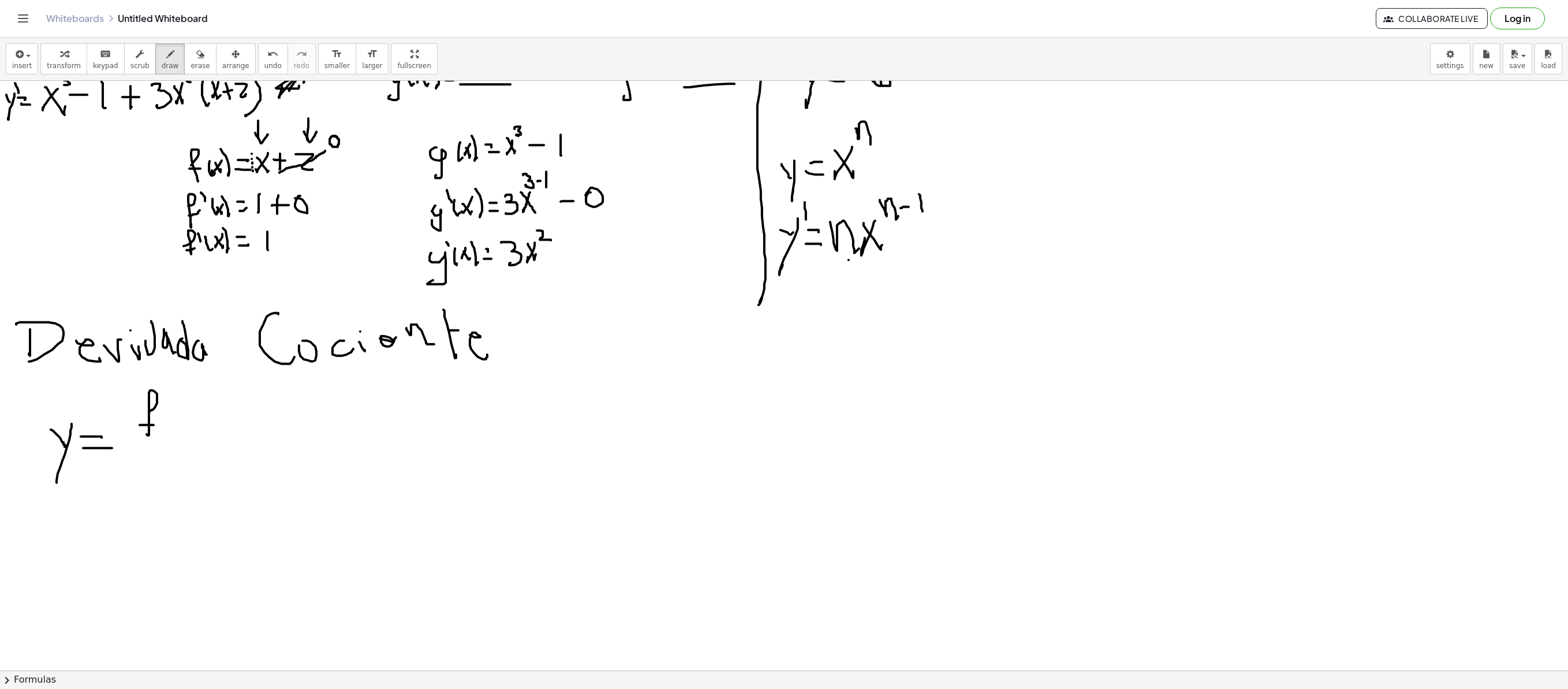
click at [159, 424] on div at bounding box center [784, 439] width 1568 height 1179
click at [175, 435] on div at bounding box center [784, 439] width 1568 height 1179
click at [179, 427] on div at bounding box center [784, 439] width 1568 height 1179
click at [201, 434] on div at bounding box center [784, 439] width 1568 height 1179
click at [206, 445] on div at bounding box center [784, 439] width 1568 height 1179
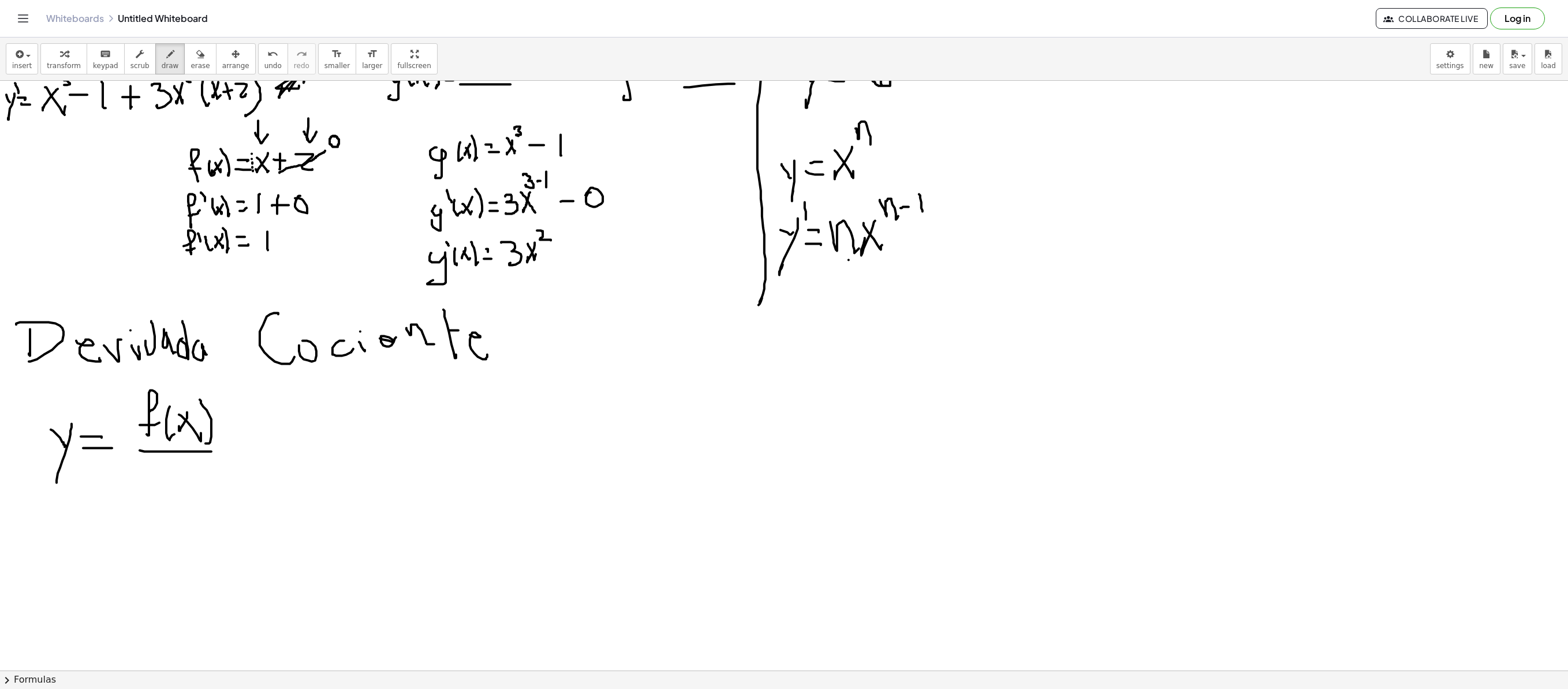
click at [203, 453] on div at bounding box center [784, 439] width 1568 height 1179
click at [156, 468] on div at bounding box center [784, 439] width 1568 height 1179
click at [180, 468] on div at bounding box center [784, 439] width 1568 height 1179
click at [179, 468] on div at bounding box center [784, 439] width 1568 height 1179
click at [195, 468] on div at bounding box center [784, 439] width 1568 height 1179
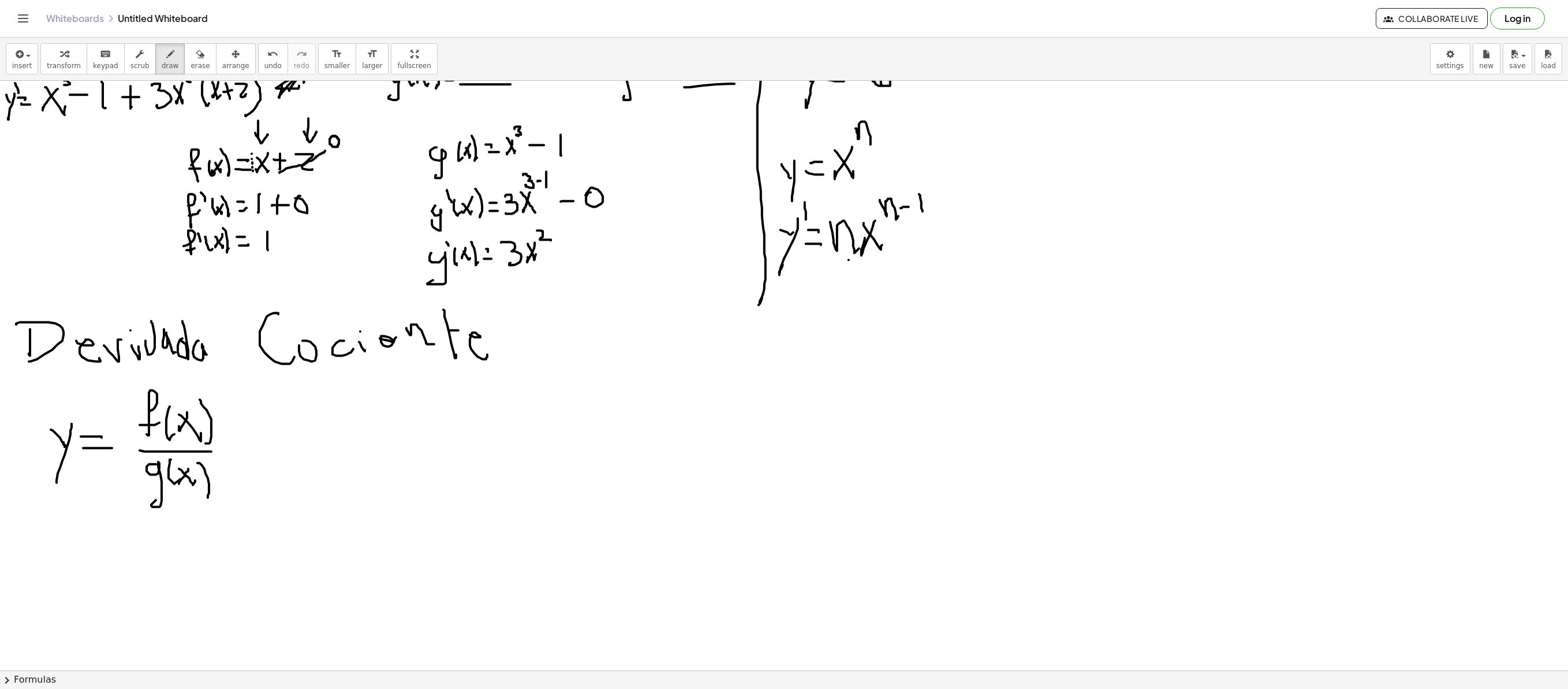
click at [208, 468] on div at bounding box center [784, 439] width 1568 height 1179
click at [52, 468] on div at bounding box center [784, 439] width 1568 height 1179
click at [56, 468] on div at bounding box center [784, 439] width 1568 height 1179
click at [65, 468] on div at bounding box center [784, 439] width 1568 height 1179
click at [85, 468] on div at bounding box center [784, 439] width 1568 height 1179
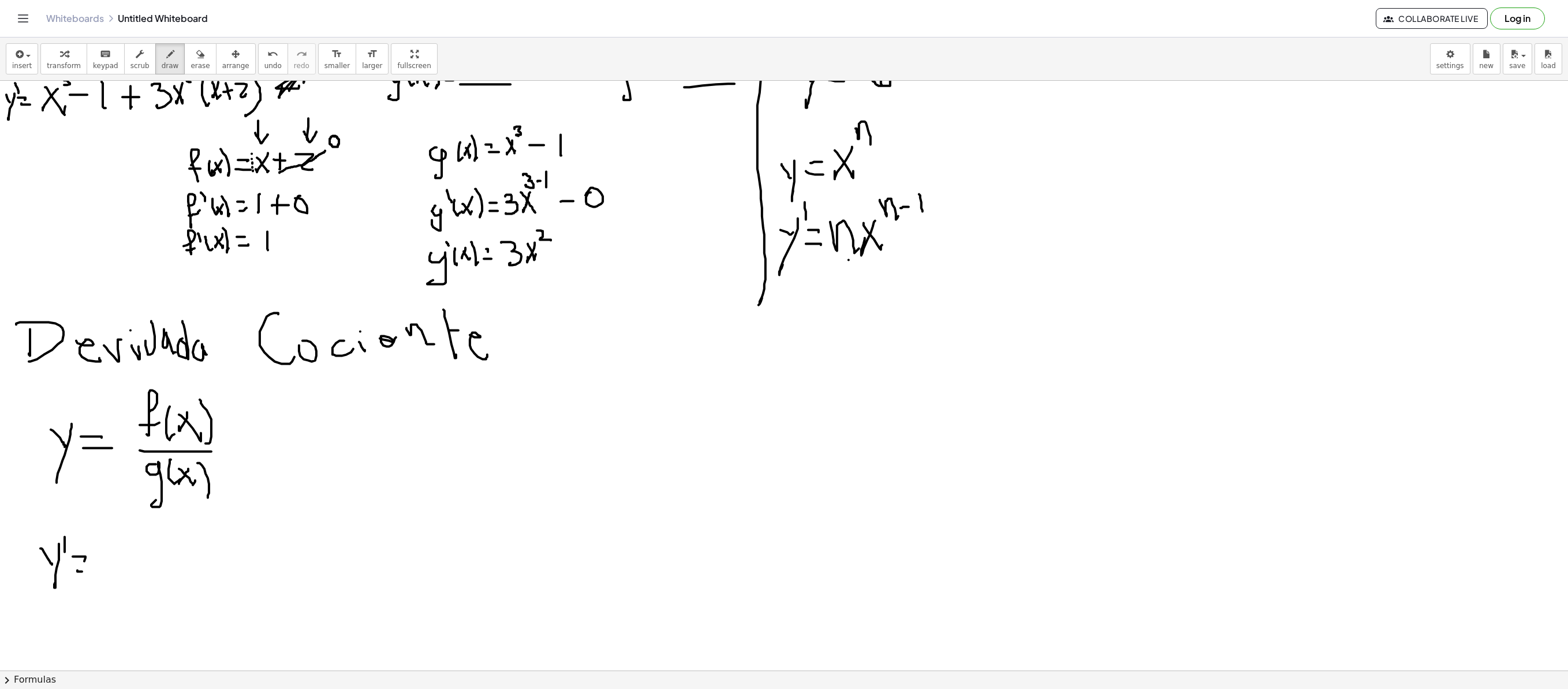
click at [83, 468] on div at bounding box center [784, 439] width 1568 height 1179
click at [433, 468] on div at bounding box center [784, 439] width 1568 height 1179
click at [234, 468] on div at bounding box center [784, 439] width 1568 height 1179
click at [217, 468] on div at bounding box center [784, 439] width 1568 height 1179
click at [257, 468] on div at bounding box center [784, 439] width 1568 height 1179
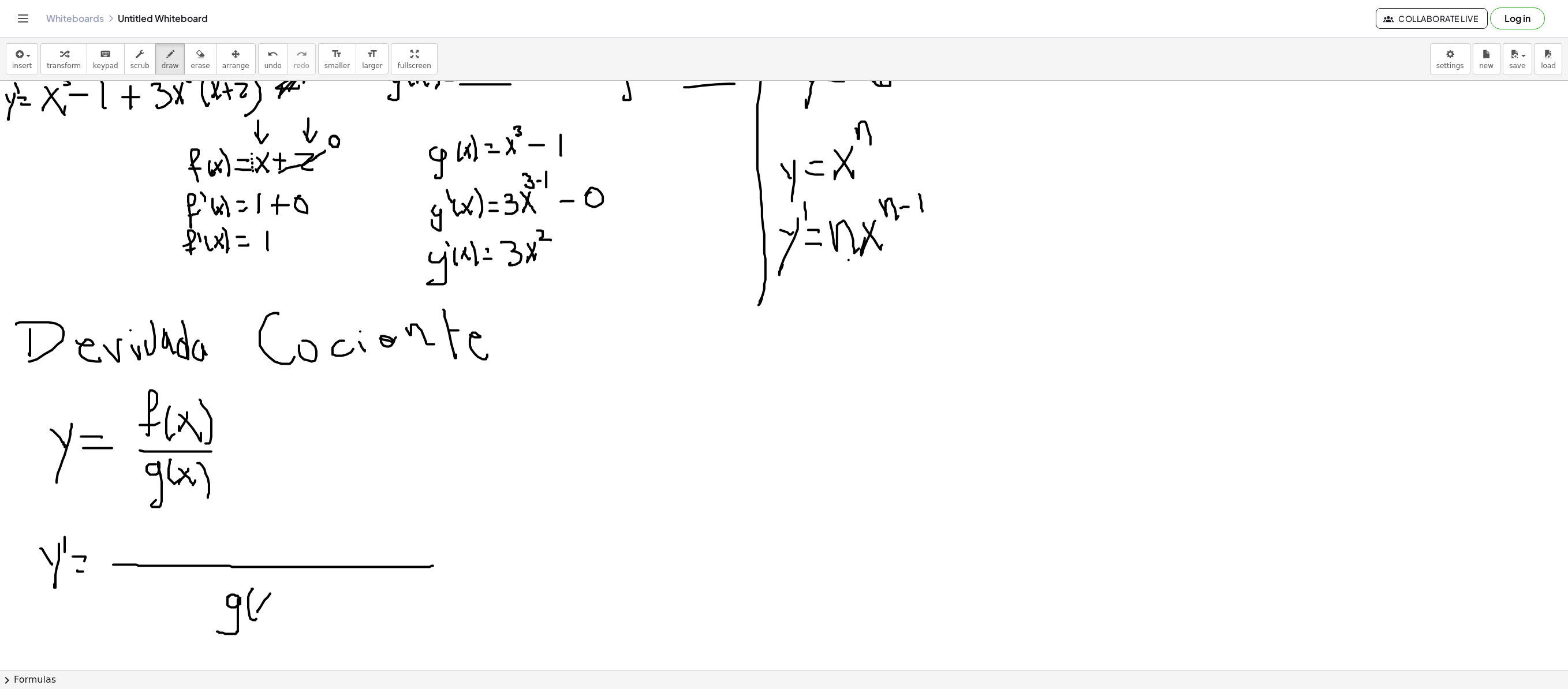
click at [257, 468] on div at bounding box center [784, 439] width 1568 height 1179
click at [265, 468] on div at bounding box center [784, 439] width 1568 height 1179
click at [274, 468] on div at bounding box center [784, 439] width 1568 height 1179
click at [229, 468] on div at bounding box center [784, 439] width 1568 height 1179
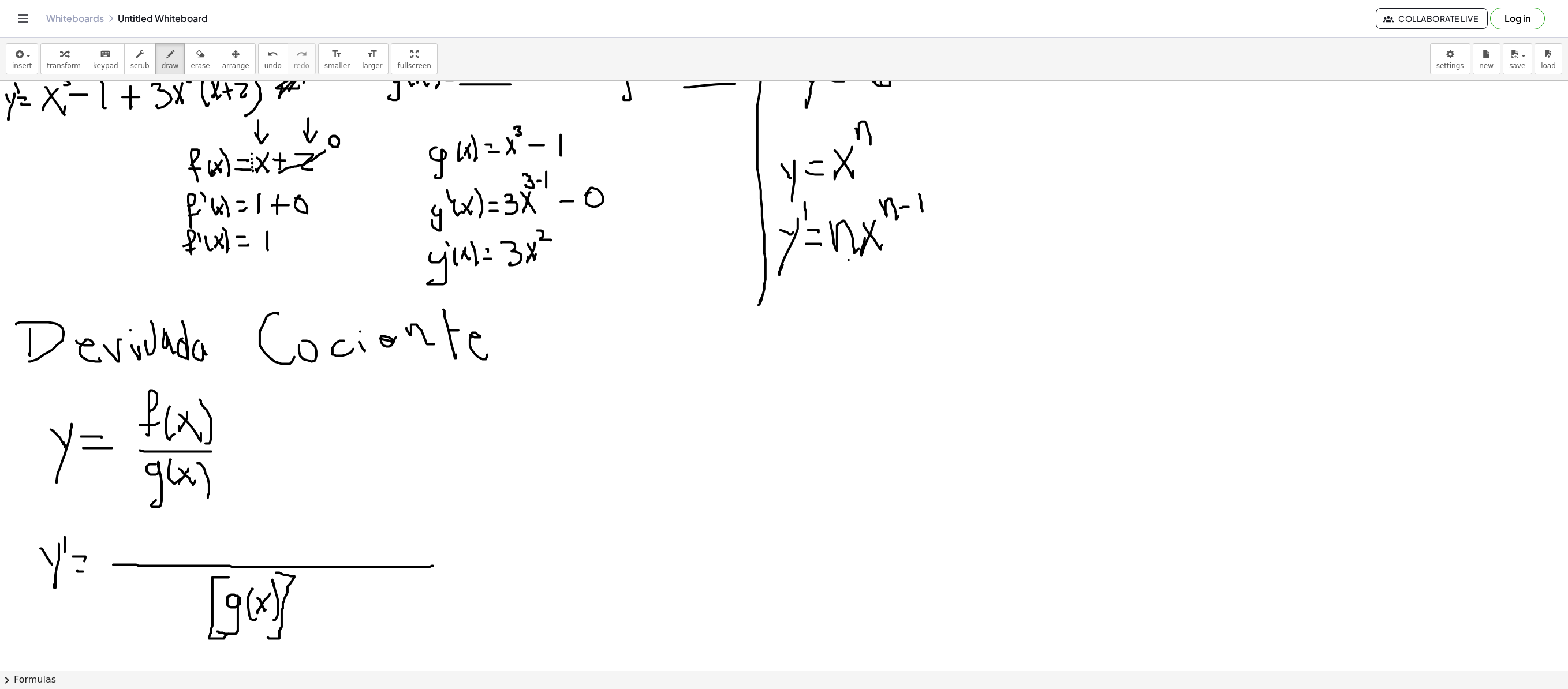
click at [273, 468] on div at bounding box center [784, 439] width 1568 height 1179
click at [313, 468] on div at bounding box center [784, 439] width 1568 height 1179
click at [116, 468] on div at bounding box center [784, 439] width 1568 height 1179
click at [131, 468] on div at bounding box center [784, 439] width 1568 height 1179
click at [144, 468] on div at bounding box center [784, 439] width 1568 height 1179
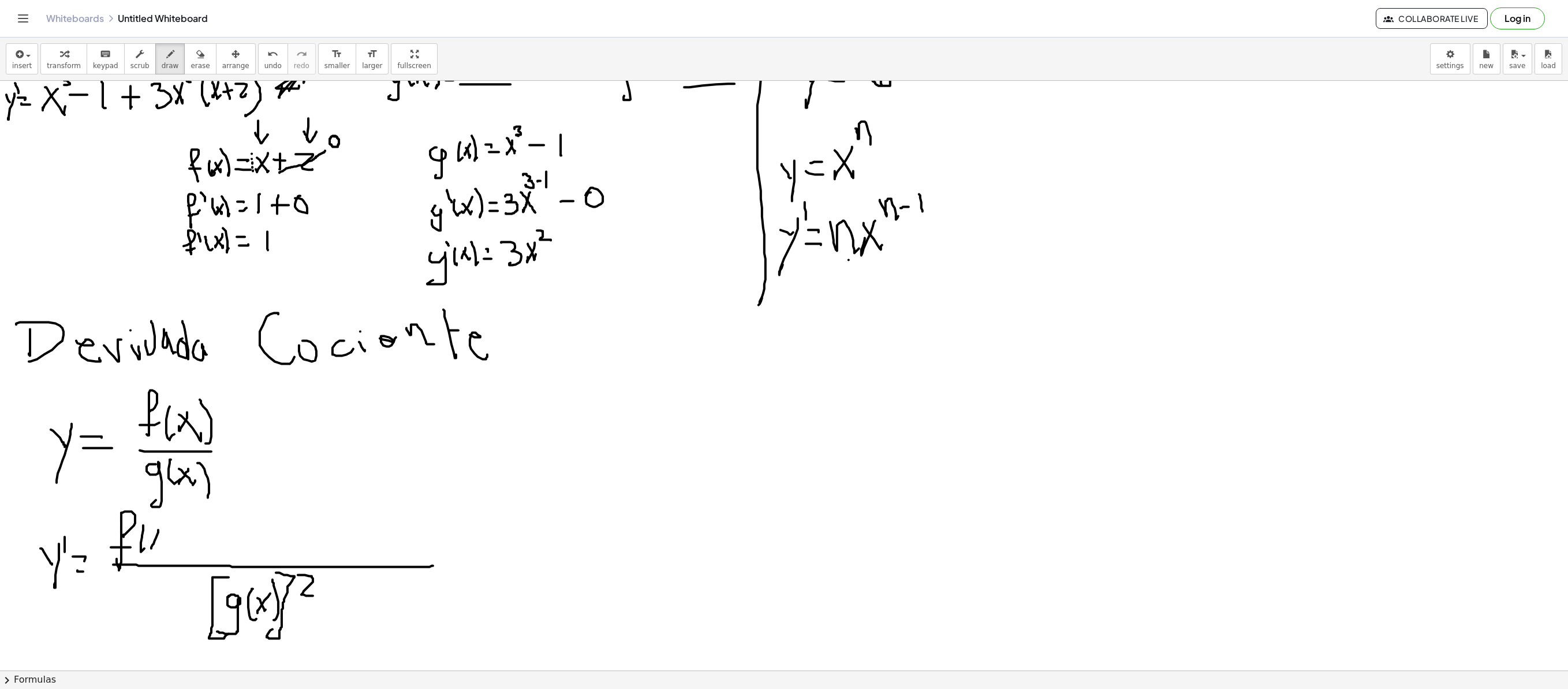
click at [150, 468] on div at bounding box center [784, 439] width 1568 height 1179
click at [159, 468] on div at bounding box center [784, 439] width 1568 height 1179
click at [167, 468] on div at bounding box center [784, 439] width 1568 height 1179
click at [181, 468] on div at bounding box center [784, 439] width 1568 height 1179
click at [198, 468] on div at bounding box center [784, 439] width 1568 height 1179
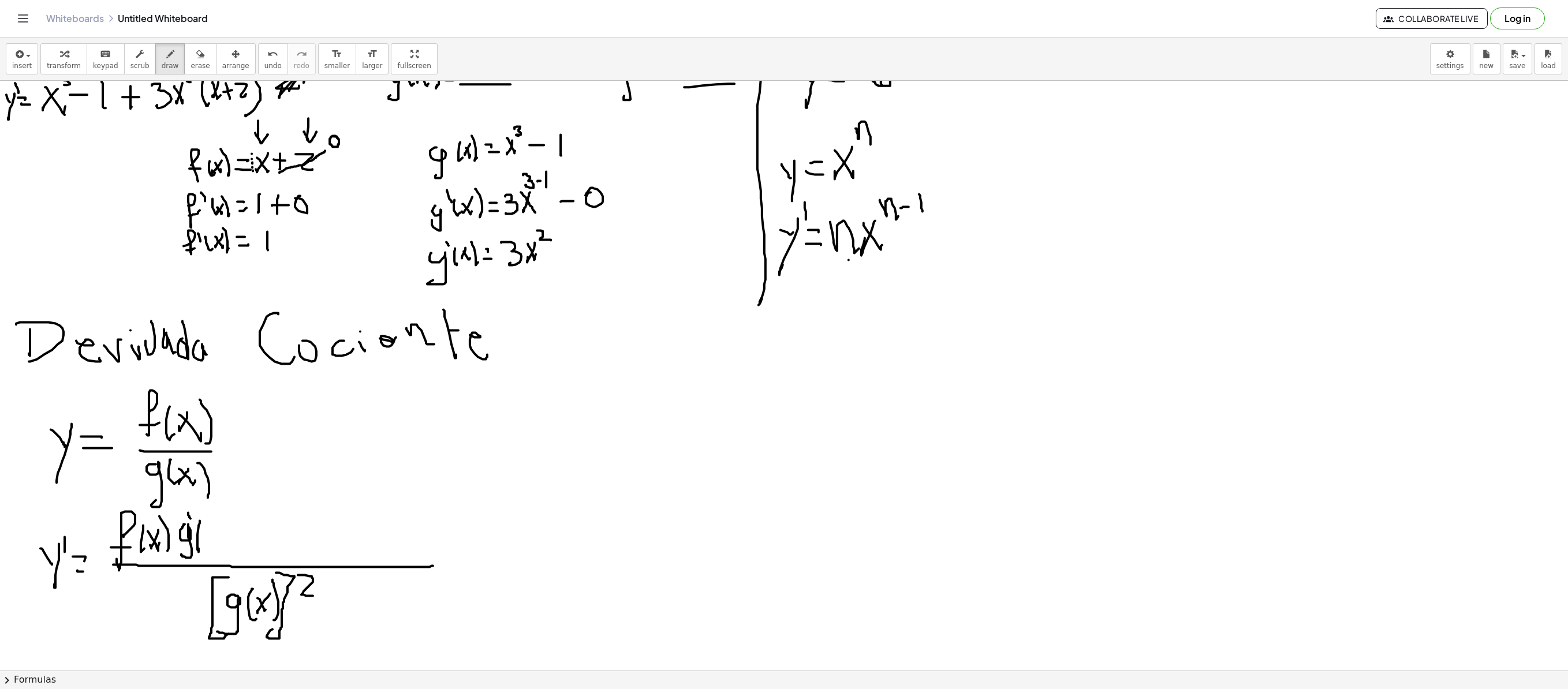
click at [188, 468] on div at bounding box center [784, 439] width 1568 height 1179
click at [206, 468] on div at bounding box center [784, 439] width 1568 height 1179
click at [214, 468] on div at bounding box center [784, 439] width 1568 height 1179
click at [227, 468] on div at bounding box center [784, 439] width 1568 height 1179
click at [265, 468] on div at bounding box center [784, 439] width 1568 height 1179
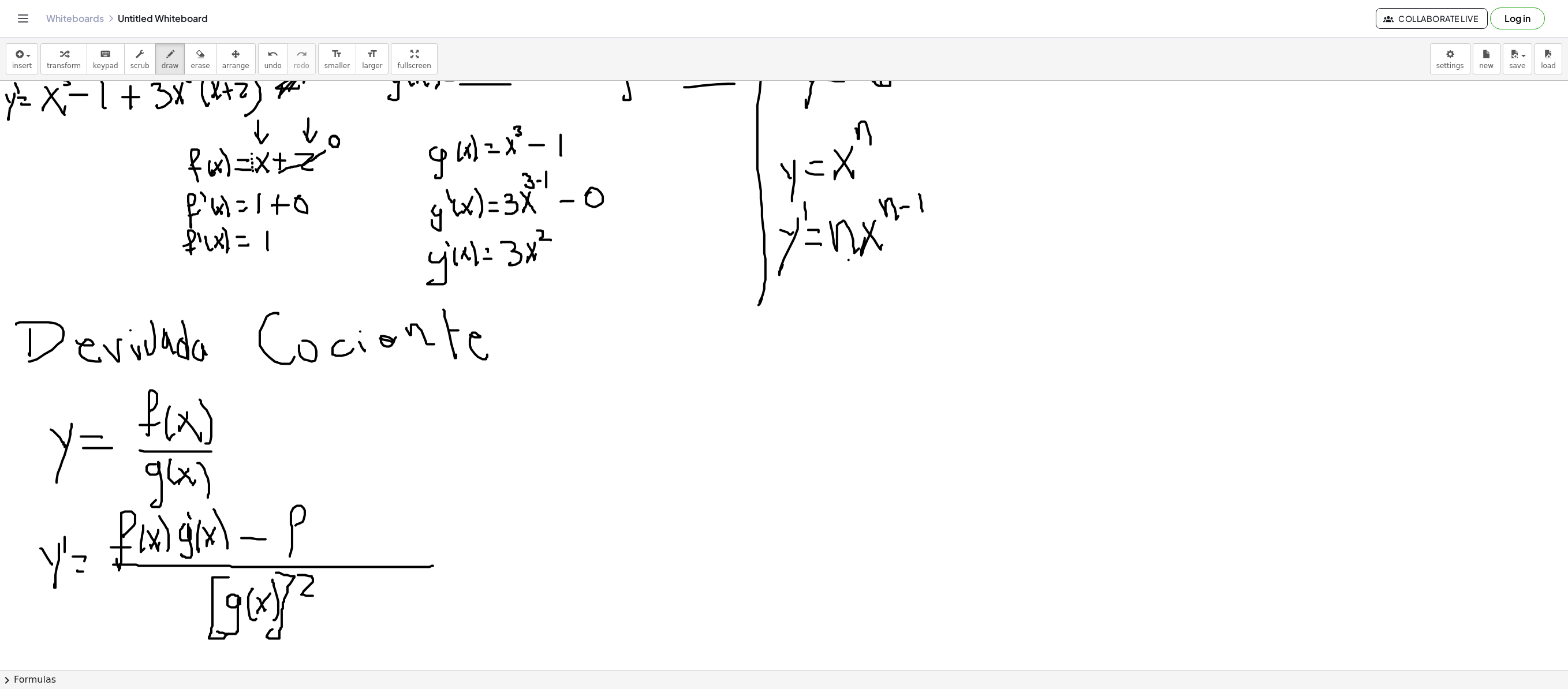
click at [286, 468] on div at bounding box center [784, 439] width 1568 height 1179
click at [297, 468] on div at bounding box center [784, 439] width 1568 height 1179
click at [304, 468] on div at bounding box center [784, 439] width 1568 height 1179
click at [321, 468] on div at bounding box center [784, 439] width 1568 height 1179
click at [326, 468] on div at bounding box center [784, 439] width 1568 height 1179
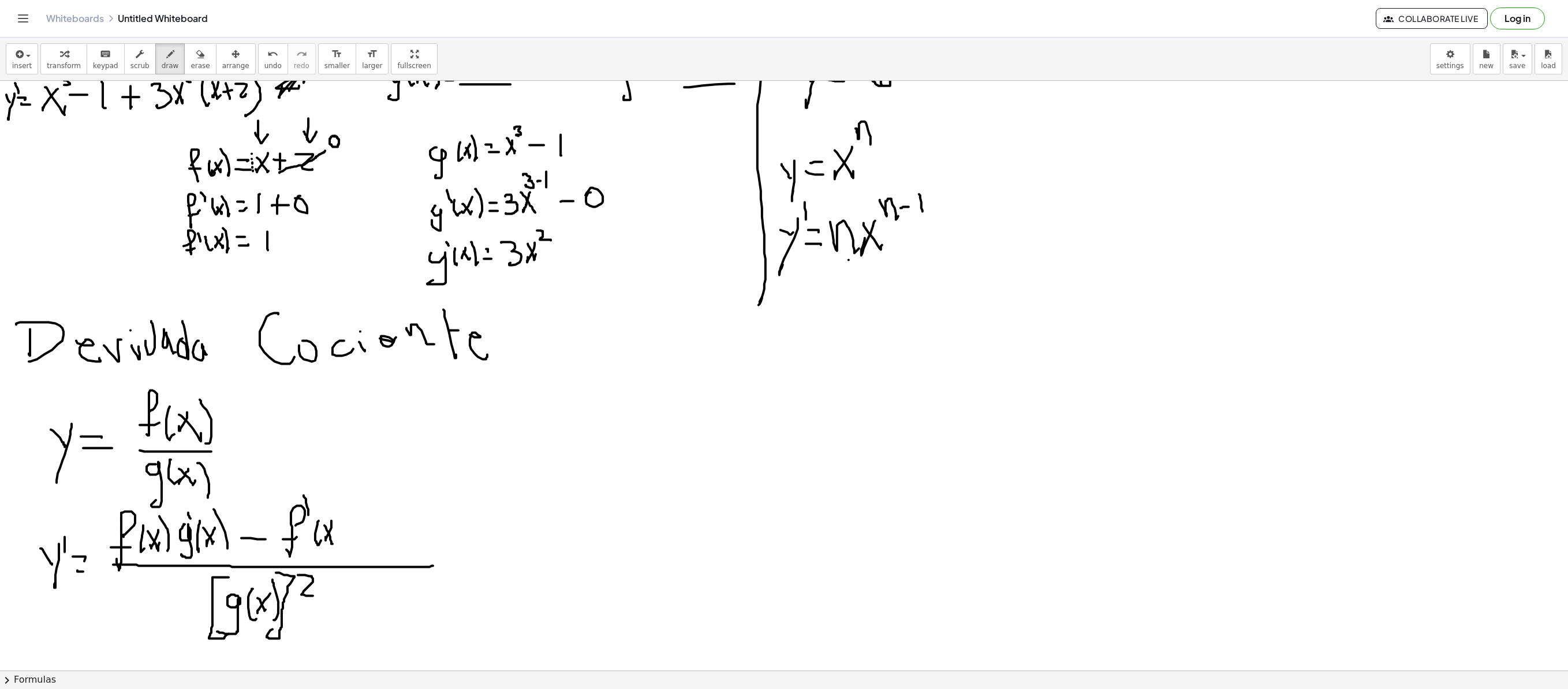
click at [334, 468] on div at bounding box center [784, 439] width 1568 height 1179
click at [339, 468] on div at bounding box center [784, 439] width 1568 height 1179
click at [347, 468] on div at bounding box center [784, 439] width 1568 height 1179
click at [375, 468] on div at bounding box center [784, 439] width 1568 height 1179
click at [406, 468] on div at bounding box center [784, 439] width 1568 height 1179
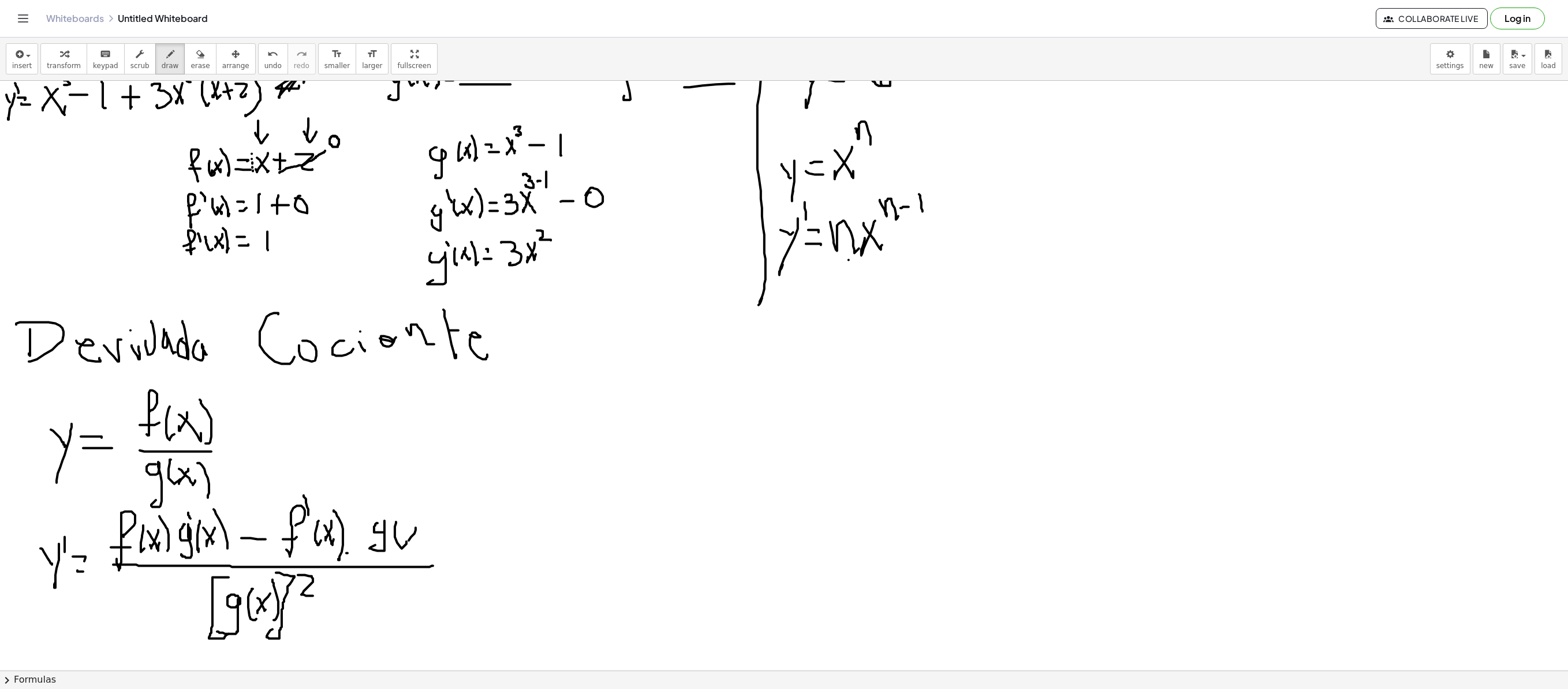
click at [406, 468] on div at bounding box center [784, 439] width 1568 height 1179
click at [417, 468] on div at bounding box center [784, 439] width 1568 height 1179
click at [429, 468] on div at bounding box center [784, 439] width 1568 height 1179
click at [165, 62] on span "draw" at bounding box center [171, 66] width 18 height 8
drag, startPoint x: 261, startPoint y: 470, endPoint x: 254, endPoint y: 476, distance: 9.2
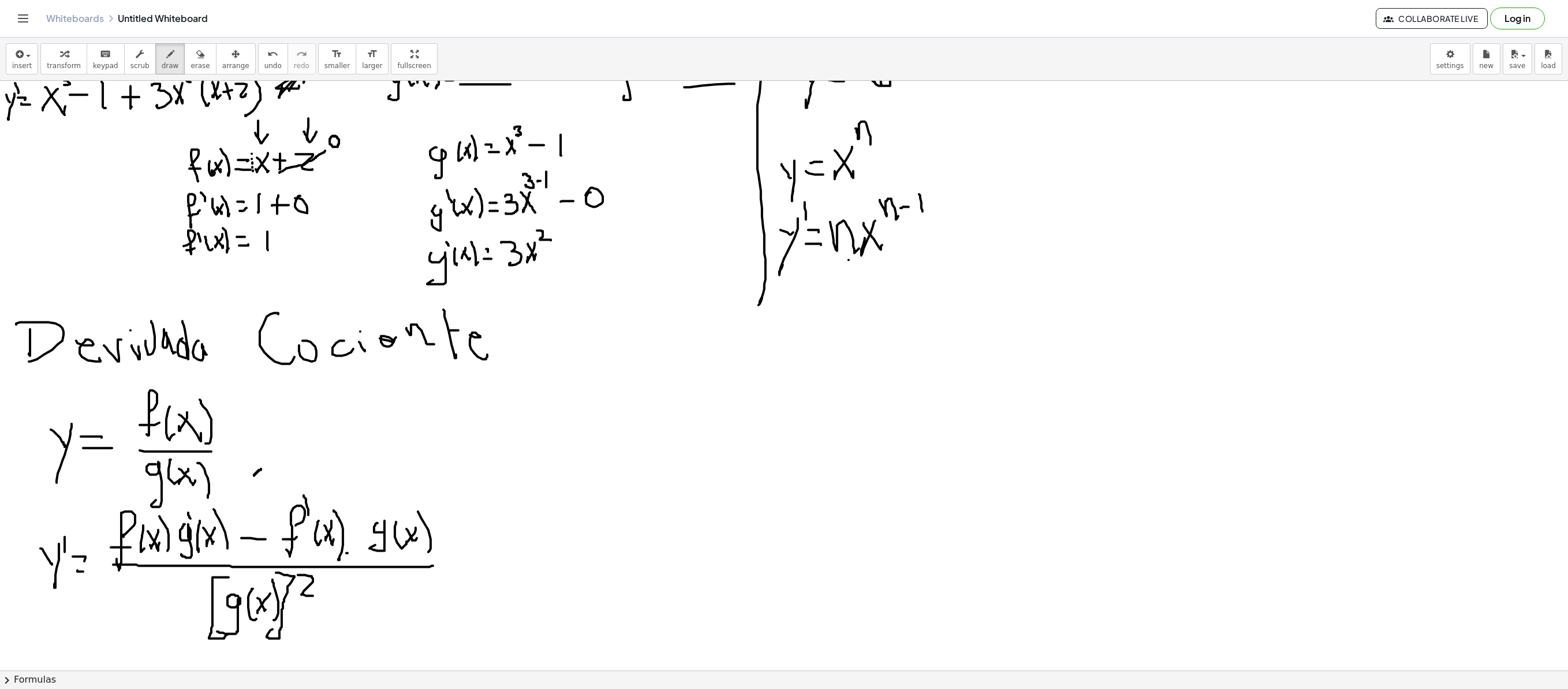
click at [254, 468] on div at bounding box center [784, 439] width 1568 height 1179
click at [196, 55] on icon "button" at bounding box center [200, 54] width 8 height 14
drag, startPoint x: 259, startPoint y: 485, endPoint x: 341, endPoint y: 474, distance: 82.7
click at [211, 468] on div at bounding box center [784, 439] width 1568 height 1179
drag, startPoint x: 327, startPoint y: 474, endPoint x: 316, endPoint y: 491, distance: 20.2
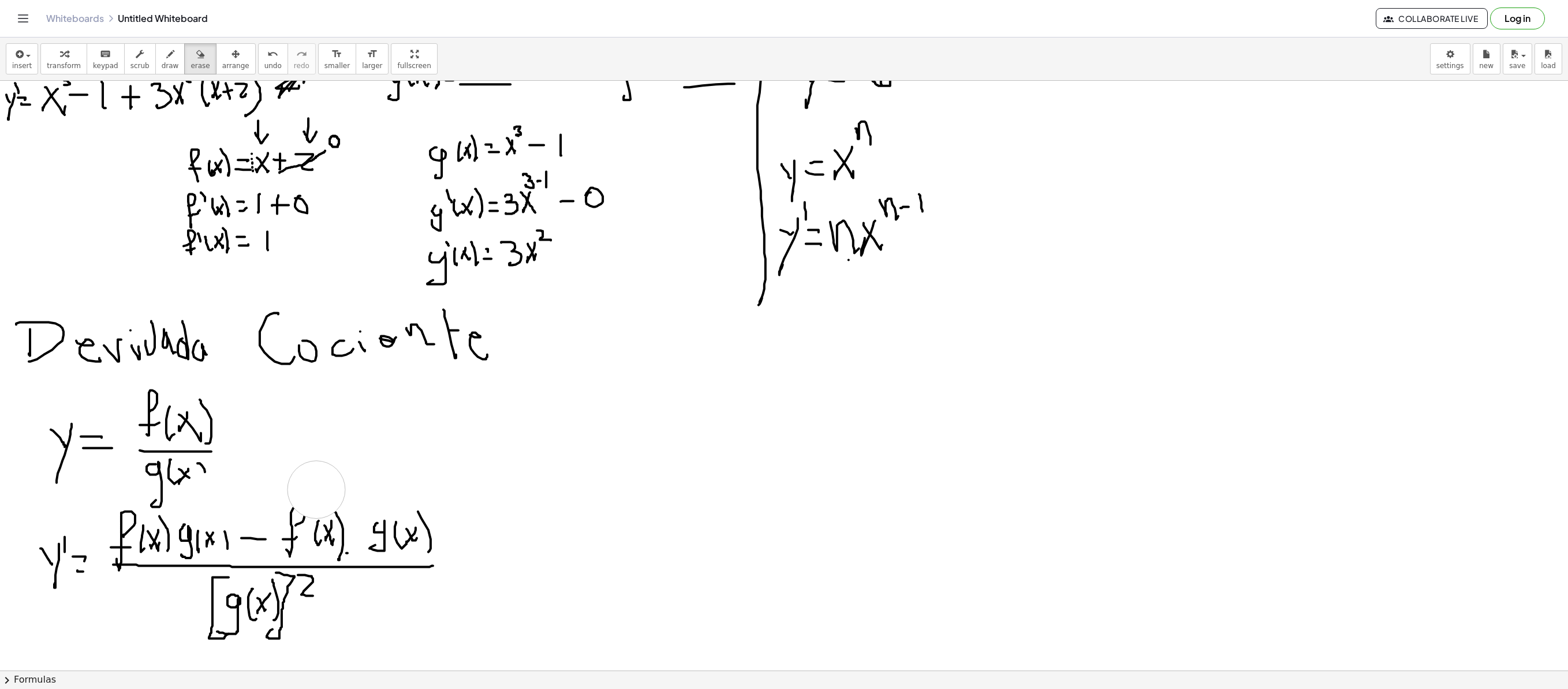
click at [316, 468] on div at bounding box center [784, 439] width 1568 height 1179
click at [162, 51] on div "button" at bounding box center [171, 53] width 18 height 14
drag, startPoint x: 139, startPoint y: 514, endPoint x: 129, endPoint y: 494, distance: 22.4
click at [129, 468] on div at bounding box center [784, 439] width 1568 height 1179
drag, startPoint x: 390, startPoint y: 515, endPoint x: 374, endPoint y: 501, distance: 21.3
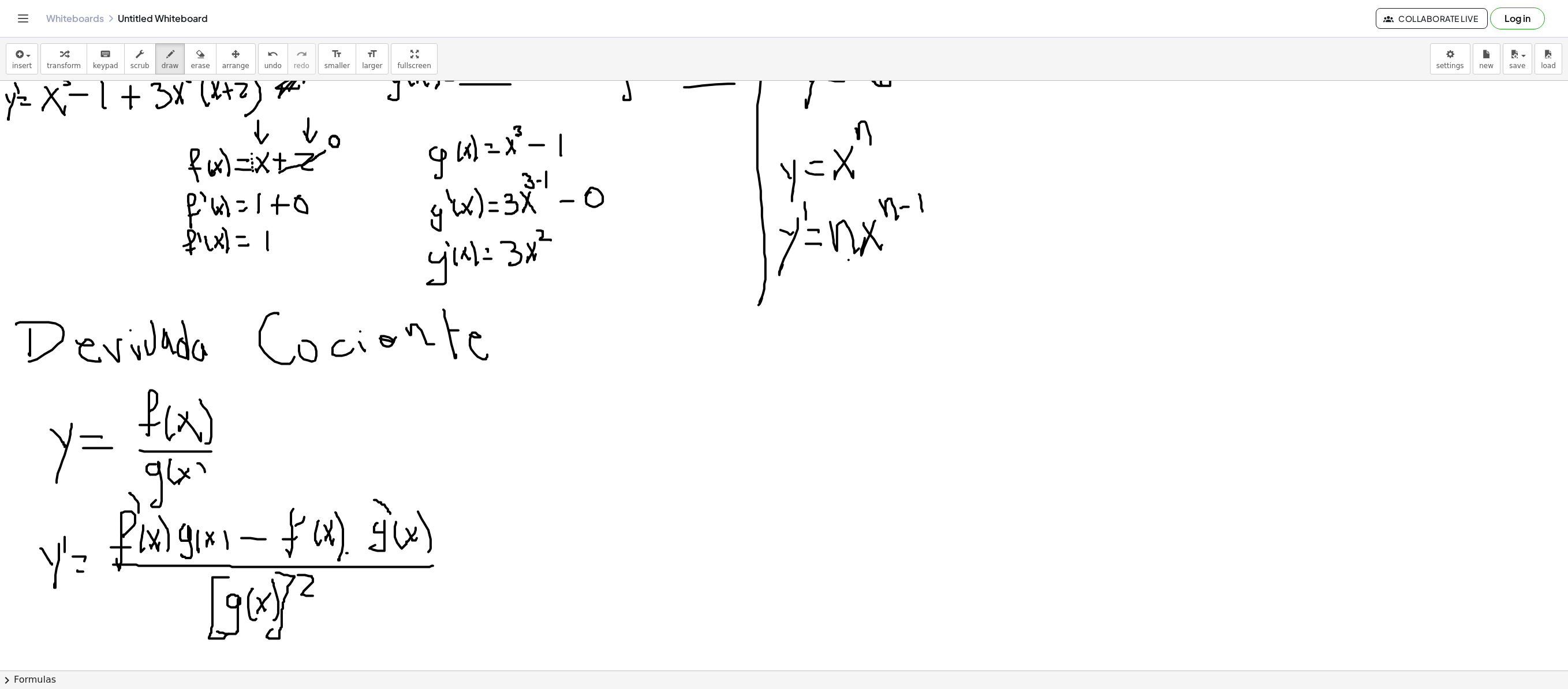
click at [374, 468] on div at bounding box center [784, 439] width 1568 height 1179
drag, startPoint x: 766, startPoint y: 367, endPoint x: 776, endPoint y: 386, distance: 21.5
click at [776, 386] on div at bounding box center [784, 439] width 1568 height 1179
click at [762, 419] on div at bounding box center [784, 439] width 1568 height 1179
drag, startPoint x: 792, startPoint y: 376, endPoint x: 808, endPoint y: 376, distance: 16.0
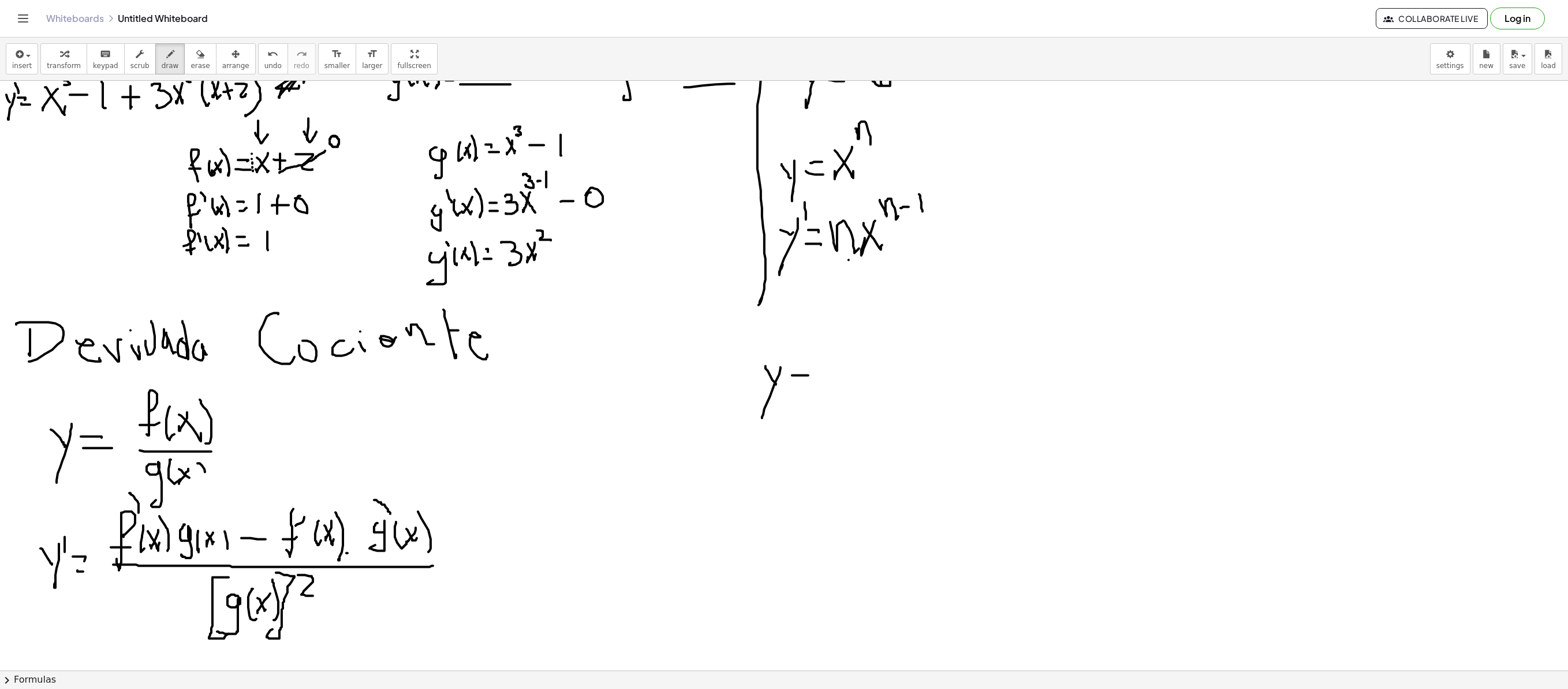
click at [808, 376] on div at bounding box center [784, 439] width 1568 height 1179
drag, startPoint x: 793, startPoint y: 384, endPoint x: 812, endPoint y: 386, distance: 19.1
click at [812, 386] on div at bounding box center [784, 439] width 1568 height 1179
drag, startPoint x: 863, startPoint y: 345, endPoint x: 858, endPoint y: 382, distance: 37.3
click at [877, 368] on div at bounding box center [784, 439] width 1568 height 1179
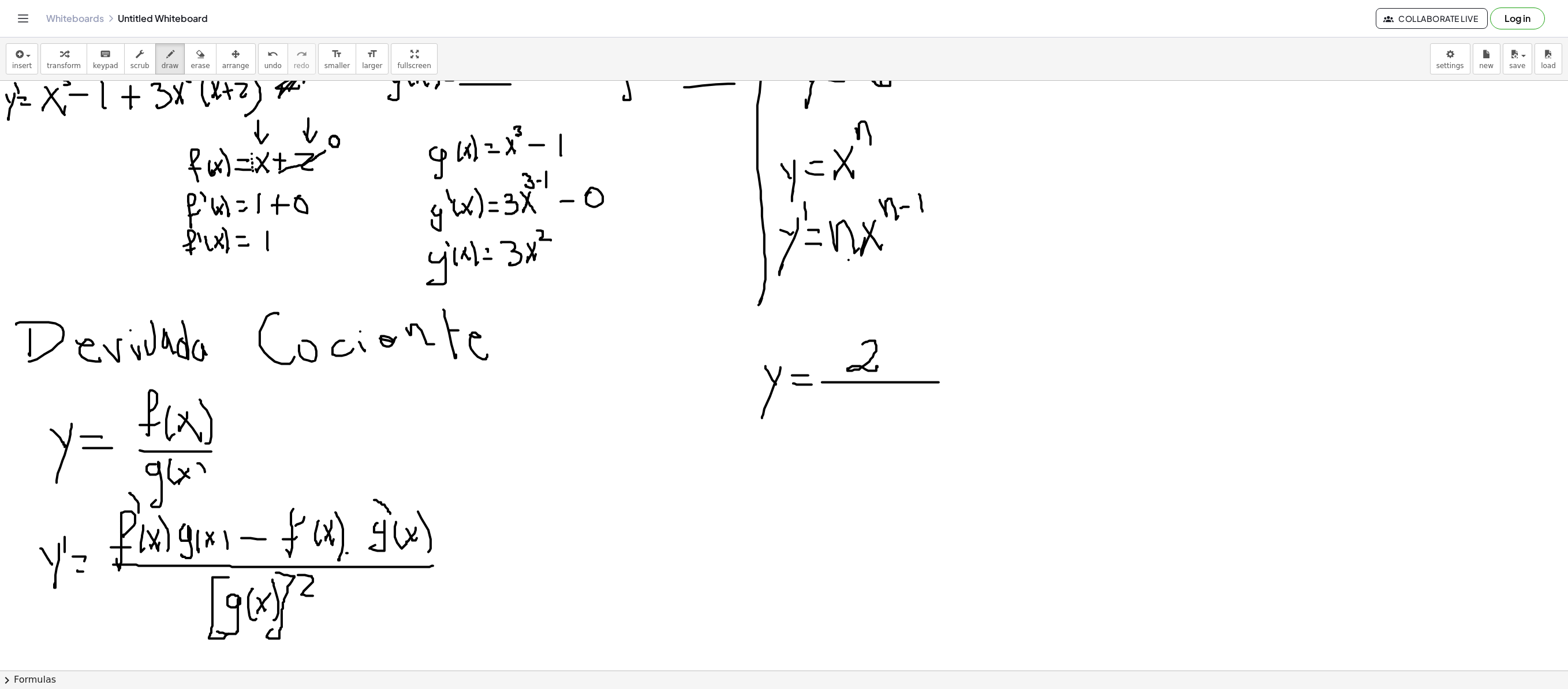
drag, startPoint x: 822, startPoint y: 383, endPoint x: 835, endPoint y: 422, distance: 41.1
click at [938, 383] on div at bounding box center [784, 439] width 1568 height 1179
drag, startPoint x: 848, startPoint y: 403, endPoint x: 830, endPoint y: 403, distance: 18.0
click at [829, 425] on div at bounding box center [784, 439] width 1568 height 1179
drag, startPoint x: 837, startPoint y: 409, endPoint x: 861, endPoint y: 416, distance: 25.0
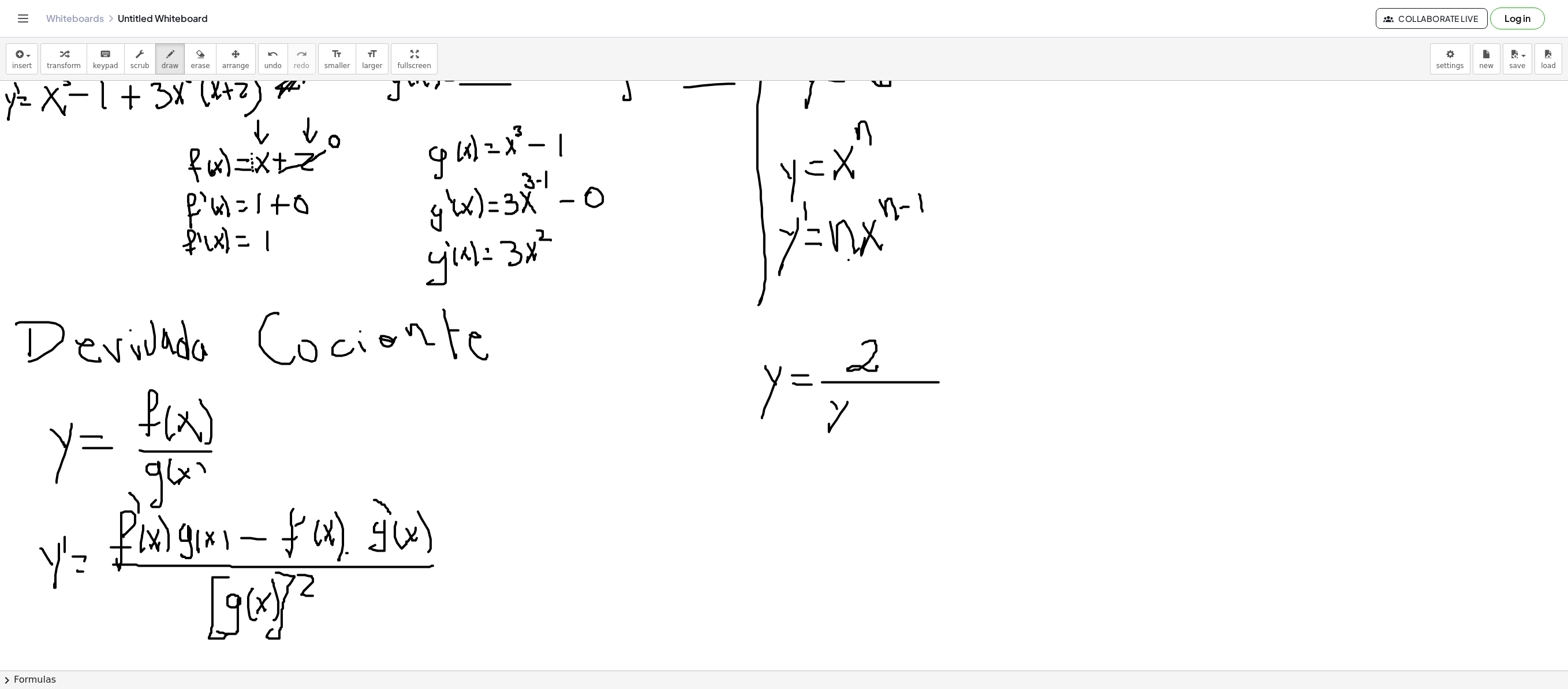
click at [850, 424] on div at bounding box center [784, 439] width 1568 height 1179
drag, startPoint x: 864, startPoint y: 406, endPoint x: 866, endPoint y: 426, distance: 20.1
click at [866, 426] on div at bounding box center [784, 439] width 1568 height 1179
drag, startPoint x: 856, startPoint y: 417, endPoint x: 879, endPoint y: 417, distance: 23.0
click at [879, 417] on div at bounding box center [784, 439] width 1568 height 1179
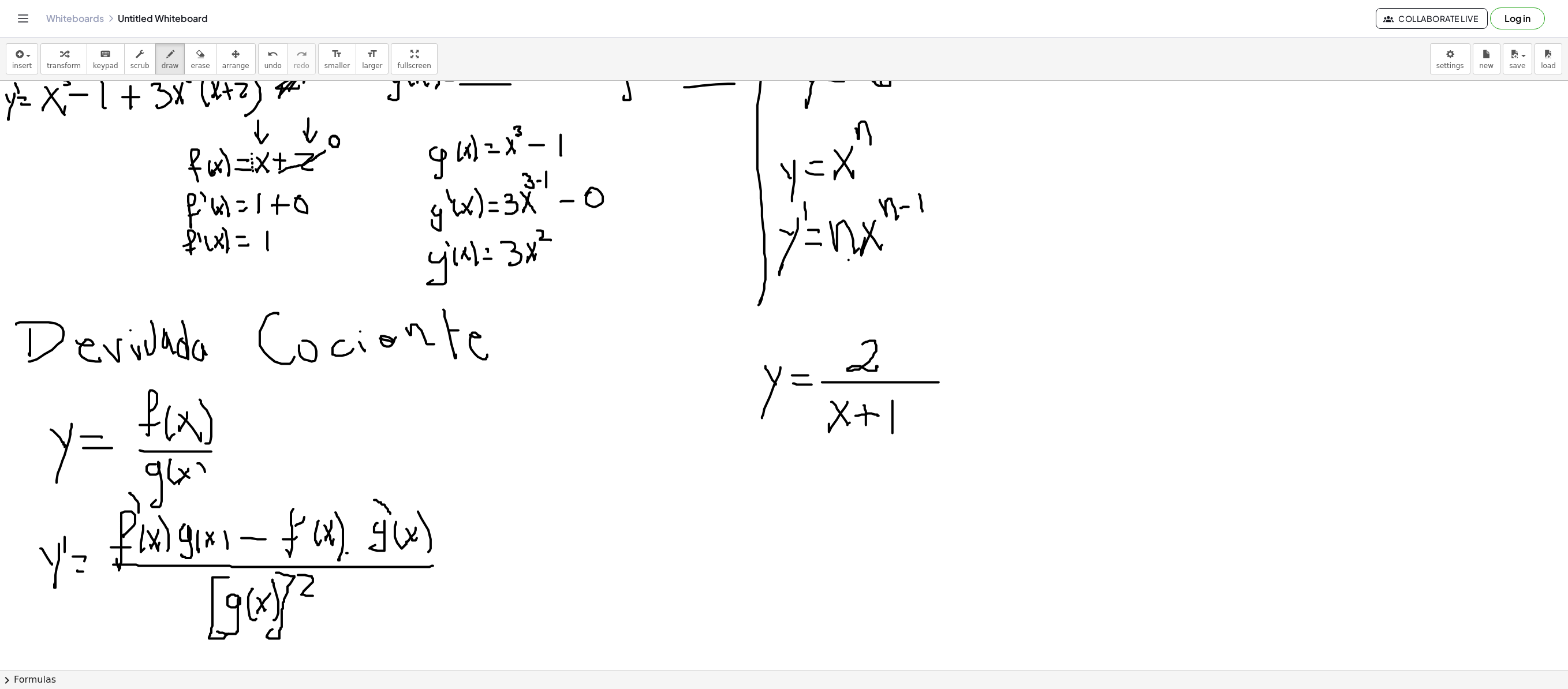
drag, startPoint x: 892, startPoint y: 402, endPoint x: 892, endPoint y: 434, distance: 32.0
click at [892, 434] on div at bounding box center [784, 439] width 1568 height 1179
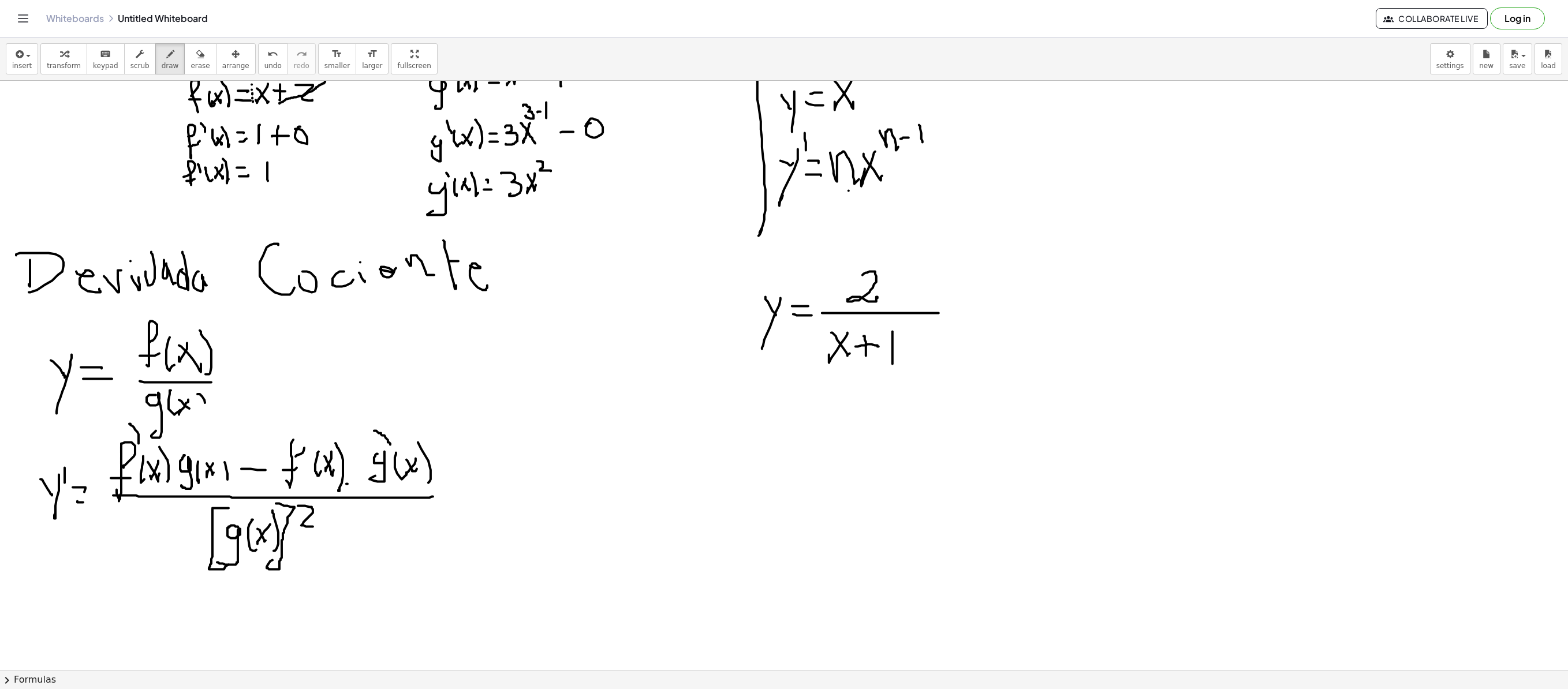
scroll to position [347, 0]
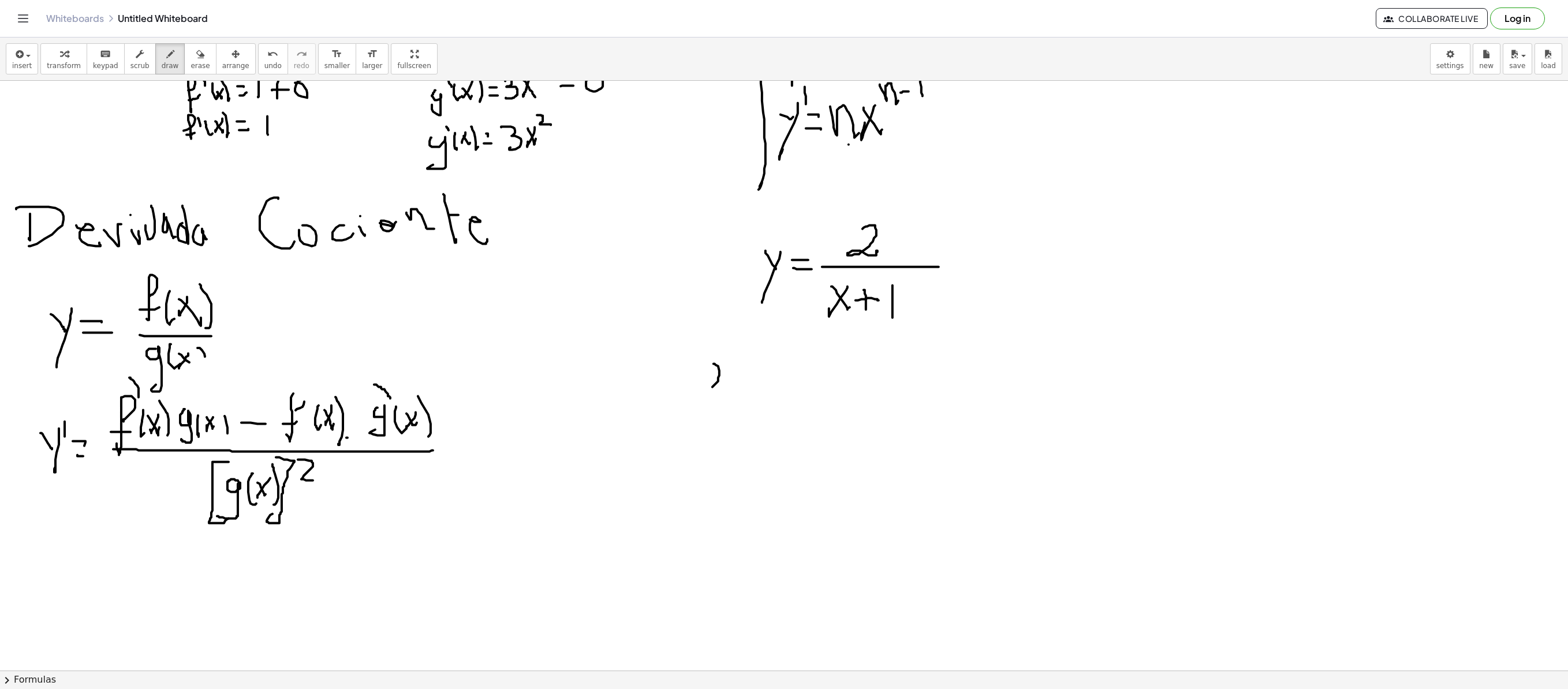
drag, startPoint x: 712, startPoint y: 388, endPoint x: 710, endPoint y: 367, distance: 21.1
click at [710, 367] on div at bounding box center [784, 324] width 1568 height 1179
drag, startPoint x: 900, startPoint y: 236, endPoint x: 933, endPoint y: 237, distance: 33.0
click at [933, 237] on div at bounding box center [784, 324] width 1568 height 1179
drag, startPoint x: 928, startPoint y: 225, endPoint x: 964, endPoint y: 229, distance: 36.2
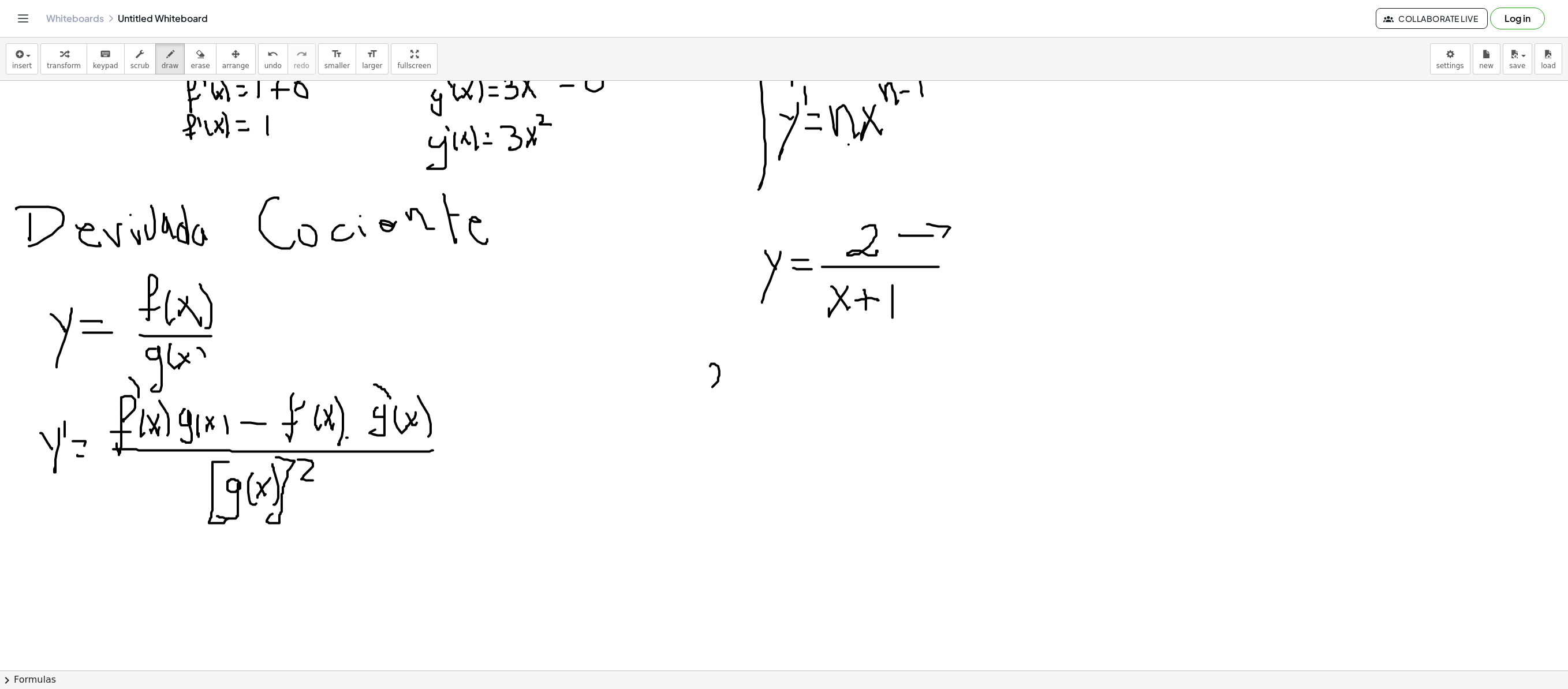
click at [948, 237] on div at bounding box center [784, 324] width 1568 height 1179
drag, startPoint x: 965, startPoint y: 218, endPoint x: 969, endPoint y: 238, distance: 20.4
click at [969, 240] on div at bounding box center [784, 324] width 1568 height 1179
drag, startPoint x: 962, startPoint y: 229, endPoint x: 999, endPoint y: 221, distance: 37.9
click at [979, 231] on div at bounding box center [784, 324] width 1568 height 1179
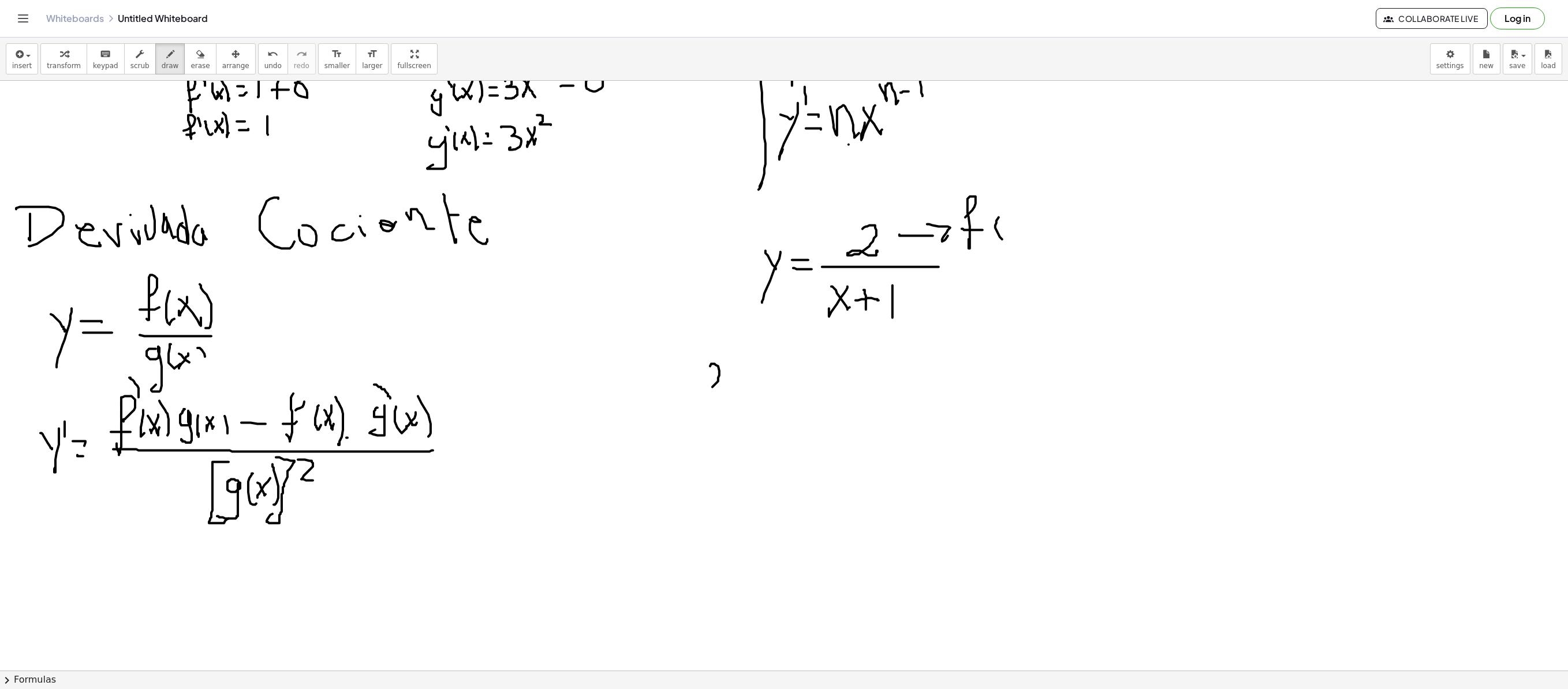
drag, startPoint x: 995, startPoint y: 229, endPoint x: 1007, endPoint y: 234, distance: 13.0
click at [979, 236] on div at bounding box center [784, 324] width 1568 height 1179
drag, startPoint x: 1018, startPoint y: 218, endPoint x: 1008, endPoint y: 232, distance: 17.2
click at [979, 234] on div at bounding box center [784, 324] width 1568 height 1179
drag, startPoint x: 1014, startPoint y: 229, endPoint x: 1022, endPoint y: 226, distance: 8.5
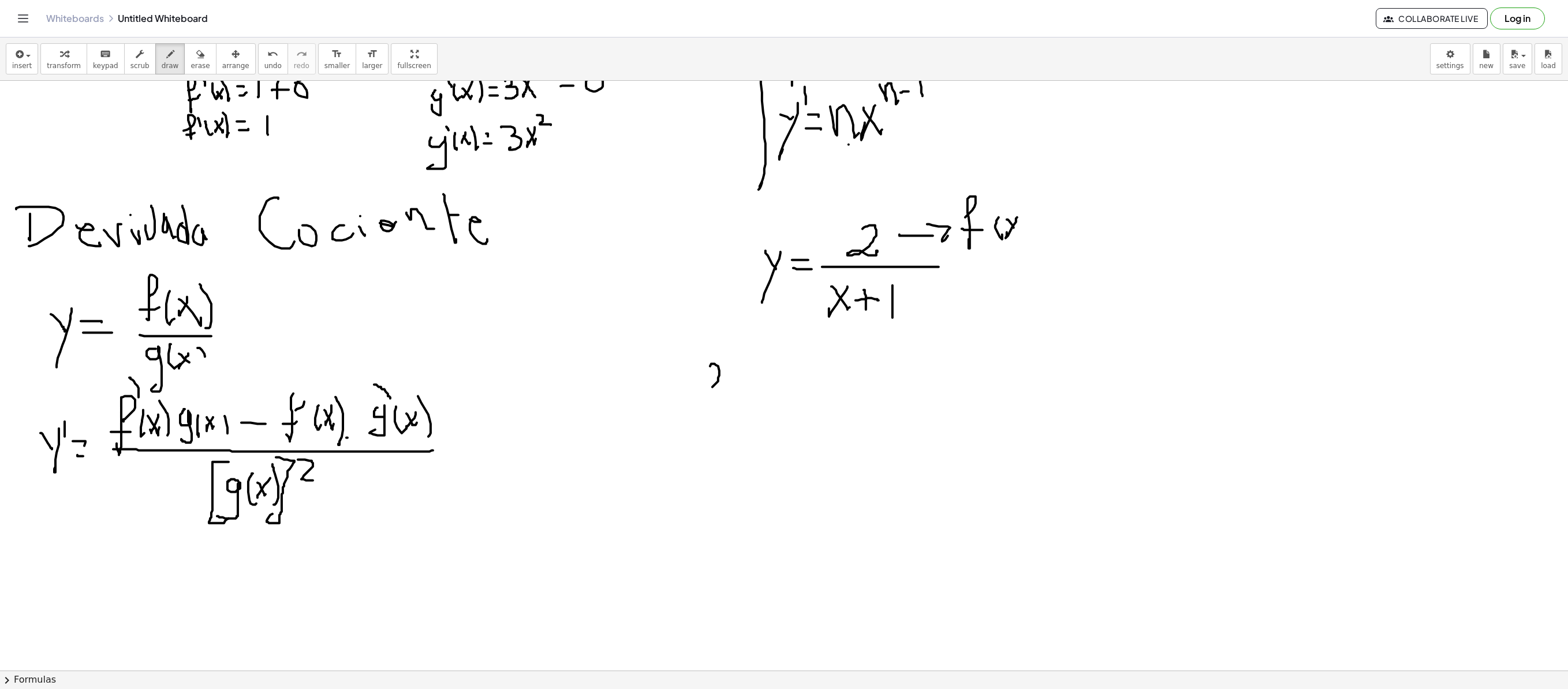
click at [979, 231] on div at bounding box center [784, 324] width 1568 height 1179
drag, startPoint x: 1021, startPoint y: 200, endPoint x: 976, endPoint y: 277, distance: 89.2
click at [979, 252] on div at bounding box center [784, 324] width 1568 height 1179
drag, startPoint x: 923, startPoint y: 298, endPoint x: 951, endPoint y: 299, distance: 28.0
click at [951, 299] on div at bounding box center [784, 324] width 1568 height 1179
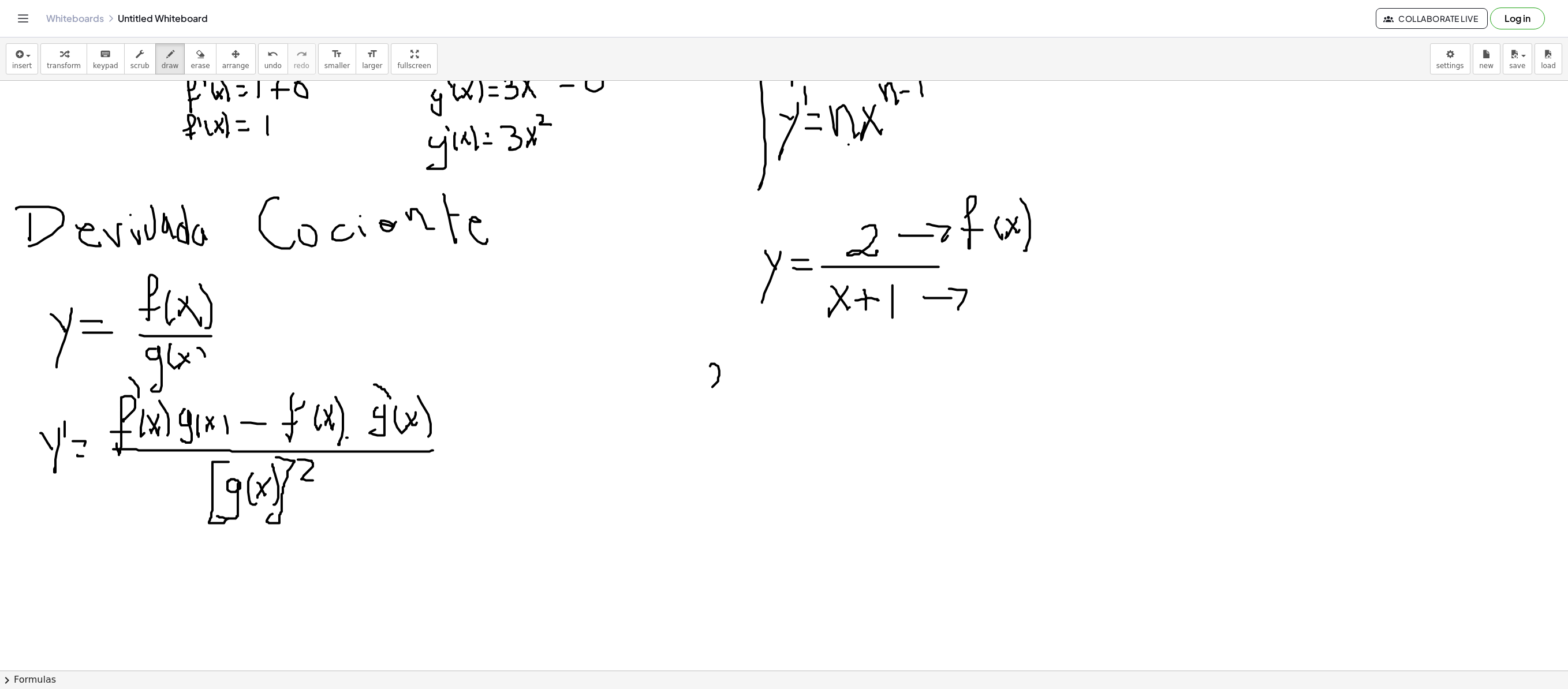
drag, startPoint x: 949, startPoint y: 290, endPoint x: 984, endPoint y: 296, distance: 35.5
click at [959, 311] on div at bounding box center [784, 324] width 1568 height 1179
drag, startPoint x: 982, startPoint y: 286, endPoint x: 1003, endPoint y: 288, distance: 21.1
click at [979, 313] on div at bounding box center [784, 324] width 1568 height 1179
drag, startPoint x: 1001, startPoint y: 280, endPoint x: 1010, endPoint y: 286, distance: 10.8
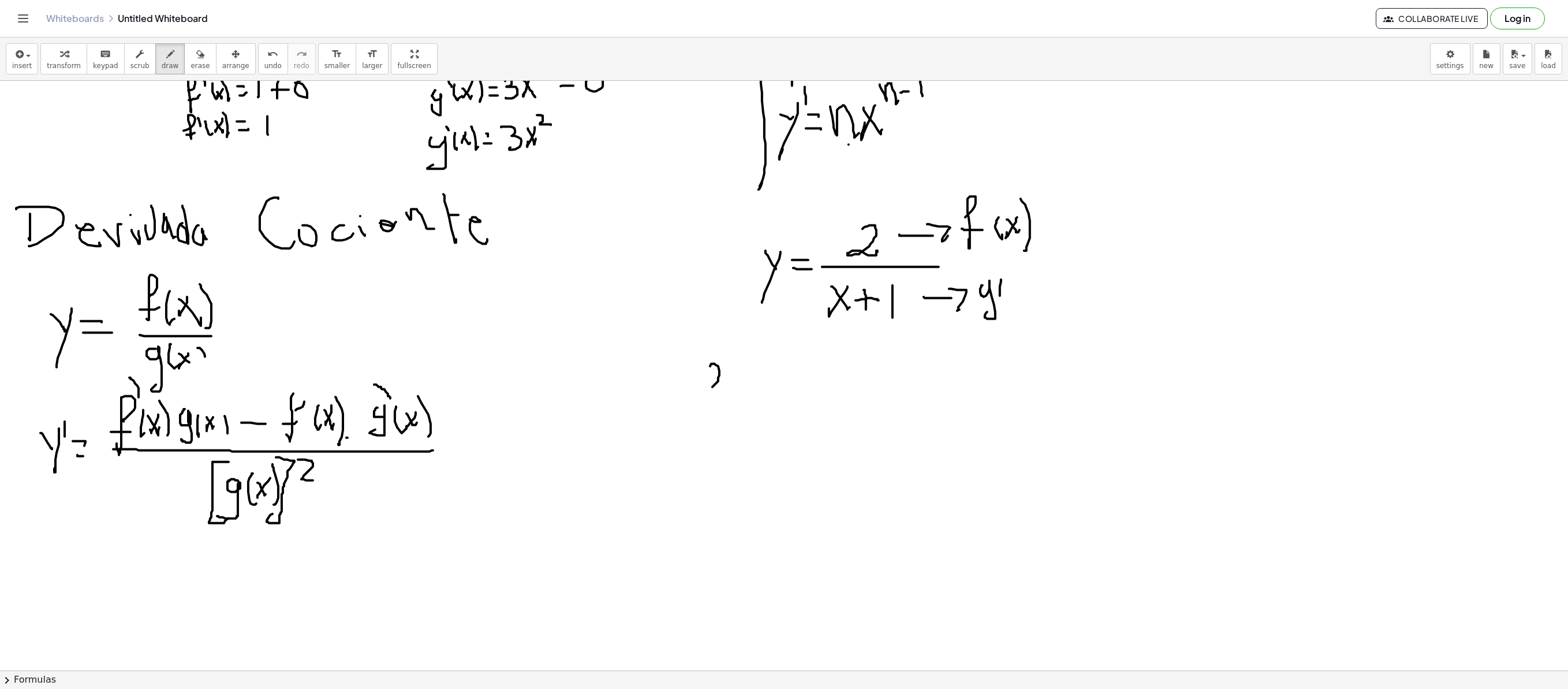
click at [979, 299] on div at bounding box center [784, 324] width 1568 height 1179
click at [979, 293] on div at bounding box center [784, 324] width 1568 height 1179
drag, startPoint x: 1006, startPoint y: 288, endPoint x: 1015, endPoint y: 296, distance: 12.0
click at [979, 298] on div at bounding box center [784, 324] width 1568 height 1179
drag, startPoint x: 1020, startPoint y: 292, endPoint x: 1020, endPoint y: 311, distance: 19.0
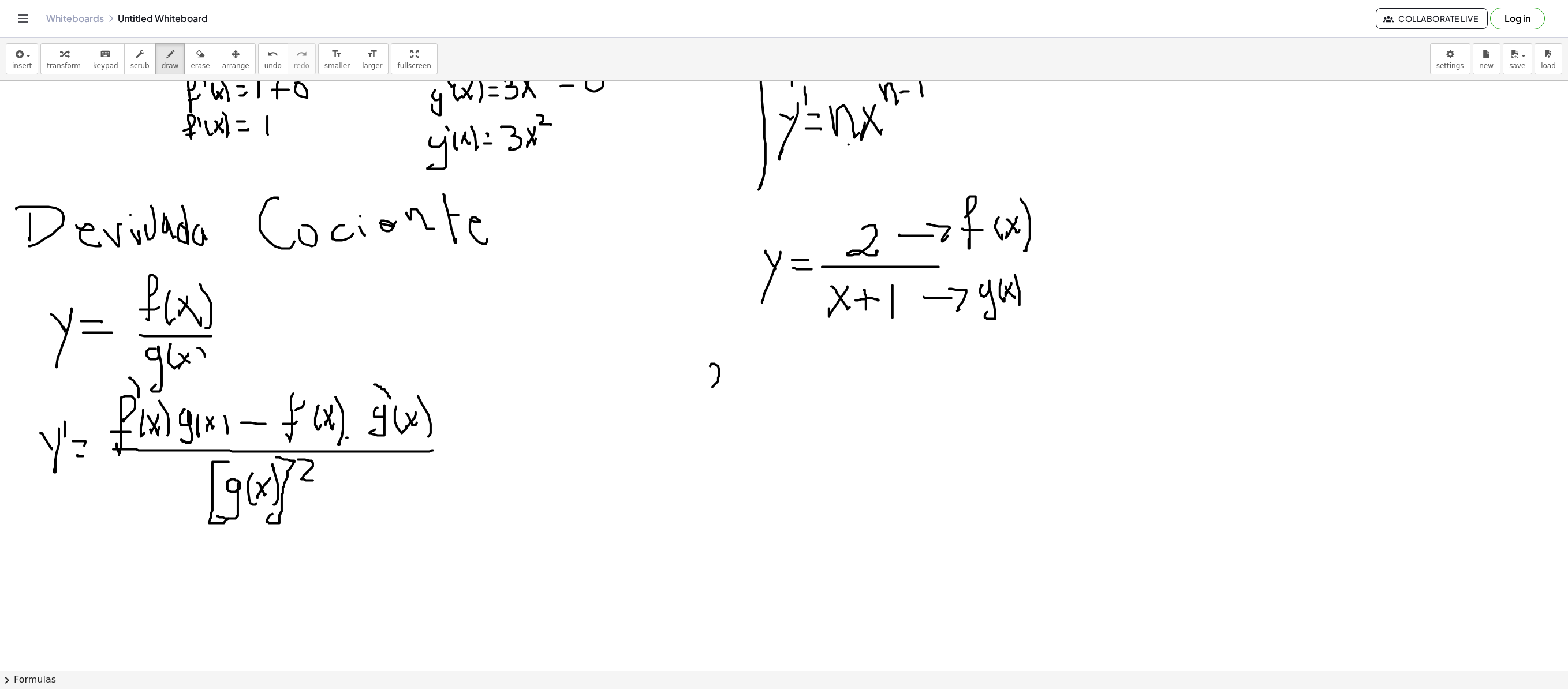
click at [979, 311] on div at bounding box center [784, 324] width 1568 height 1179
click at [265, 65] on span "undo" at bounding box center [274, 66] width 18 height 8
drag, startPoint x: 1015, startPoint y: 271, endPoint x: 1016, endPoint y: 307, distance: 36.0
click at [979, 307] on div at bounding box center [784, 324] width 1568 height 1179
click at [190, 60] on div "button" at bounding box center [200, 53] width 19 height 14
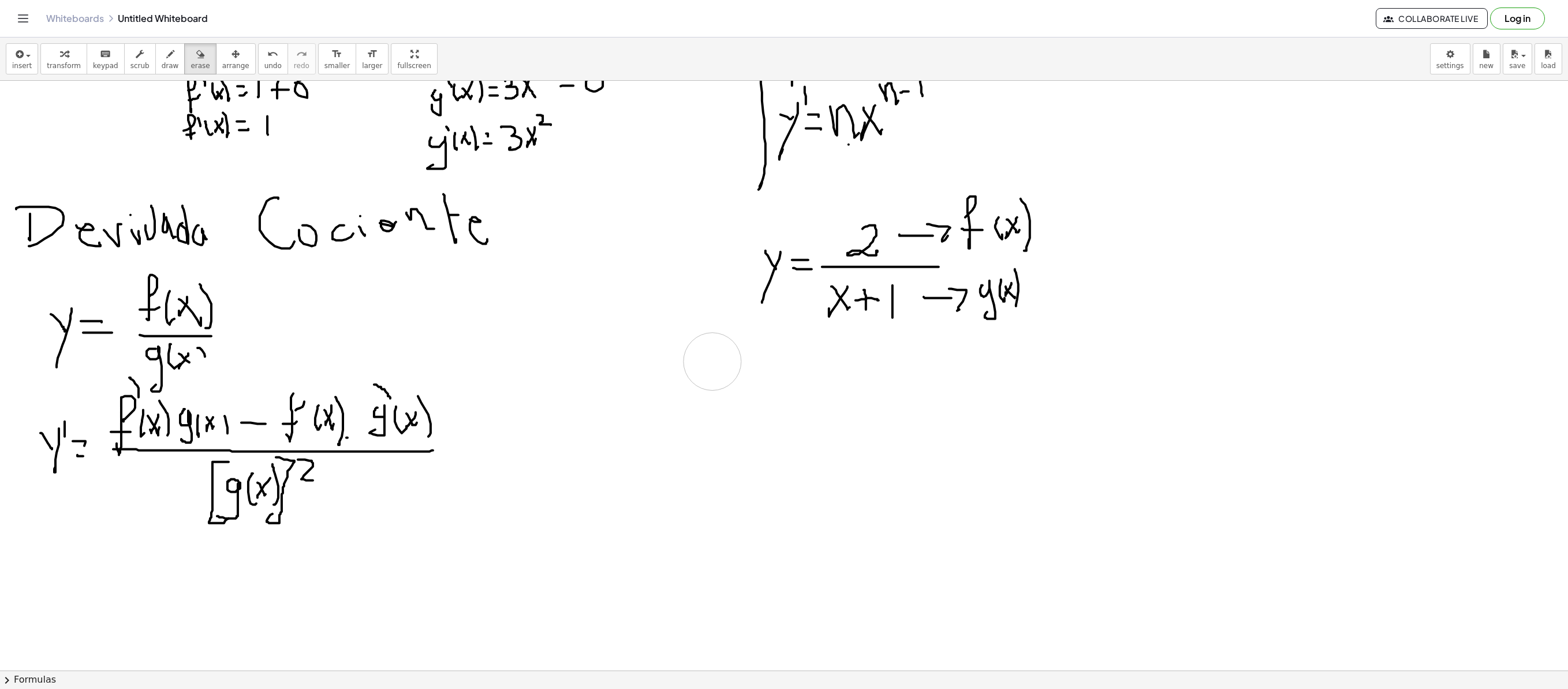
drag, startPoint x: 687, startPoint y: 406, endPoint x: 563, endPoint y: 309, distance: 157.4
click at [709, 365] on div at bounding box center [784, 324] width 1568 height 1179
click at [167, 61] on icon "button" at bounding box center [171, 54] width 8 height 14
drag, startPoint x: 657, startPoint y: 422, endPoint x: 656, endPoint y: 429, distance: 7.1
click at [666, 445] on div at bounding box center [784, 324] width 1568 height 1179
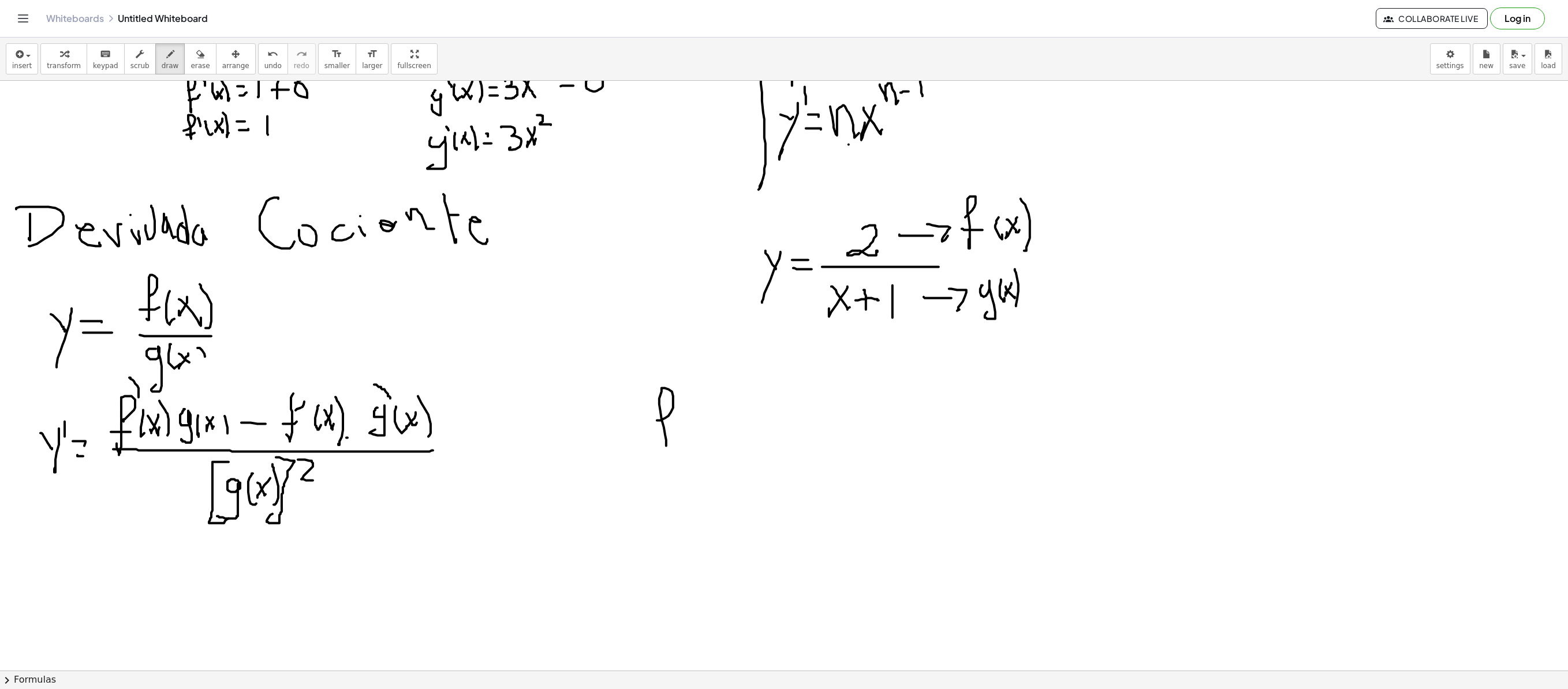
drag, startPoint x: 656, startPoint y: 429, endPoint x: 673, endPoint y: 428, distance: 17.0
click at [672, 428] on div at bounding box center [784, 324] width 1568 height 1179
drag, startPoint x: 688, startPoint y: 419, endPoint x: 694, endPoint y: 435, distance: 17.1
click at [691, 439] on div at bounding box center [784, 324] width 1568 height 1179
click at [700, 429] on div at bounding box center [784, 324] width 1568 height 1179
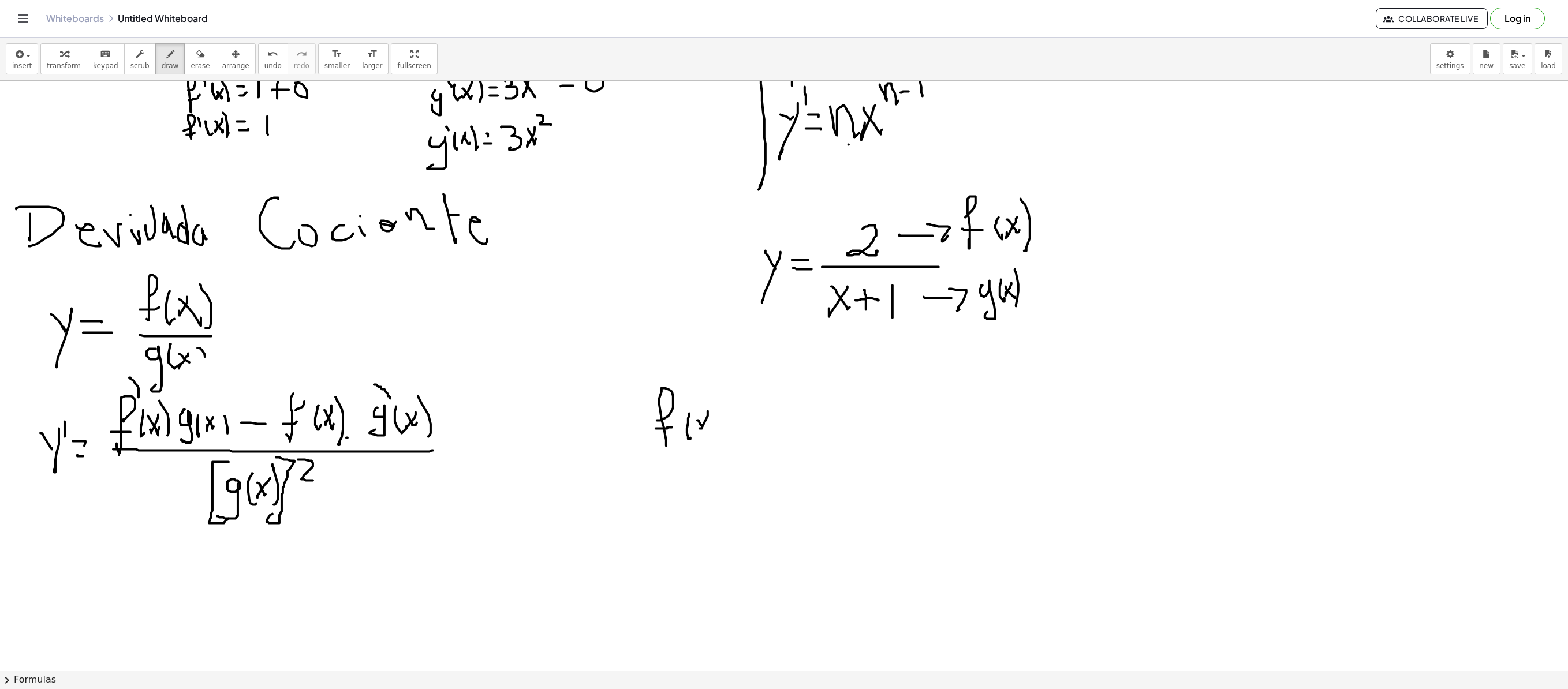
click at [707, 426] on div at bounding box center [784, 324] width 1568 height 1179
click at [720, 437] on div at bounding box center [784, 324] width 1568 height 1179
click at [740, 419] on div at bounding box center [784, 324] width 1568 height 1179
click at [745, 426] on div at bounding box center [784, 324] width 1568 height 1179
click at [791, 427] on div at bounding box center [784, 324] width 1568 height 1179
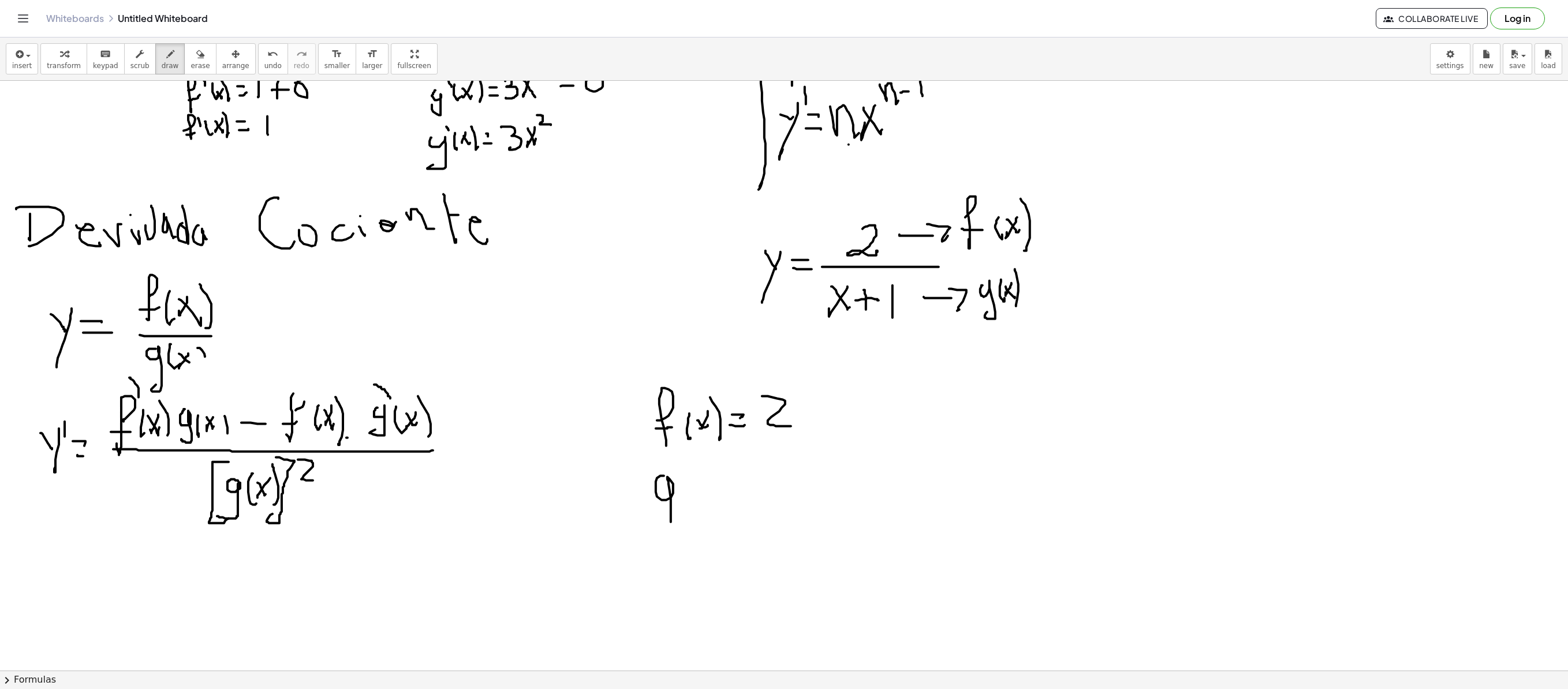
click at [661, 468] on div at bounding box center [784, 324] width 1568 height 1179
click at [705, 468] on div at bounding box center [784, 324] width 1568 height 1179
click at [707, 468] on div at bounding box center [784, 324] width 1568 height 1179
click at [723, 468] on div at bounding box center [784, 324] width 1568 height 1179
click at [747, 468] on div at bounding box center [784, 324] width 1568 height 1179
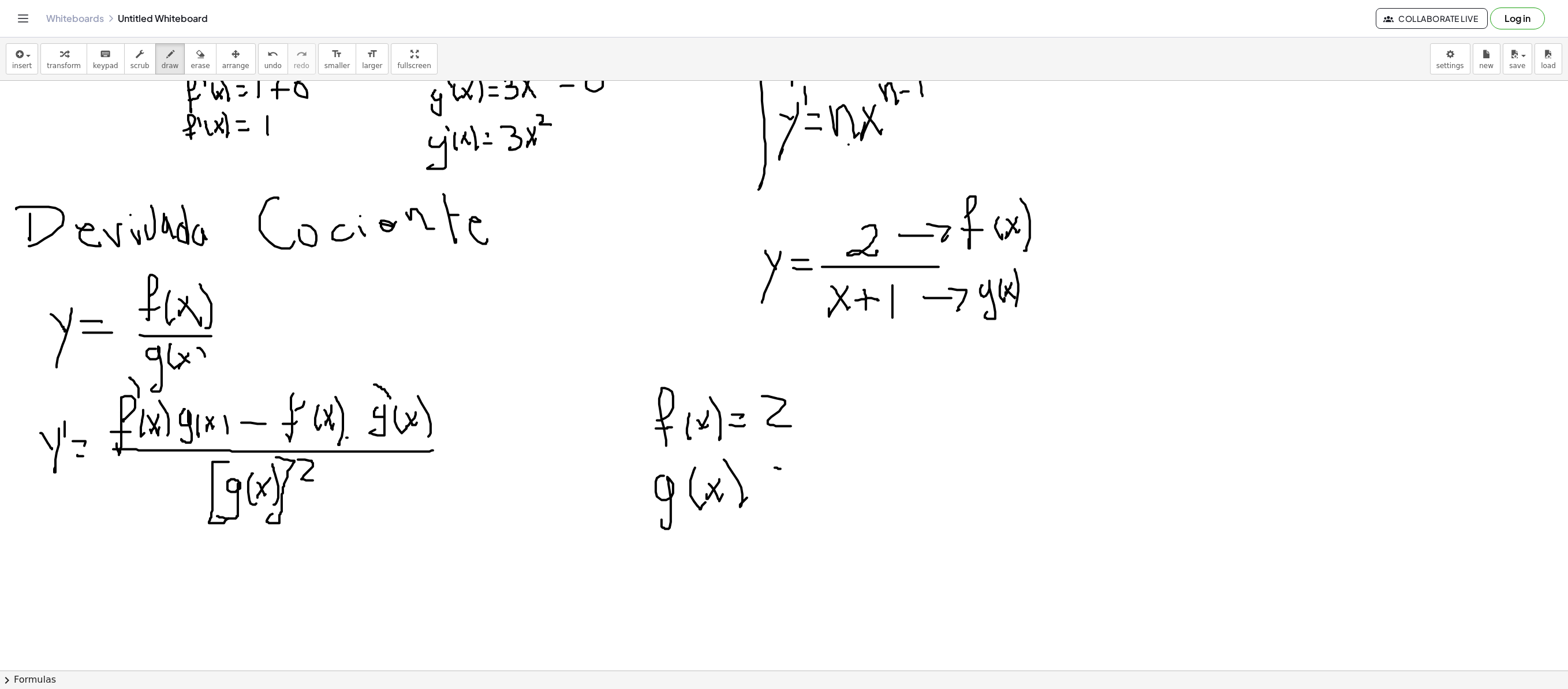
click at [779, 468] on div at bounding box center [784, 324] width 1568 height 1179
click at [785, 468] on div at bounding box center [784, 324] width 1568 height 1179
click at [793, 468] on div at bounding box center [784, 324] width 1568 height 1179
click at [810, 468] on div at bounding box center [784, 324] width 1568 height 1179
click at [820, 468] on div at bounding box center [784, 324] width 1568 height 1179
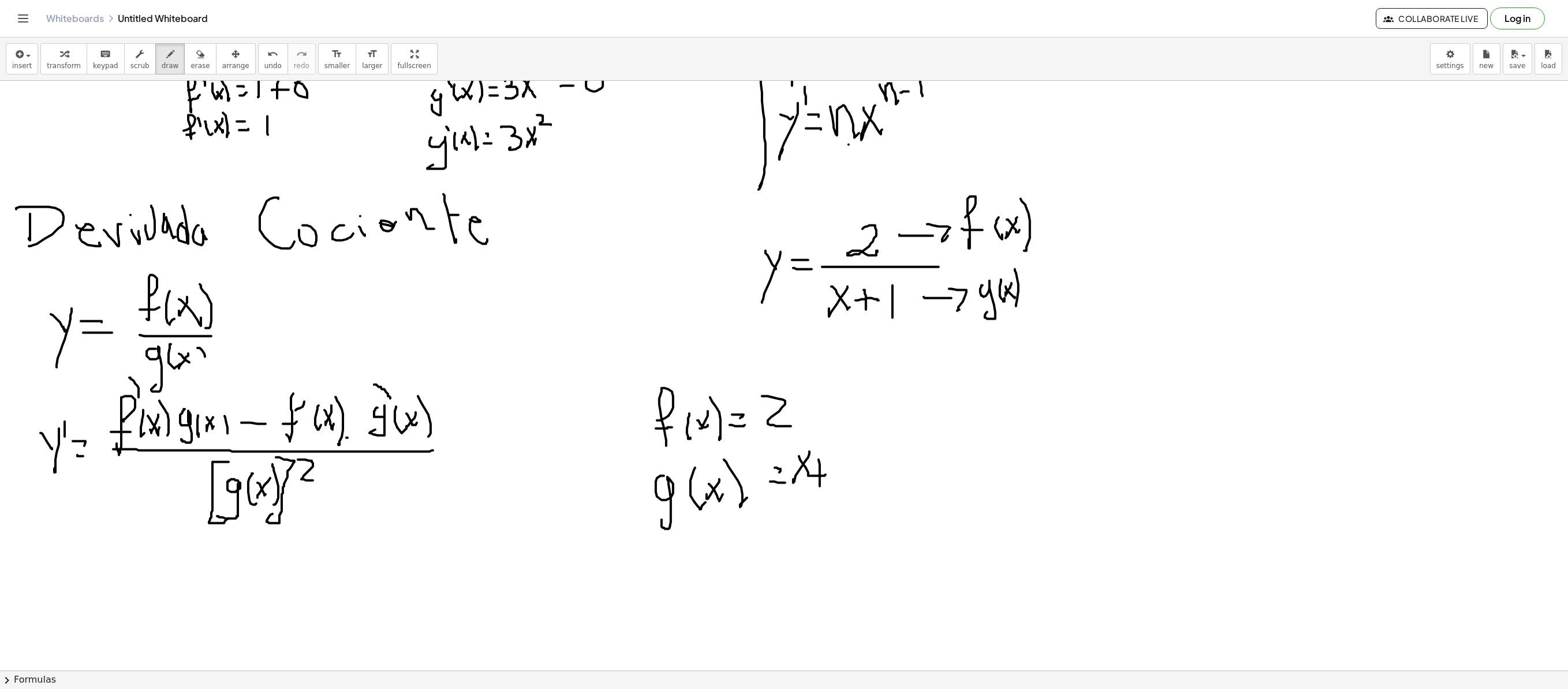
click at [828, 468] on div at bounding box center [784, 324] width 1568 height 1179
click at [845, 468] on div at bounding box center [784, 324] width 1568 height 1179
click at [265, 60] on div "undo" at bounding box center [274, 53] width 18 height 14
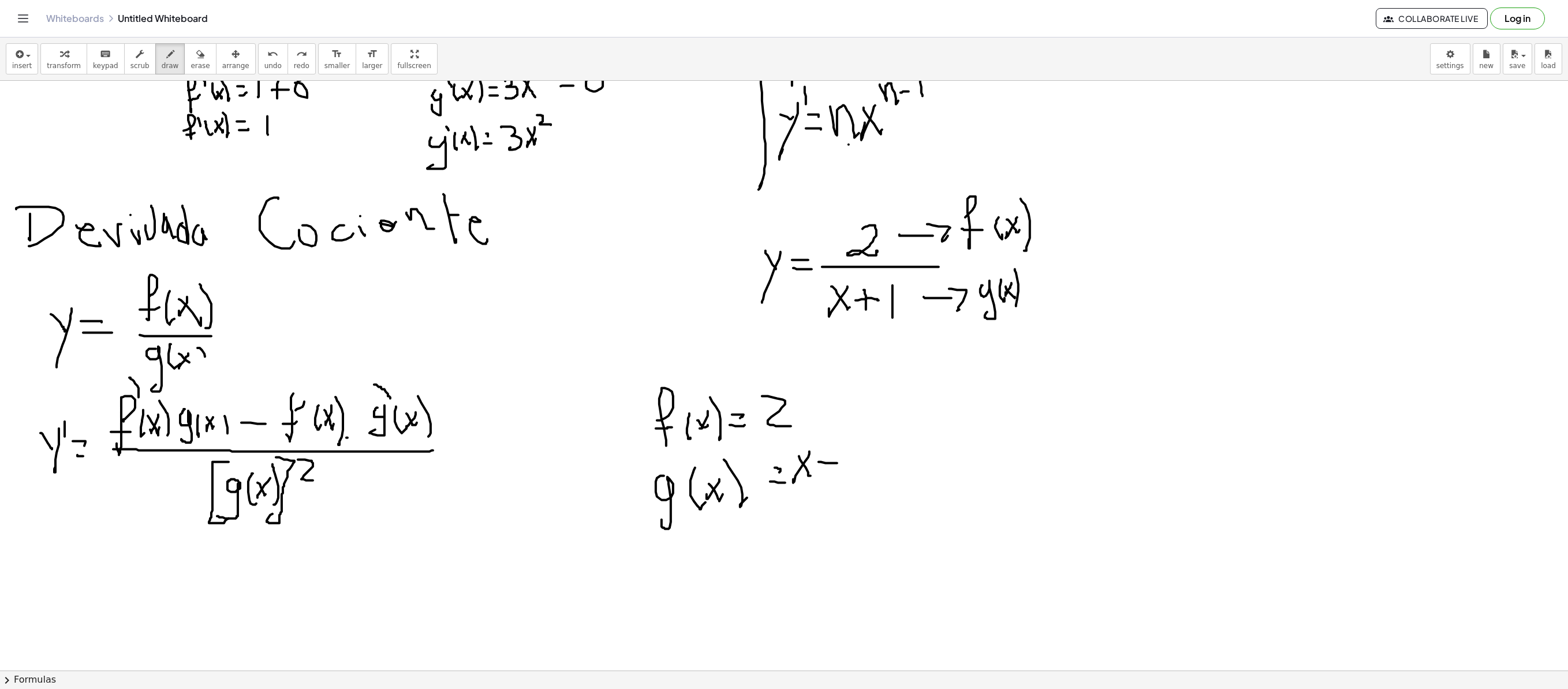
click at [835, 464] on div at bounding box center [784, 324] width 1568 height 1179
click at [833, 468] on div at bounding box center [784, 324] width 1568 height 1179
click at [861, 468] on div at bounding box center [784, 324] width 1568 height 1179
click at [979, 422] on div at bounding box center [784, 324] width 1568 height 1179
click at [979, 407] on div at bounding box center [784, 324] width 1568 height 1179
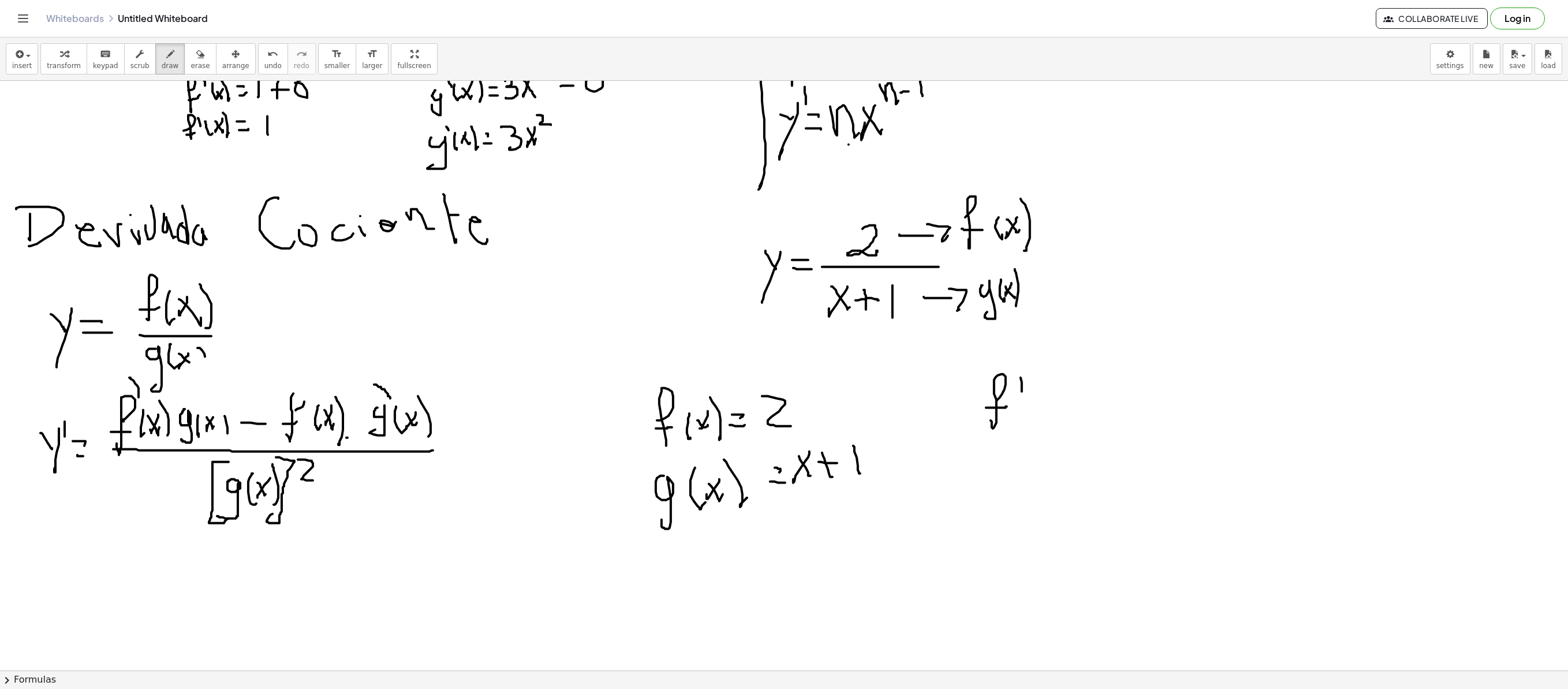
click at [979, 376] on div at bounding box center [784, 324] width 1568 height 1179
click at [979, 411] on div at bounding box center [784, 324] width 1568 height 1179
click at [979, 407] on div at bounding box center [784, 324] width 1568 height 1179
click at [979, 409] on div at bounding box center [784, 324] width 1568 height 1179
click at [979, 417] on div at bounding box center [784, 324] width 1568 height 1179
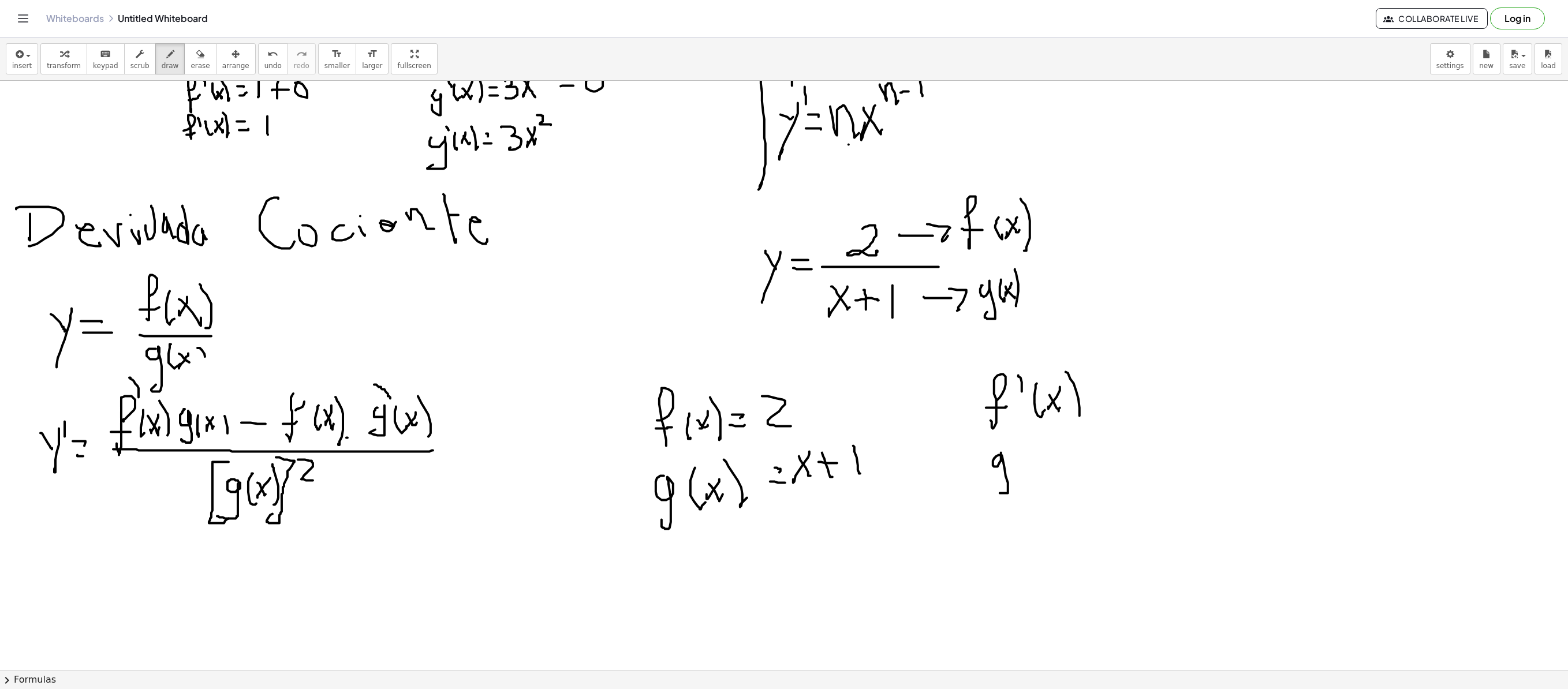
click at [979, 468] on div at bounding box center [784, 324] width 1568 height 1179
click at [979, 462] on div at bounding box center [784, 324] width 1568 height 1179
click at [979, 465] on div at bounding box center [784, 324] width 1568 height 1179
click at [979, 468] on div at bounding box center [784, 324] width 1568 height 1179
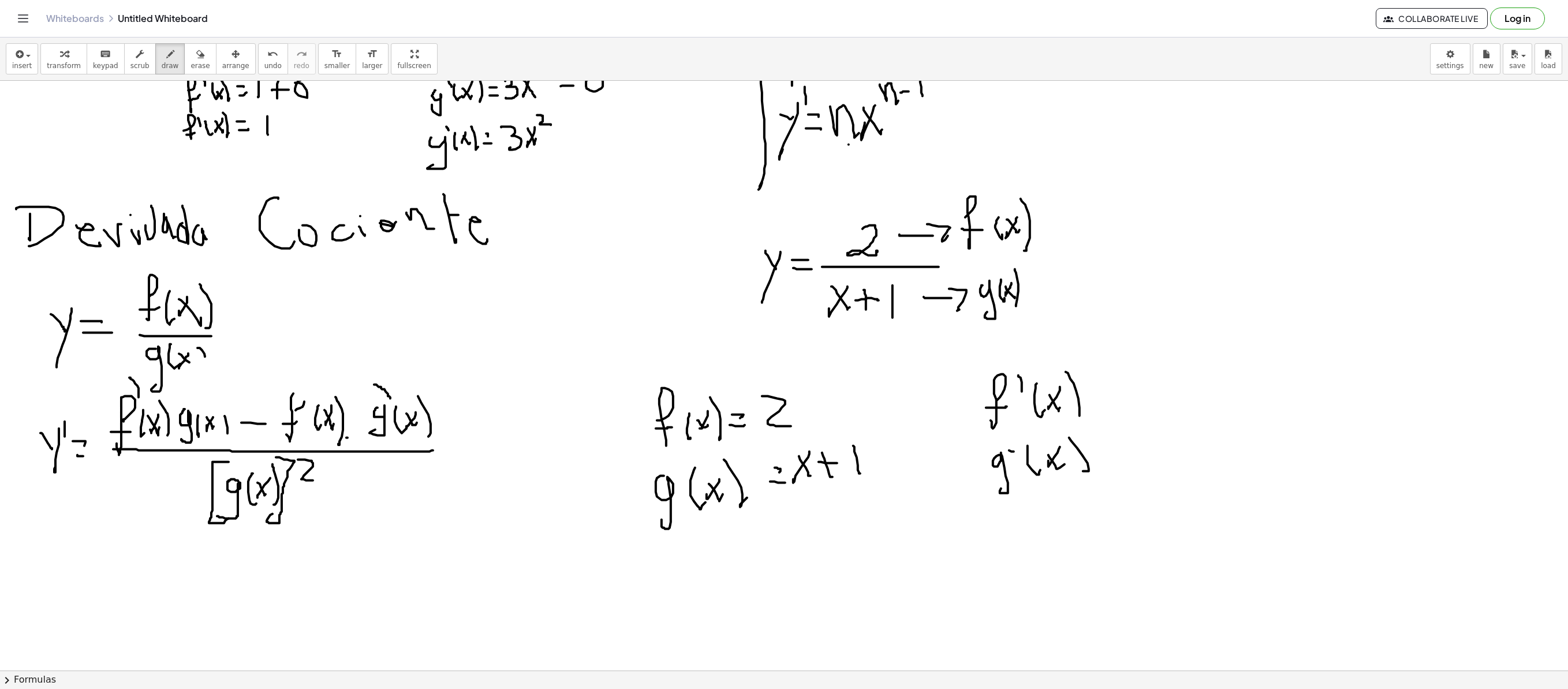
click at [979, 451] on div at bounding box center [784, 324] width 1568 height 1179
click at [979, 391] on div at bounding box center [784, 324] width 1568 height 1179
click at [979, 405] on div at bounding box center [784, 324] width 1568 height 1179
click at [979, 455] on div at bounding box center [784, 324] width 1568 height 1179
click at [979, 465] on div at bounding box center [784, 324] width 1568 height 1179
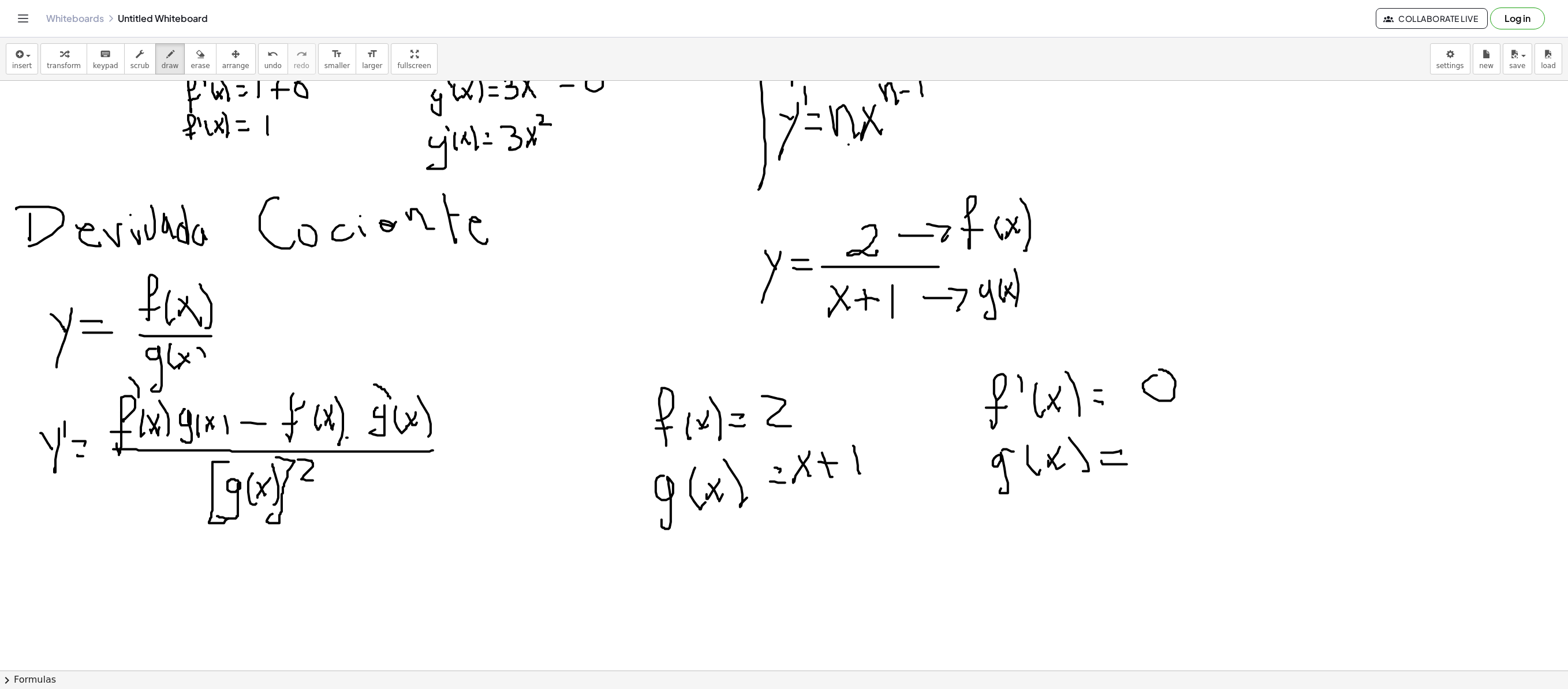
click at [979, 374] on div at bounding box center [784, 324] width 1568 height 1179
click at [979, 405] on div at bounding box center [784, 324] width 1568 height 1179
click at [979, 468] on div at bounding box center [784, 324] width 1568 height 1179
drag, startPoint x: 820, startPoint y: 472, endPoint x: 861, endPoint y: 450, distance: 46.5
click at [861, 450] on div at bounding box center [784, 324] width 1568 height 1179
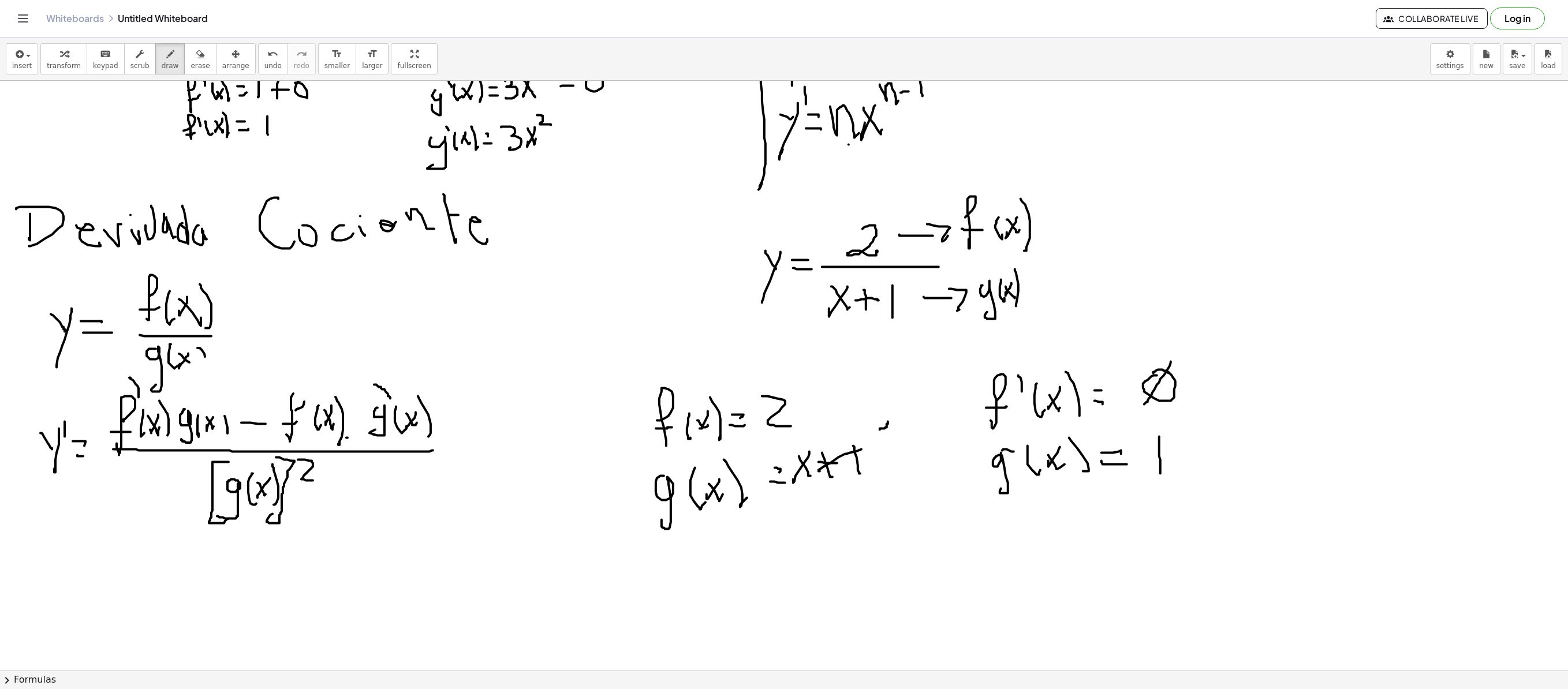
click at [882, 422] on div at bounding box center [784, 324] width 1568 height 1179
click at [792, 457] on div at bounding box center [784, 324] width 1568 height 1179
drag, startPoint x: 792, startPoint y: 461, endPoint x: 792, endPoint y: 468, distance: 7.0
click at [792, 463] on div at bounding box center [784, 324] width 1568 height 1179
click at [792, 468] on div at bounding box center [784, 324] width 1568 height 1179
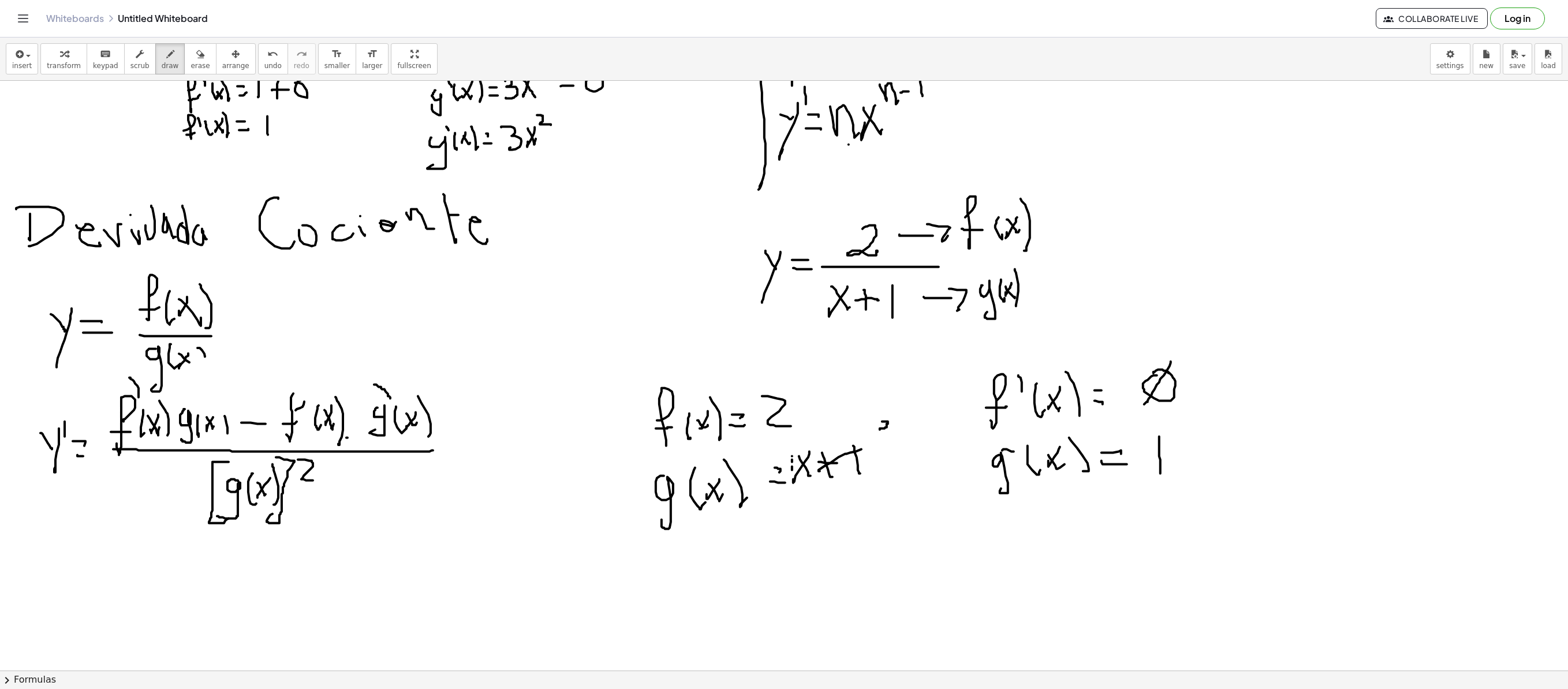
drag, startPoint x: 792, startPoint y: 476, endPoint x: 790, endPoint y: 481, distance: 5.4
click at [791, 468] on div at bounding box center [784, 324] width 1568 height 1179
click at [789, 468] on div at bounding box center [784, 324] width 1568 height 1179
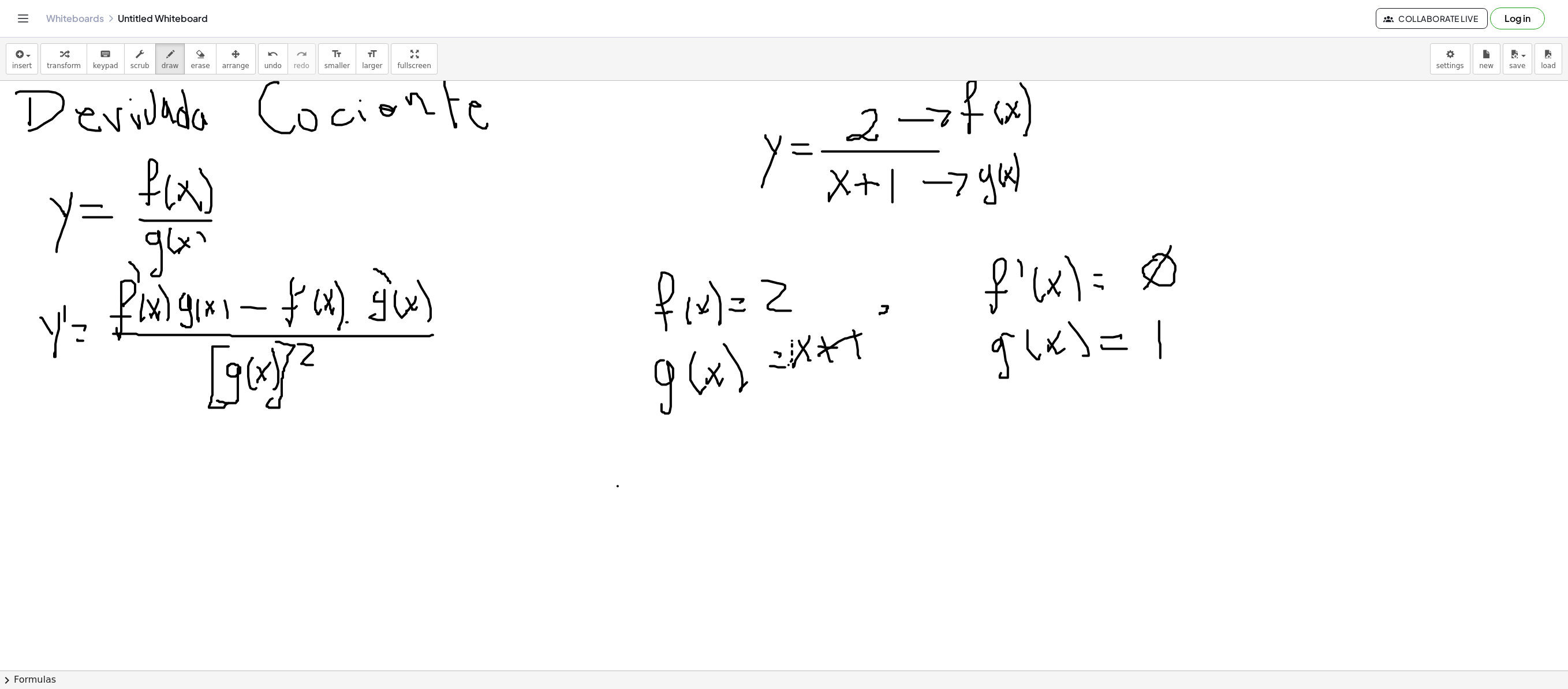
drag, startPoint x: 617, startPoint y: 487, endPoint x: 636, endPoint y: 497, distance: 21.5
click at [635, 468] on div at bounding box center [784, 208] width 1568 height 1179
drag, startPoint x: 635, startPoint y: 489, endPoint x: 624, endPoint y: 515, distance: 28.2
click at [609, 468] on div at bounding box center [784, 208] width 1568 height 1179
drag, startPoint x: 637, startPoint y: 493, endPoint x: 642, endPoint y: 473, distance: 20.6
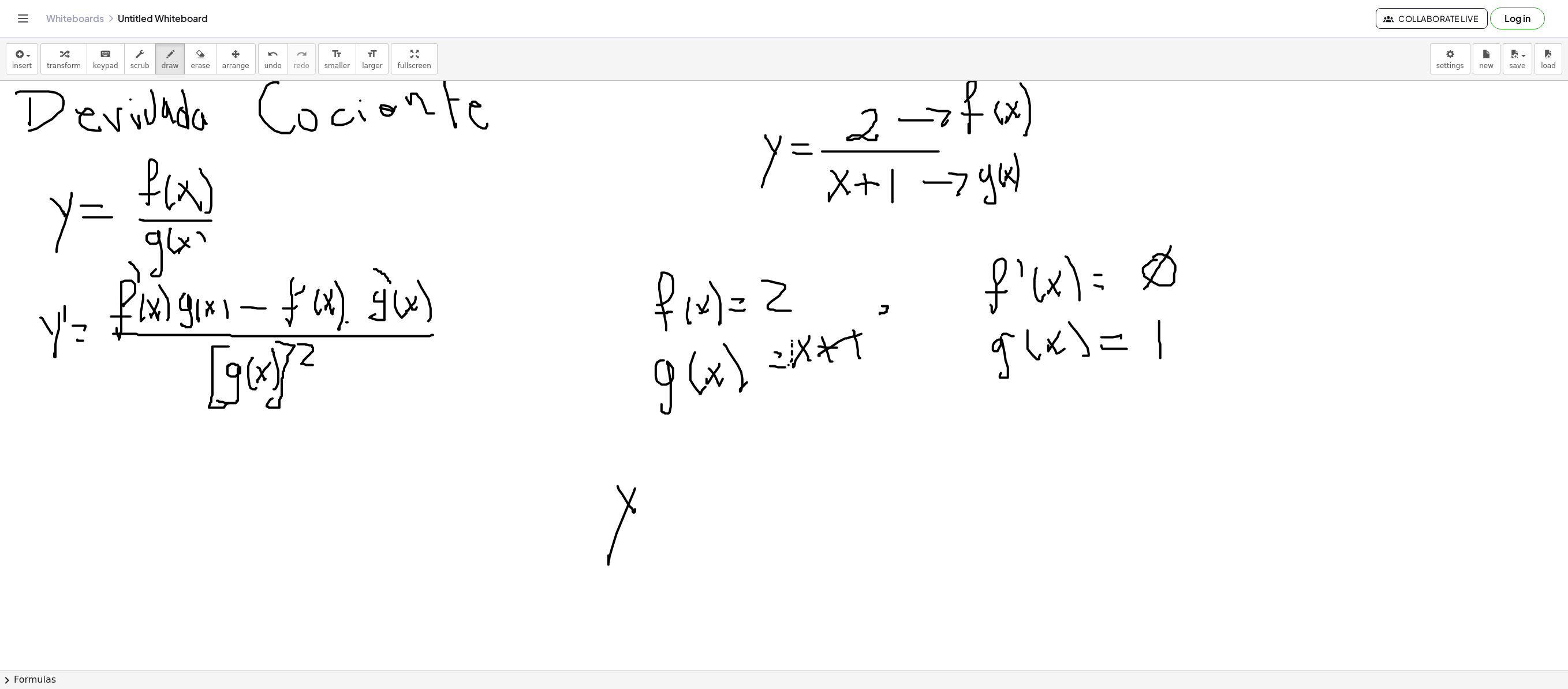
click at [641, 468] on div at bounding box center [784, 208] width 1568 height 1179
drag, startPoint x: 649, startPoint y: 485, endPoint x: 661, endPoint y: 488, distance: 12.4
click at [663, 468] on div at bounding box center [784, 208] width 1568 height 1179
drag, startPoint x: 650, startPoint y: 501, endPoint x: 661, endPoint y: 504, distance: 11.4
click at [656, 468] on div at bounding box center [784, 208] width 1568 height 1179
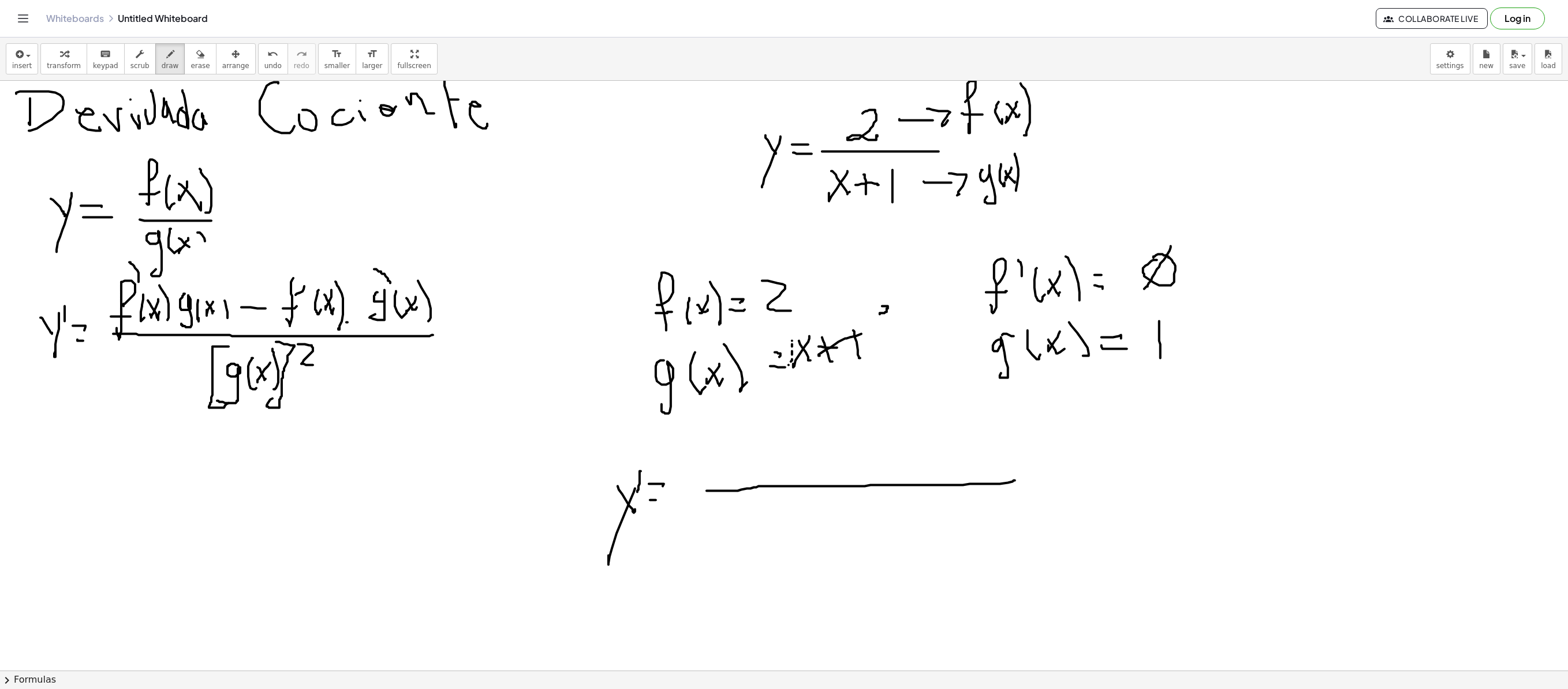
drag, startPoint x: 715, startPoint y: 492, endPoint x: 994, endPoint y: 476, distance: 279.5
click at [979, 468] on div at bounding box center [784, 208] width 1568 height 1179
drag, startPoint x: 779, startPoint y: 381, endPoint x: 856, endPoint y: 380, distance: 77.0
click at [856, 380] on div at bounding box center [784, 208] width 1568 height 1179
drag, startPoint x: 790, startPoint y: 506, endPoint x: 816, endPoint y: 545, distance: 46.9
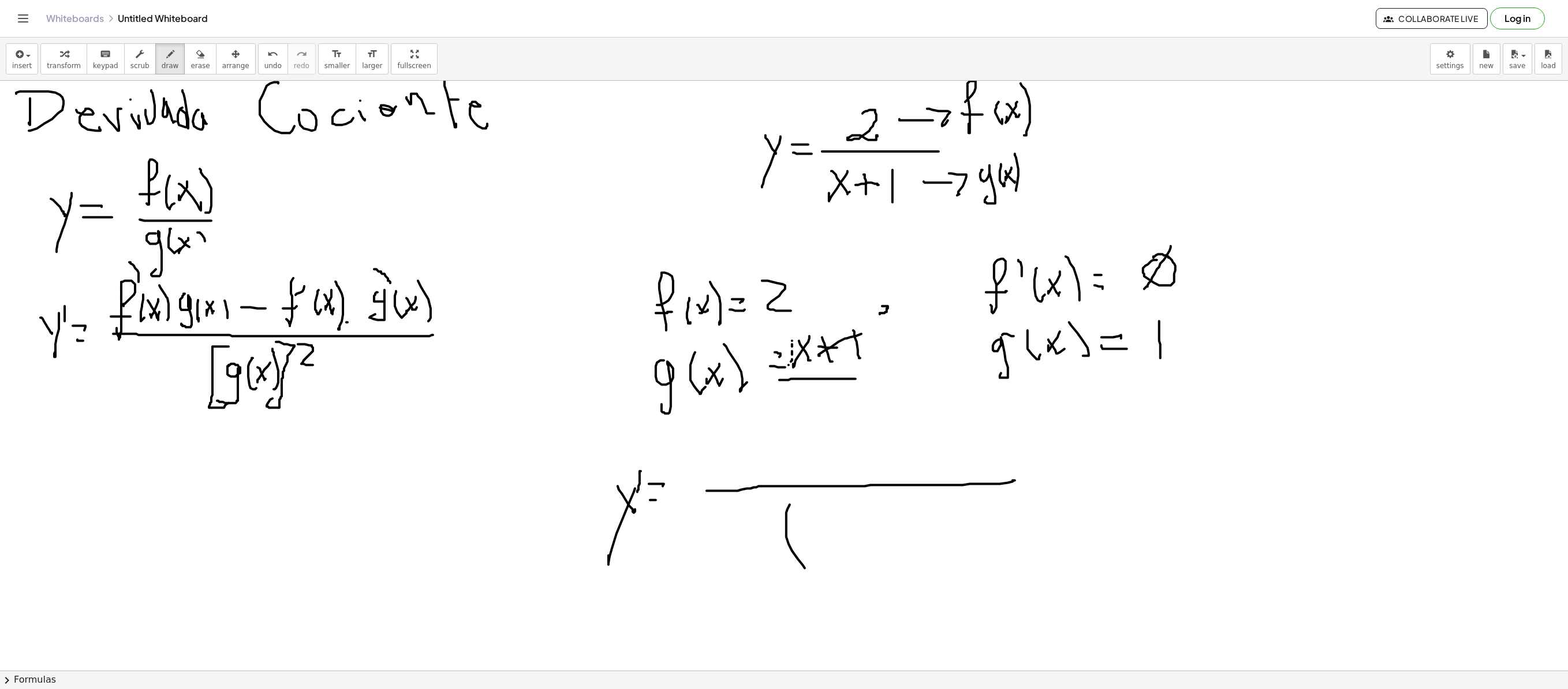
click at [805, 468] on div at bounding box center [784, 208] width 1568 height 1179
drag, startPoint x: 827, startPoint y: 523, endPoint x: 808, endPoint y: 527, distance: 19.4
click at [810, 468] on div at bounding box center [784, 208] width 1568 height 1179
drag, startPoint x: 808, startPoint y: 523, endPoint x: 843, endPoint y: 530, distance: 35.7
click at [829, 468] on div at bounding box center [784, 208] width 1568 height 1179
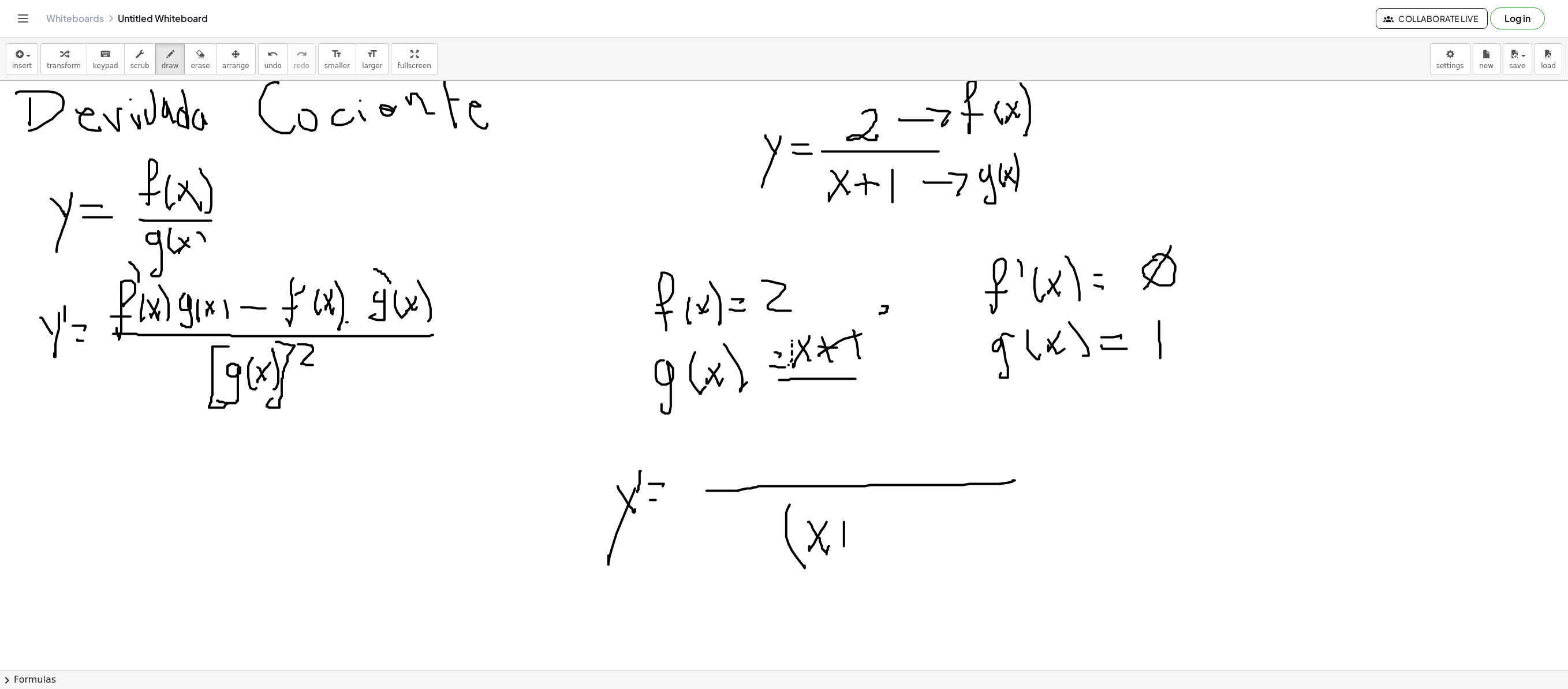
drag, startPoint x: 844, startPoint y: 523, endPoint x: 837, endPoint y: 543, distance: 21.2
click at [844, 468] on div at bounding box center [784, 208] width 1568 height 1179
drag, startPoint x: 833, startPoint y: 540, endPoint x: 861, endPoint y: 529, distance: 30.1
click at [854, 468] on div at bounding box center [784, 208] width 1568 height 1179
drag, startPoint x: 864, startPoint y: 524, endPoint x: 865, endPoint y: 537, distance: 13.0
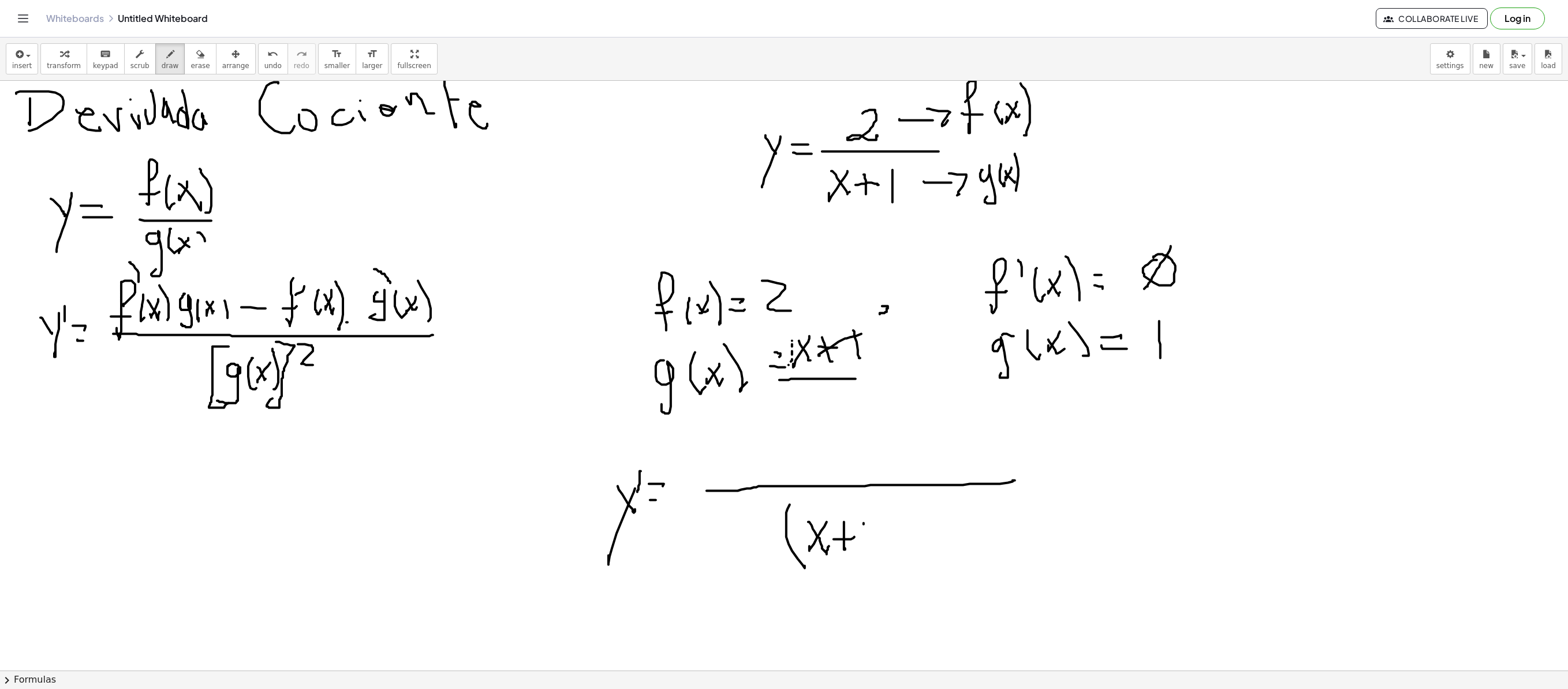
click at [865, 468] on div at bounding box center [784, 208] width 1568 height 1179
drag, startPoint x: 867, startPoint y: 501, endPoint x: 882, endPoint y: 527, distance: 30.0
click at [877, 468] on div at bounding box center [784, 208] width 1568 height 1179
drag, startPoint x: 880, startPoint y: 493, endPoint x: 897, endPoint y: 508, distance: 22.7
click at [897, 468] on div at bounding box center [784, 208] width 1568 height 1179
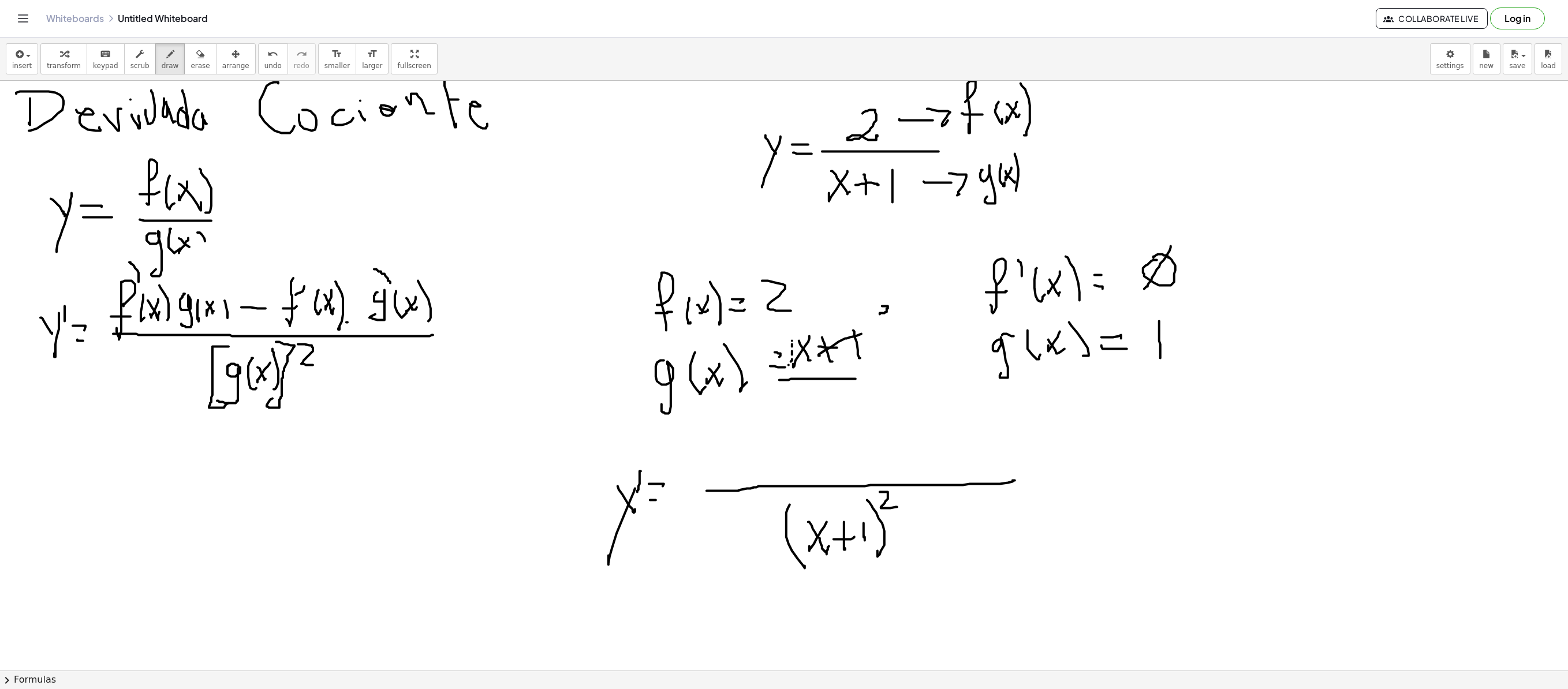
click at [979, 262] on div at bounding box center [784, 208] width 1568 height 1179
drag, startPoint x: 723, startPoint y: 456, endPoint x: 723, endPoint y: 463, distance: 7.0
click at [722, 463] on div at bounding box center [784, 208] width 1568 height 1179
click at [753, 468] on div at bounding box center [784, 208] width 1568 height 1179
drag, startPoint x: 781, startPoint y: 447, endPoint x: 763, endPoint y: 453, distance: 19.0
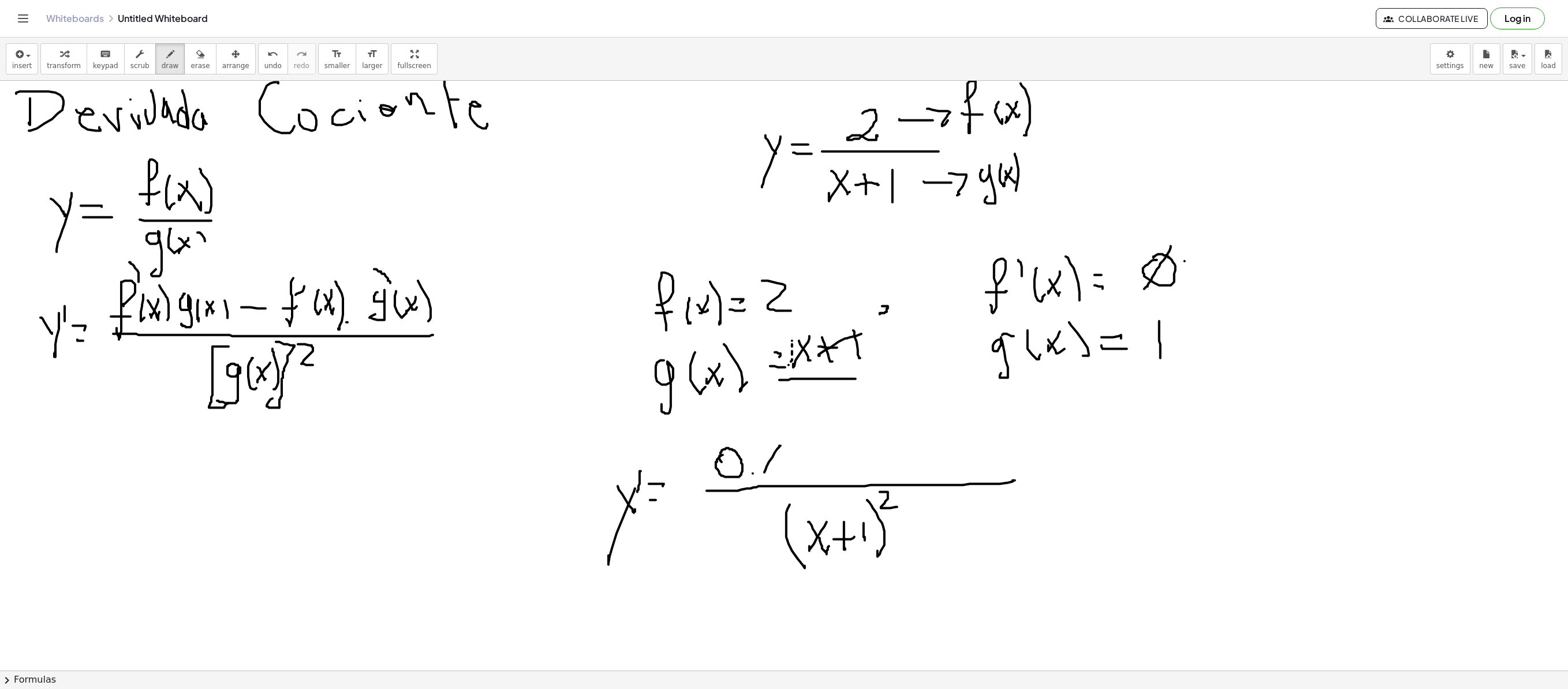
click at [764, 468] on div at bounding box center [784, 208] width 1568 height 1179
drag, startPoint x: 763, startPoint y: 453, endPoint x: 786, endPoint y: 453, distance: 23.0
click at [779, 468] on div at bounding box center [784, 208] width 1568 height 1179
drag, startPoint x: 787, startPoint y: 450, endPoint x: 787, endPoint y: 471, distance: 21.0
click at [787, 468] on div at bounding box center [784, 208] width 1568 height 1179
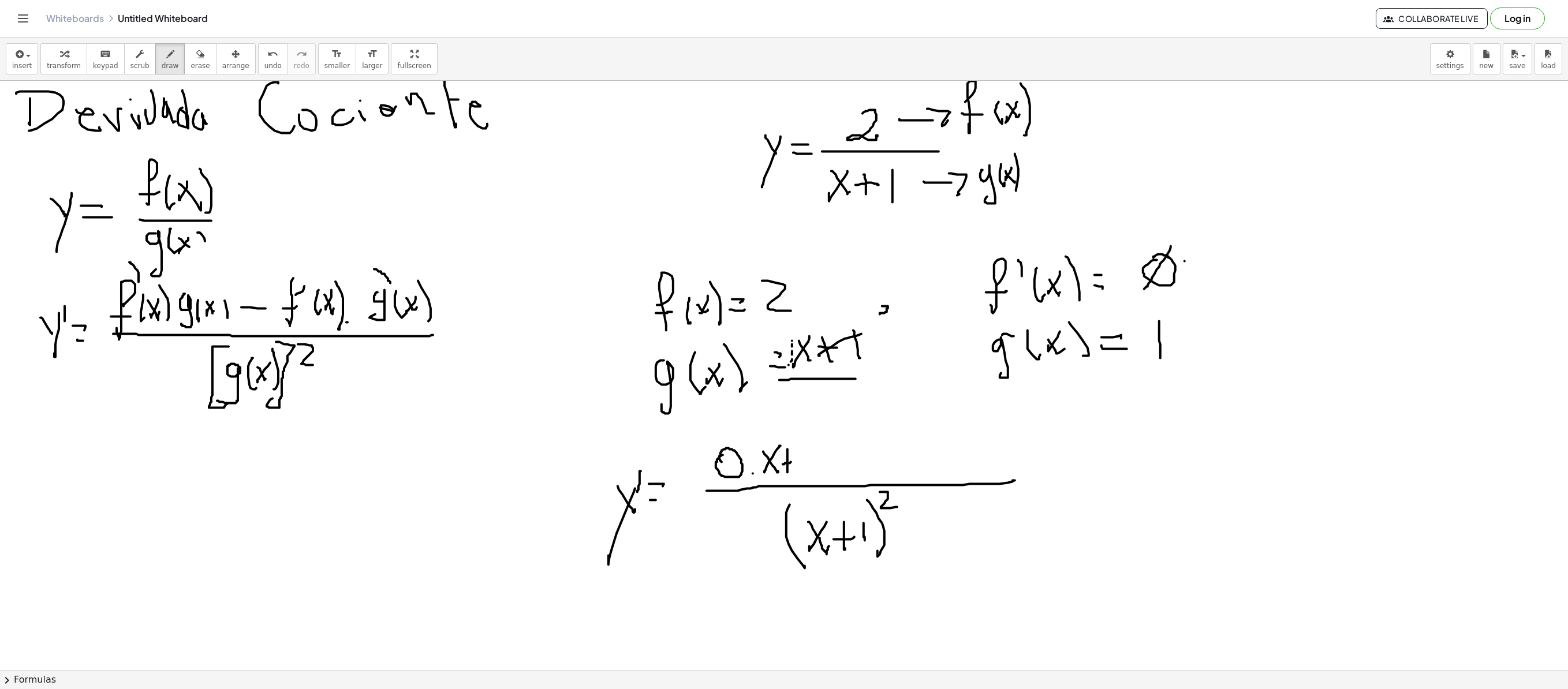
drag, startPoint x: 783, startPoint y: 465, endPoint x: 802, endPoint y: 460, distance: 19.6
click at [797, 463] on div at bounding box center [784, 208] width 1568 height 1179
click at [805, 468] on div at bounding box center [784, 208] width 1568 height 1179
drag, startPoint x: 805, startPoint y: 437, endPoint x: 810, endPoint y: 476, distance: 39.3
click at [812, 468] on div at bounding box center [784, 208] width 1568 height 1179
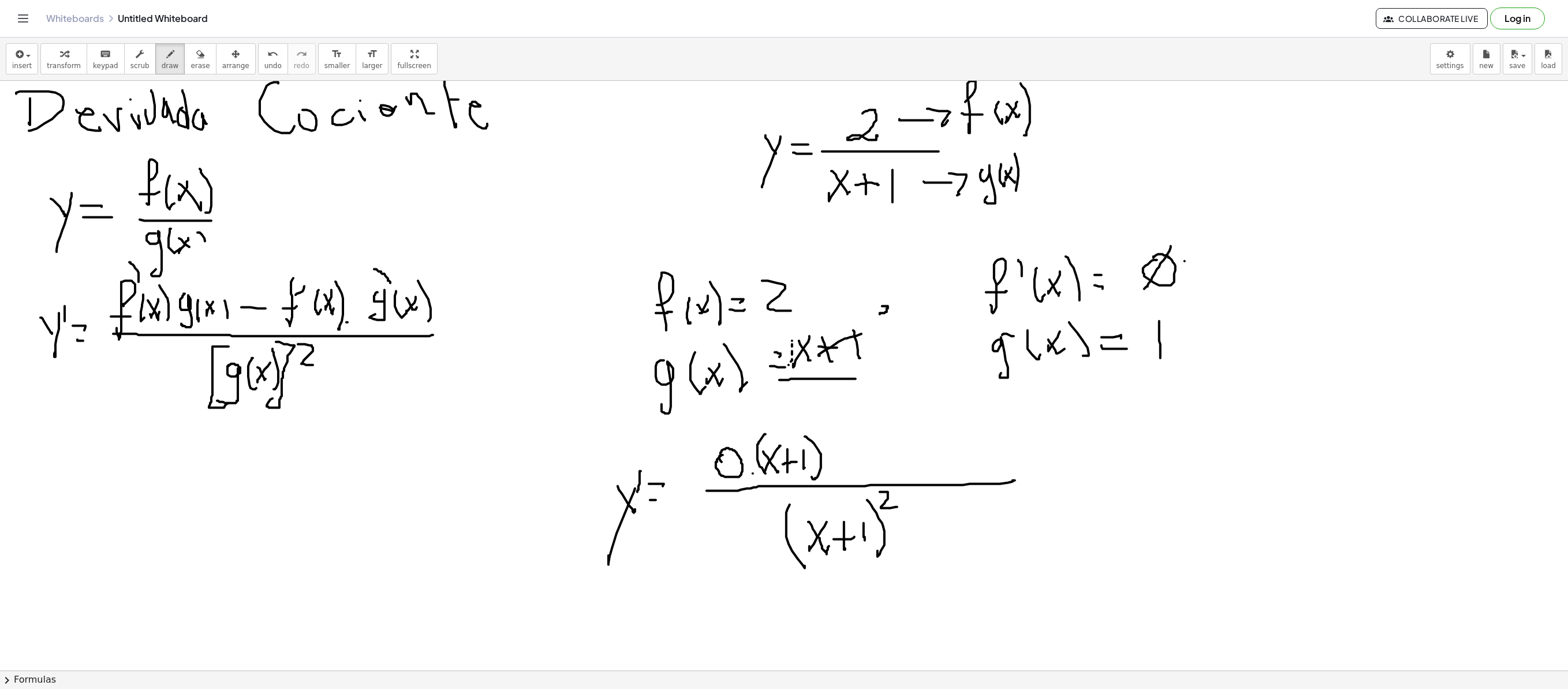
drag, startPoint x: 766, startPoint y: 435, endPoint x: 770, endPoint y: 478, distance: 43.2
click at [770, 468] on div at bounding box center [784, 208] width 1568 height 1179
drag, startPoint x: 836, startPoint y: 460, endPoint x: 858, endPoint y: 460, distance: 22.0
click at [858, 460] on div at bounding box center [784, 208] width 1568 height 1179
drag, startPoint x: 892, startPoint y: 441, endPoint x: 912, endPoint y: 468, distance: 33.6
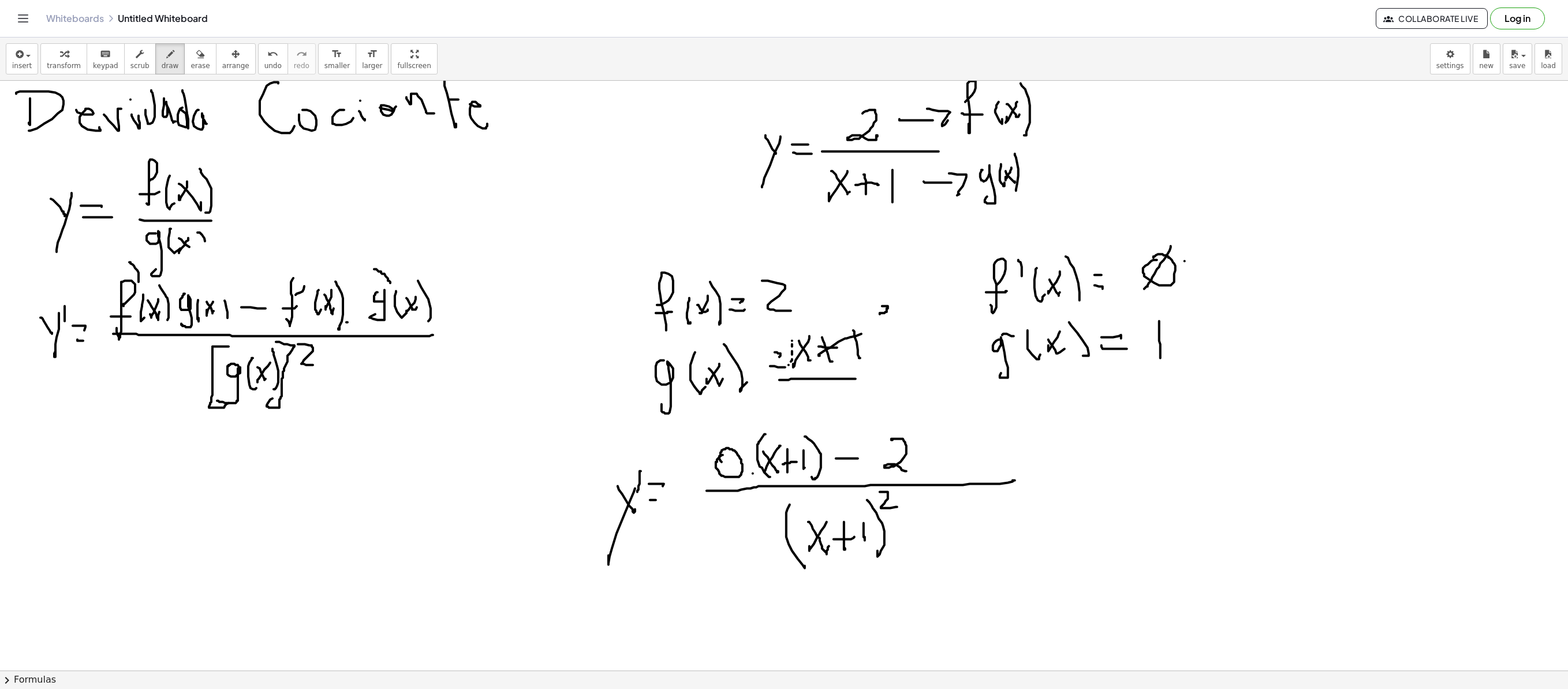
click at [912, 468] on div at bounding box center [784, 208] width 1568 height 1179
click at [932, 465] on div at bounding box center [784, 208] width 1568 height 1179
drag, startPoint x: 956, startPoint y: 437, endPoint x: 963, endPoint y: 473, distance: 36.7
click at [963, 468] on div at bounding box center [784, 208] width 1568 height 1179
drag, startPoint x: 1043, startPoint y: 471, endPoint x: 1055, endPoint y: 479, distance: 14.4
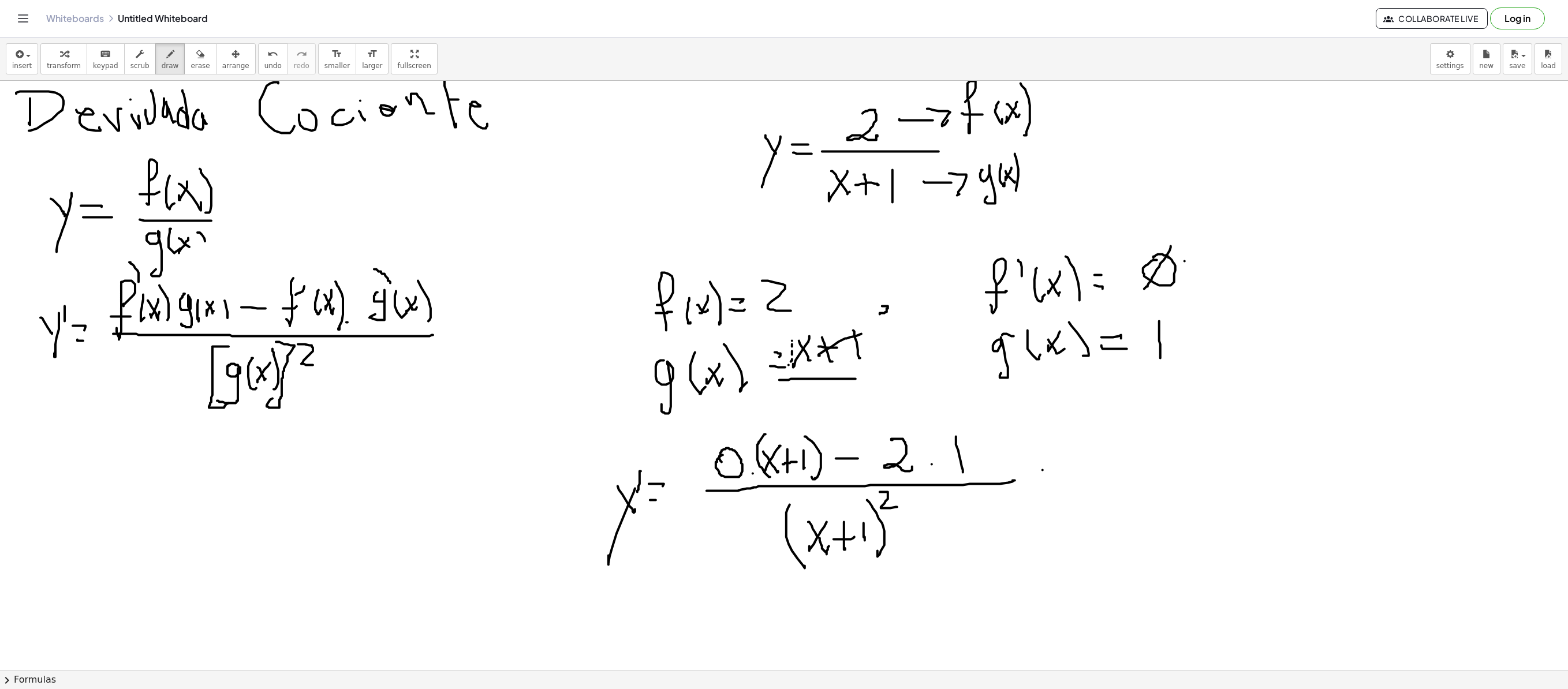
click at [979, 468] on div at bounding box center [784, 208] width 1568 height 1179
drag, startPoint x: 1041, startPoint y: 487, endPoint x: 1068, endPoint y: 487, distance: 27.0
click at [979, 468] on div at bounding box center [784, 208] width 1568 height 1179
drag, startPoint x: 696, startPoint y: 480, endPoint x: 835, endPoint y: 437, distance: 145.5
click at [835, 437] on div at bounding box center [784, 208] width 1568 height 1179
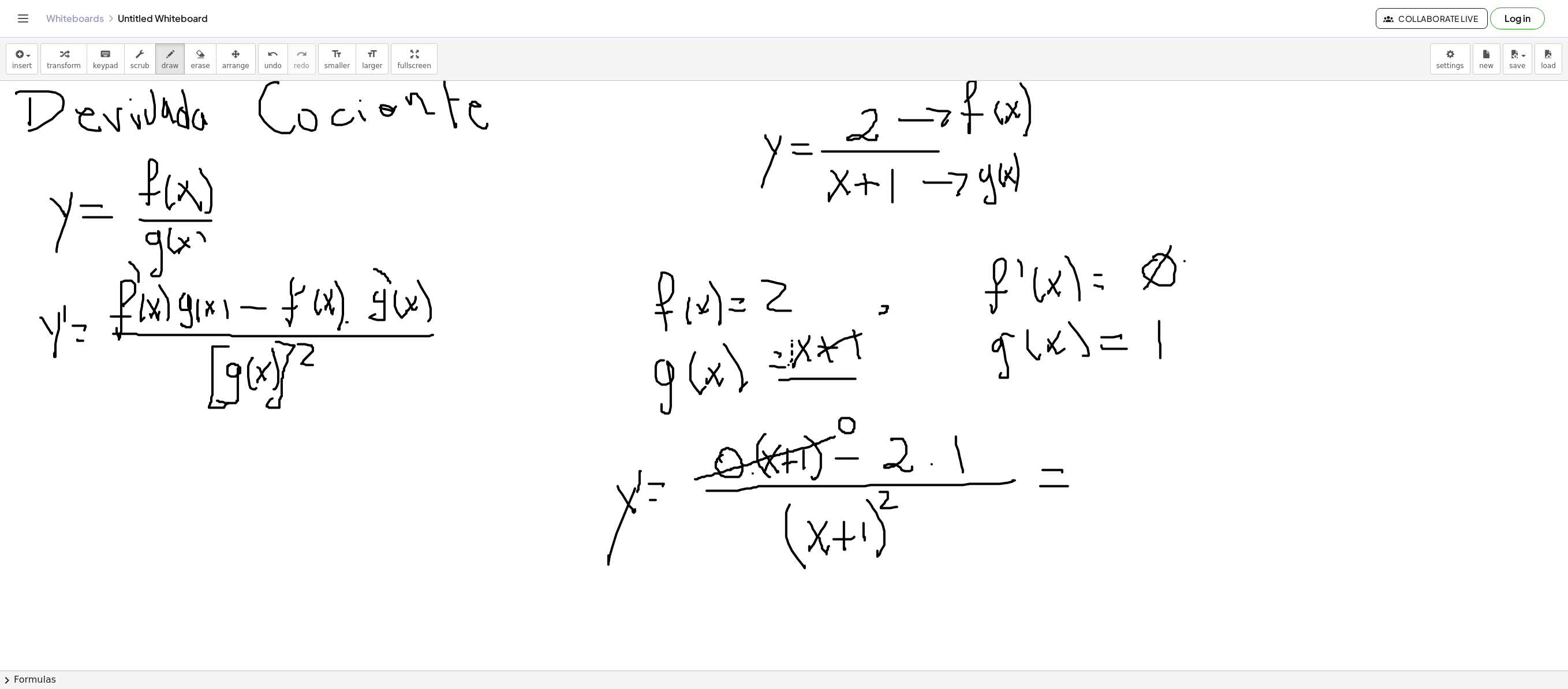
click at [841, 419] on div at bounding box center [784, 208] width 1568 height 1179
drag, startPoint x: 1121, startPoint y: 447, endPoint x: 1143, endPoint y: 445, distance: 22.1
click at [979, 445] on div at bounding box center [784, 208] width 1568 height 1179
drag, startPoint x: 1179, startPoint y: 422, endPoint x: 1185, endPoint y: 456, distance: 34.5
click at [979, 451] on div at bounding box center [784, 208] width 1568 height 1179
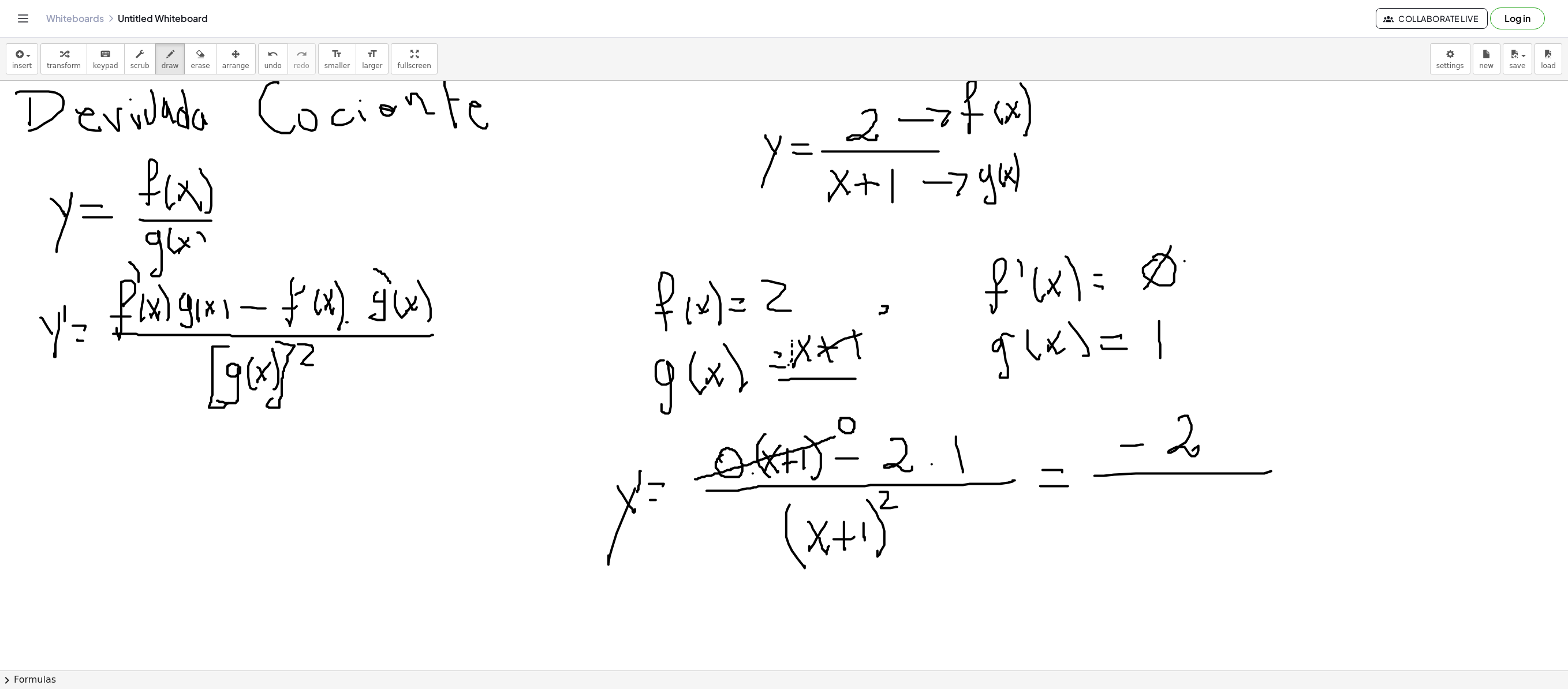
drag, startPoint x: 1095, startPoint y: 476, endPoint x: 1123, endPoint y: 512, distance: 45.6
click at [979, 468] on div at bounding box center [784, 208] width 1568 height 1179
drag, startPoint x: 1121, startPoint y: 499, endPoint x: 1131, endPoint y: 535, distance: 37.4
click at [979, 468] on div at bounding box center [784, 208] width 1568 height 1179
drag, startPoint x: 1152, startPoint y: 512, endPoint x: 1137, endPoint y: 518, distance: 16.2
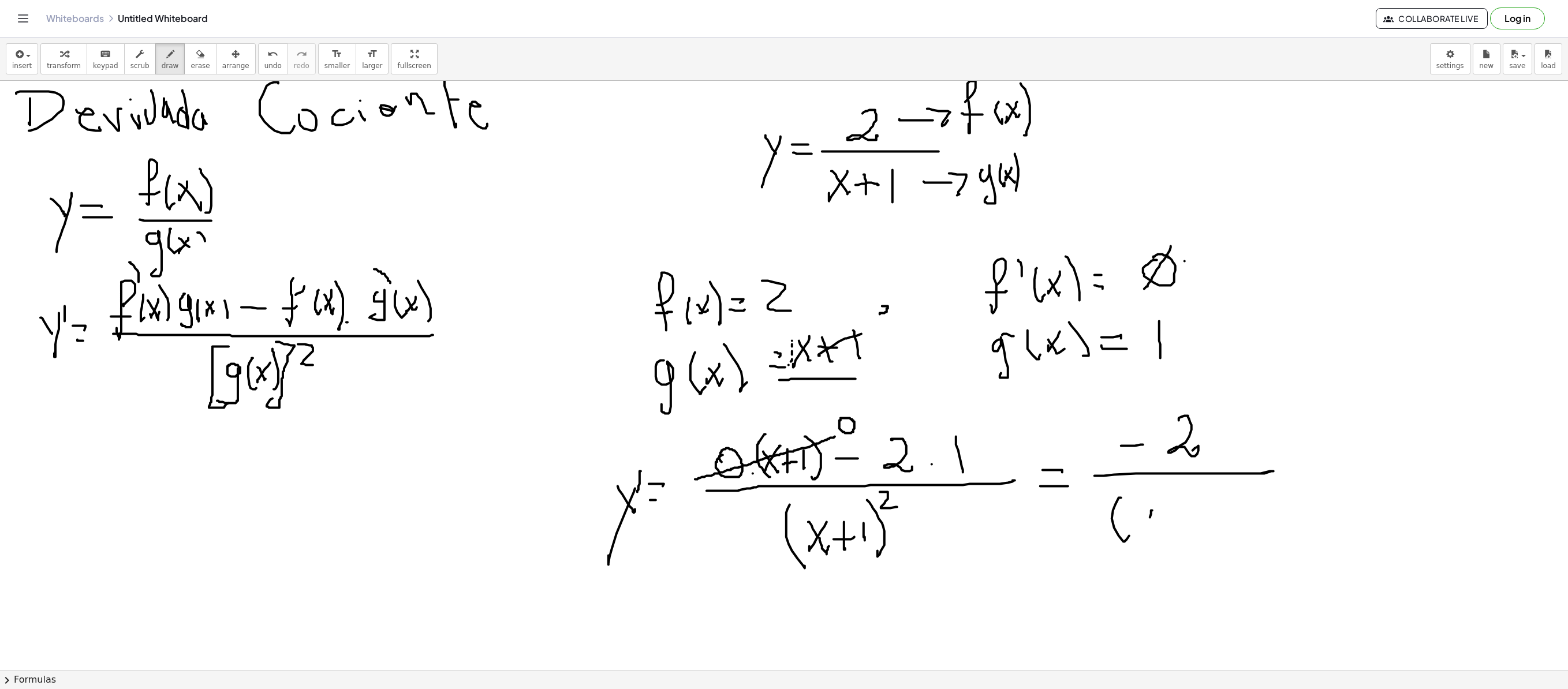
click at [979, 468] on div at bounding box center [784, 208] width 1568 height 1179
drag, startPoint x: 1136, startPoint y: 514, endPoint x: 1167, endPoint y: 516, distance: 31.1
click at [979, 468] on div at bounding box center [784, 208] width 1568 height 1179
drag, startPoint x: 1167, startPoint y: 512, endPoint x: 1171, endPoint y: 531, distance: 19.4
click at [979, 468] on div at bounding box center [784, 208] width 1568 height 1179
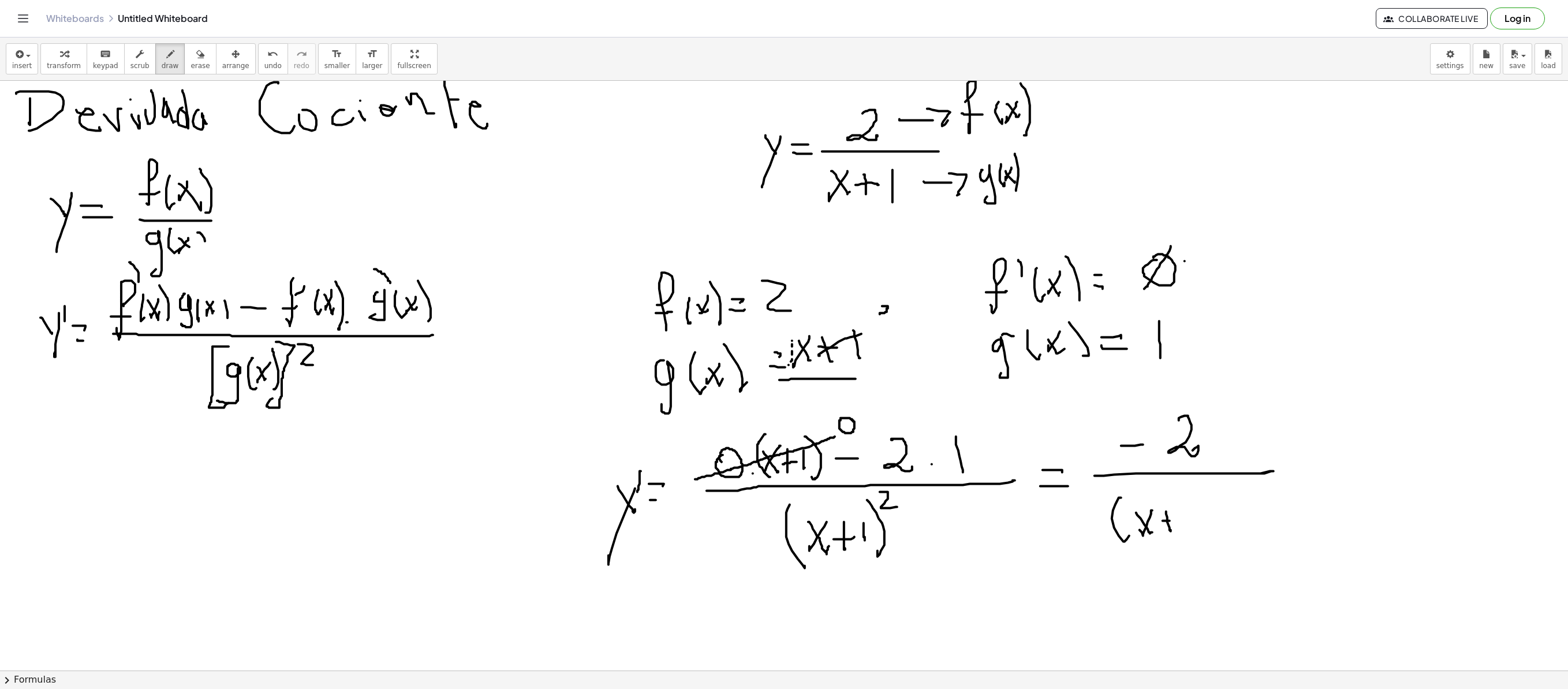
drag, startPoint x: 1170, startPoint y: 522, endPoint x: 1186, endPoint y: 515, distance: 17.5
click at [979, 468] on div at bounding box center [784, 208] width 1568 height 1179
drag, startPoint x: 1186, startPoint y: 508, endPoint x: 1196, endPoint y: 489, distance: 21.5
click at [979, 468] on div at bounding box center [784, 208] width 1568 height 1179
drag, startPoint x: 1202, startPoint y: 496, endPoint x: 1211, endPoint y: 502, distance: 10.8
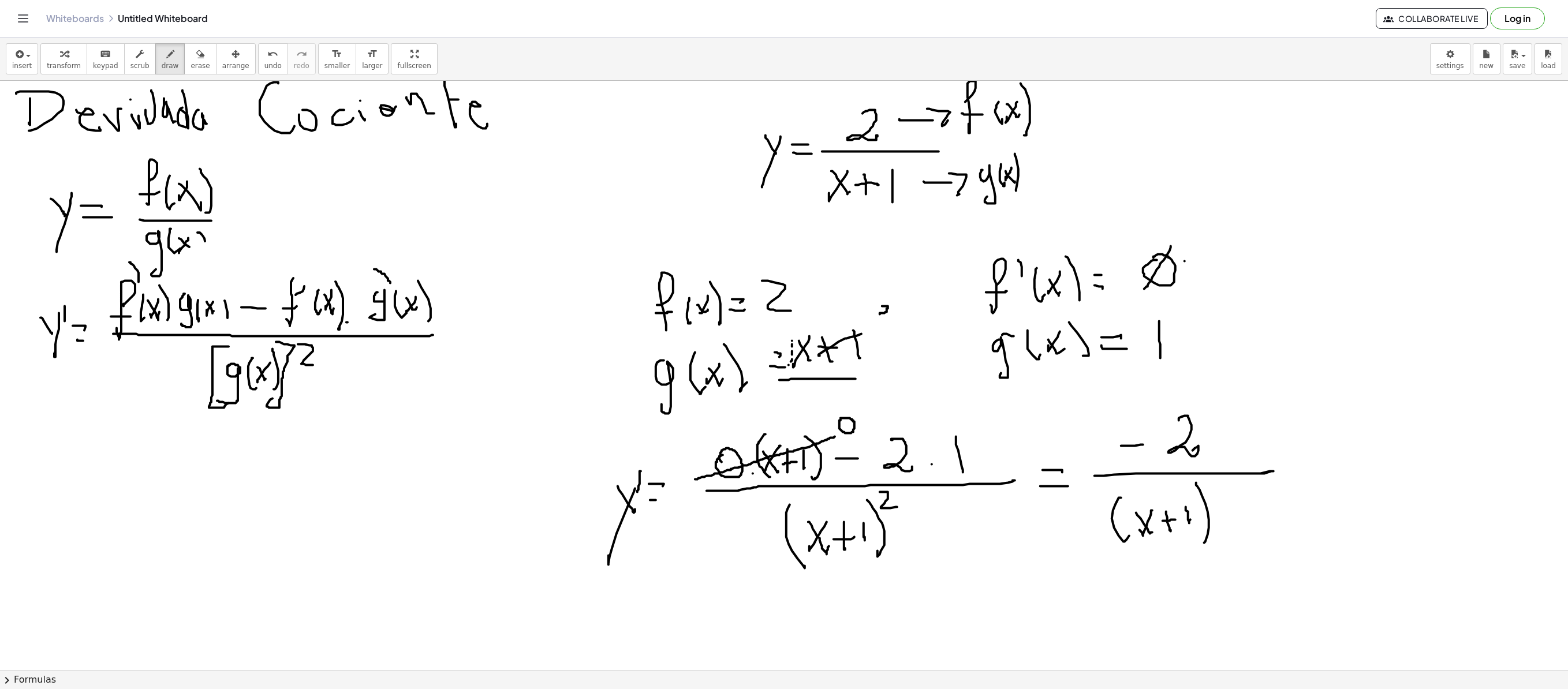
click at [979, 468] on div at bounding box center [784, 208] width 1568 height 1179
drag, startPoint x: 1213, startPoint y: 485, endPoint x: 1225, endPoint y: 504, distance: 22.5
click at [979, 468] on div at bounding box center [784, 208] width 1568 height 1179
drag, startPoint x: 1321, startPoint y: 434, endPoint x: 1313, endPoint y: 441, distance: 10.6
click at [979, 456] on div at bounding box center [784, 208] width 1568 height 1179
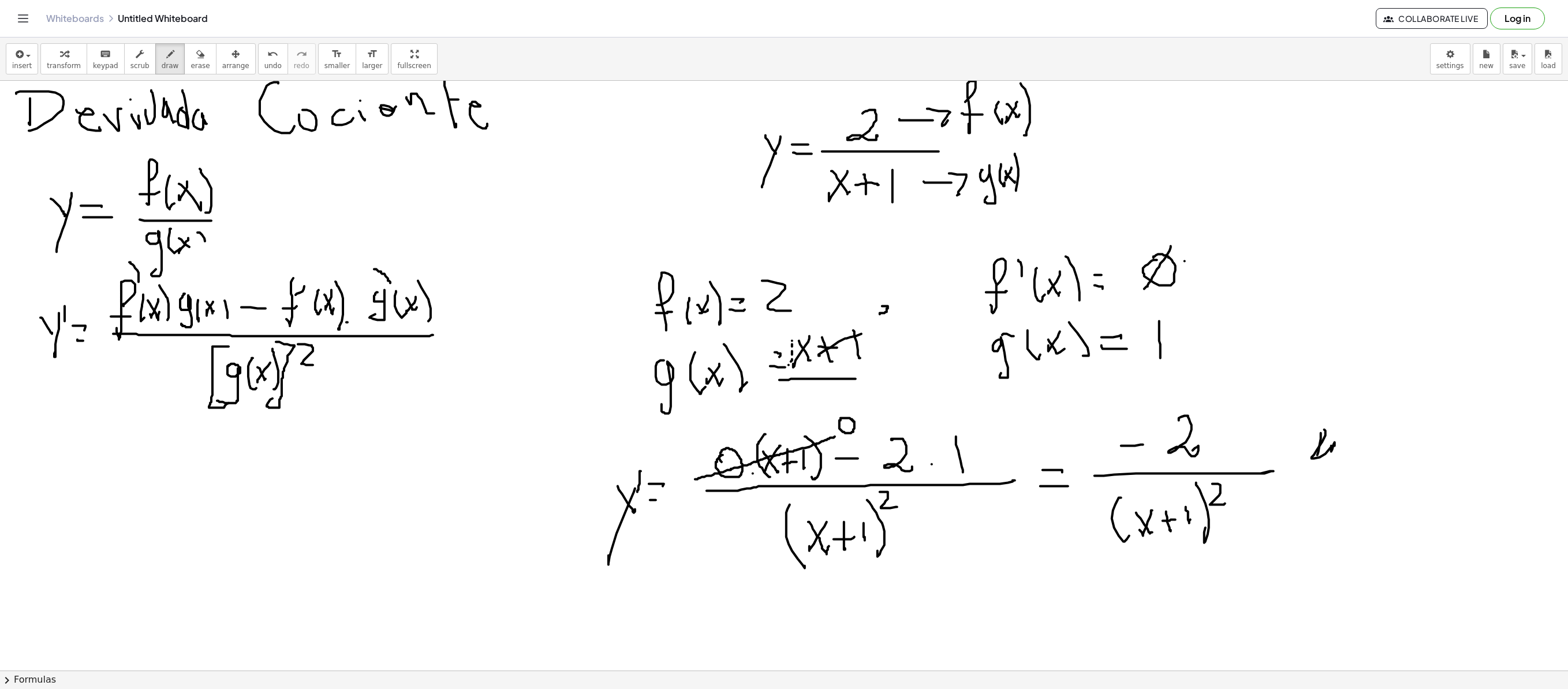
drag, startPoint x: 1322, startPoint y: 443, endPoint x: 1324, endPoint y: 451, distance: 8.2
click at [979, 453] on div at bounding box center [784, 208] width 1568 height 1179
drag, startPoint x: 20, startPoint y: 419, endPoint x: 519, endPoint y: 418, distance: 499.0
click at [519, 418] on div at bounding box center [784, 208] width 1568 height 1179
drag, startPoint x: 45, startPoint y: 488, endPoint x: 64, endPoint y: 483, distance: 19.6
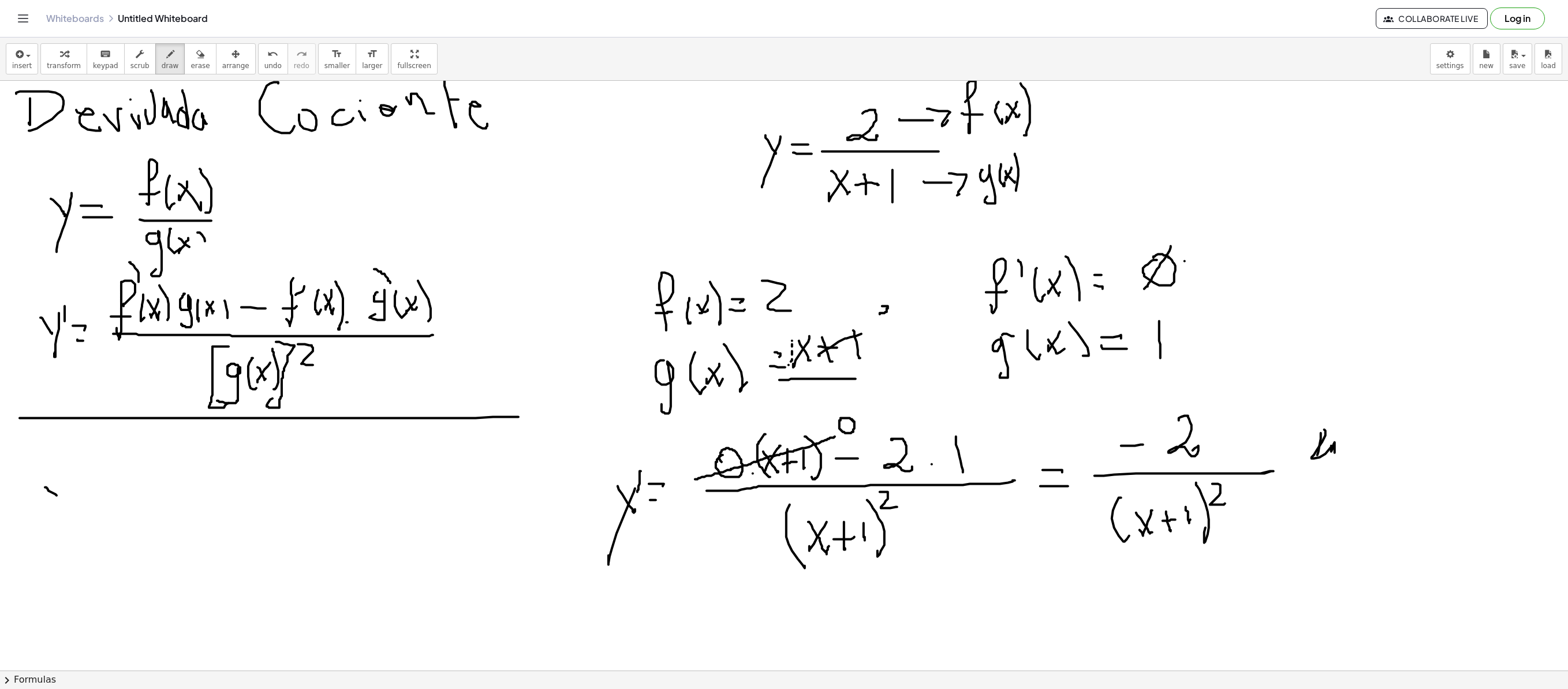
click at [58, 468] on div at bounding box center [784, 208] width 1568 height 1179
drag, startPoint x: 64, startPoint y: 481, endPoint x: 79, endPoint y: 502, distance: 25.8
click at [53, 468] on div at bounding box center [784, 208] width 1568 height 1179
drag, startPoint x: 77, startPoint y: 496, endPoint x: 104, endPoint y: 497, distance: 27.0
click at [105, 468] on div at bounding box center [784, 208] width 1568 height 1179
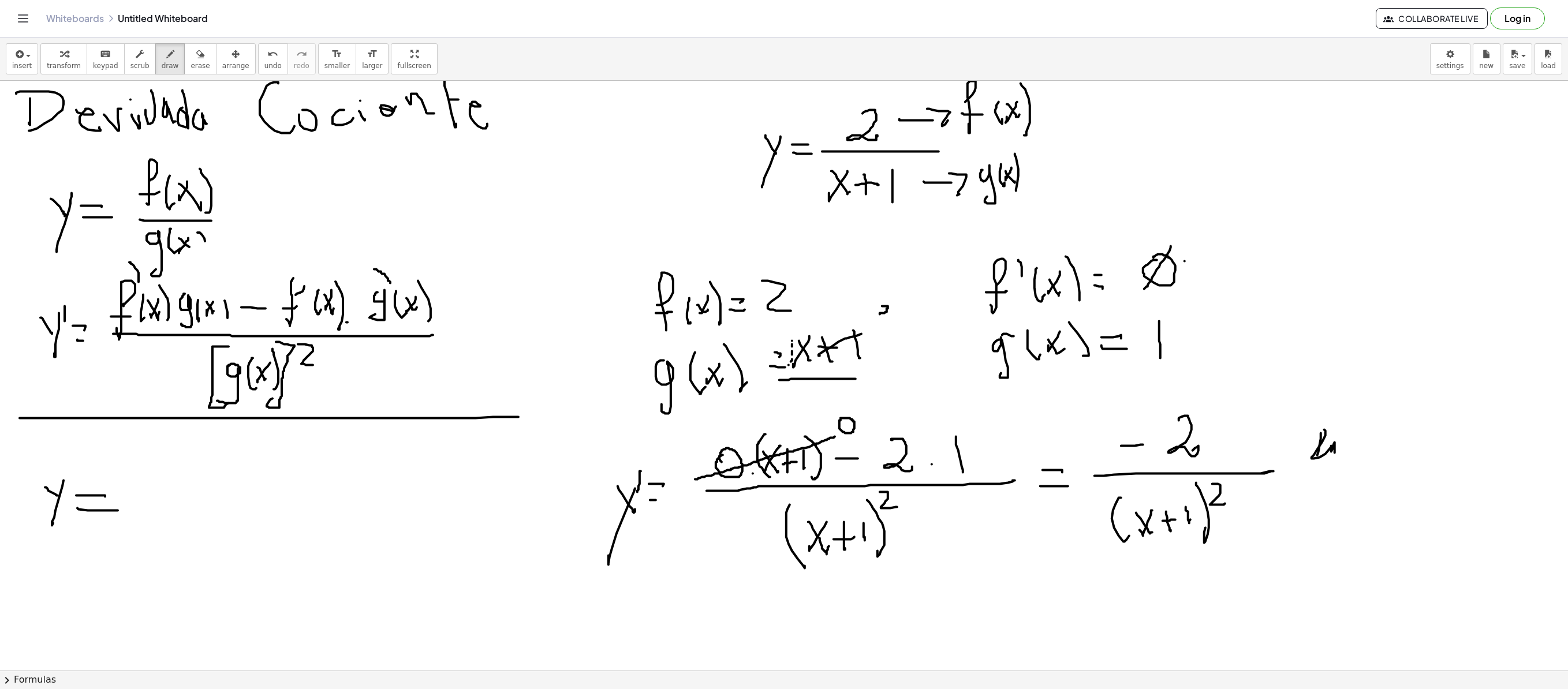
drag, startPoint x: 77, startPoint y: 509, endPoint x: 118, endPoint y: 512, distance: 41.1
click at [118, 468] on div at bounding box center [784, 208] width 1568 height 1179
drag, startPoint x: 167, startPoint y: 457, endPoint x: 218, endPoint y: 465, distance: 51.6
click at [167, 468] on div at bounding box center [784, 208] width 1568 height 1179
drag, startPoint x: 221, startPoint y: 453, endPoint x: 206, endPoint y: 476, distance: 27.5
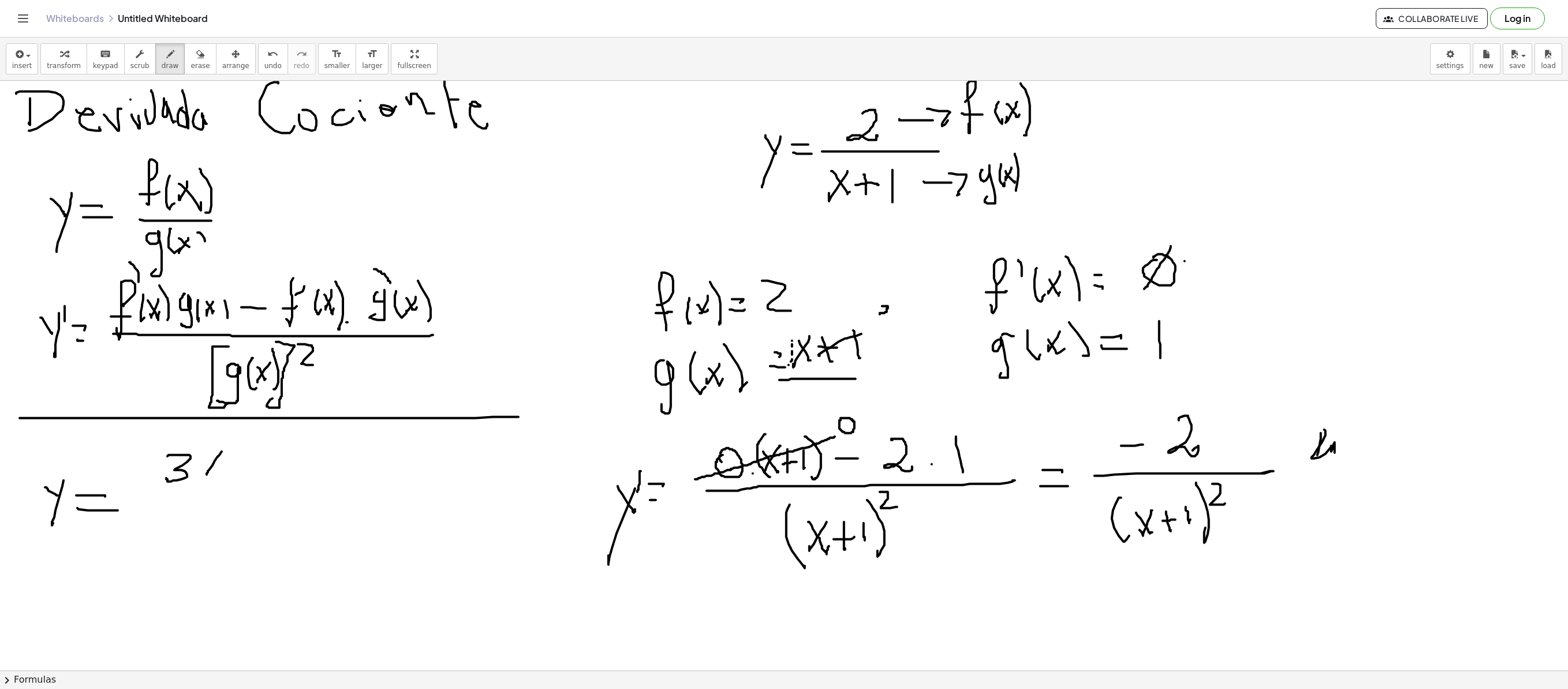
click at [206, 468] on div at bounding box center [784, 208] width 1568 height 1179
drag, startPoint x: 206, startPoint y: 458, endPoint x: 214, endPoint y: 478, distance: 21.5
click at [214, 468] on div at bounding box center [784, 208] width 1568 height 1179
drag, startPoint x: 131, startPoint y: 499, endPoint x: 251, endPoint y: 499, distance: 120.0
click at [251, 468] on div at bounding box center [784, 208] width 1568 height 1179
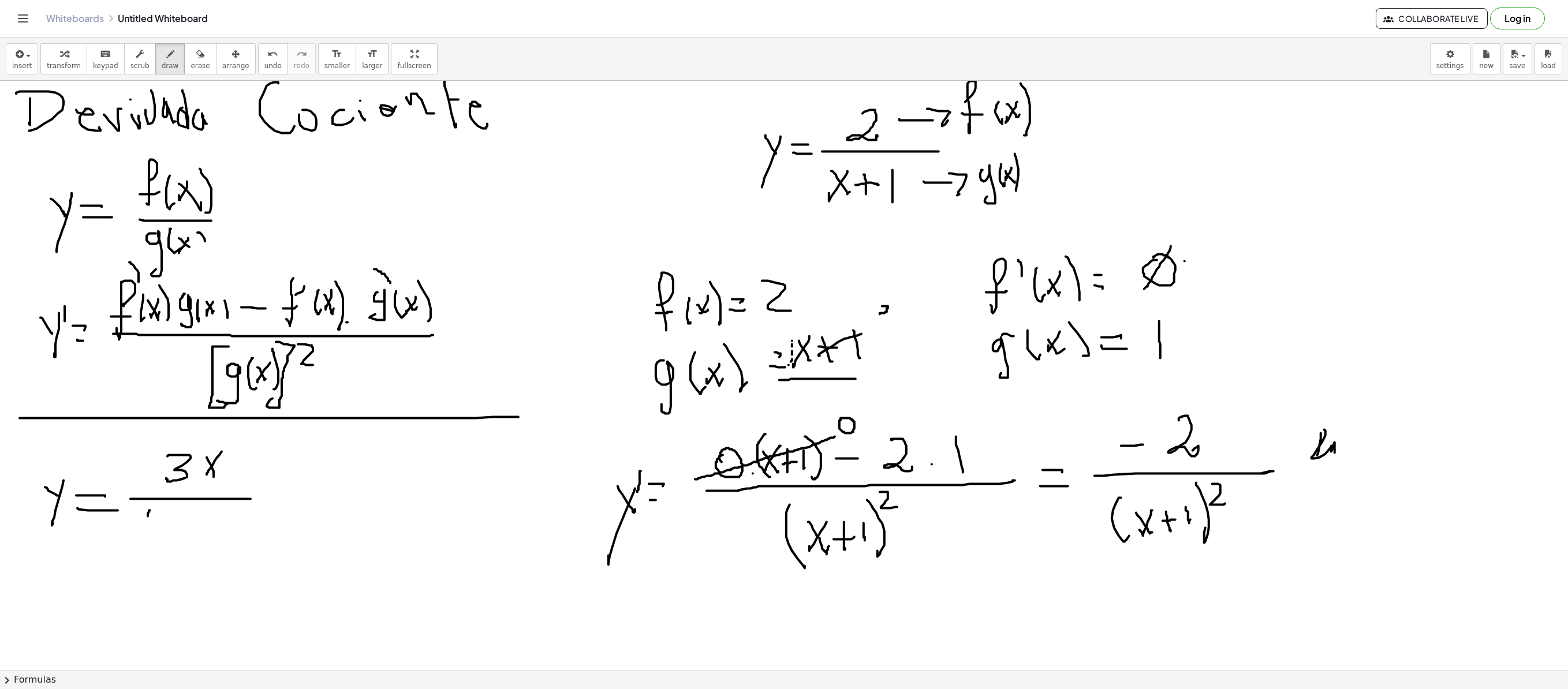
drag, startPoint x: 150, startPoint y: 512, endPoint x: 146, endPoint y: 553, distance: 41.2
click at [146, 468] on div at bounding box center [784, 208] width 1568 height 1179
drag, startPoint x: 157, startPoint y: 523, endPoint x: 185, endPoint y: 538, distance: 31.8
click at [179, 468] on div at bounding box center [784, 208] width 1568 height 1179
drag, startPoint x: 198, startPoint y: 519, endPoint x: 183, endPoint y: 523, distance: 15.5
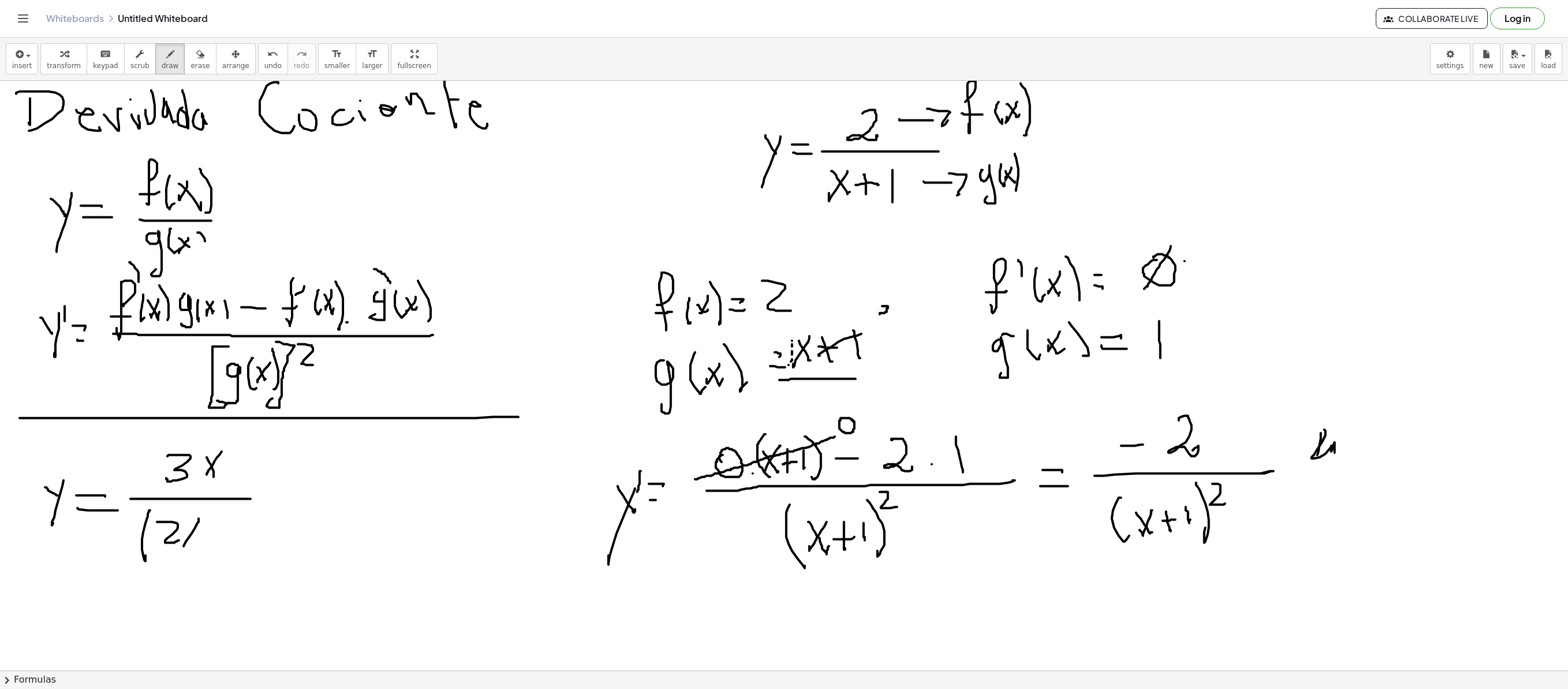
click at [183, 468] on div at bounding box center [784, 208] width 1568 height 1179
drag, startPoint x: 183, startPoint y: 523, endPoint x: 202, endPoint y: 543, distance: 27.6
click at [201, 468] on div at bounding box center [784, 208] width 1568 height 1179
click at [215, 468] on div at bounding box center [784, 208] width 1568 height 1179
drag, startPoint x: 206, startPoint y: 535, endPoint x: 221, endPoint y: 535, distance: 15.0
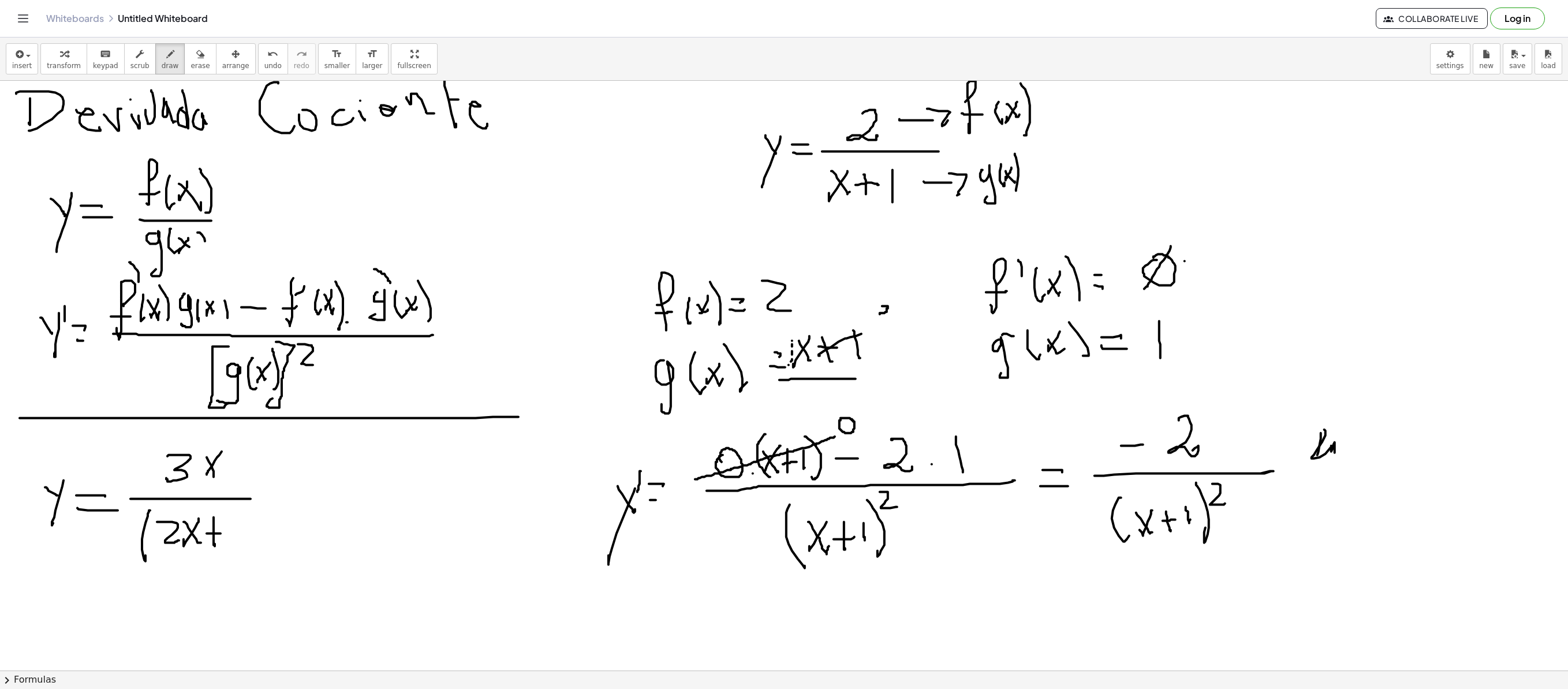
click at [221, 468] on div at bounding box center [784, 208] width 1568 height 1179
drag, startPoint x: 231, startPoint y: 522, endPoint x: 234, endPoint y: 541, distance: 19.2
click at [234, 468] on div at bounding box center [784, 208] width 1568 height 1179
click at [253, 468] on div at bounding box center [784, 208] width 1568 height 1179
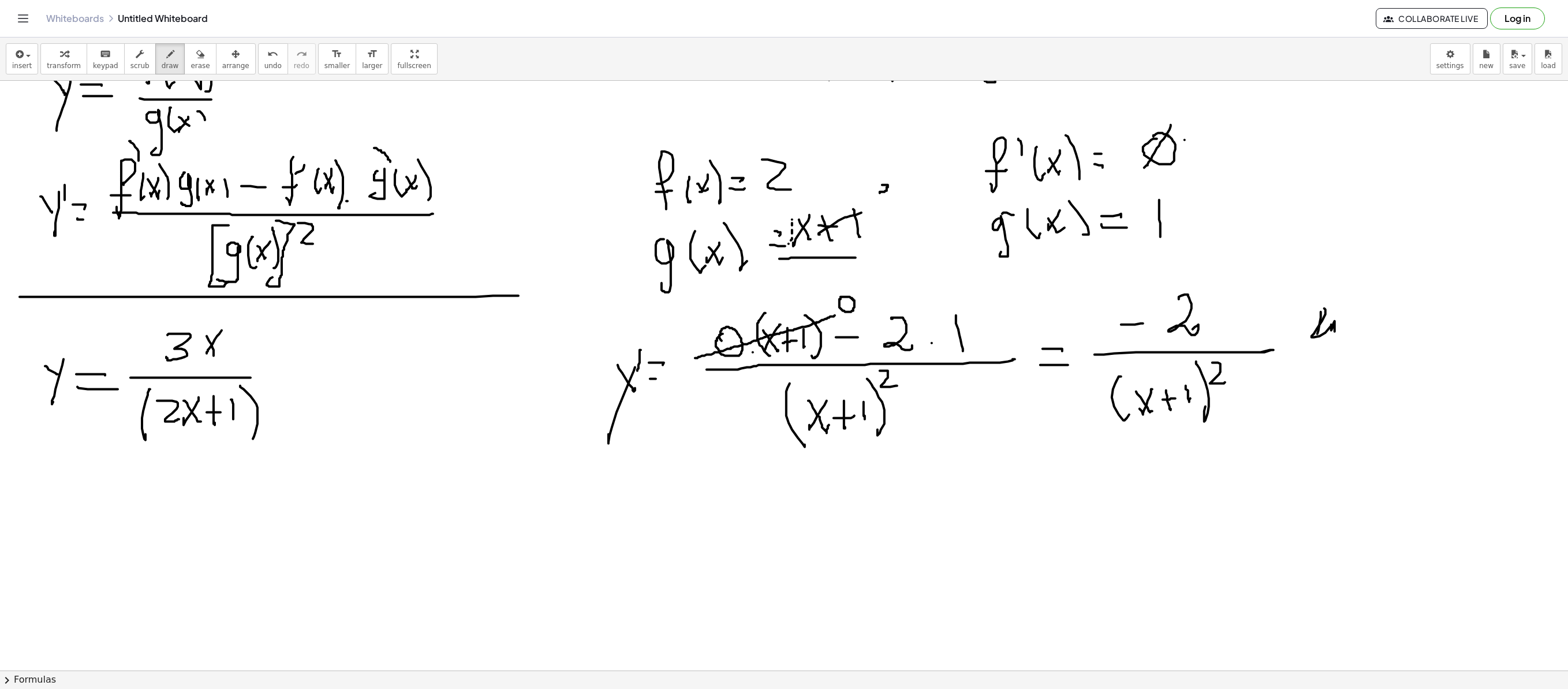
scroll to position [590, 0]
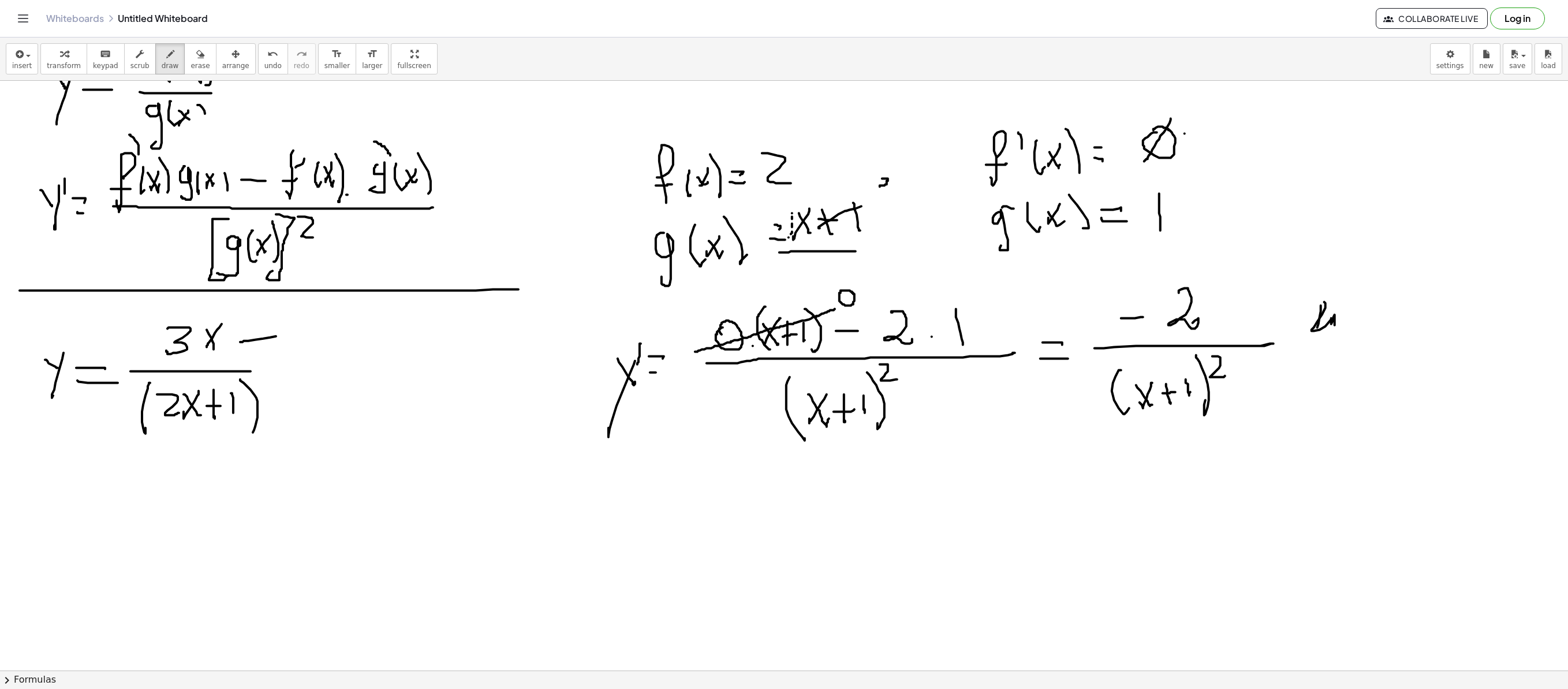
drag, startPoint x: 240, startPoint y: 343, endPoint x: 282, endPoint y: 337, distance: 42.4
click at [282, 337] on div at bounding box center [784, 376] width 1568 height 1769
drag, startPoint x: 270, startPoint y: 326, endPoint x: 290, endPoint y: 350, distance: 31.2
click at [290, 350] on div at bounding box center [784, 376] width 1568 height 1769
drag, startPoint x: 341, startPoint y: 331, endPoint x: 337, endPoint y: 340, distance: 9.8
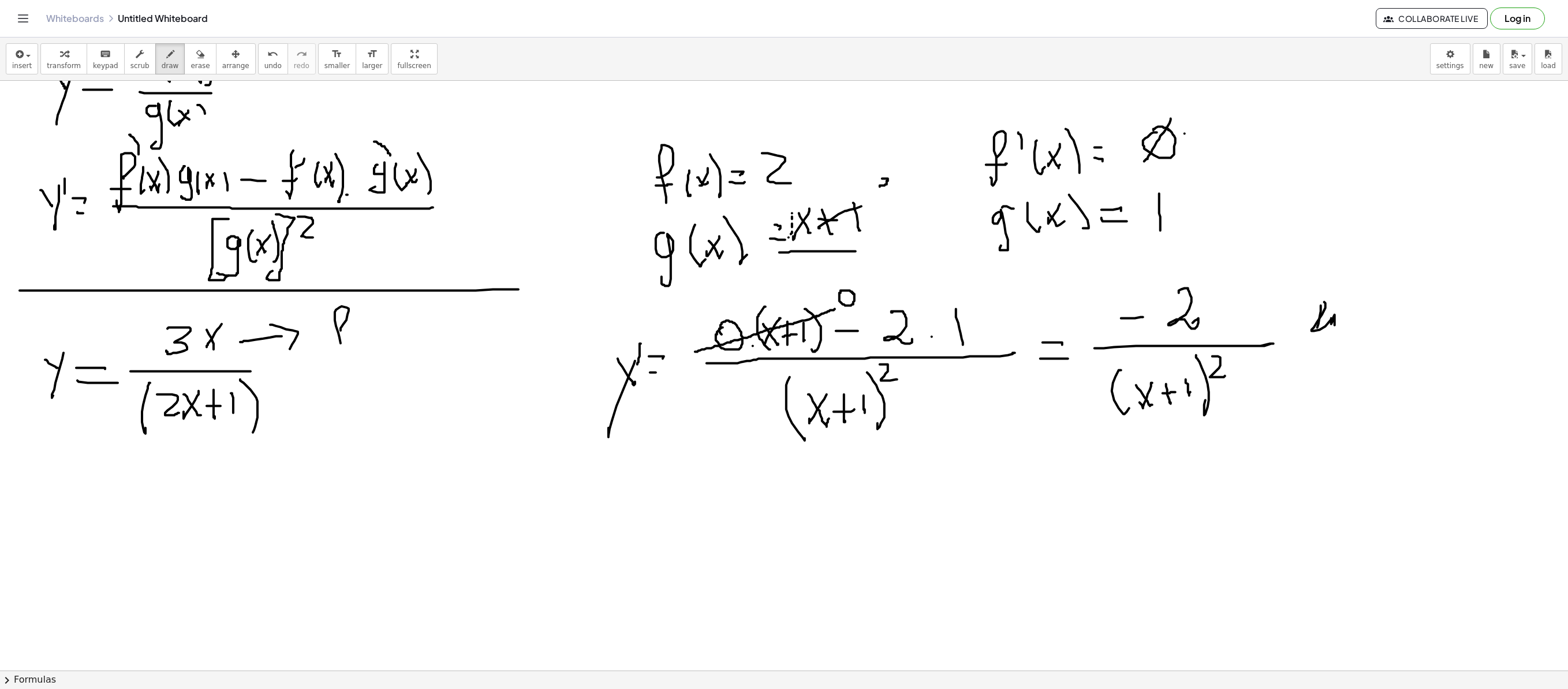
click at [341, 350] on div at bounding box center [784, 376] width 1568 height 1769
drag, startPoint x: 332, startPoint y: 336, endPoint x: 350, endPoint y: 336, distance: 18.0
click at [350, 336] on div at bounding box center [784, 376] width 1568 height 1769
drag, startPoint x: 358, startPoint y: 347, endPoint x: 367, endPoint y: 338, distance: 12.7
click at [364, 342] on div at bounding box center [784, 376] width 1568 height 1769
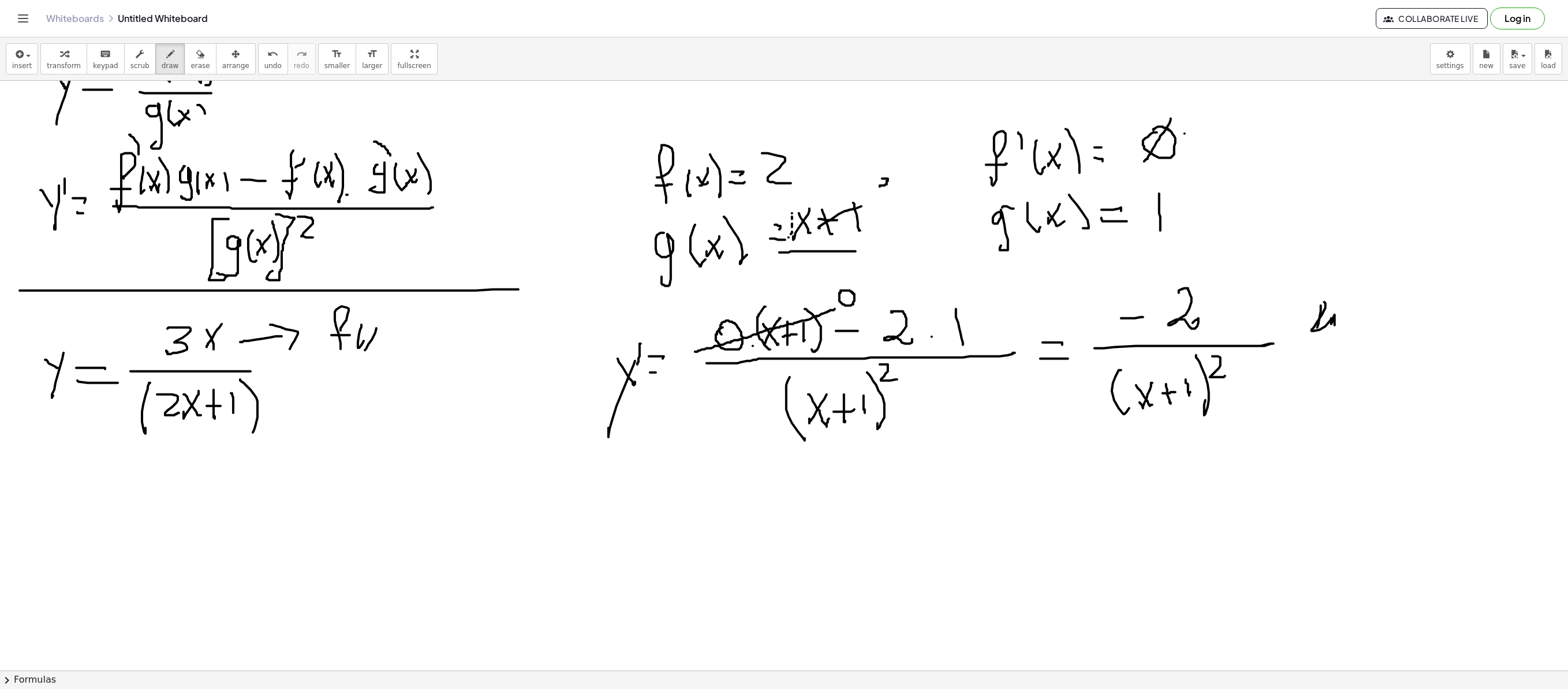
drag, startPoint x: 375, startPoint y: 334, endPoint x: 365, endPoint y: 345, distance: 14.9
click at [365, 349] on div at bounding box center [784, 376] width 1568 height 1769
drag, startPoint x: 367, startPoint y: 339, endPoint x: 374, endPoint y: 339, distance: 7.0
click at [373, 344] on div at bounding box center [784, 376] width 1568 height 1769
drag, startPoint x: 383, startPoint y: 361, endPoint x: 329, endPoint y: 384, distance: 58.7
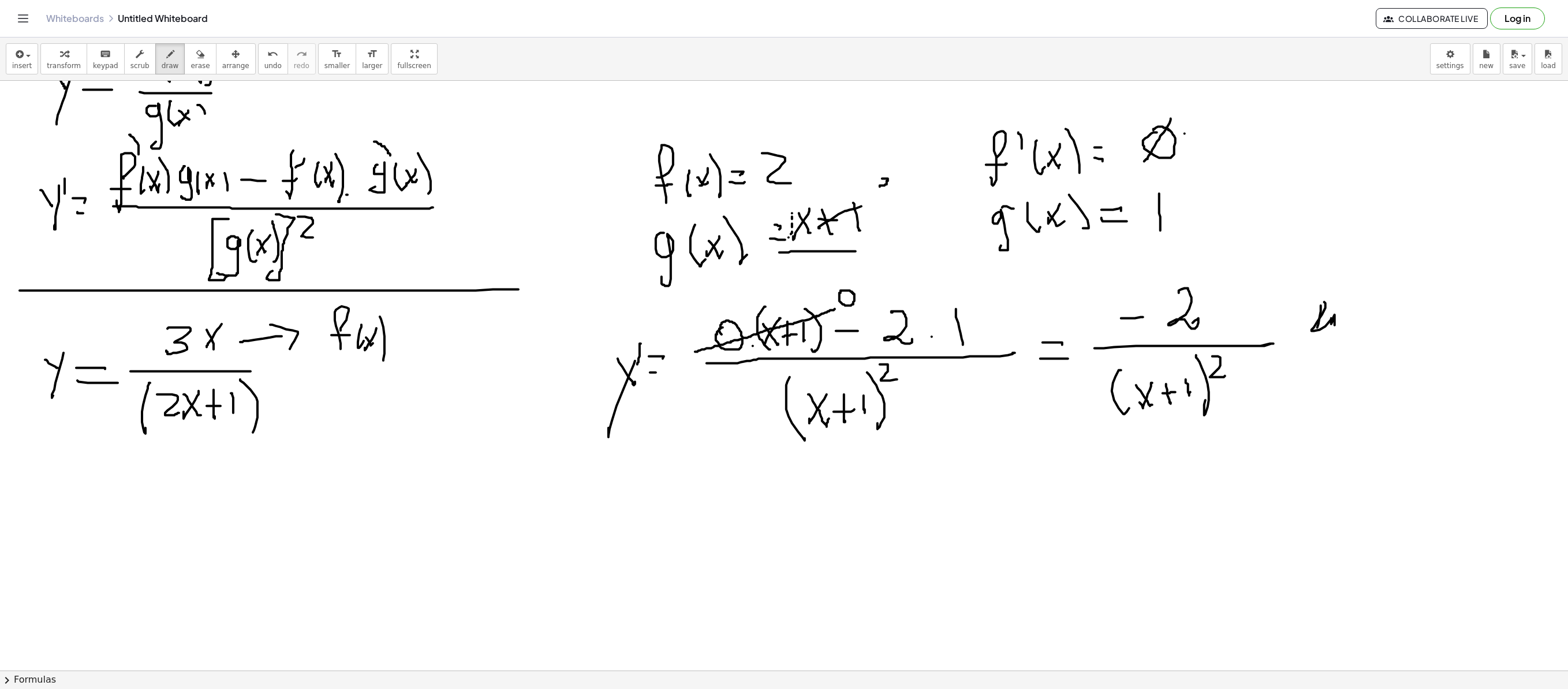
click at [381, 361] on div at bounding box center [784, 376] width 1568 height 1769
drag, startPoint x: 273, startPoint y: 403, endPoint x: 306, endPoint y: 403, distance: 33.0
click at [306, 403] on div at bounding box center [784, 376] width 1568 height 1769
drag, startPoint x: 297, startPoint y: 391, endPoint x: 345, endPoint y: 406, distance: 50.3
click at [314, 418] on div at bounding box center [784, 376] width 1568 height 1769
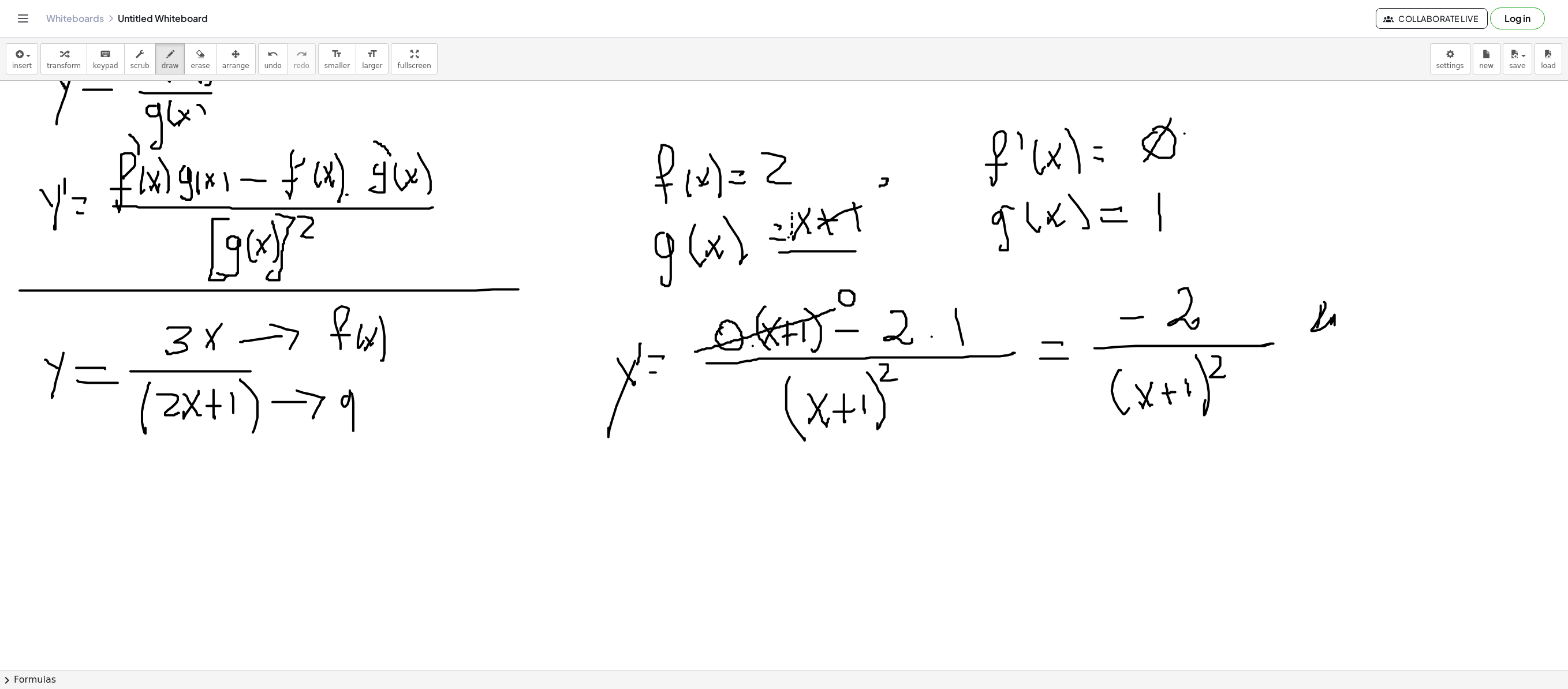
drag, startPoint x: 344, startPoint y: 407, endPoint x: 355, endPoint y: 414, distance: 13.0
click at [347, 418] on div at bounding box center [784, 376] width 1568 height 1769
drag, startPoint x: 370, startPoint y: 391, endPoint x: 383, endPoint y: 372, distance: 23.0
click at [378, 382] on div at bounding box center [784, 376] width 1568 height 1769
drag, startPoint x: 383, startPoint y: 372, endPoint x: 374, endPoint y: 384, distance: 15.0
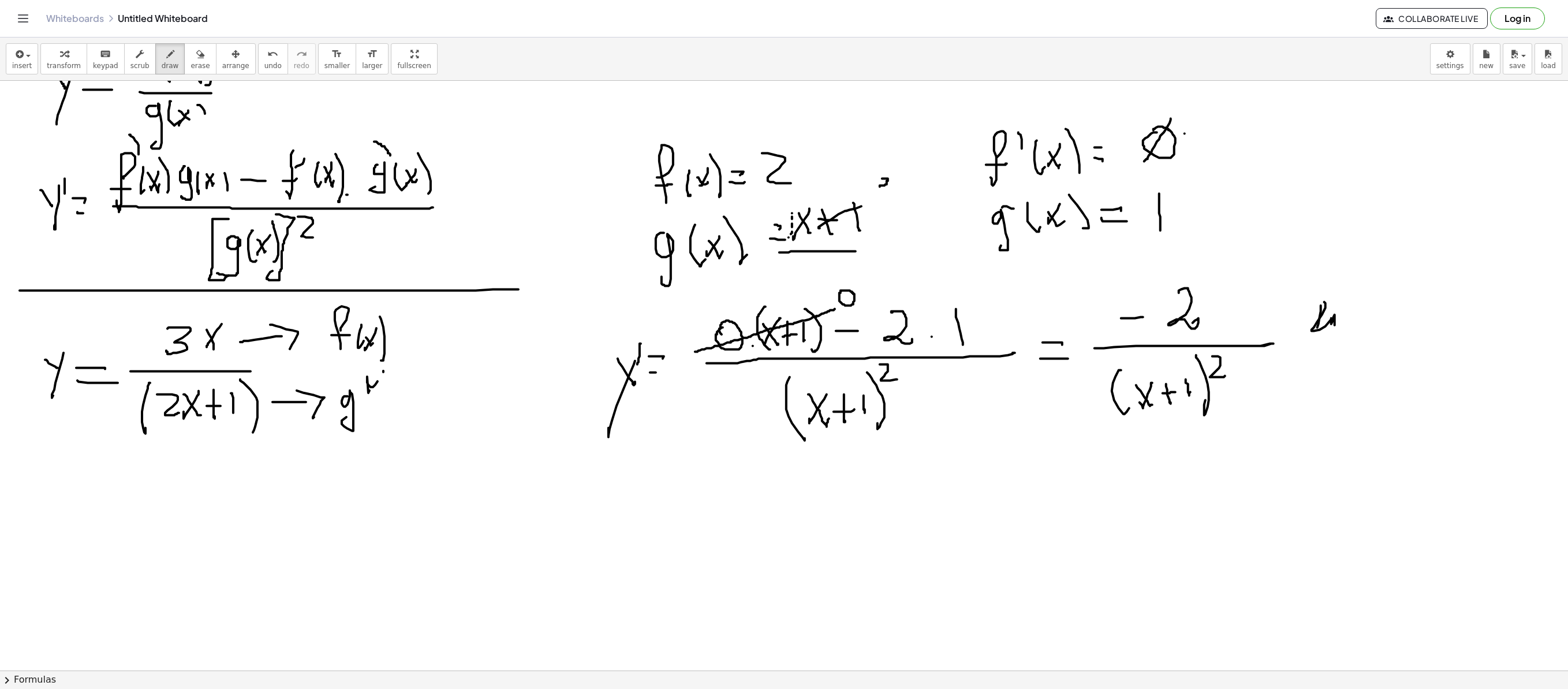
click at [374, 383] on div at bounding box center [784, 376] width 1568 height 1769
drag, startPoint x: 370, startPoint y: 378, endPoint x: 385, endPoint y: 382, distance: 15.5
click at [372, 397] on div at bounding box center [784, 376] width 1568 height 1769
drag, startPoint x: 386, startPoint y: 378, endPoint x: 375, endPoint y: 394, distance: 19.4
click at [375, 396] on div at bounding box center [784, 376] width 1568 height 1769
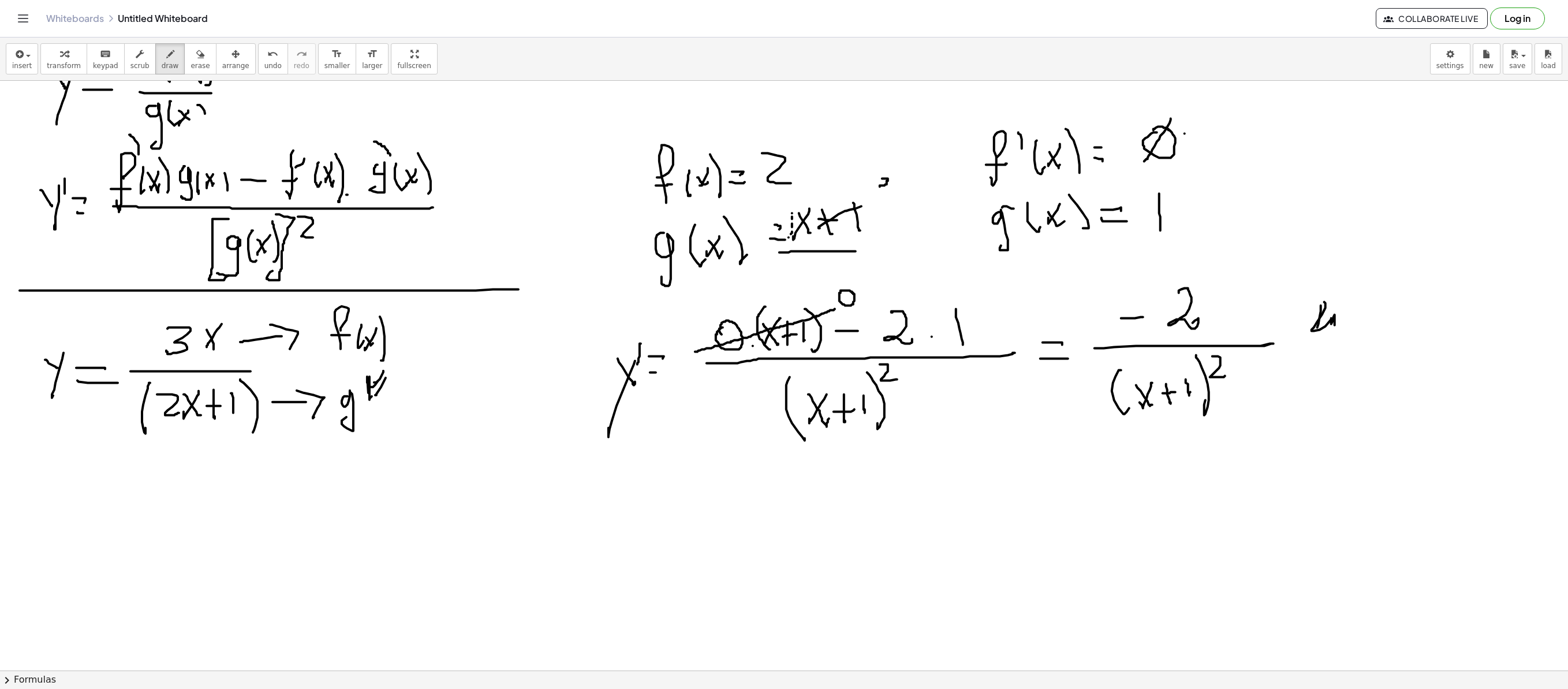
click at [387, 395] on div at bounding box center [784, 376] width 1568 height 1769
drag, startPoint x: 390, startPoint y: 370, endPoint x: 378, endPoint y: 414, distance: 45.6
click at [396, 409] on div at bounding box center [784, 376] width 1568 height 1769
drag, startPoint x: 26, startPoint y: 502, endPoint x: 37, endPoint y: 512, distance: 14.9
click at [37, 468] on div at bounding box center [784, 376] width 1568 height 1769
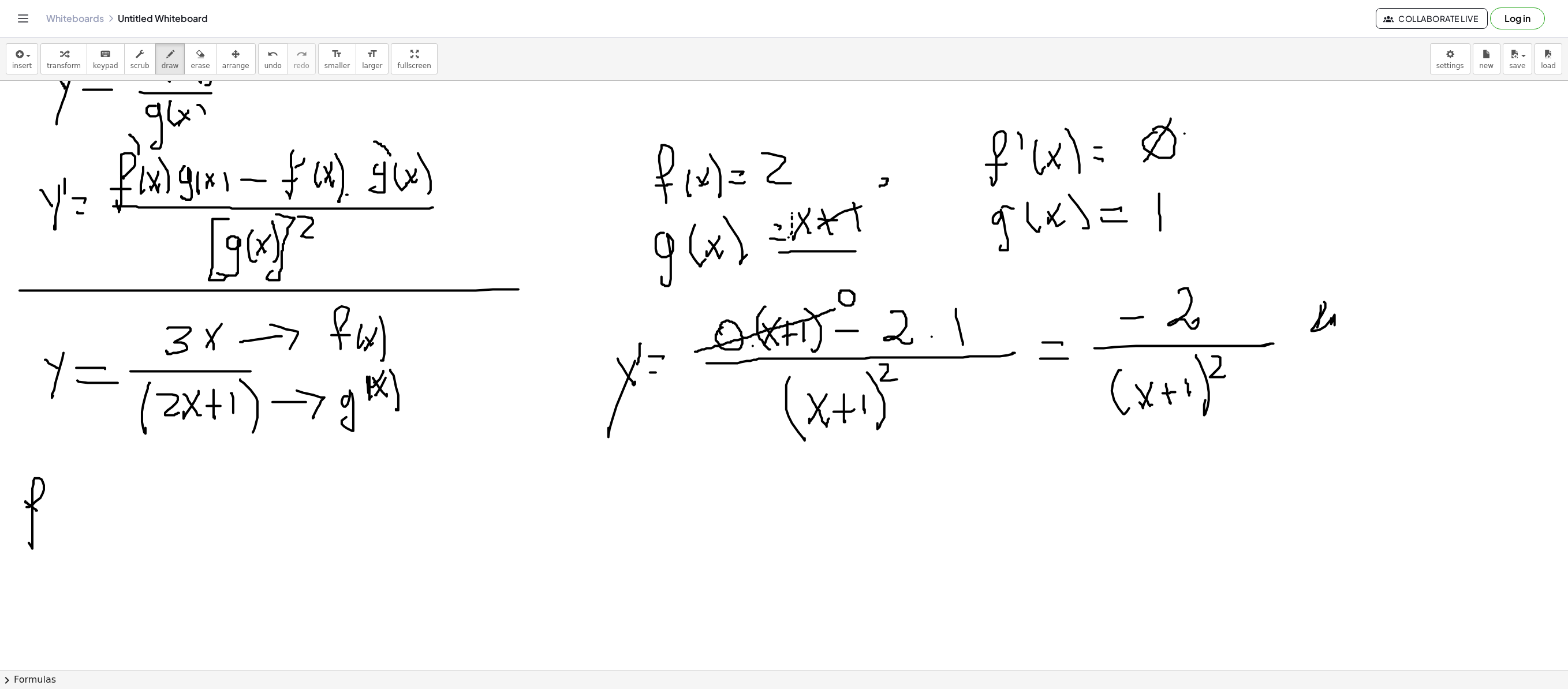
drag, startPoint x: 26, startPoint y: 508, endPoint x: 20, endPoint y: 519, distance: 12.5
click at [29, 468] on div at bounding box center [784, 376] width 1568 height 1769
drag, startPoint x: 37, startPoint y: 520, endPoint x: 49, endPoint y: 510, distance: 15.6
click at [39, 468] on div at bounding box center [784, 376] width 1568 height 1769
drag, startPoint x: 57, startPoint y: 535, endPoint x: 60, endPoint y: 529, distance: 6.7
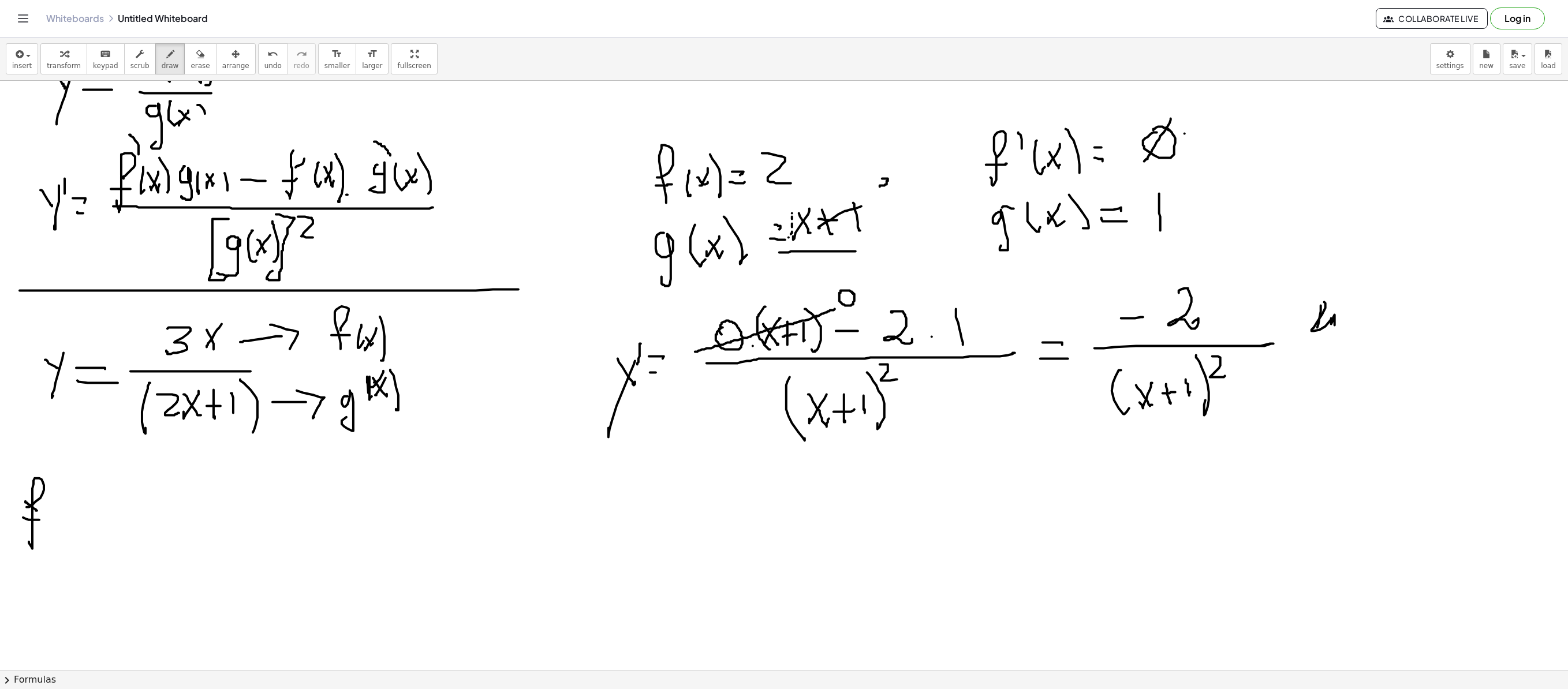
click at [59, 468] on div at bounding box center [784, 376] width 1568 height 1769
drag, startPoint x: 66, startPoint y: 517, endPoint x: 62, endPoint y: 507, distance: 10.8
click at [62, 468] on div at bounding box center [784, 376] width 1568 height 1769
drag, startPoint x: 74, startPoint y: 522, endPoint x: 75, endPoint y: 512, distance: 10.0
click at [74, 468] on div at bounding box center [784, 376] width 1568 height 1769
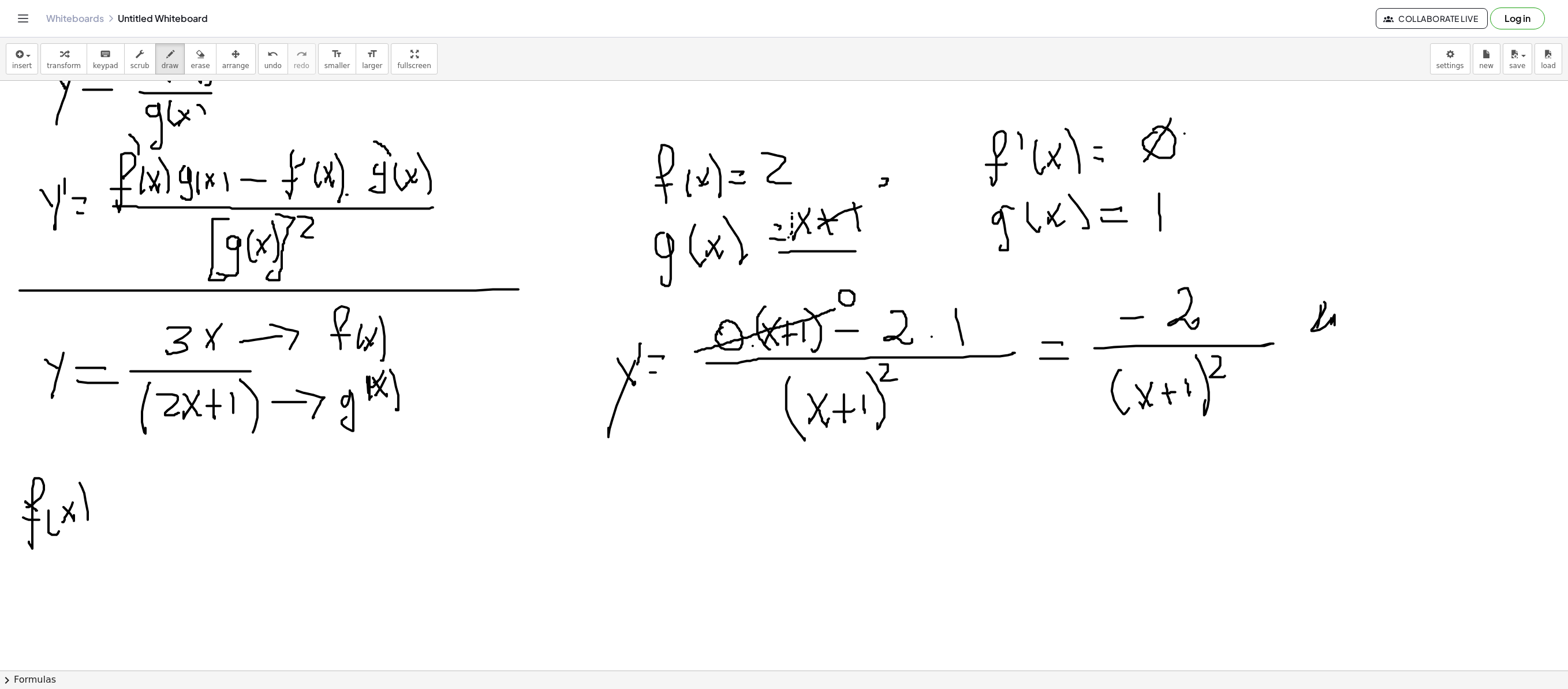
drag, startPoint x: 88, startPoint y: 512, endPoint x: 89, endPoint y: 520, distance: 8.1
click at [87, 468] on div at bounding box center [784, 376] width 1568 height 1769
drag, startPoint x: 98, startPoint y: 514, endPoint x: 102, endPoint y: 523, distance: 9.8
click at [108, 468] on div at bounding box center [784, 376] width 1568 height 1769
drag, startPoint x: 102, startPoint y: 523, endPoint x: 111, endPoint y: 523, distance: 9.0
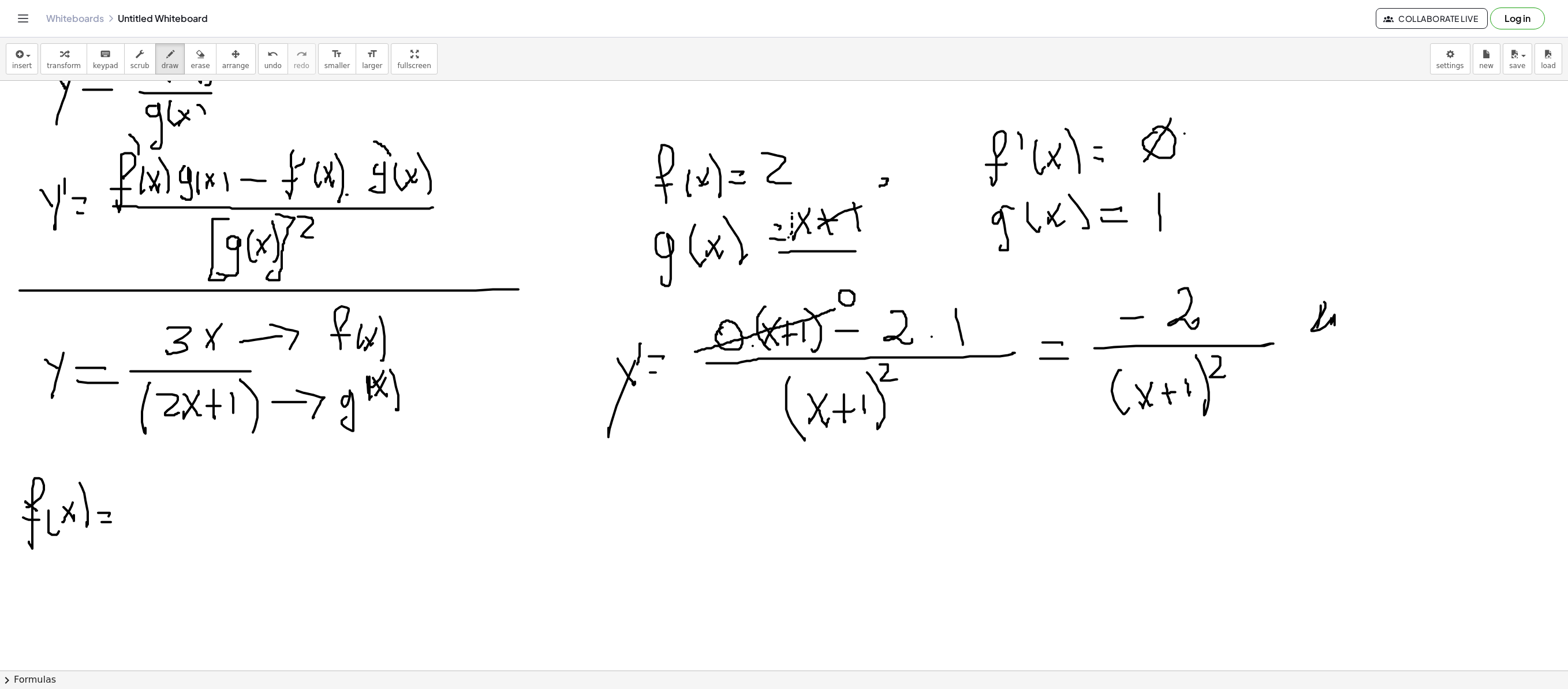
click at [111, 468] on div at bounding box center [784, 376] width 1568 height 1769
drag, startPoint x: 150, startPoint y: 492, endPoint x: 152, endPoint y: 518, distance: 26.1
click at [152, 468] on div at bounding box center [784, 376] width 1568 height 1769
drag, startPoint x: 192, startPoint y: 485, endPoint x: 172, endPoint y: 487, distance: 20.1
click at [175, 468] on div at bounding box center [784, 376] width 1568 height 1769
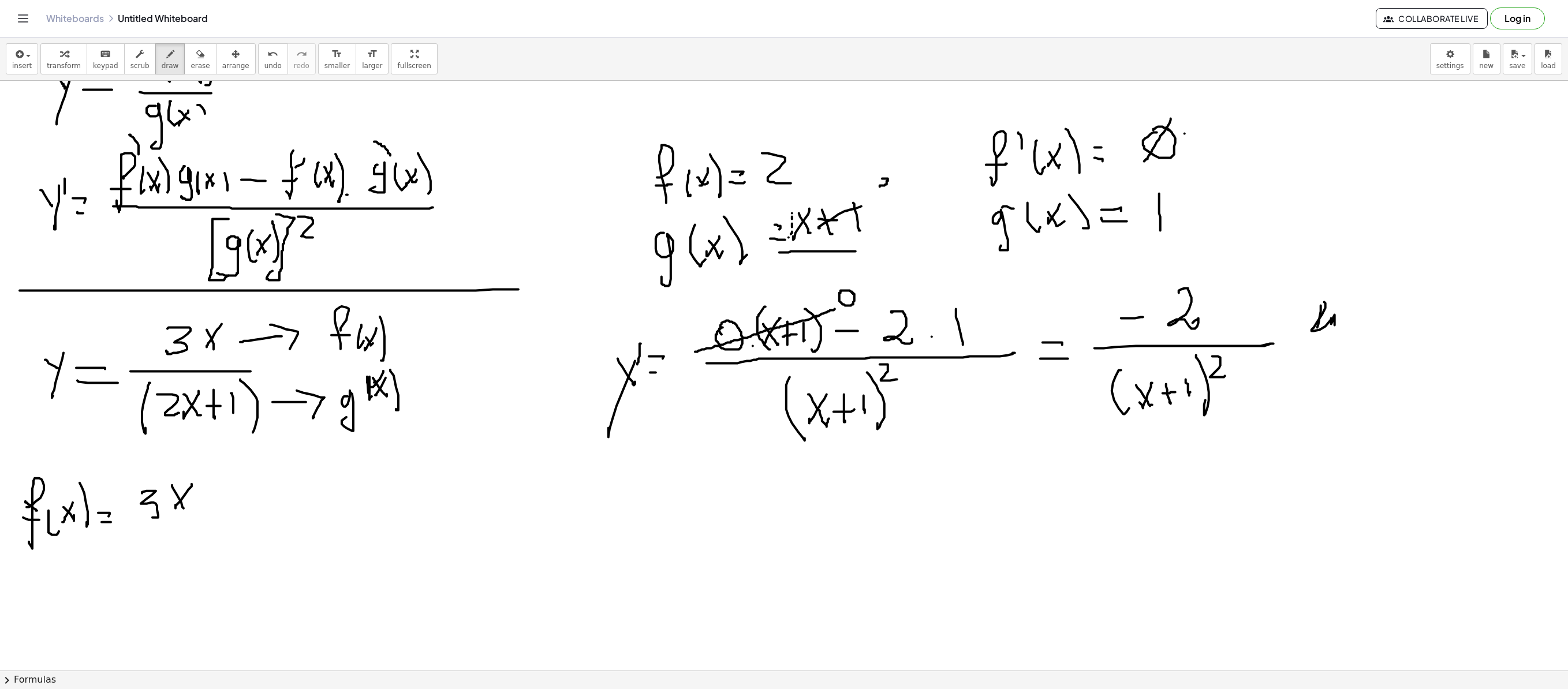
drag, startPoint x: 172, startPoint y: 486, endPoint x: 183, endPoint y: 509, distance: 25.5
click at [183, 468] on div at bounding box center [784, 376] width 1568 height 1769
drag, startPoint x: 154, startPoint y: 516, endPoint x: 133, endPoint y: 517, distance: 21.0
click at [133, 468] on div at bounding box center [784, 376] width 1568 height 1769
drag, startPoint x: 32, startPoint y: 585, endPoint x: 29, endPoint y: 604, distance: 19.2
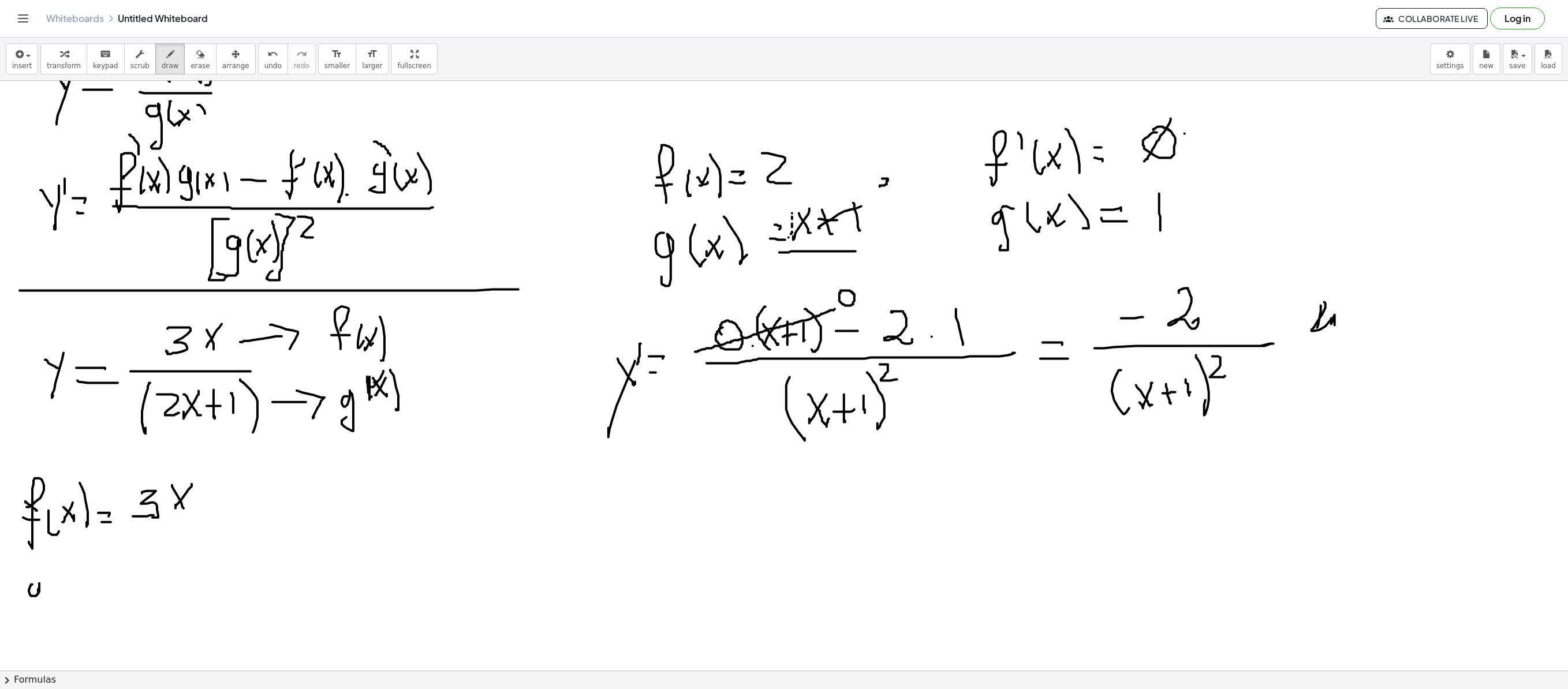
click at [26, 468] on div at bounding box center [784, 376] width 1568 height 1769
click at [72, 468] on div at bounding box center [784, 376] width 1568 height 1769
click at [70, 468] on div at bounding box center [784, 376] width 1568 height 1769
click at [83, 468] on div at bounding box center [784, 376] width 1568 height 1769
click at [102, 468] on div at bounding box center [784, 376] width 1568 height 1769
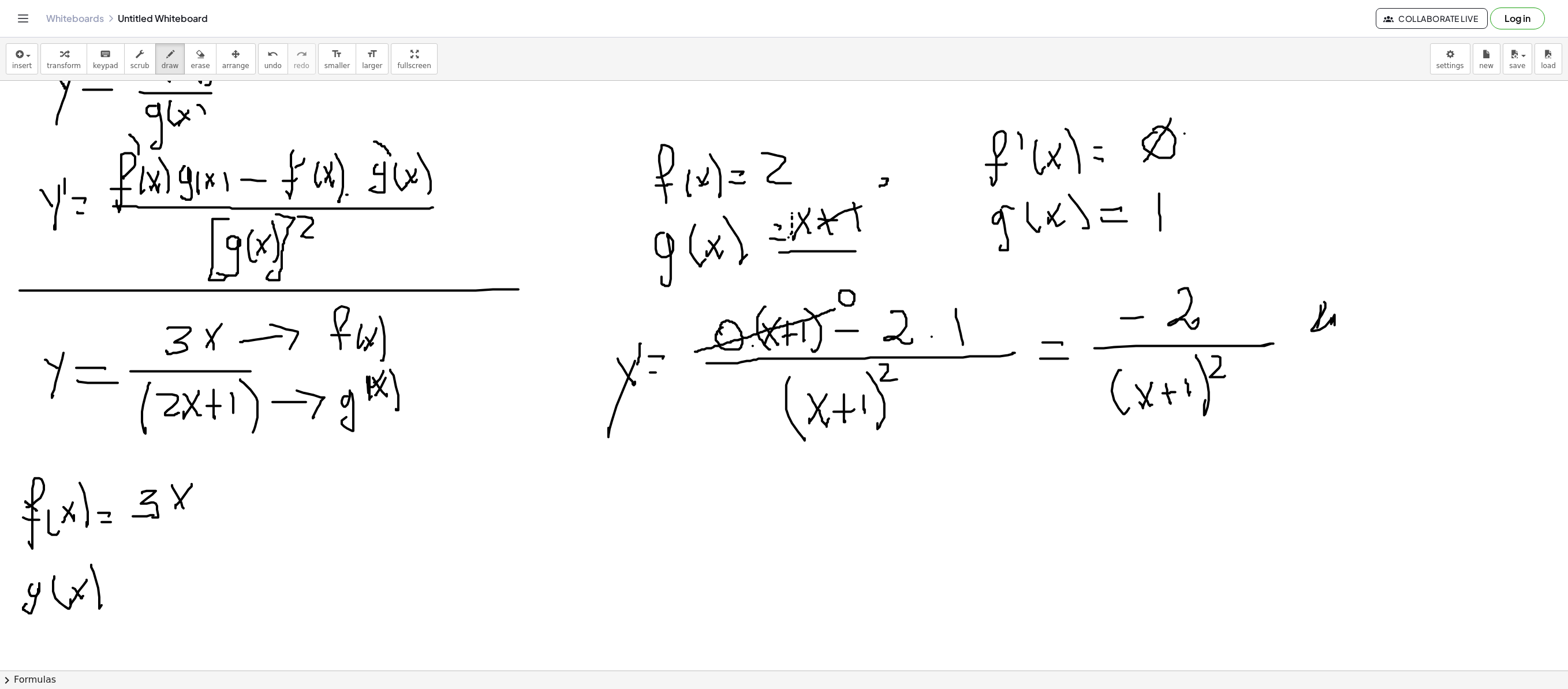
click at [125, 468] on div at bounding box center [784, 376] width 1568 height 1769
click at [129, 468] on div at bounding box center [784, 376] width 1568 height 1769
click at [160, 468] on div at bounding box center [784, 376] width 1568 height 1769
click at [169, 468] on div at bounding box center [784, 376] width 1568 height 1769
click at [173, 468] on div at bounding box center [784, 376] width 1568 height 1769
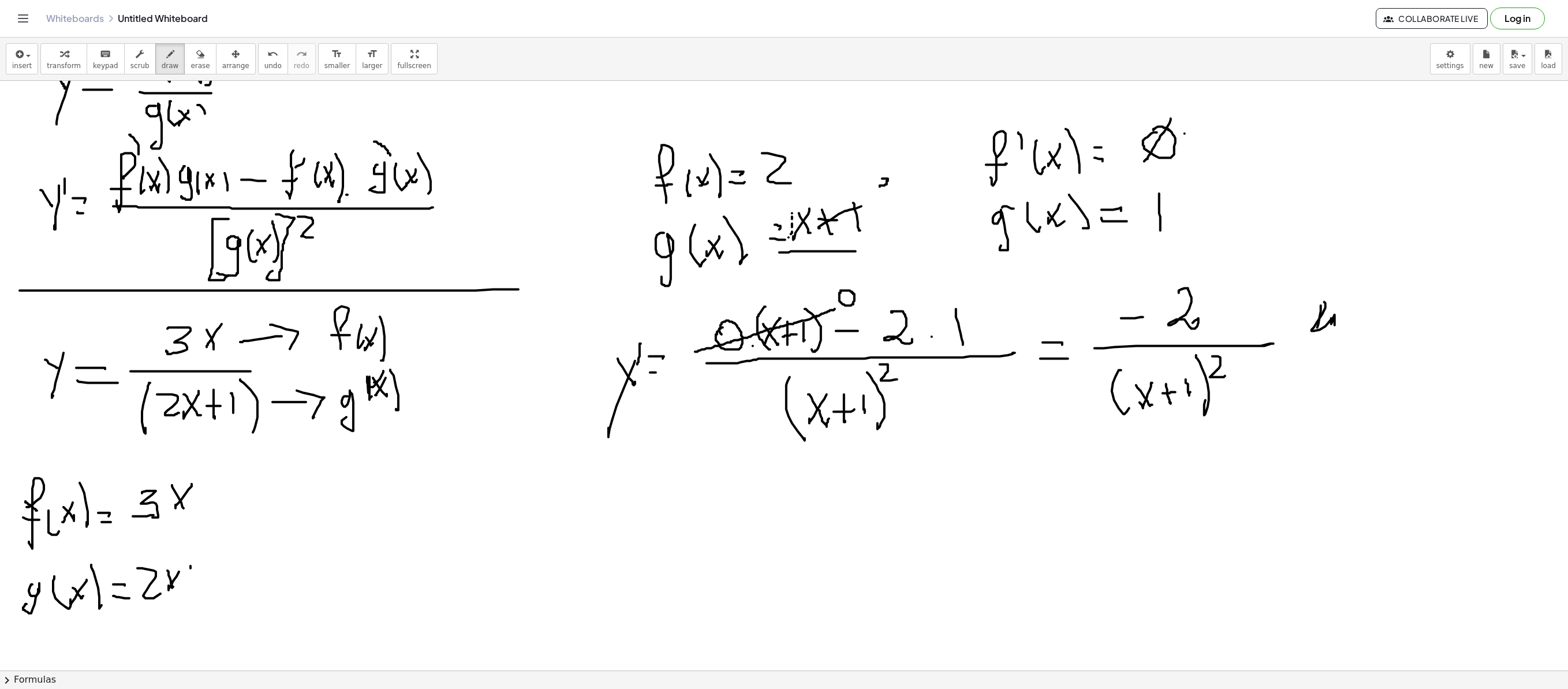
click at [190, 468] on div at bounding box center [784, 376] width 1568 height 1769
click at [198, 468] on div at bounding box center [784, 376] width 1568 height 1769
click at [208, 468] on div at bounding box center [784, 376] width 1568 height 1769
click at [167, 468] on div at bounding box center [784, 376] width 1568 height 1769
click at [178, 468] on div at bounding box center [784, 376] width 1568 height 1769
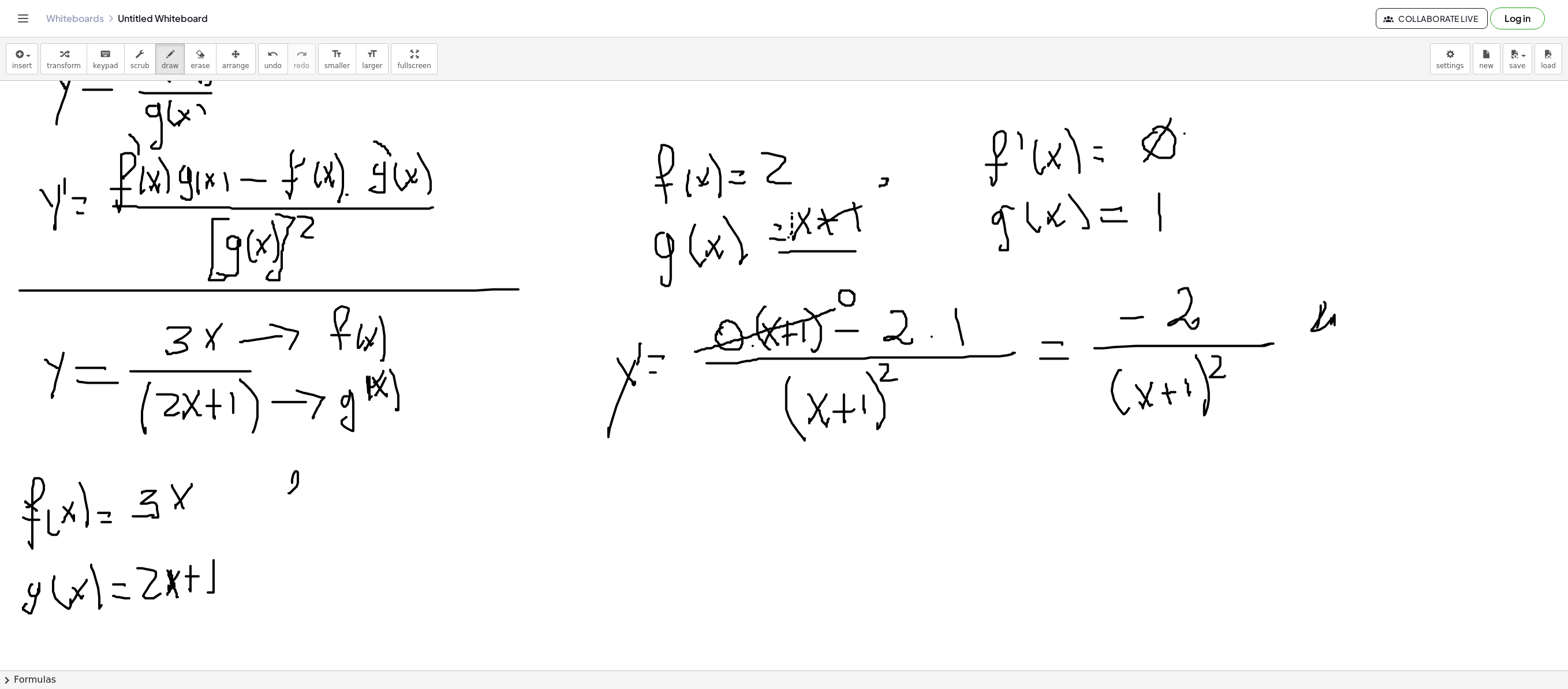
click at [295, 468] on div at bounding box center [784, 376] width 1568 height 1769
click at [303, 468] on div at bounding box center [784, 376] width 1568 height 1769
click at [321, 468] on div at bounding box center [784, 376] width 1568 height 1769
click at [308, 468] on div at bounding box center [784, 376] width 1568 height 1769
click at [334, 468] on div at bounding box center [784, 376] width 1568 height 1769
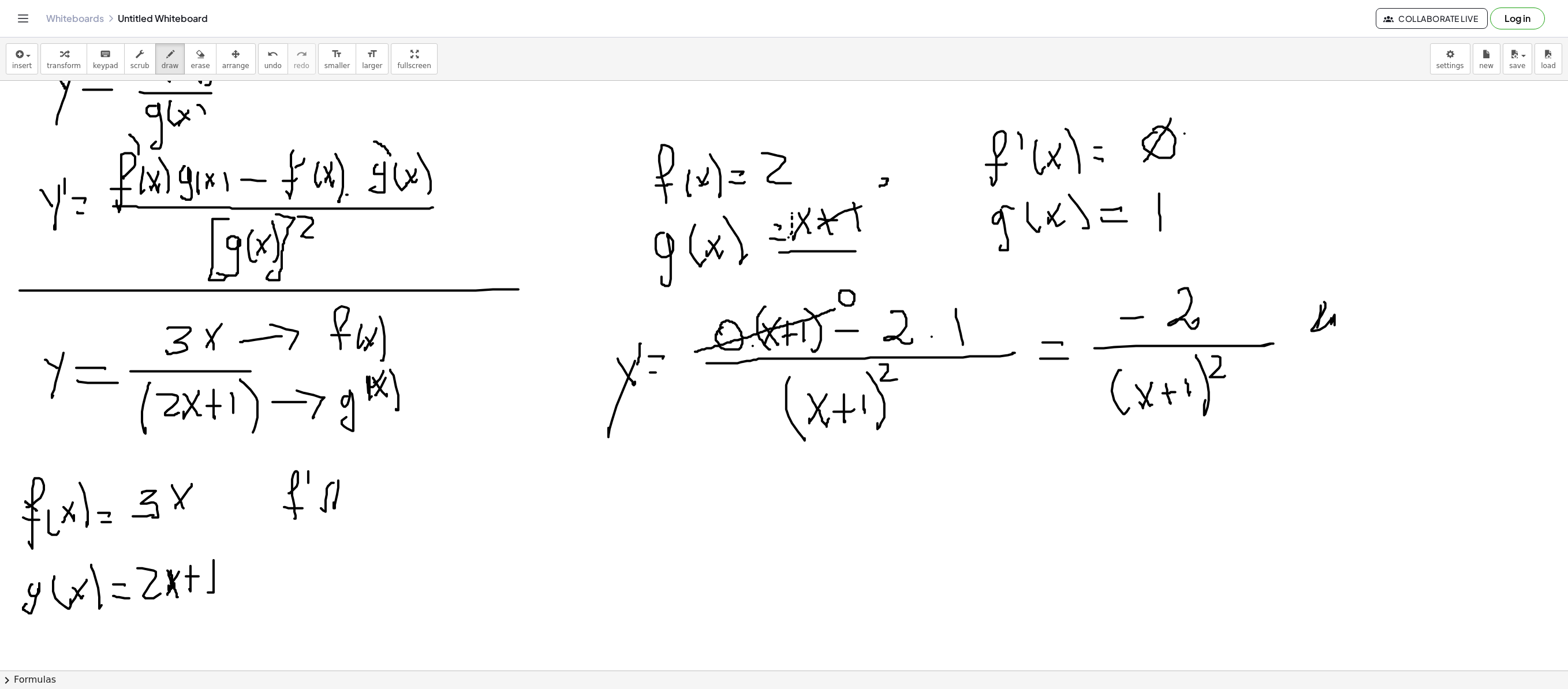
click at [343, 468] on div at bounding box center [784, 376] width 1568 height 1769
click at [347, 468] on div at bounding box center [784, 376] width 1568 height 1769
click at [308, 468] on div at bounding box center [784, 376] width 1568 height 1769
click at [334, 468] on div at bounding box center [784, 376] width 1568 height 1769
click at [332, 468] on div at bounding box center [784, 376] width 1568 height 1769
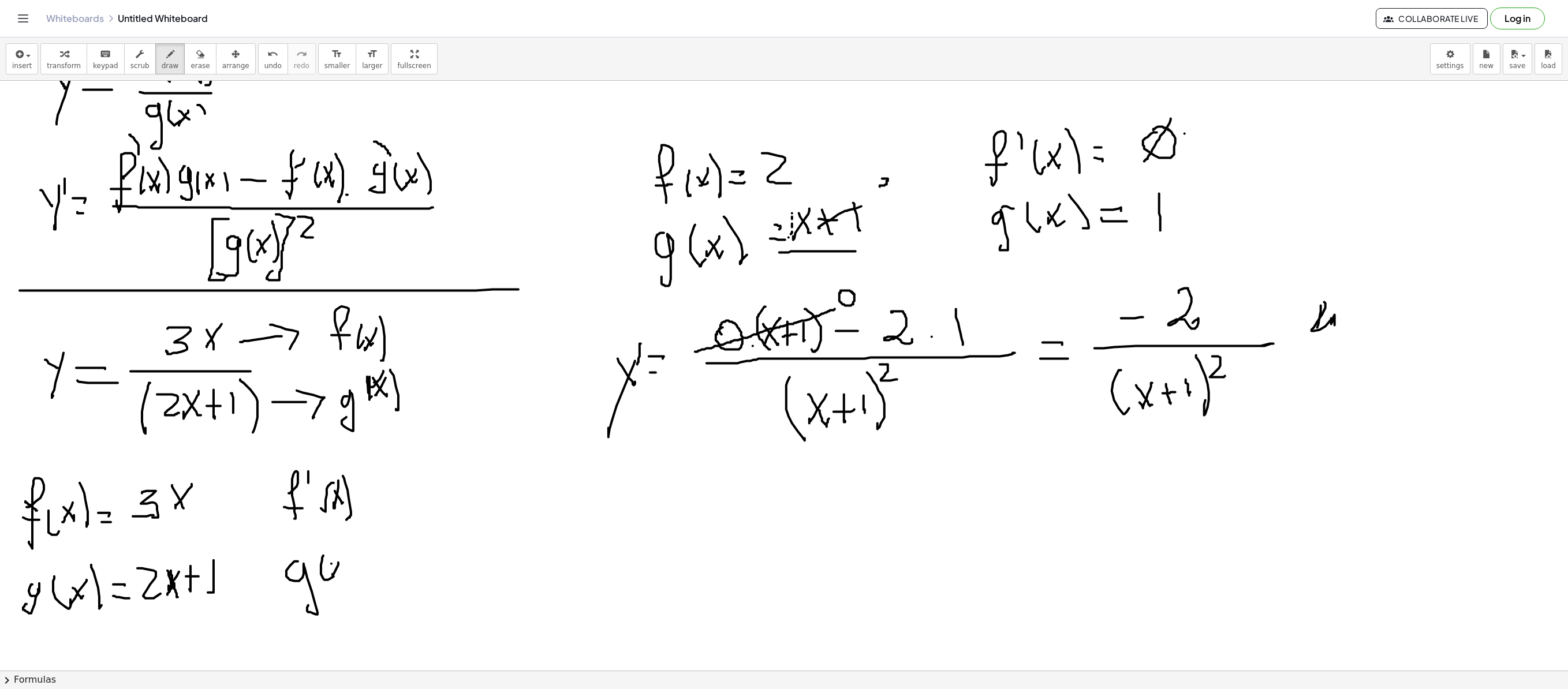
click at [343, 468] on div at bounding box center [784, 376] width 1568 height 1769
click at [342, 468] on div at bounding box center [784, 376] width 1568 height 1769
click at [300, 468] on div at bounding box center [784, 376] width 1568 height 1769
click at [370, 468] on div at bounding box center [784, 376] width 1568 height 1769
click at [363, 468] on div at bounding box center [784, 376] width 1568 height 1769
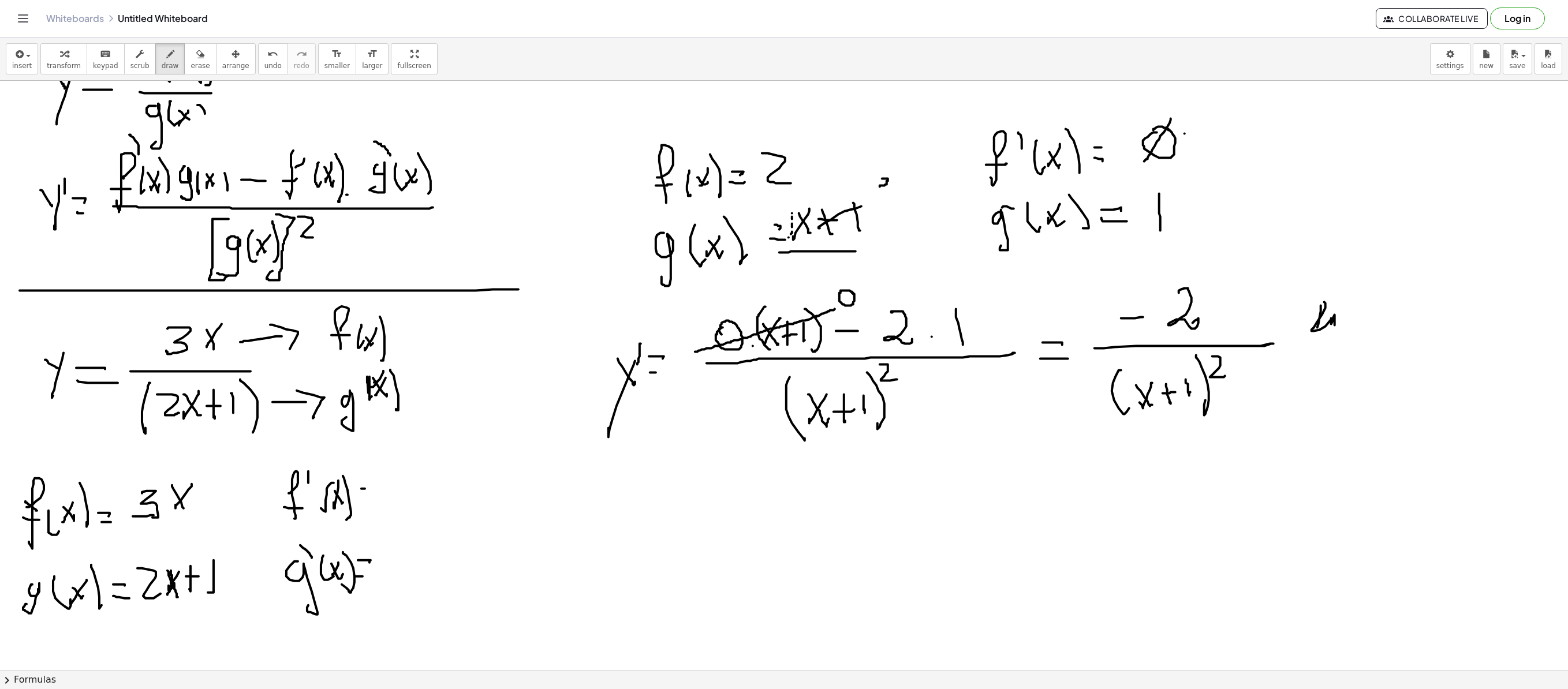
click at [373, 468] on div at bounding box center [784, 376] width 1568 height 1769
click at [375, 468] on div at bounding box center [784, 376] width 1568 height 1769
click at [402, 468] on div at bounding box center [784, 376] width 1568 height 1769
click at [162, 468] on div at bounding box center [784, 376] width 1568 height 1769
click at [190, 468] on div at bounding box center [784, 376] width 1568 height 1769
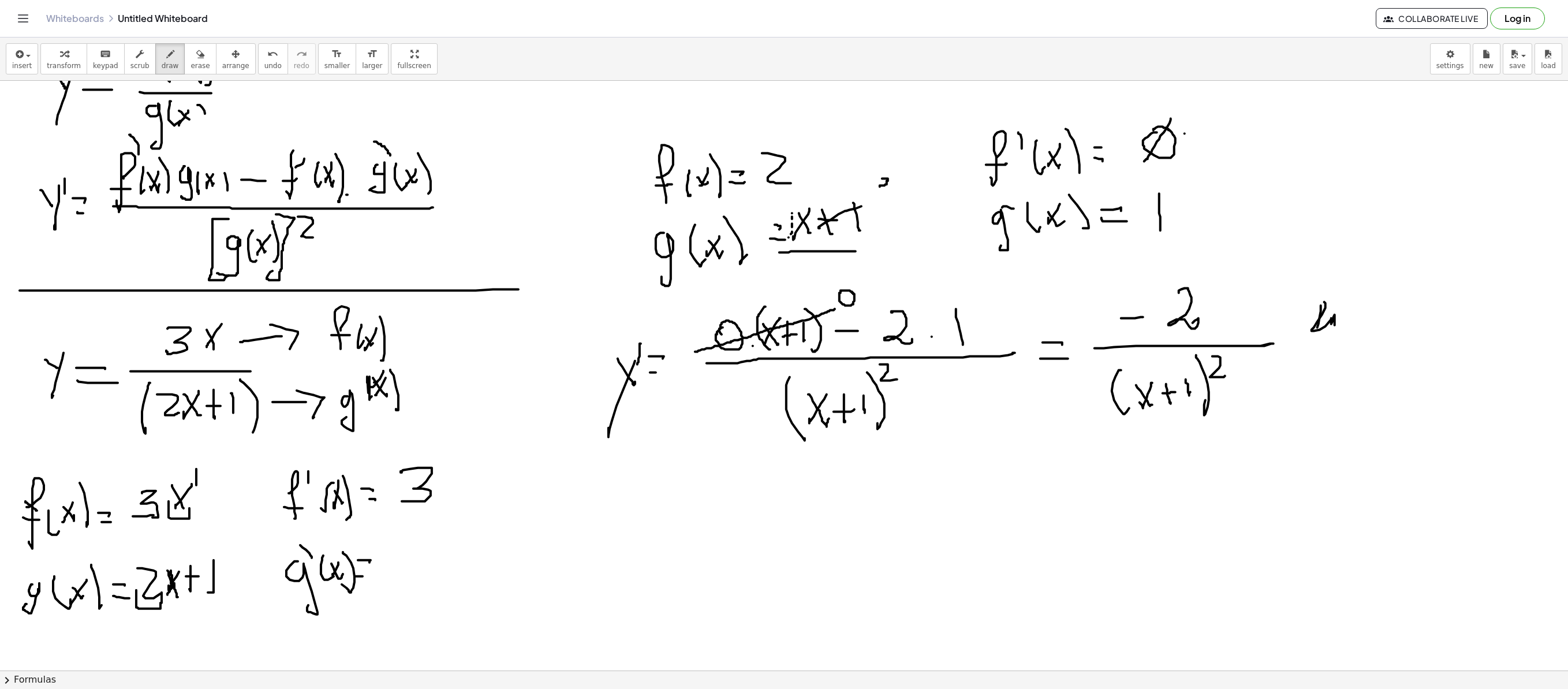
click at [196, 468] on div at bounding box center [784, 376] width 1568 height 1769
click at [208, 468] on div at bounding box center [784, 376] width 1568 height 1769
click at [216, 468] on div at bounding box center [784, 376] width 1568 height 1769
click at [265, 62] on span "undo" at bounding box center [274, 66] width 18 height 8
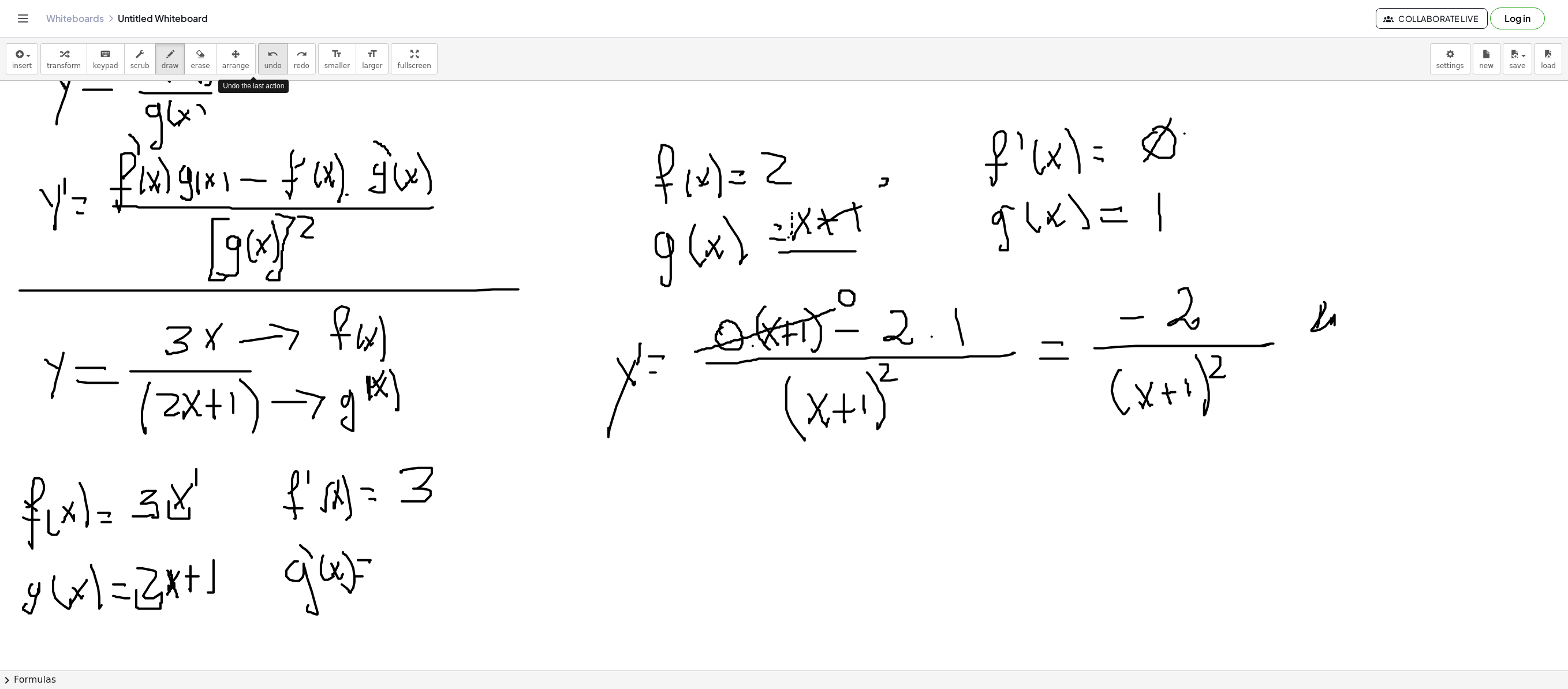
click at [265, 62] on span "undo" at bounding box center [274, 66] width 18 height 8
drag, startPoint x: 181, startPoint y: 587, endPoint x: 226, endPoint y: 571, distance: 47.8
click at [221, 468] on div at bounding box center [784, 376] width 1568 height 1769
click at [234, 468] on div at bounding box center [784, 376] width 1568 height 1769
drag, startPoint x: 402, startPoint y: 547, endPoint x: 433, endPoint y: 584, distance: 48.3
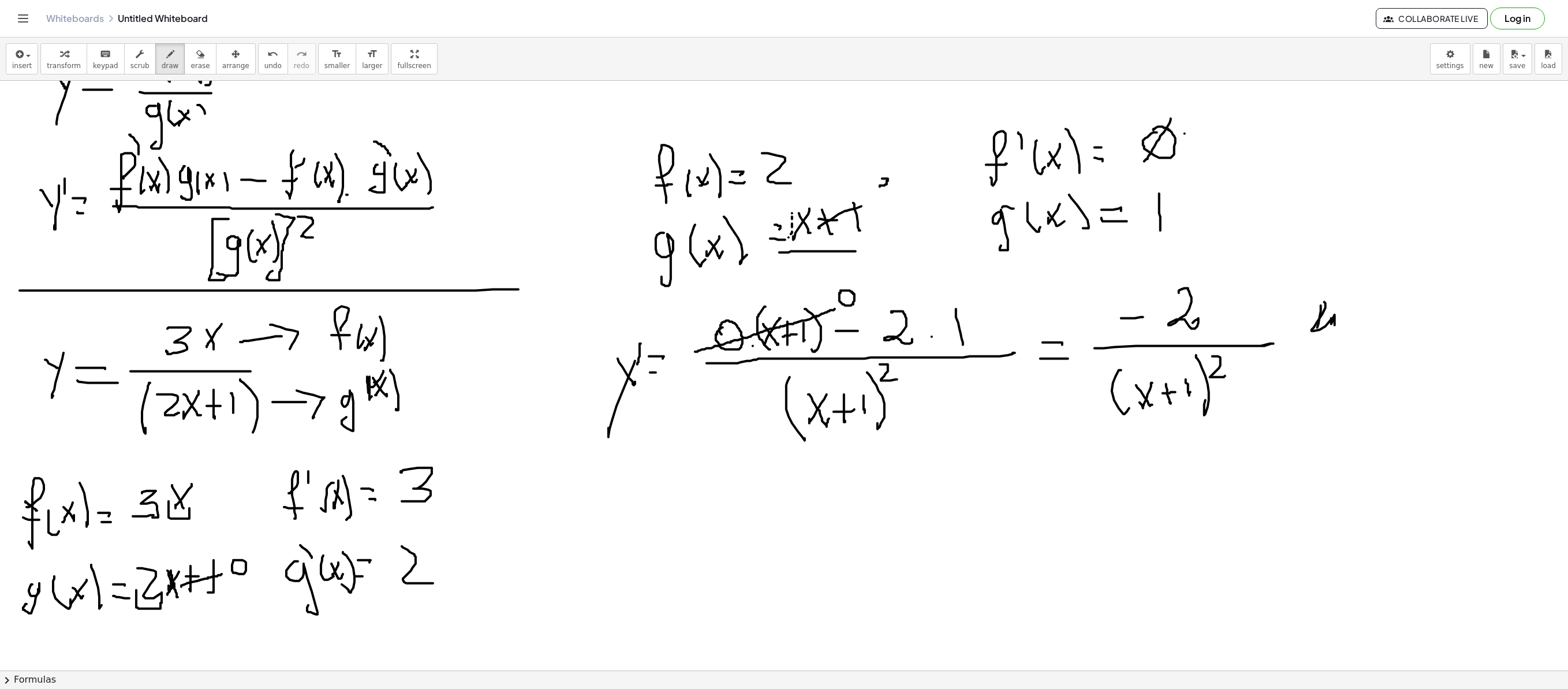
click at [433, 468] on div at bounding box center [784, 376] width 1568 height 1769
drag, startPoint x: 679, startPoint y: 529, endPoint x: 686, endPoint y: 539, distance: 12.2
click at [686, 468] on div at bounding box center [784, 376] width 1568 height 1769
drag, startPoint x: 692, startPoint y: 523, endPoint x: 699, endPoint y: 535, distance: 13.9
click at [684, 468] on div at bounding box center [784, 376] width 1568 height 1769
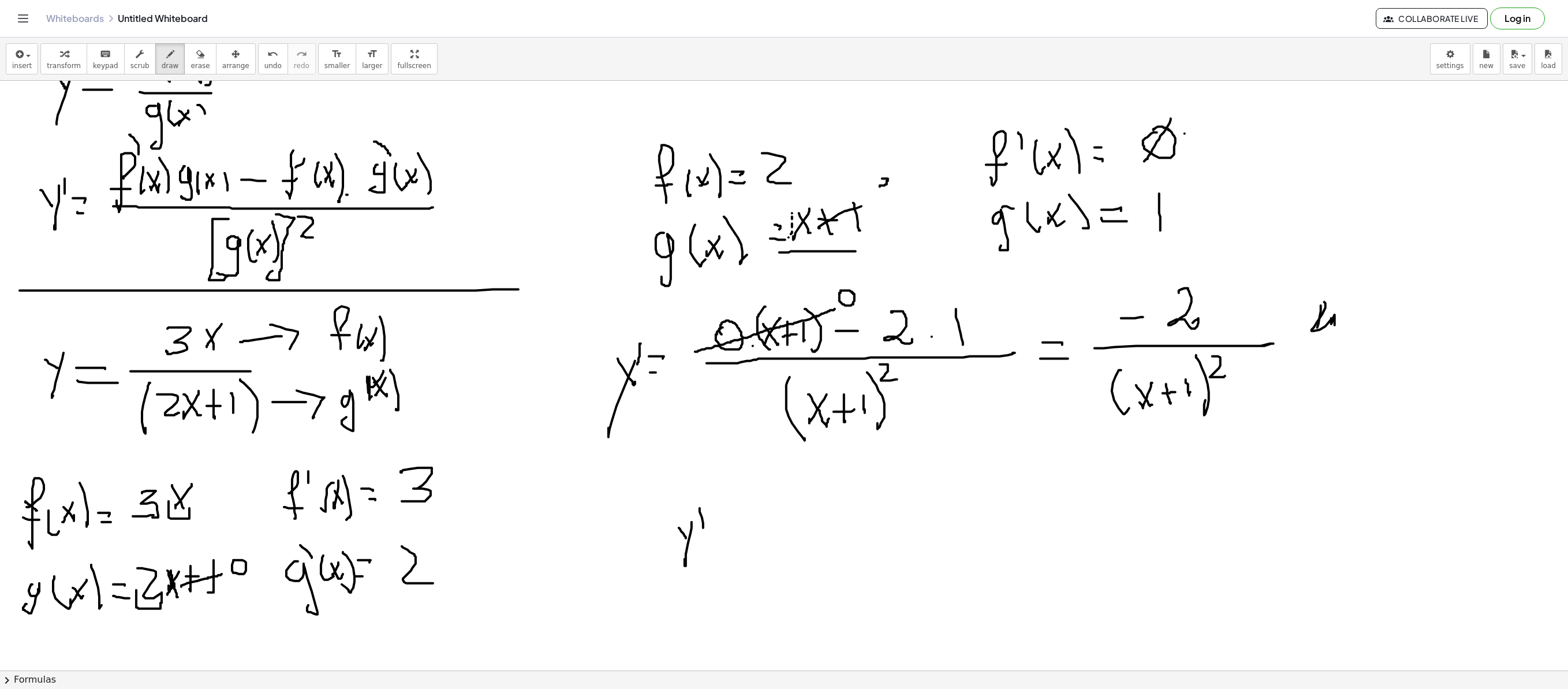
click at [699, 468] on div at bounding box center [784, 376] width 1568 height 1769
drag, startPoint x: 718, startPoint y: 527, endPoint x: 722, endPoint y: 539, distance: 12.6
click at [737, 468] on div at bounding box center [784, 376] width 1568 height 1769
drag, startPoint x: 722, startPoint y: 539, endPoint x: 739, endPoint y: 539, distance: 17.0
click at [739, 468] on div at bounding box center [784, 376] width 1568 height 1769
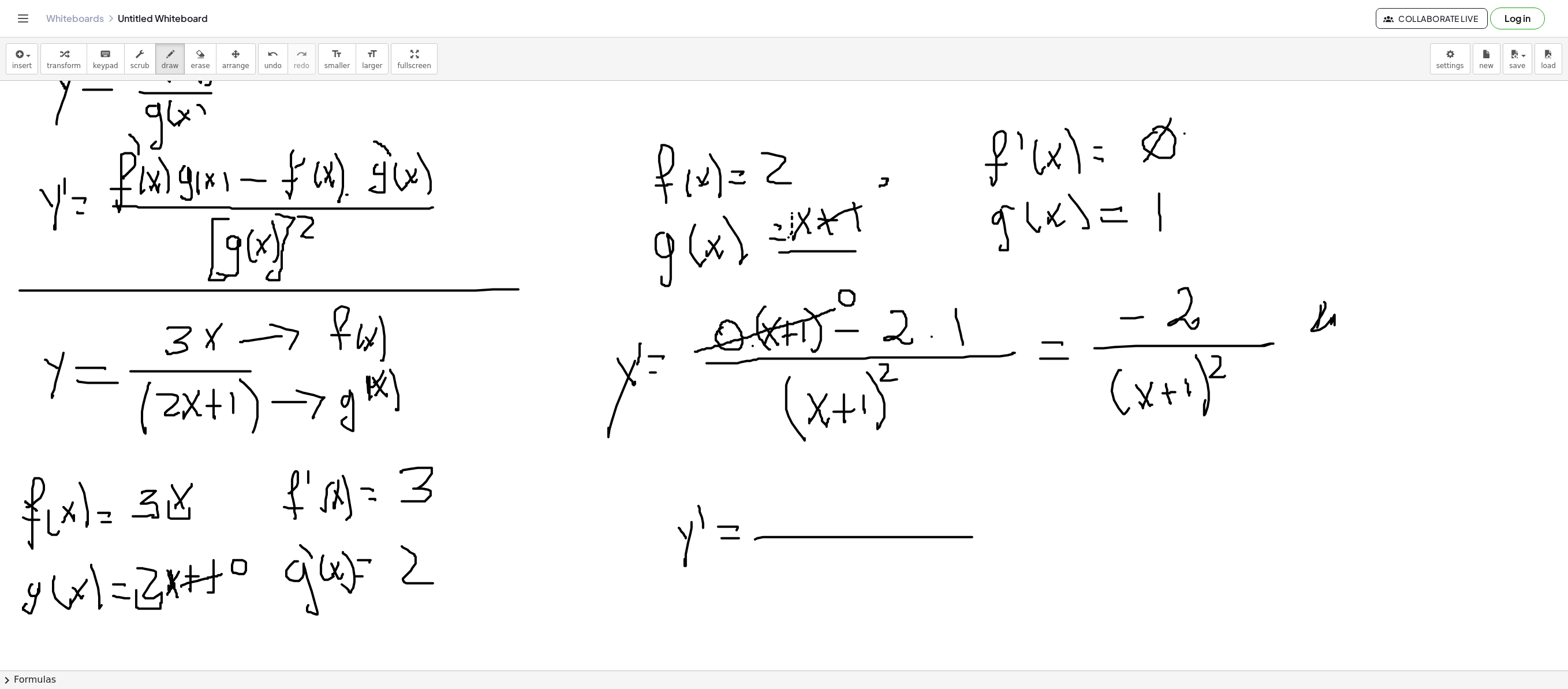
drag, startPoint x: 755, startPoint y: 540, endPoint x: 733, endPoint y: 389, distance: 152.6
click at [967, 468] on div at bounding box center [784, 376] width 1568 height 1769
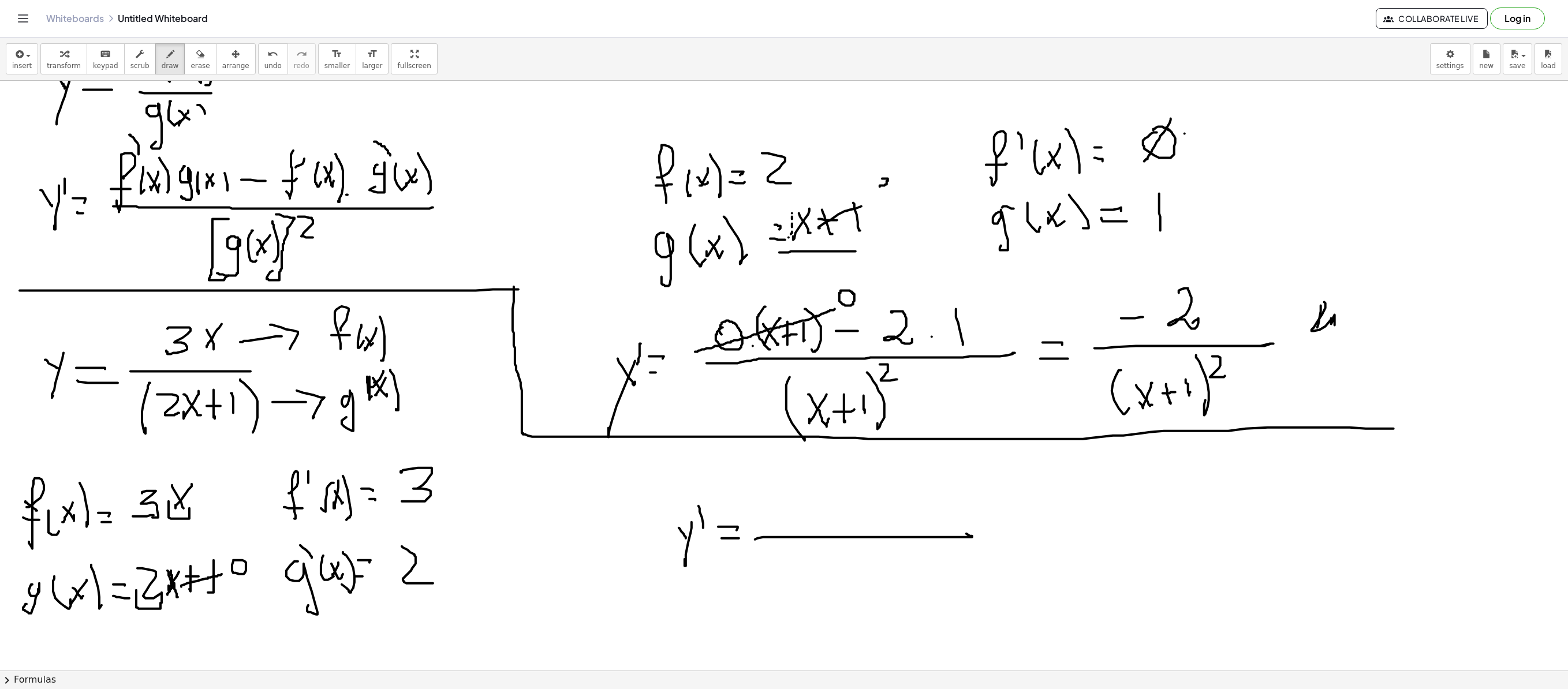
drag, startPoint x: 514, startPoint y: 288, endPoint x: 910, endPoint y: 494, distance: 446.4
click at [979, 424] on div at bounding box center [784, 376] width 1568 height 1769
drag, startPoint x: 813, startPoint y: 551, endPoint x: 830, endPoint y: 576, distance: 30.2
click at [815, 468] on div at bounding box center [784, 376] width 1568 height 1769
drag, startPoint x: 820, startPoint y: 566, endPoint x: 845, endPoint y: 591, distance: 35.4
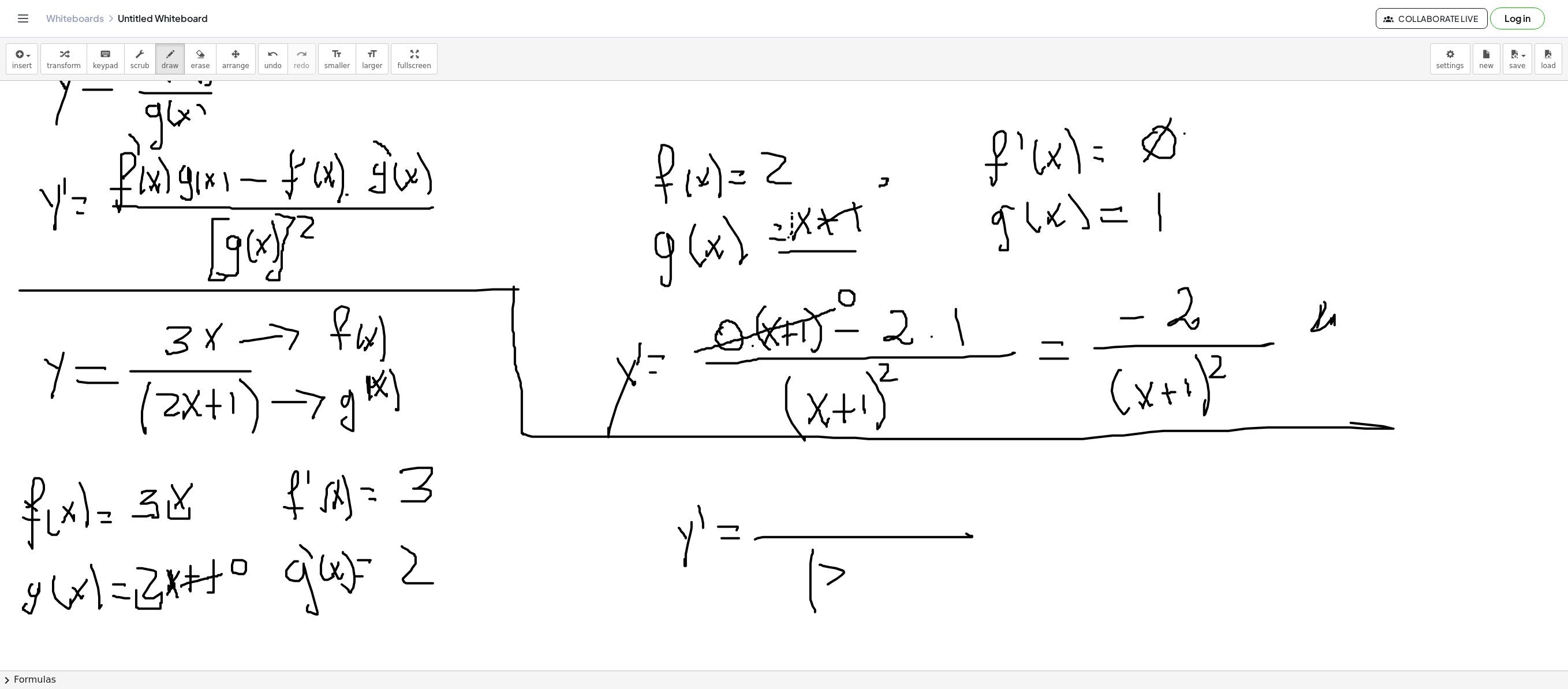
click at [845, 468] on div at bounding box center [784, 376] width 1568 height 1769
drag, startPoint x: 869, startPoint y: 566, endPoint x: 858, endPoint y: 576, distance: 14.9
click at [856, 468] on div at bounding box center [784, 376] width 1568 height 1769
drag, startPoint x: 858, startPoint y: 574, endPoint x: 875, endPoint y: 594, distance: 26.2
click at [875, 468] on div at bounding box center [784, 376] width 1568 height 1769
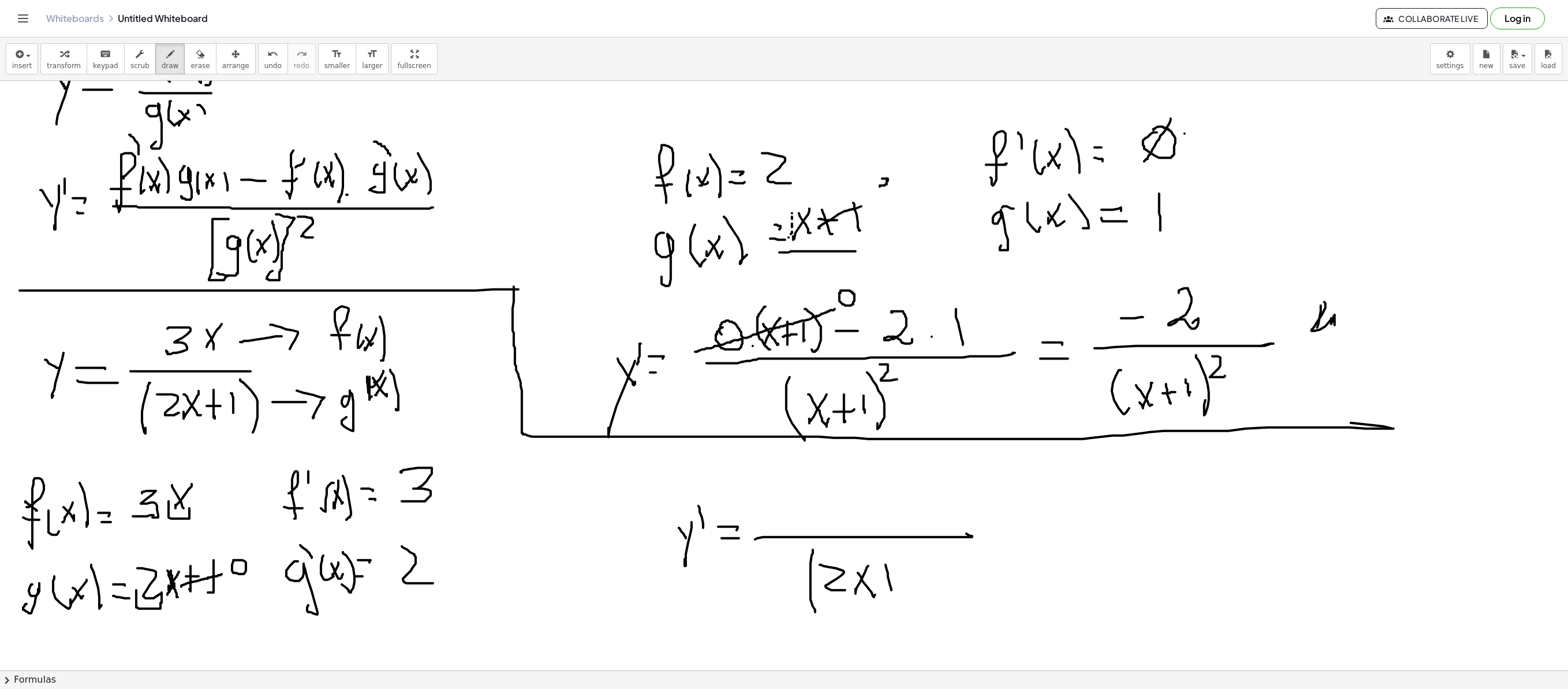
drag, startPoint x: 886, startPoint y: 566, endPoint x: 884, endPoint y: 582, distance: 16.1
click at [892, 468] on div at bounding box center [784, 376] width 1568 height 1769
drag, startPoint x: 884, startPoint y: 582, endPoint x: 896, endPoint y: 579, distance: 12.4
click at [896, 468] on div at bounding box center [784, 376] width 1568 height 1769
drag, startPoint x: 908, startPoint y: 566, endPoint x: 912, endPoint y: 579, distance: 13.6
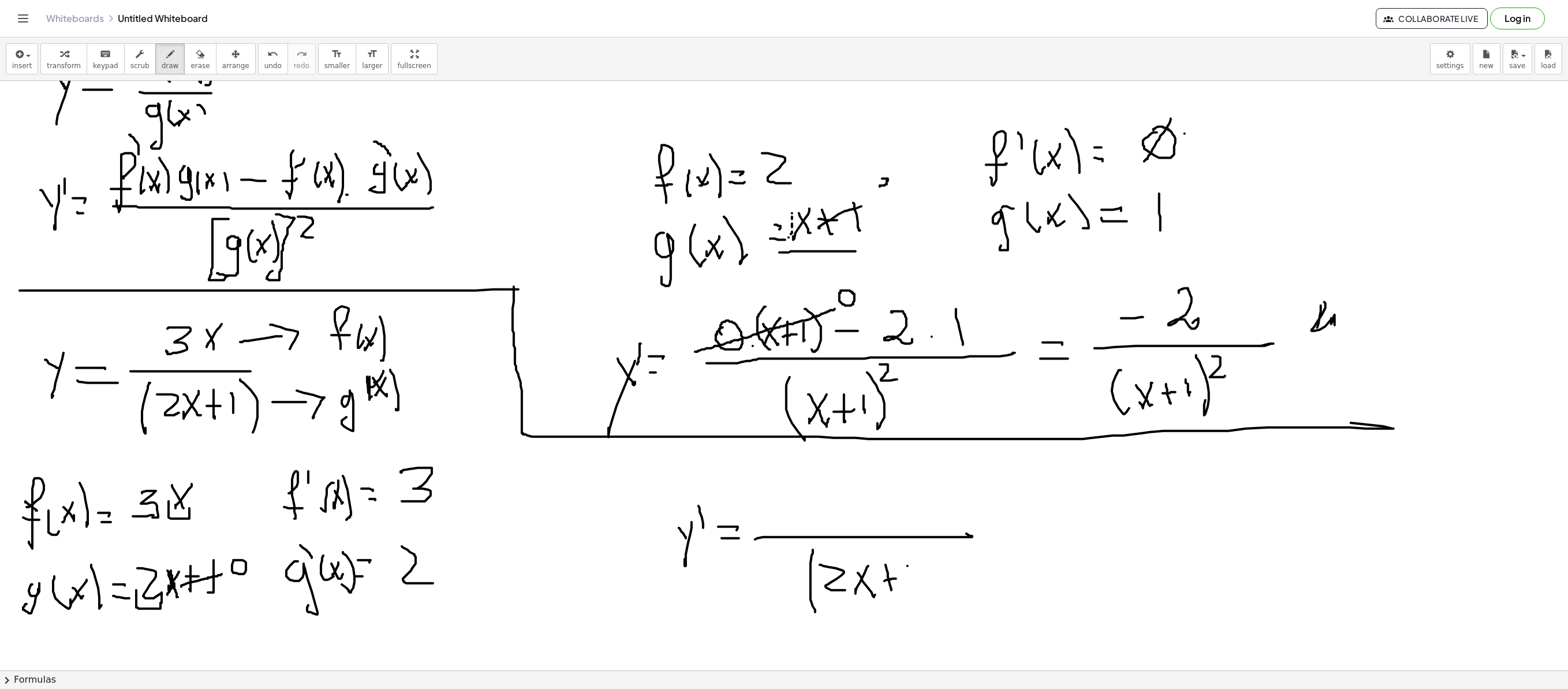
click at [911, 468] on div at bounding box center [784, 376] width 1568 height 1769
drag, startPoint x: 915, startPoint y: 553, endPoint x: 933, endPoint y: 575, distance: 28.4
click at [928, 468] on div at bounding box center [784, 376] width 1568 height 1769
drag, startPoint x: 932, startPoint y: 547, endPoint x: 854, endPoint y: 613, distance: 102.2
click at [941, 468] on div at bounding box center [784, 376] width 1568 height 1769
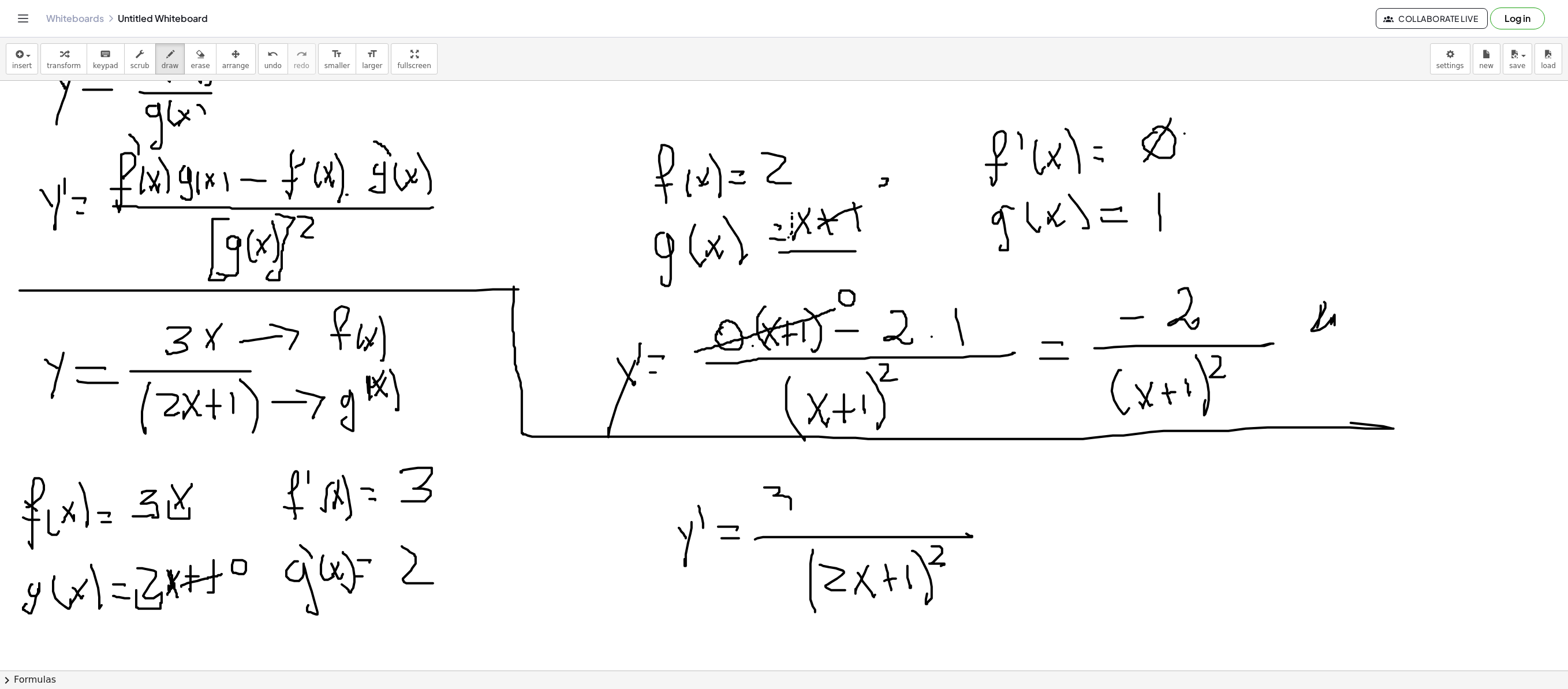
drag, startPoint x: 764, startPoint y: 488, endPoint x: 756, endPoint y: 520, distance: 33.0
click at [756, 468] on div at bounding box center [784, 376] width 1568 height 1769
click at [802, 468] on div at bounding box center [784, 376] width 1568 height 1769
drag, startPoint x: 819, startPoint y: 476, endPoint x: 820, endPoint y: 516, distance: 40.0
click at [820, 468] on div at bounding box center [784, 376] width 1568 height 1769
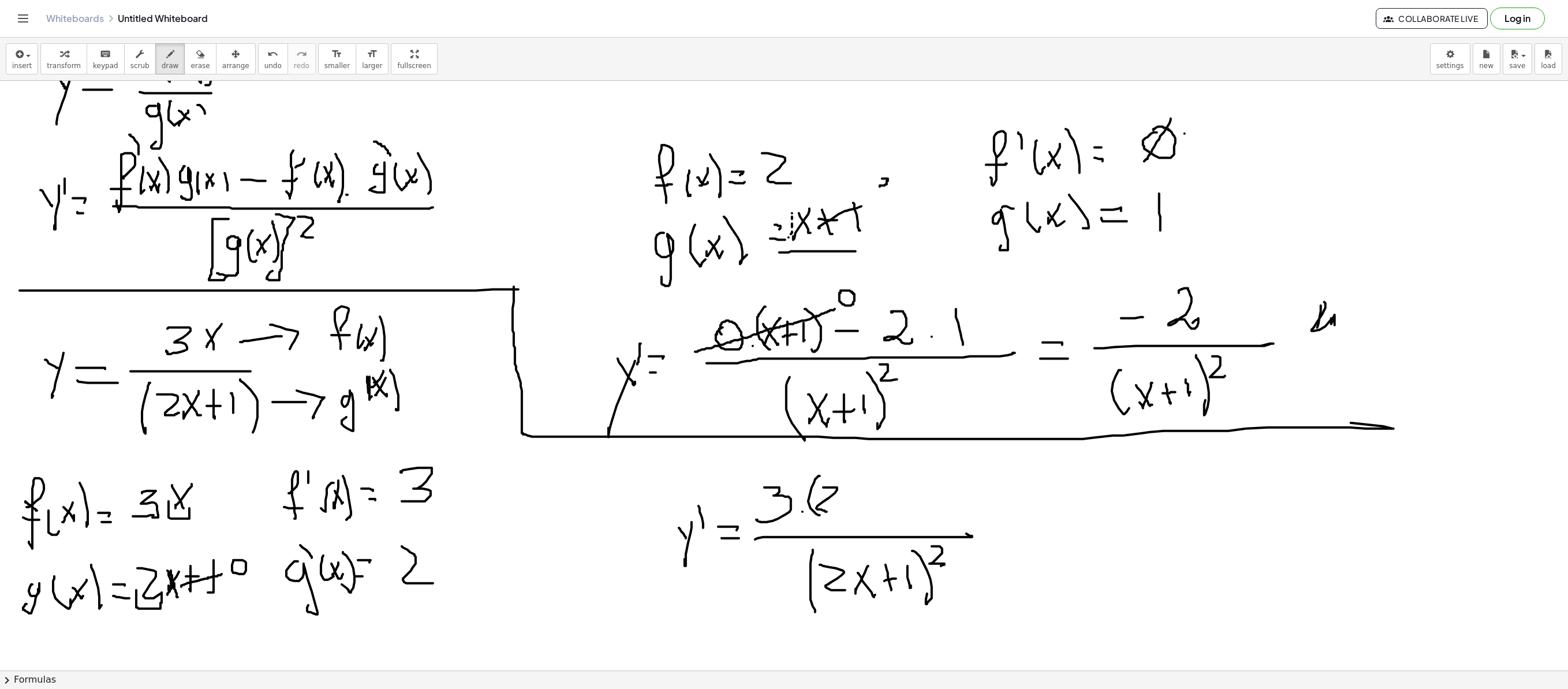
drag, startPoint x: 823, startPoint y: 488, endPoint x: 831, endPoint y: 512, distance: 25.3
click at [830, 468] on div at bounding box center [784, 376] width 1568 height 1769
drag, startPoint x: 848, startPoint y: 499, endPoint x: 836, endPoint y: 504, distance: 13.0
click at [841, 468] on div at bounding box center [784, 376] width 1568 height 1769
drag, startPoint x: 844, startPoint y: 507, endPoint x: 859, endPoint y: 492, distance: 21.2
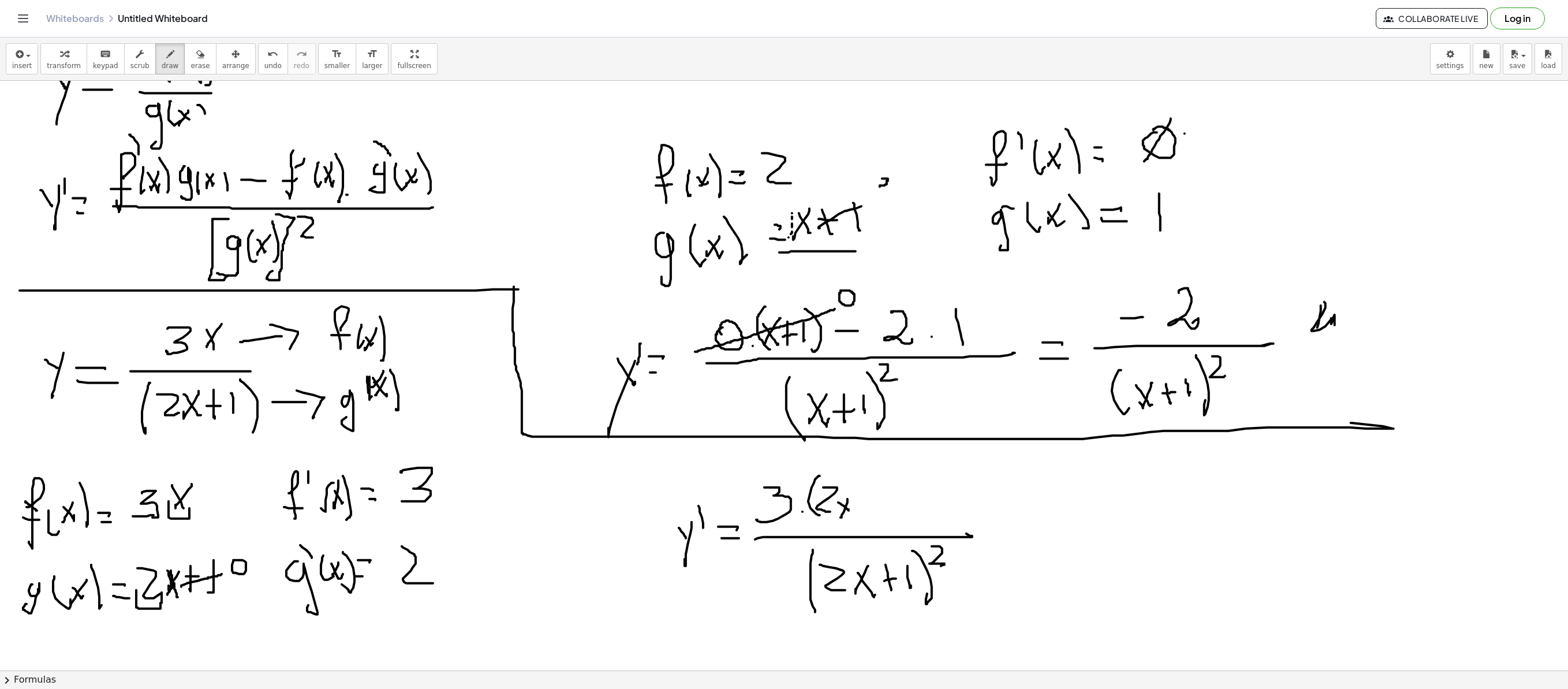
click at [851, 468] on div at bounding box center [784, 376] width 1568 height 1769
drag, startPoint x: 863, startPoint y: 506, endPoint x: 865, endPoint y: 515, distance: 9.2
click at [865, 468] on div at bounding box center [784, 376] width 1568 height 1769
drag, startPoint x: 859, startPoint y: 504, endPoint x: 872, endPoint y: 504, distance: 13.0
click at [869, 468] on div at bounding box center [784, 376] width 1568 height 1769
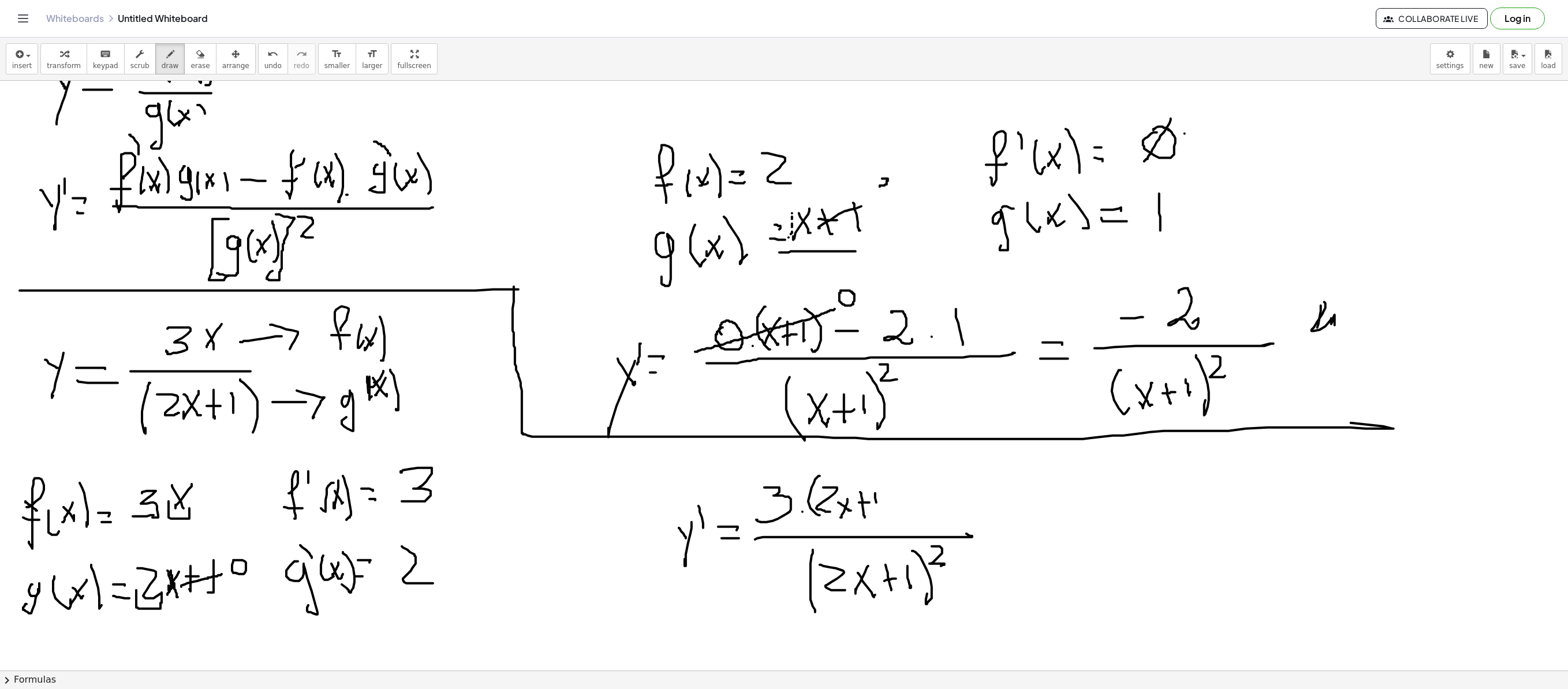
click at [879, 468] on div at bounding box center [784, 376] width 1568 height 1769
drag, startPoint x: 881, startPoint y: 472, endPoint x: 892, endPoint y: 527, distance: 56.1
click at [892, 468] on div at bounding box center [784, 376] width 1568 height 1769
drag, startPoint x: 908, startPoint y: 499, endPoint x: 928, endPoint y: 499, distance: 20.0
click at [928, 468] on div at bounding box center [784, 376] width 1568 height 1769
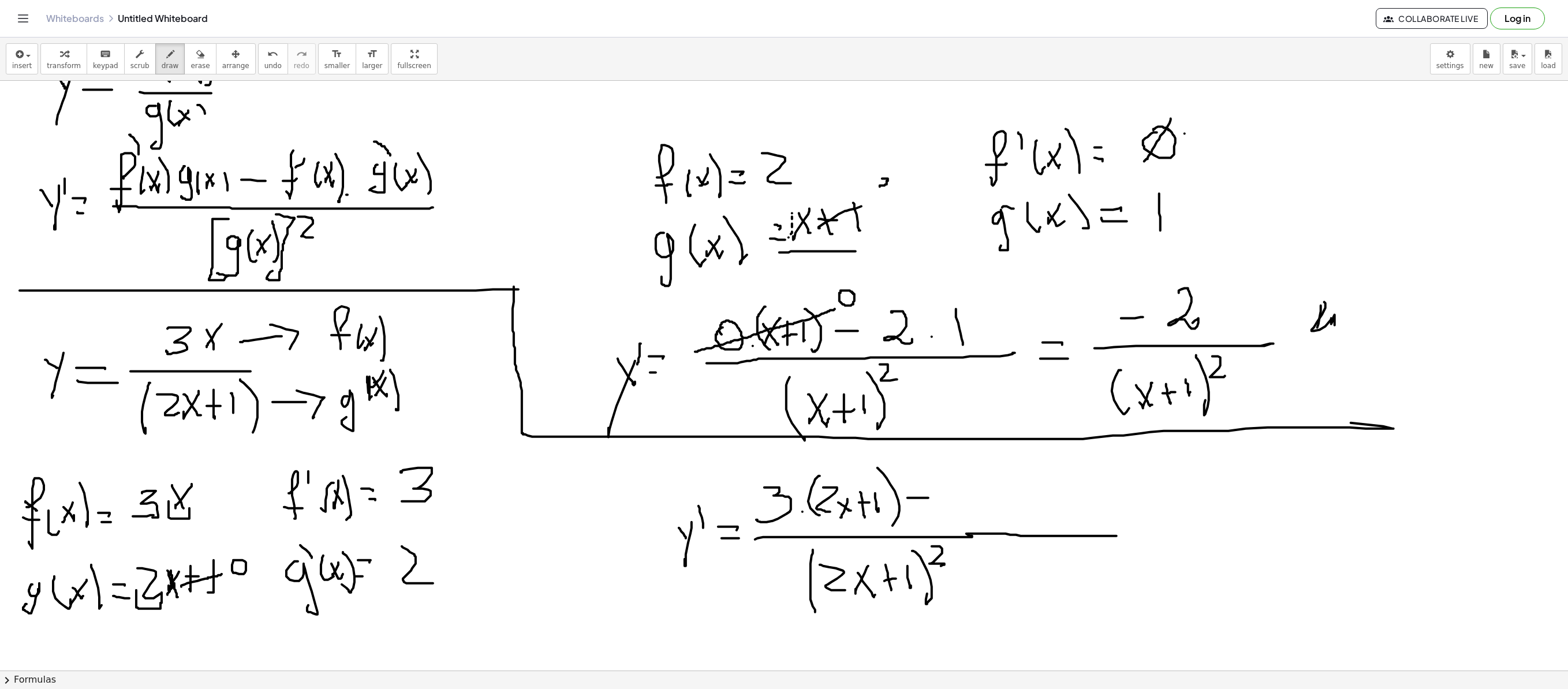
drag, startPoint x: 967, startPoint y: 535, endPoint x: 1070, endPoint y: 537, distance: 103.0
click at [979, 468] on div at bounding box center [784, 376] width 1568 height 1769
drag, startPoint x: 962, startPoint y: 485, endPoint x: 999, endPoint y: 509, distance: 44.1
click at [970, 468] on div at bounding box center [784, 376] width 1568 height 1769
drag, startPoint x: 1013, startPoint y: 491, endPoint x: 995, endPoint y: 493, distance: 18.1
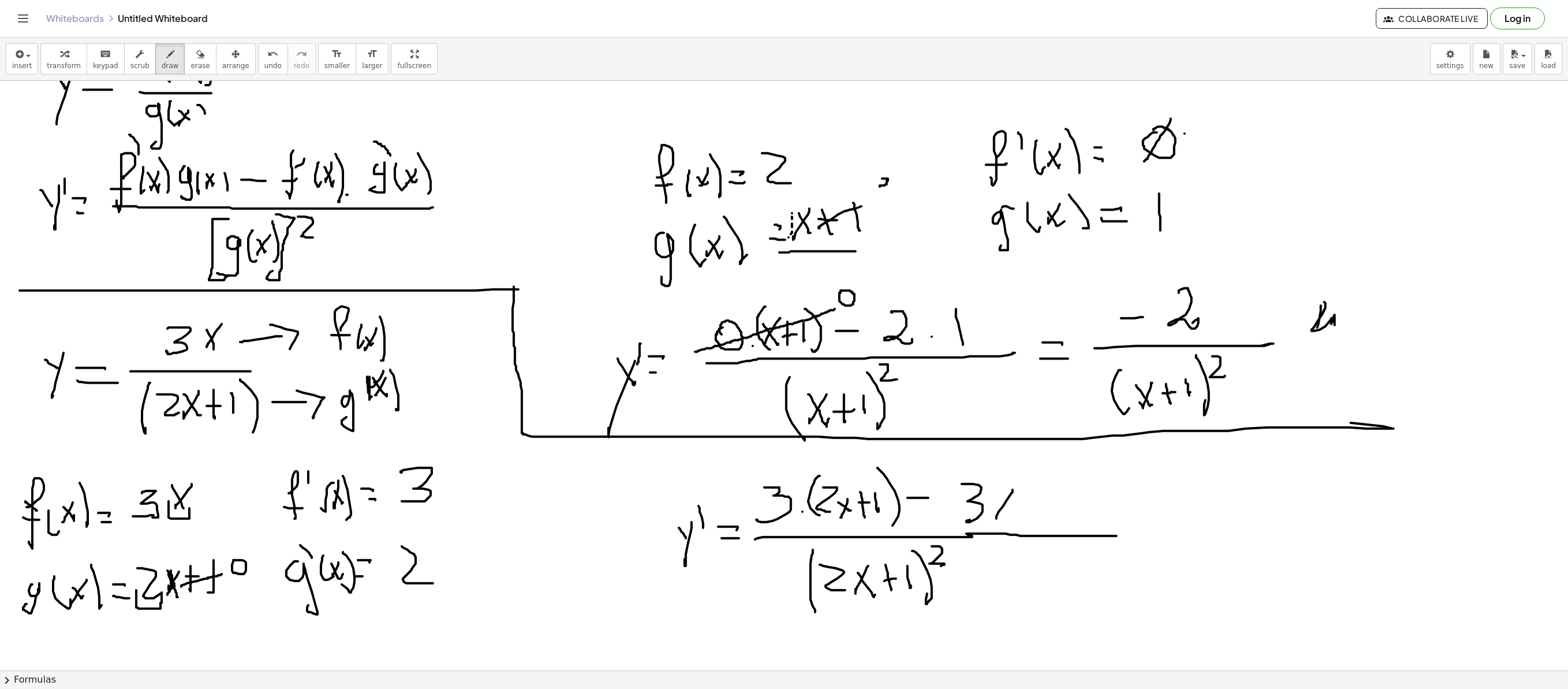
click at [979, 468] on div at bounding box center [784, 376] width 1568 height 1769
drag, startPoint x: 1047, startPoint y: 494, endPoint x: 1049, endPoint y: 547, distance: 53.0
click at [979, 468] on div at bounding box center [784, 376] width 1568 height 1769
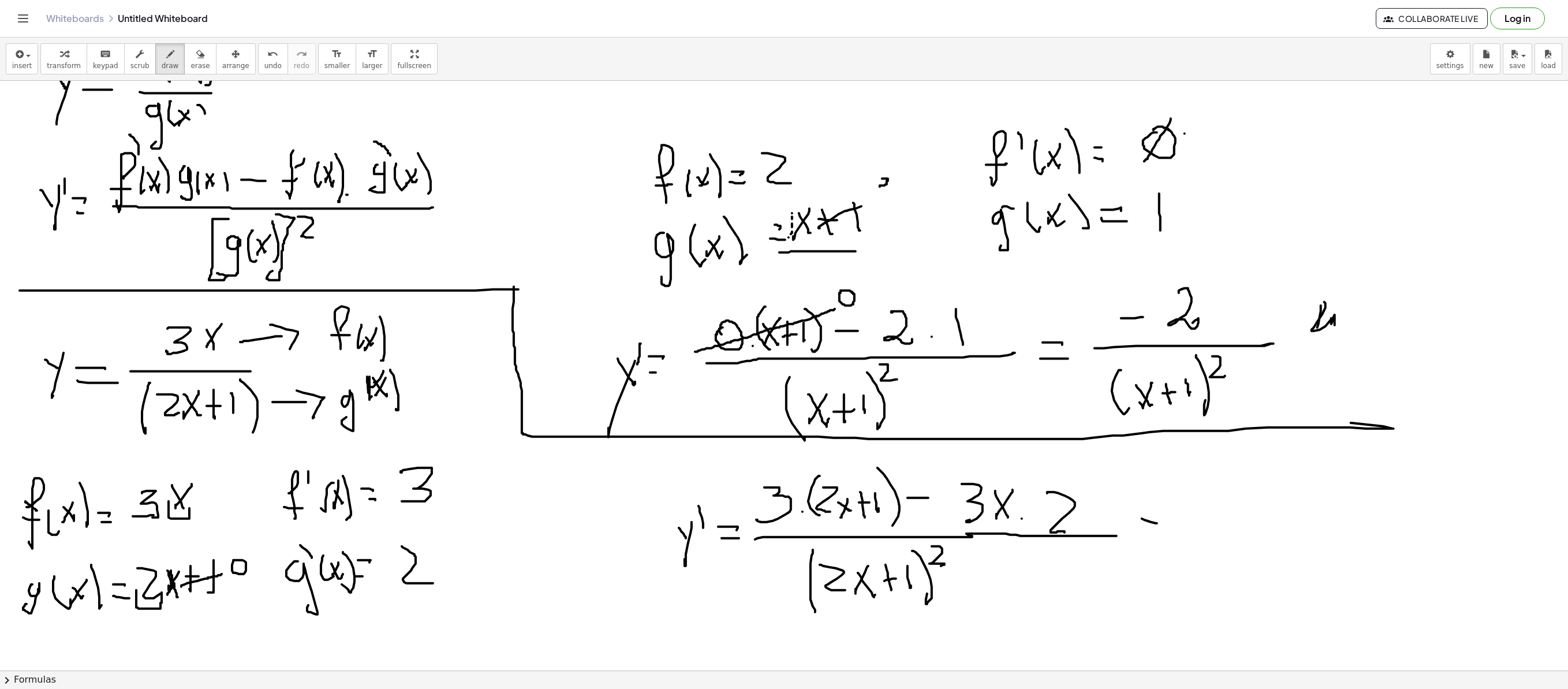
drag, startPoint x: 1142, startPoint y: 519, endPoint x: 1157, endPoint y: 524, distance: 15.8
click at [979, 468] on div at bounding box center [784, 376] width 1568 height 1769
drag, startPoint x: 1142, startPoint y: 537, endPoint x: 1157, endPoint y: 537, distance: 15.0
click at [979, 468] on div at bounding box center [784, 376] width 1568 height 1769
drag, startPoint x: 1193, startPoint y: 535, endPoint x: 1480, endPoint y: 527, distance: 287.1
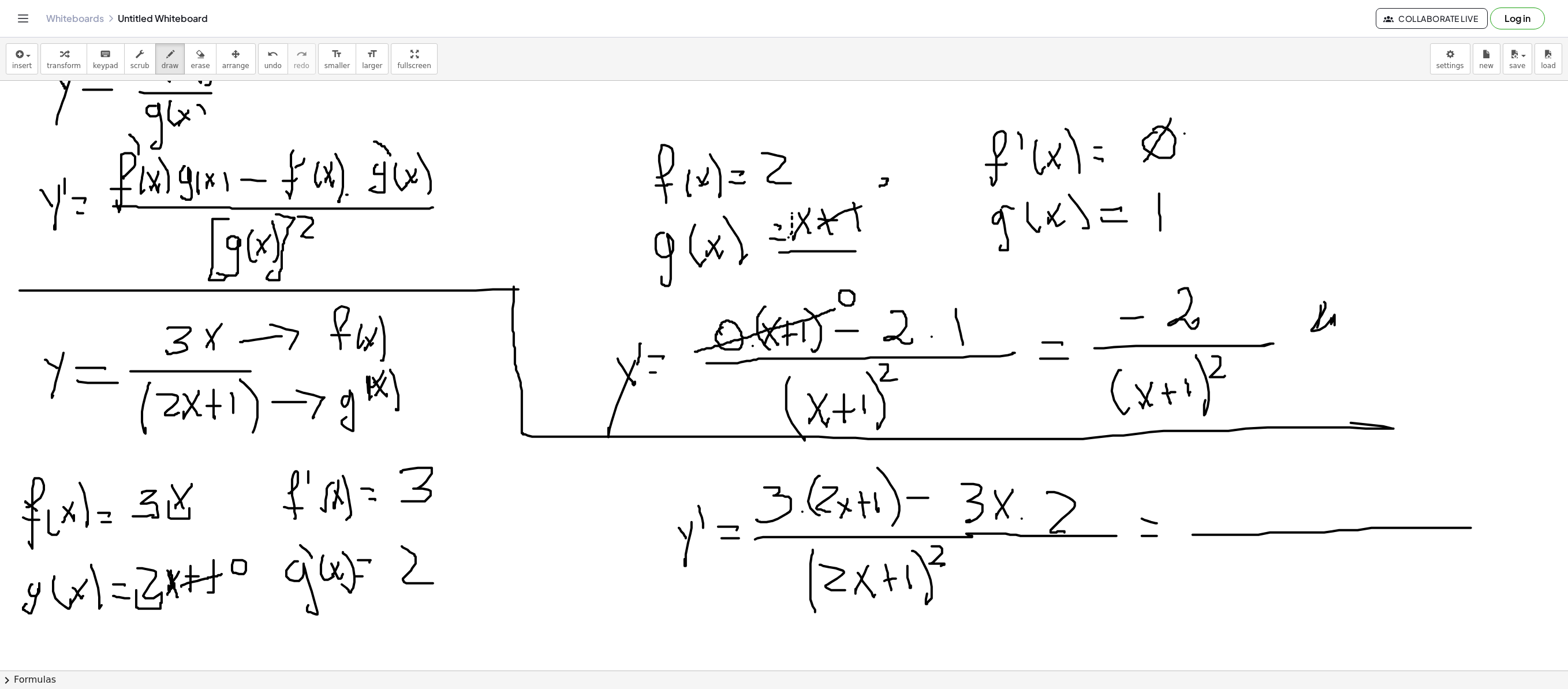
click at [979, 468] on div at bounding box center [784, 376] width 1568 height 1769
drag, startPoint x: 1273, startPoint y: 553, endPoint x: 1286, endPoint y: 576, distance: 26.4
click at [979, 468] on div at bounding box center [784, 376] width 1568 height 1769
drag, startPoint x: 1284, startPoint y: 573, endPoint x: 1322, endPoint y: 582, distance: 39.1
click at [979, 468] on div at bounding box center [784, 376] width 1568 height 1769
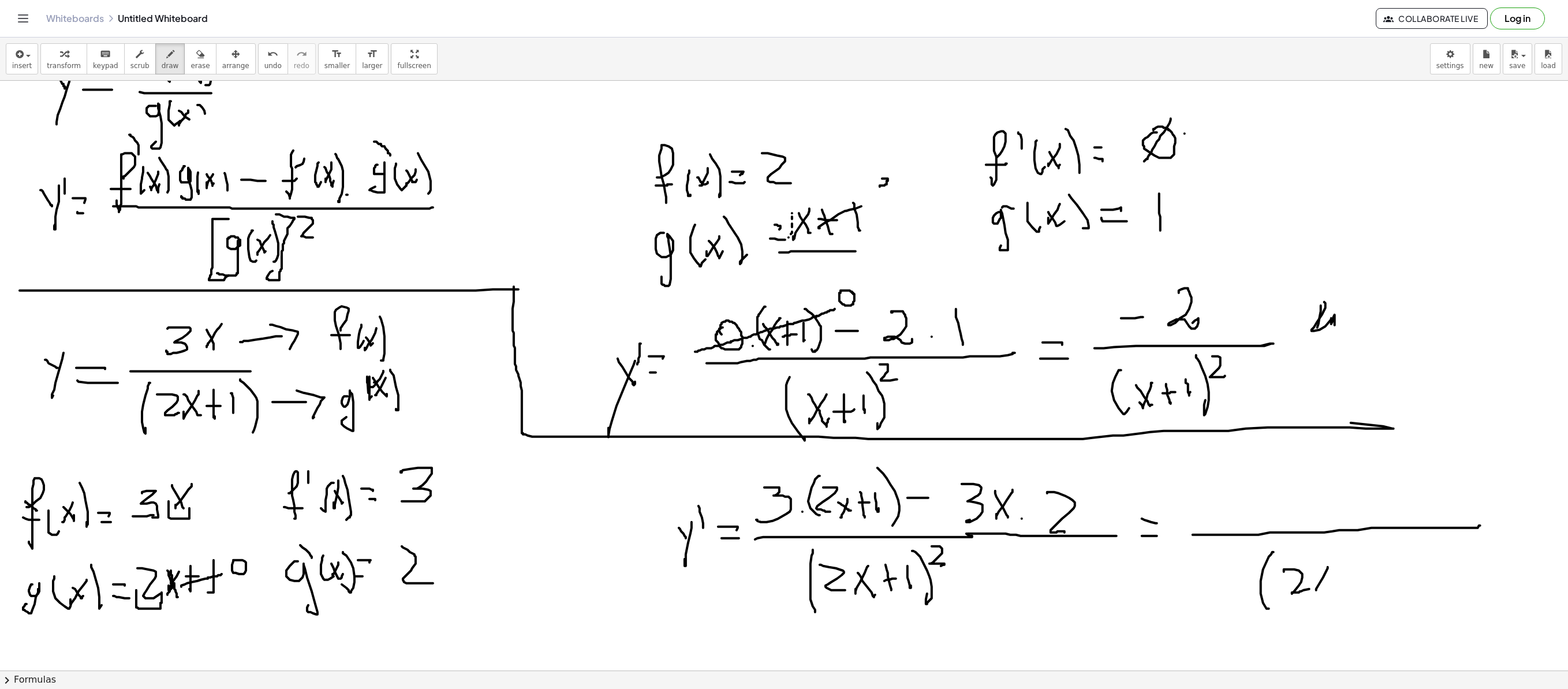
drag, startPoint x: 1326, startPoint y: 574, endPoint x: 1315, endPoint y: 584, distance: 14.9
click at [979, 468] on div at bounding box center [784, 376] width 1568 height 1769
drag, startPoint x: 1327, startPoint y: 591, endPoint x: 1342, endPoint y: 583, distance: 17.0
click at [979, 468] on div at bounding box center [784, 376] width 1568 height 1769
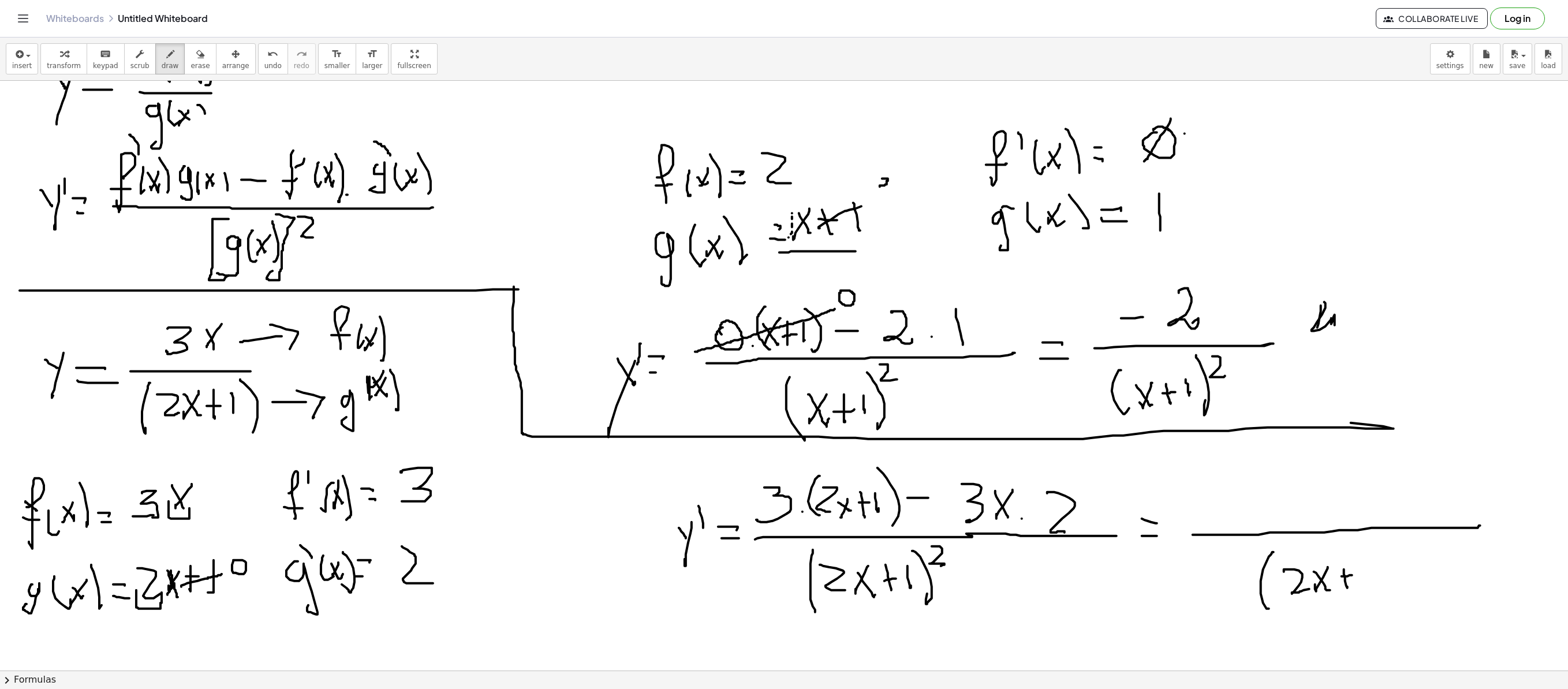
click at [979, 468] on div at bounding box center [784, 376] width 1568 height 1769
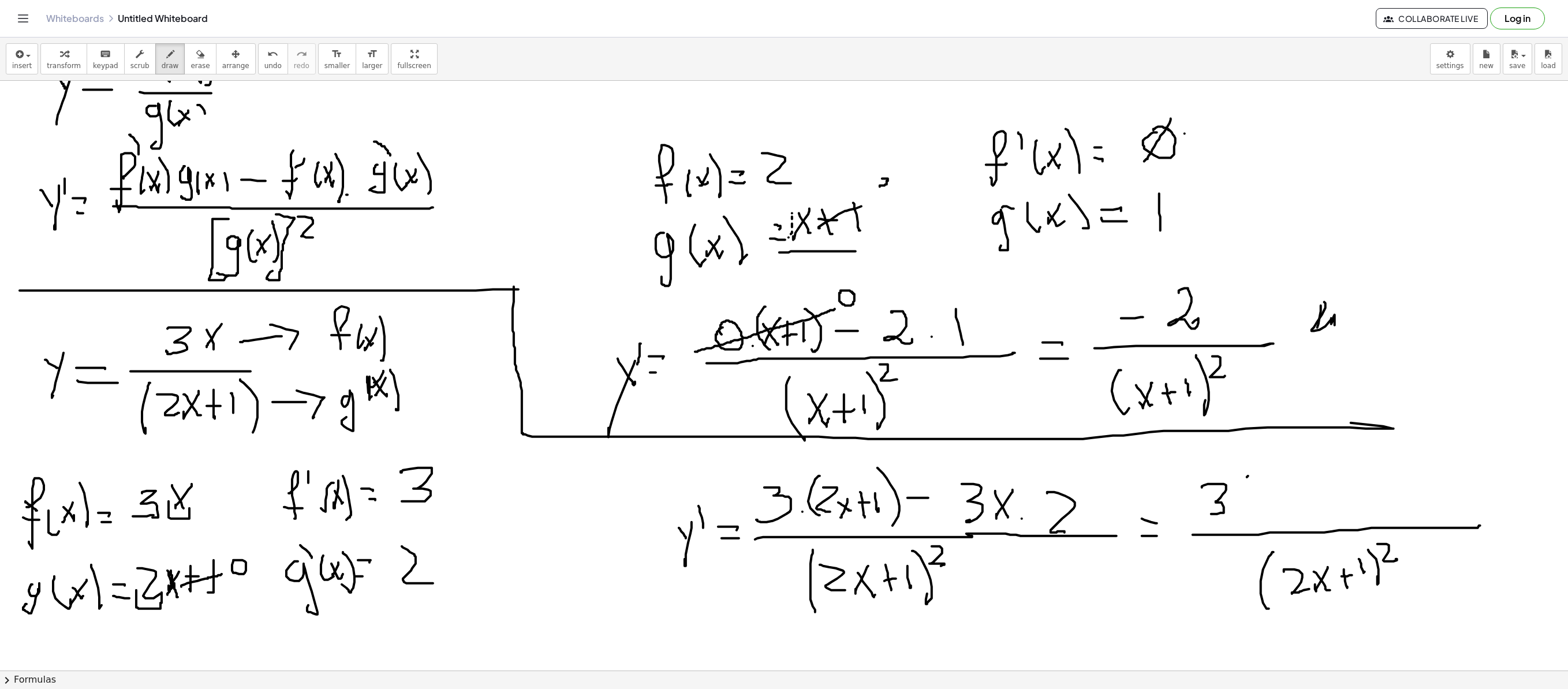
click at [979, 468] on div at bounding box center [784, 376] width 1568 height 1769
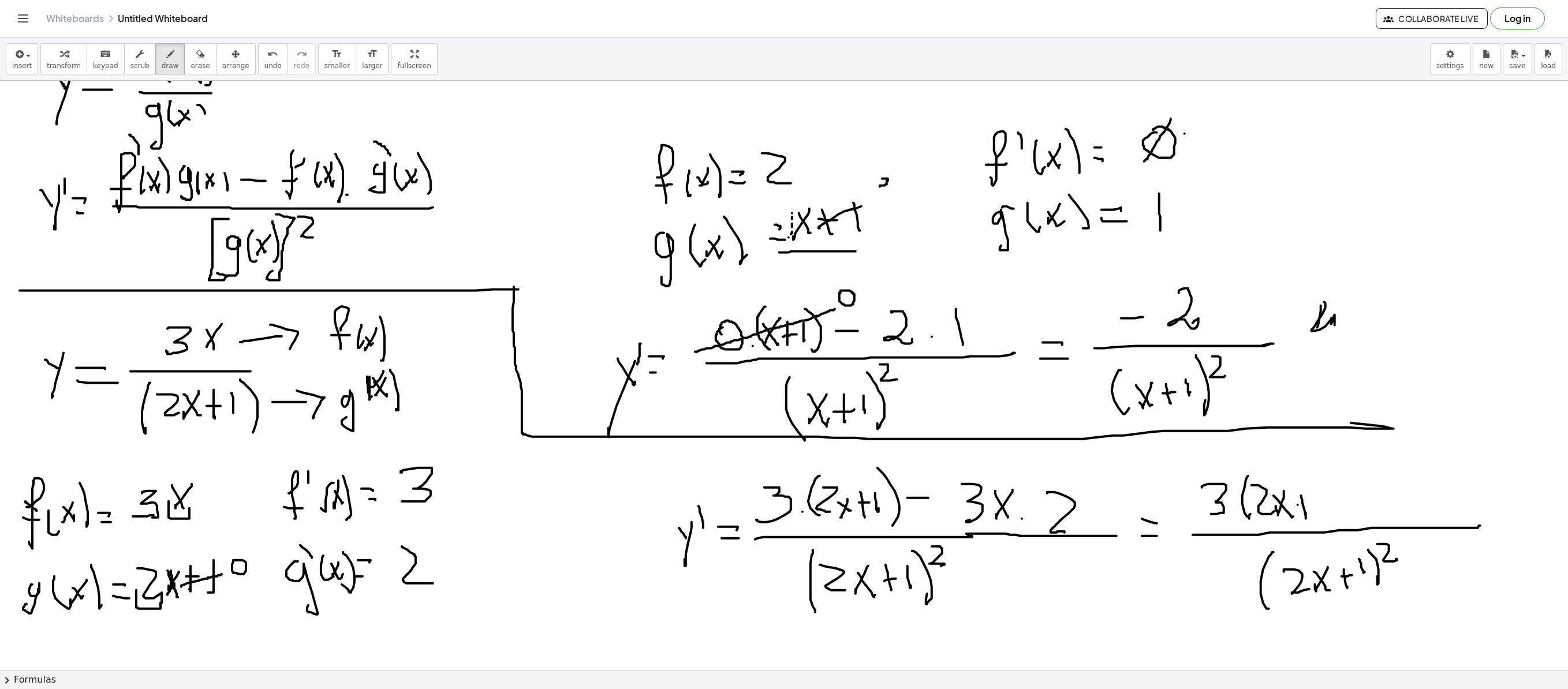
click at [979, 468] on div at bounding box center [784, 376] width 1568 height 1769
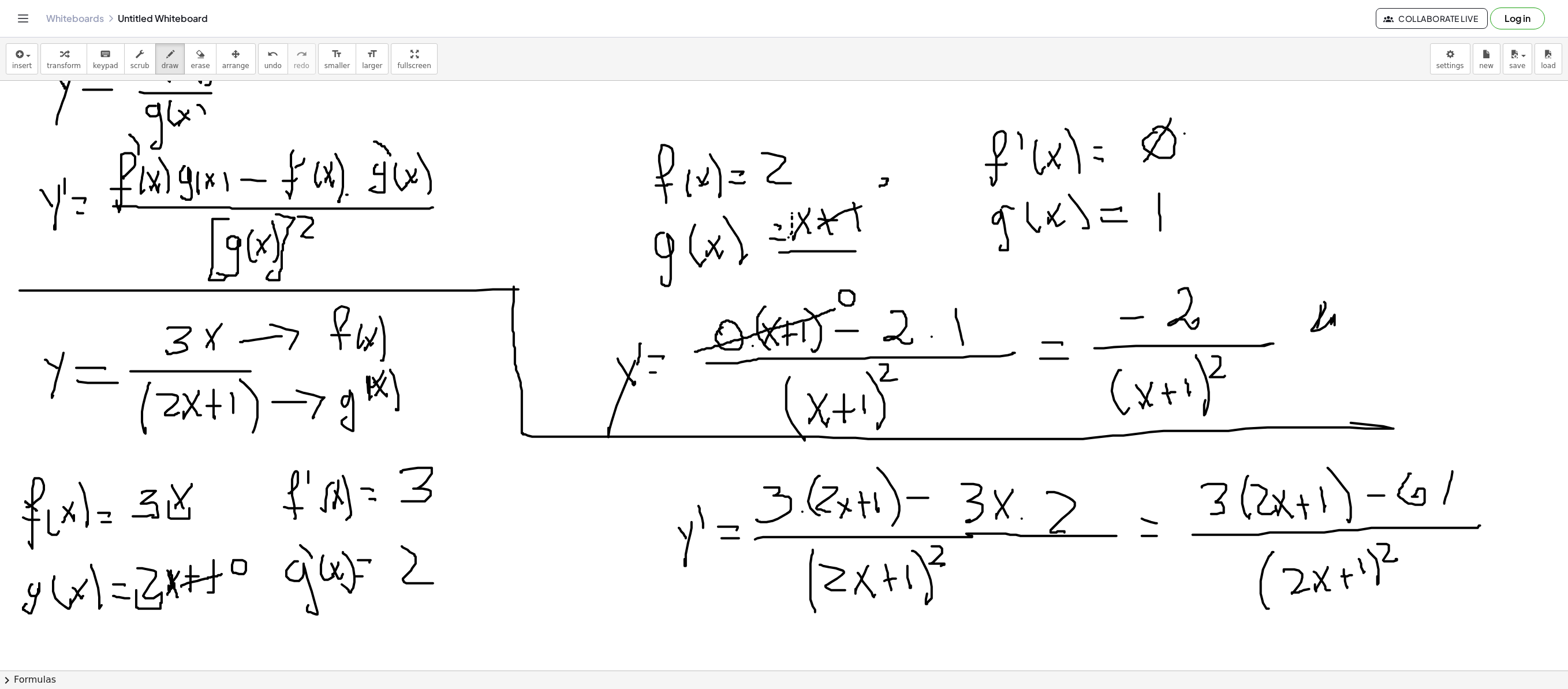
click at [979, 468] on div at bounding box center [784, 376] width 1568 height 1769
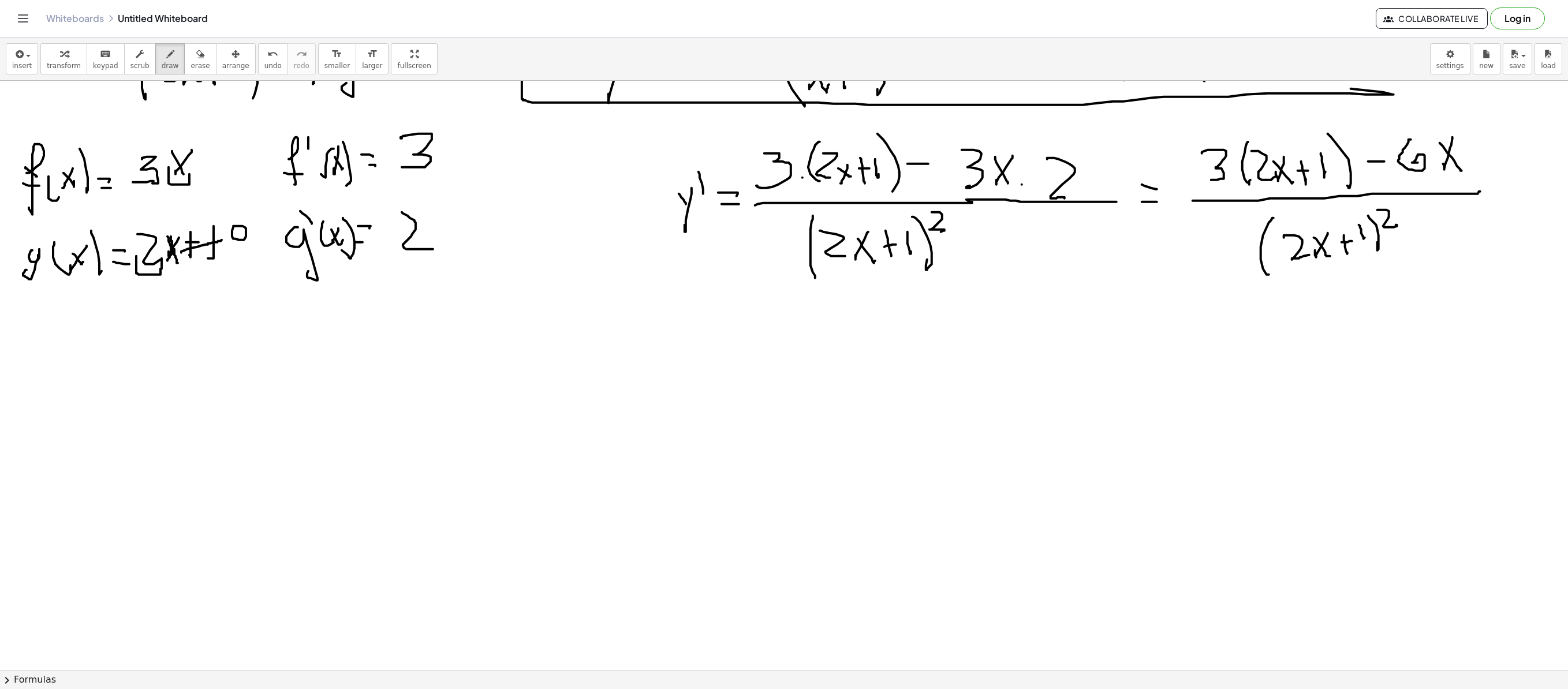
scroll to position [808, 0]
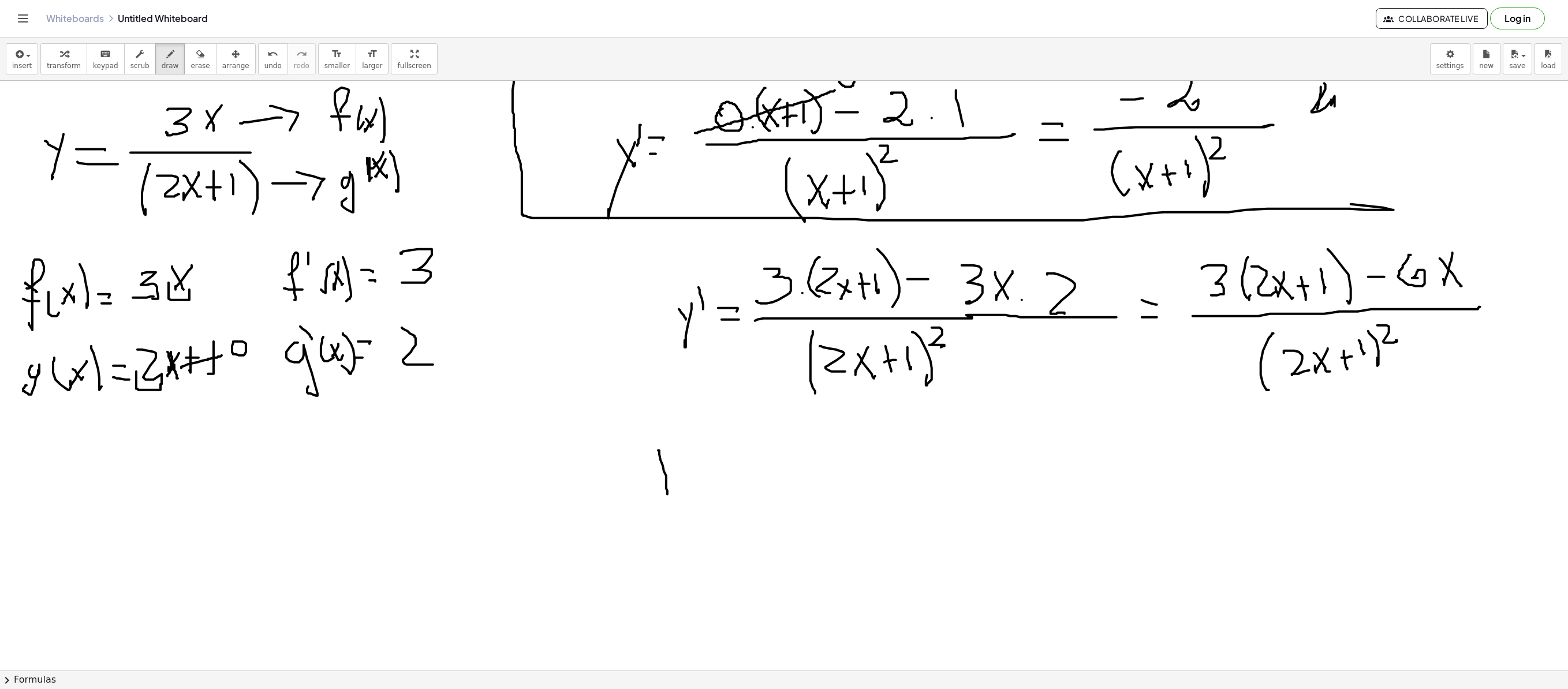
drag, startPoint x: 658, startPoint y: 451, endPoint x: 649, endPoint y: 465, distance: 16.6
click at [666, 468] on div at bounding box center [784, 157] width 1568 height 1769
drag, startPoint x: 640, startPoint y: 457, endPoint x: 703, endPoint y: 470, distance: 64.3
click at [697, 449] on div at bounding box center [784, 157] width 1568 height 1769
drag, startPoint x: 702, startPoint y: 468, endPoint x: 725, endPoint y: 448, distance: 30.5
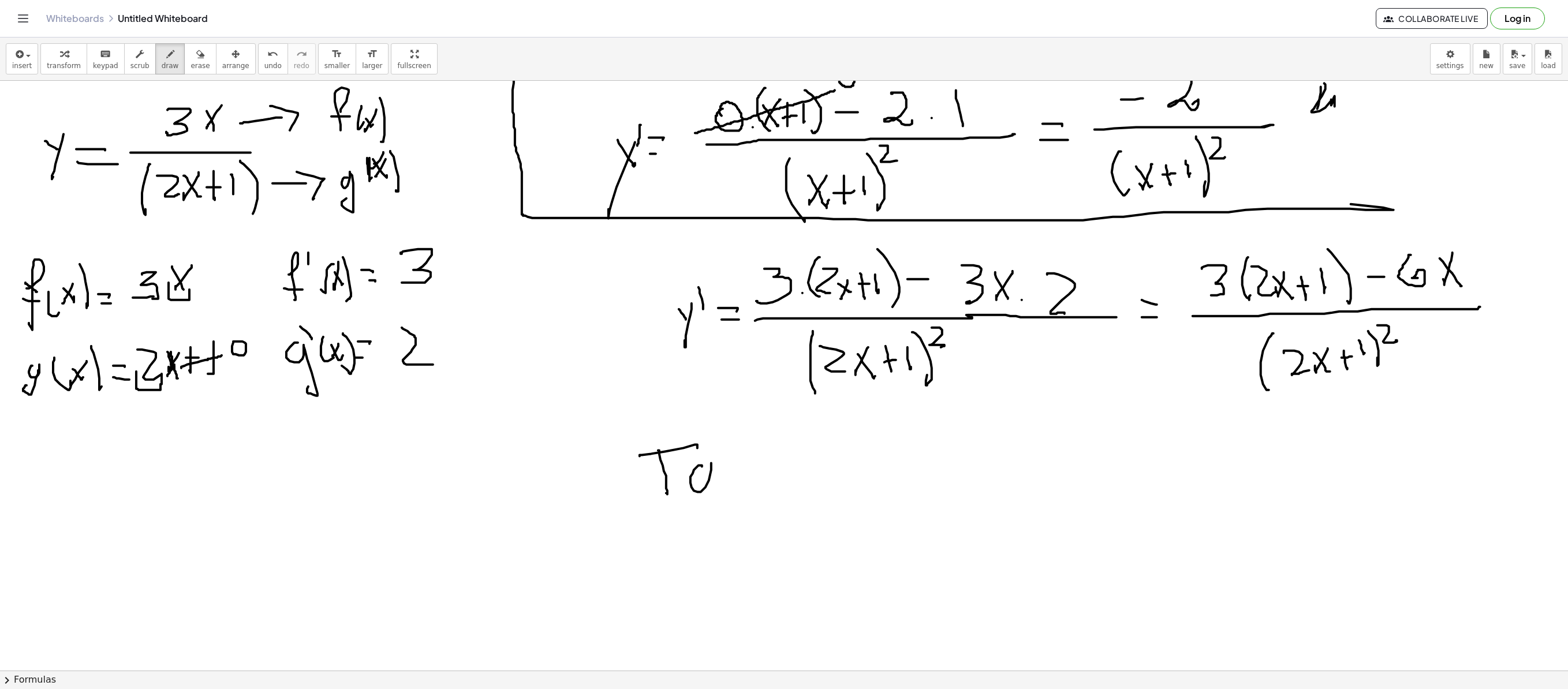
click at [717, 468] on div at bounding box center [784, 157] width 1568 height 1769
drag, startPoint x: 725, startPoint y: 432, endPoint x: 748, endPoint y: 422, distance: 25.1
click at [737, 468] on div at bounding box center [784, 157] width 1568 height 1769
drag, startPoint x: 748, startPoint y: 418, endPoint x: 760, endPoint y: 472, distance: 55.3
click at [755, 468] on div at bounding box center [784, 157] width 1568 height 1769
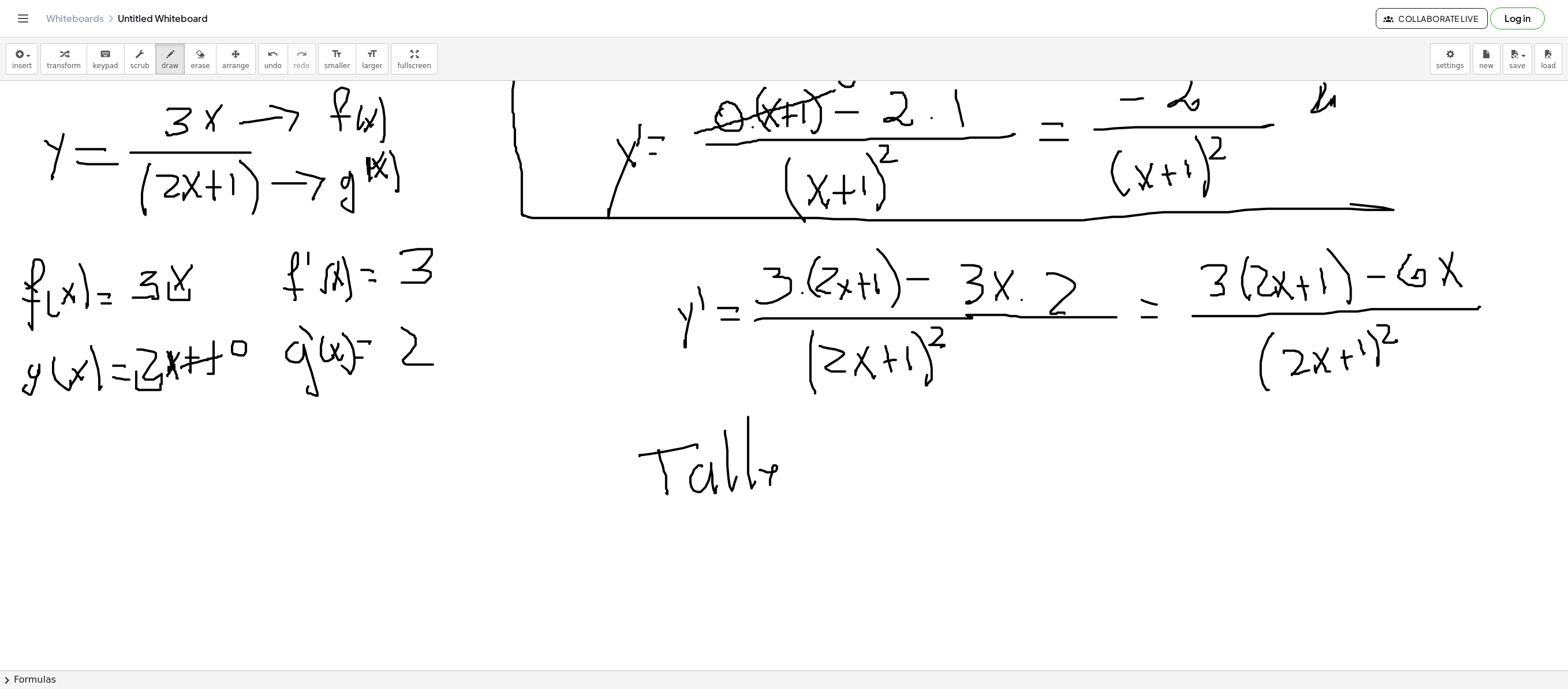
drag, startPoint x: 760, startPoint y: 471, endPoint x: 786, endPoint y: 485, distance: 29.5
click at [785, 468] on div at bounding box center [784, 157] width 1568 height 1769
drag, startPoint x: 792, startPoint y: 472, endPoint x: 835, endPoint y: 495, distance: 48.8
click at [825, 468] on div at bounding box center [784, 157] width 1568 height 1769
drag, startPoint x: 836, startPoint y: 495, endPoint x: 844, endPoint y: 493, distance: 8.2
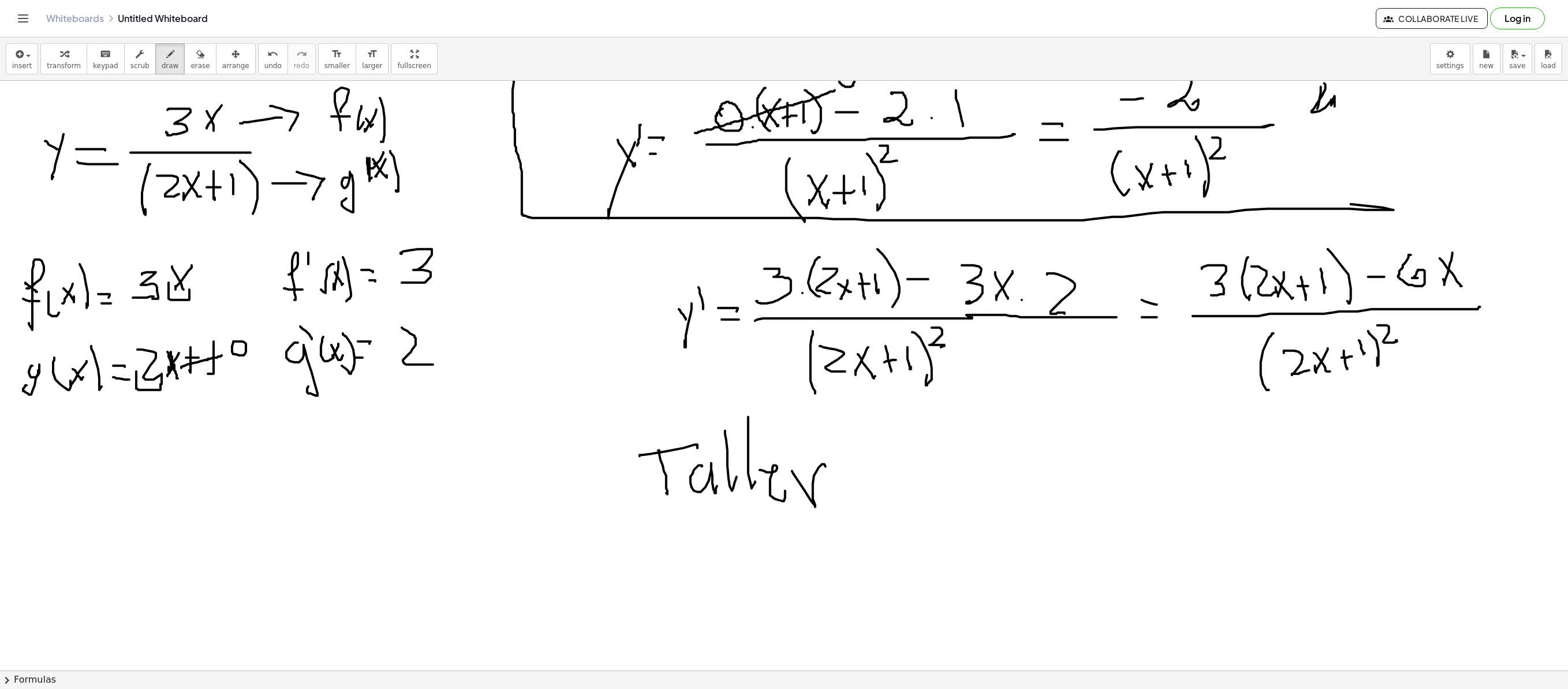
click at [840, 468] on div at bounding box center [784, 157] width 1568 height 1769
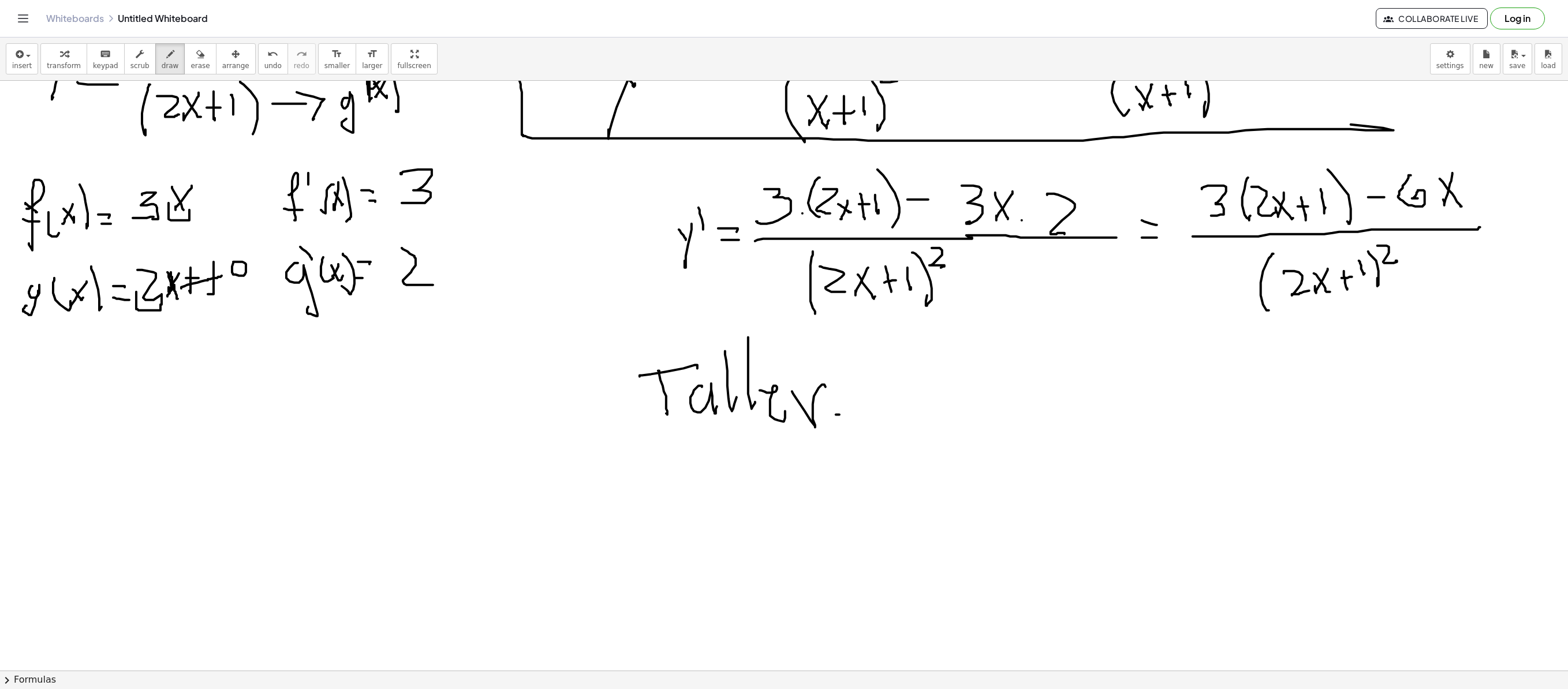
scroll to position [923, 0]
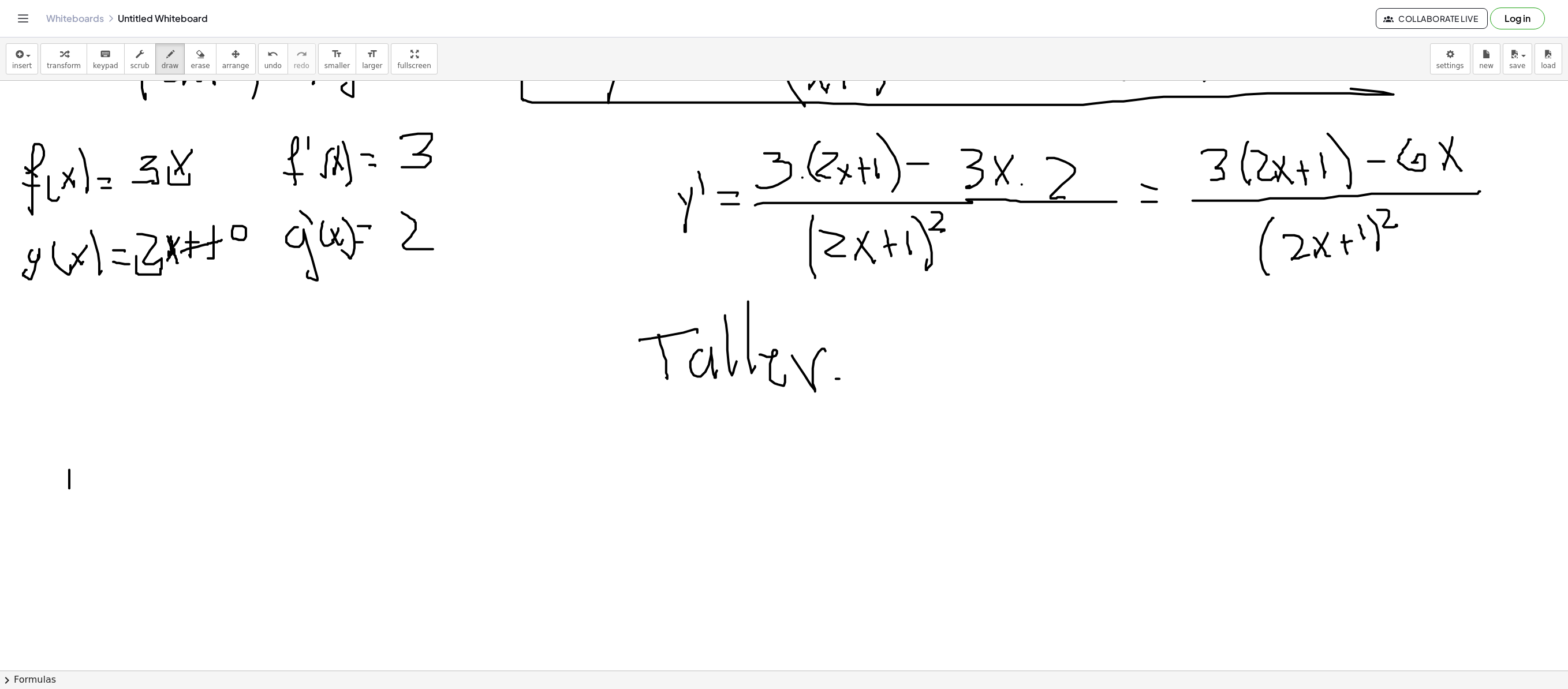
drag, startPoint x: 69, startPoint y: 471, endPoint x: 69, endPoint y: 489, distance: 18.0
click at [69, 468] on div at bounding box center [784, 41] width 1568 height 1769
drag, startPoint x: 108, startPoint y: 476, endPoint x: 81, endPoint y: 535, distance: 64.9
click at [81, 468] on div at bounding box center [784, 41] width 1568 height 1769
drag, startPoint x: 148, startPoint y: 460, endPoint x: 171, endPoint y: 453, distance: 24.0
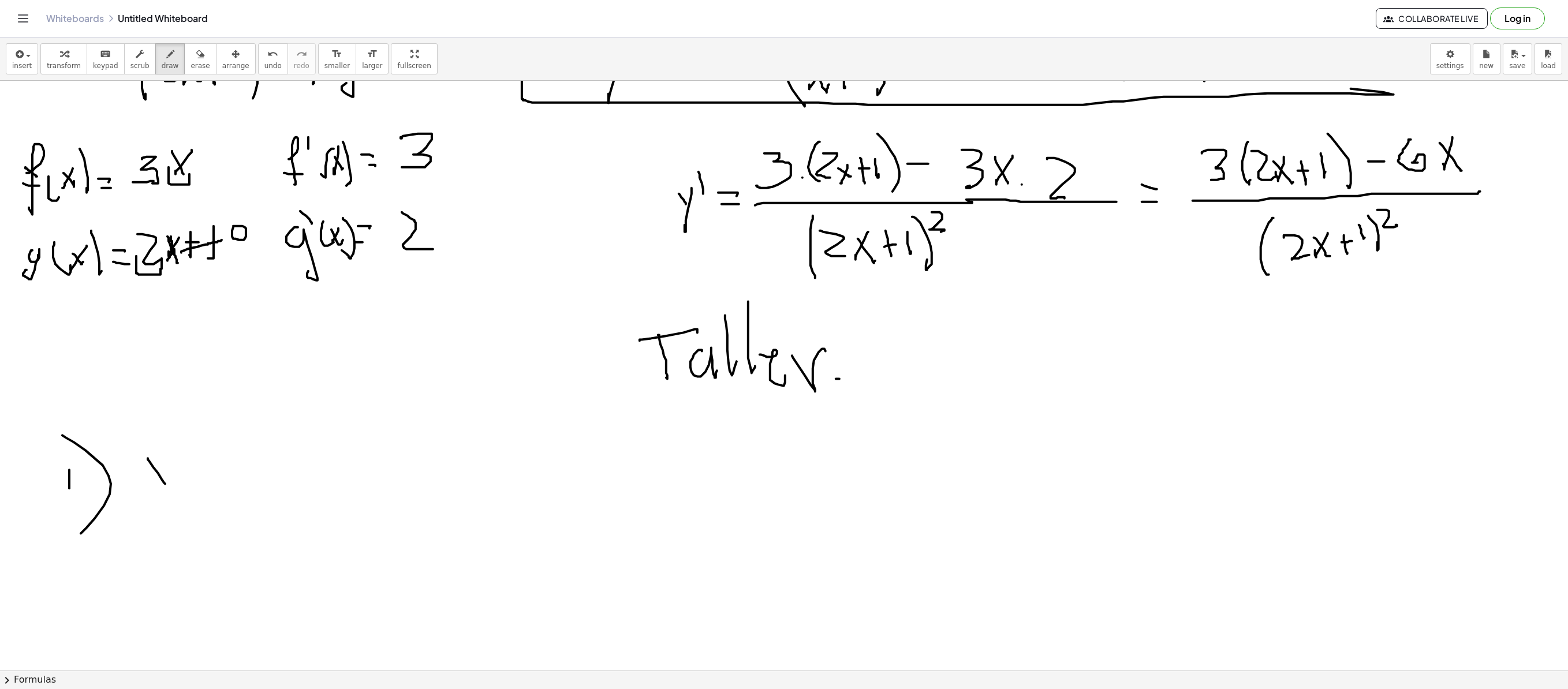
click at [167, 468] on div at bounding box center [784, 41] width 1568 height 1769
drag, startPoint x: 171, startPoint y: 453, endPoint x: 178, endPoint y: 486, distance: 33.7
click at [151, 468] on div at bounding box center [784, 41] width 1568 height 1769
drag, startPoint x: 178, startPoint y: 480, endPoint x: 177, endPoint y: 501, distance: 21.0
click at [202, 468] on div at bounding box center [784, 41] width 1568 height 1769
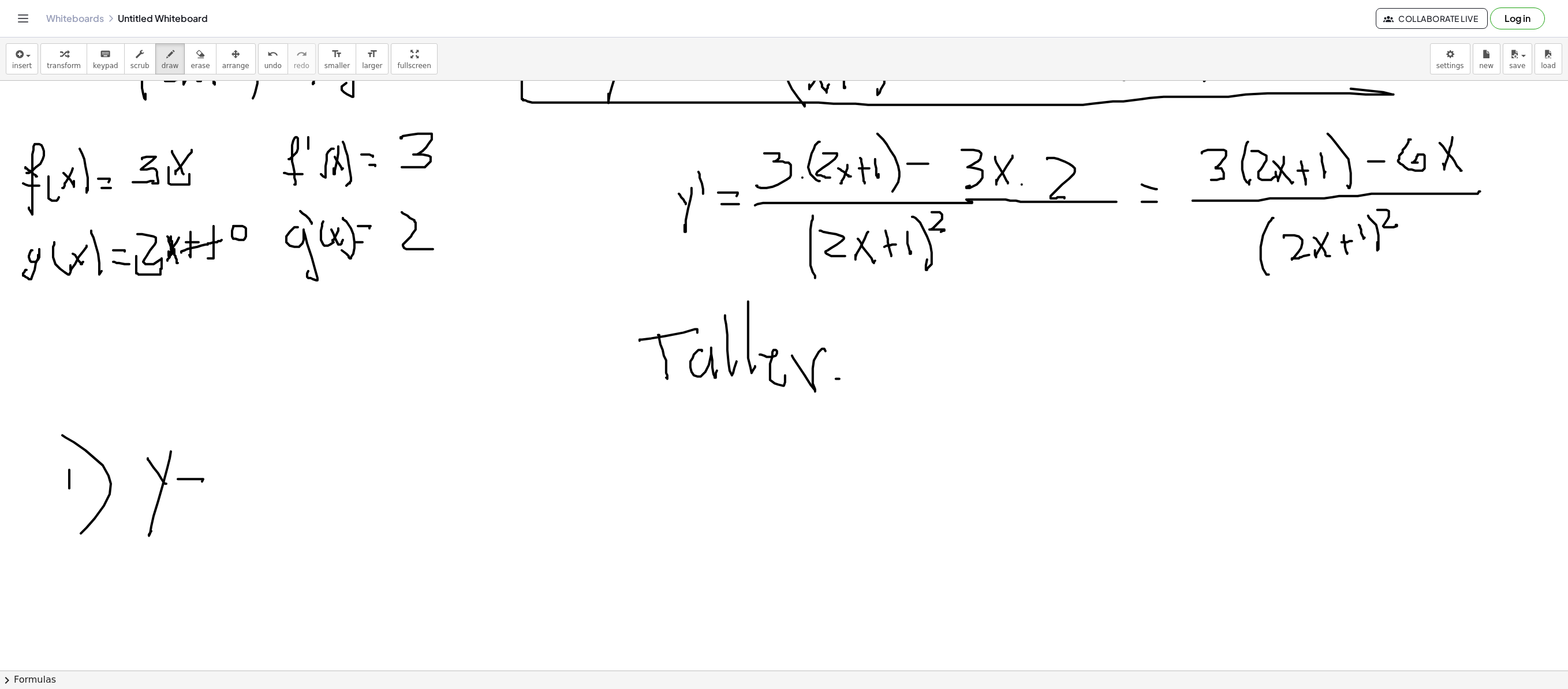
drag, startPoint x: 175, startPoint y: 501, endPoint x: 208, endPoint y: 501, distance: 33.0
click at [208, 468] on div at bounding box center [784, 41] width 1568 height 1769
drag, startPoint x: 242, startPoint y: 455, endPoint x: 257, endPoint y: 457, distance: 15.1
click at [257, 468] on div at bounding box center [784, 41] width 1568 height 1769
drag, startPoint x: 257, startPoint y: 456, endPoint x: 284, endPoint y: 471, distance: 30.9
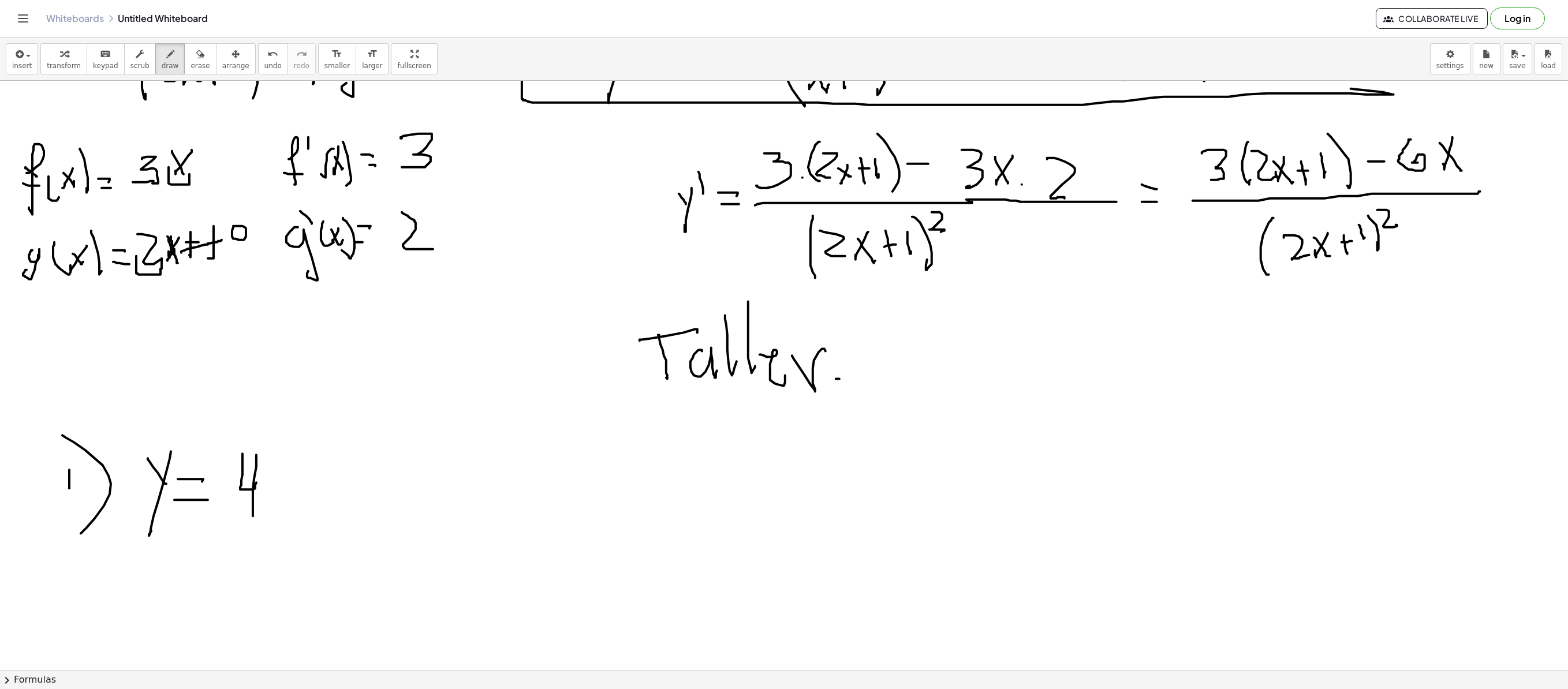
click at [254, 468] on div at bounding box center [784, 41] width 1568 height 1769
drag, startPoint x: 291, startPoint y: 461, endPoint x: 269, endPoint y: 485, distance: 32.6
click at [267, 468] on div at bounding box center [784, 41] width 1568 height 1769
drag, startPoint x: 274, startPoint y: 468, endPoint x: 299, endPoint y: 461, distance: 26.0
click at [298, 468] on div at bounding box center [784, 41] width 1568 height 1769
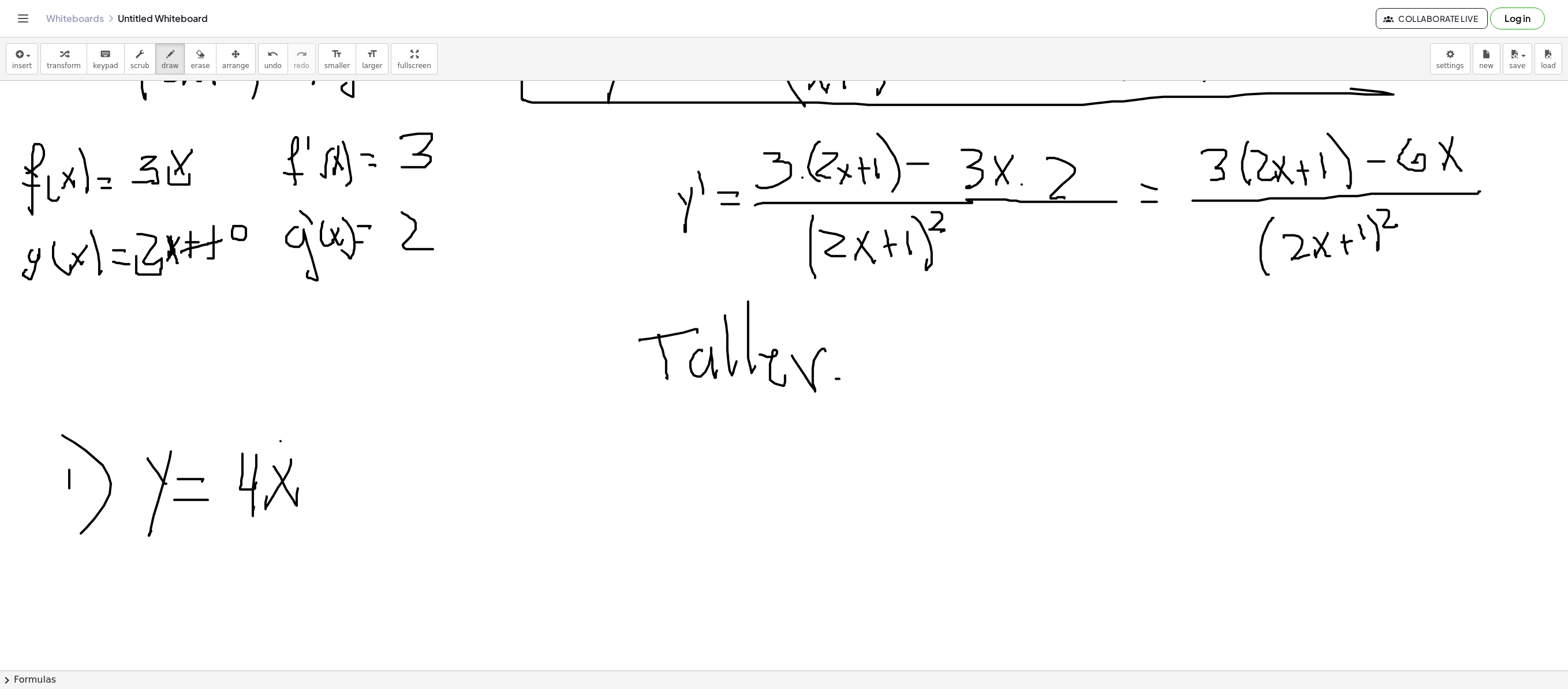
drag, startPoint x: 280, startPoint y: 442, endPoint x: 295, endPoint y: 442, distance: 15.0
click at [291, 442] on div at bounding box center [784, 41] width 1568 height 1769
drag, startPoint x: 303, startPoint y: 428, endPoint x: 306, endPoint y: 448, distance: 20.2
click at [306, 448] on div at bounding box center [784, 41] width 1568 height 1769
drag, startPoint x: 326, startPoint y: 481, endPoint x: 362, endPoint y: 484, distance: 36.1
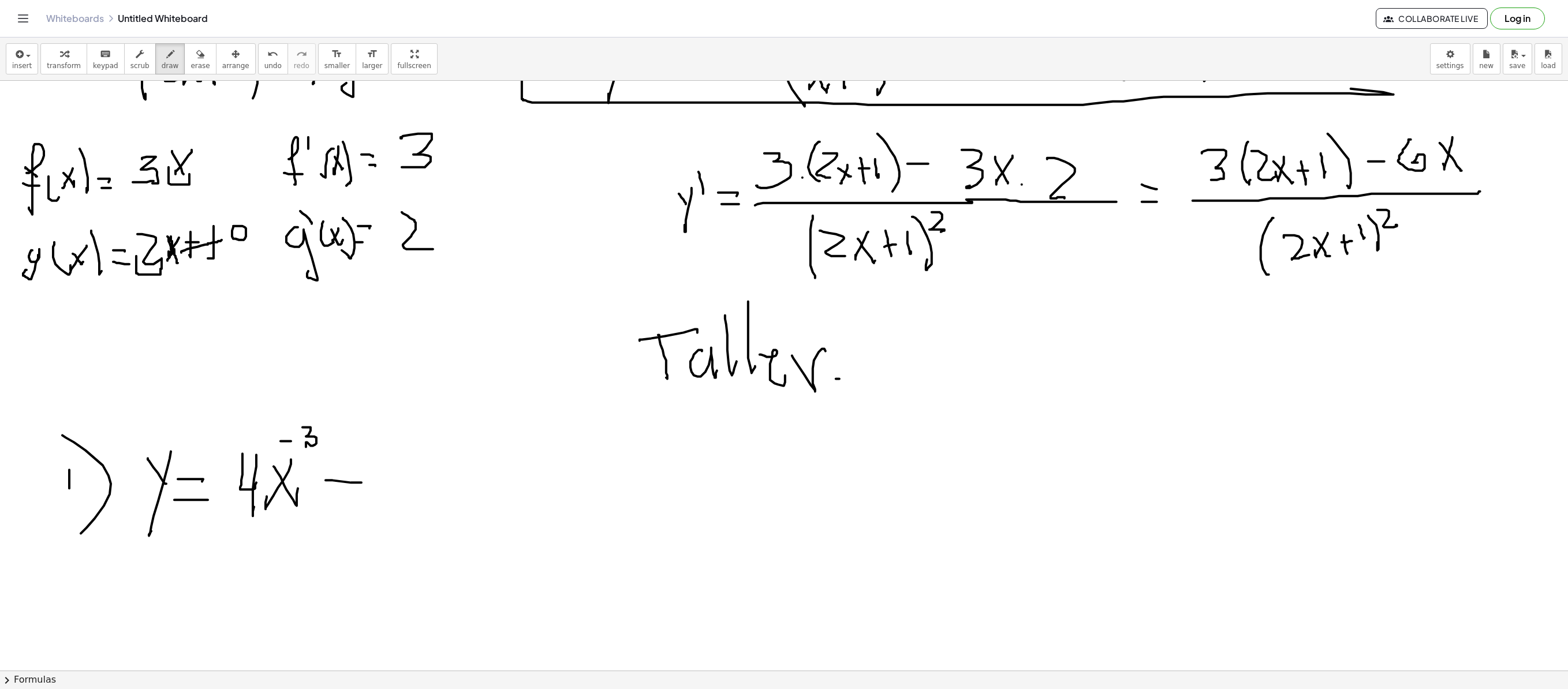
click at [362, 468] on div at bounding box center [784, 41] width 1568 height 1769
drag, startPoint x: 389, startPoint y: 457, endPoint x: 411, endPoint y: 458, distance: 22.0
click at [411, 457] on div at bounding box center [784, 41] width 1568 height 1769
drag, startPoint x: 393, startPoint y: 464, endPoint x: 419, endPoint y: 497, distance: 42.0
click at [387, 468] on div at bounding box center [784, 41] width 1568 height 1769
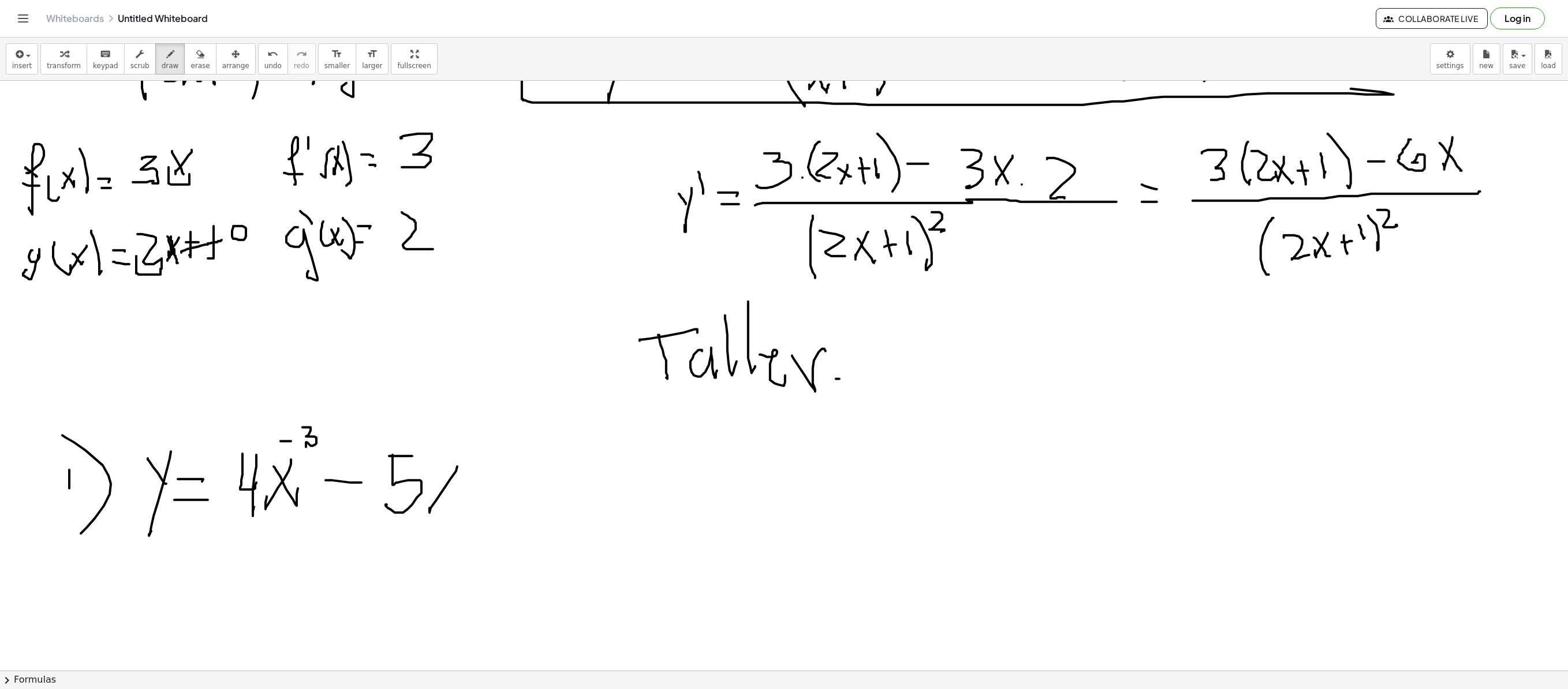
drag, startPoint x: 457, startPoint y: 468, endPoint x: 432, endPoint y: 474, distance: 25.7
click at [431, 468] on div at bounding box center [784, 41] width 1568 height 1769
drag, startPoint x: 440, startPoint y: 480, endPoint x: 455, endPoint y: 466, distance: 20.5
click at [454, 468] on div at bounding box center [784, 41] width 1568 height 1769
drag, startPoint x: 456, startPoint y: 440, endPoint x: 466, endPoint y: 453, distance: 16.4
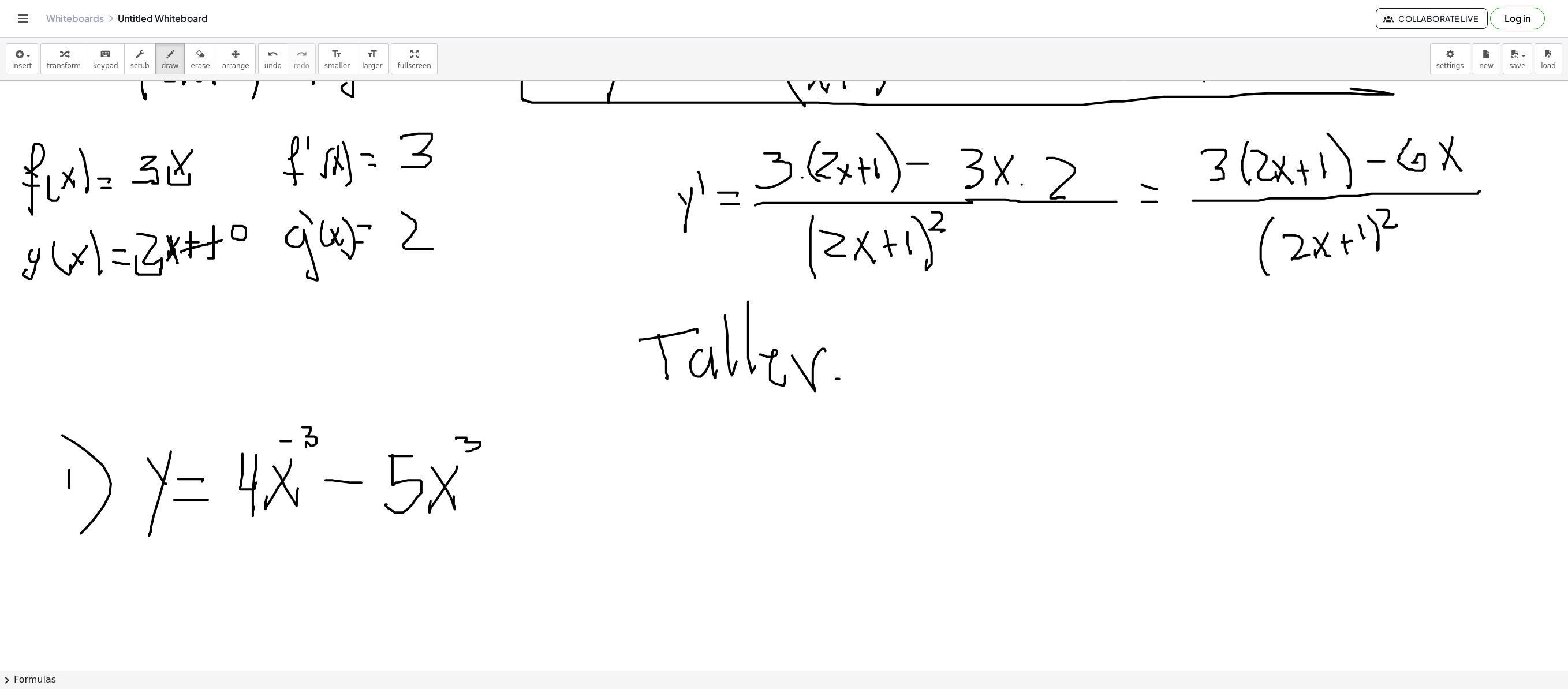
click at [466, 453] on div at bounding box center [784, 41] width 1568 height 1769
drag, startPoint x: 502, startPoint y: 485, endPoint x: 530, endPoint y: 485, distance: 28.0
click at [530, 468] on div at bounding box center [784, 41] width 1568 height 1769
drag, startPoint x: 519, startPoint y: 468, endPoint x: 519, endPoint y: 499, distance: 31.0
click at [519, 468] on div at bounding box center [784, 41] width 1568 height 1769
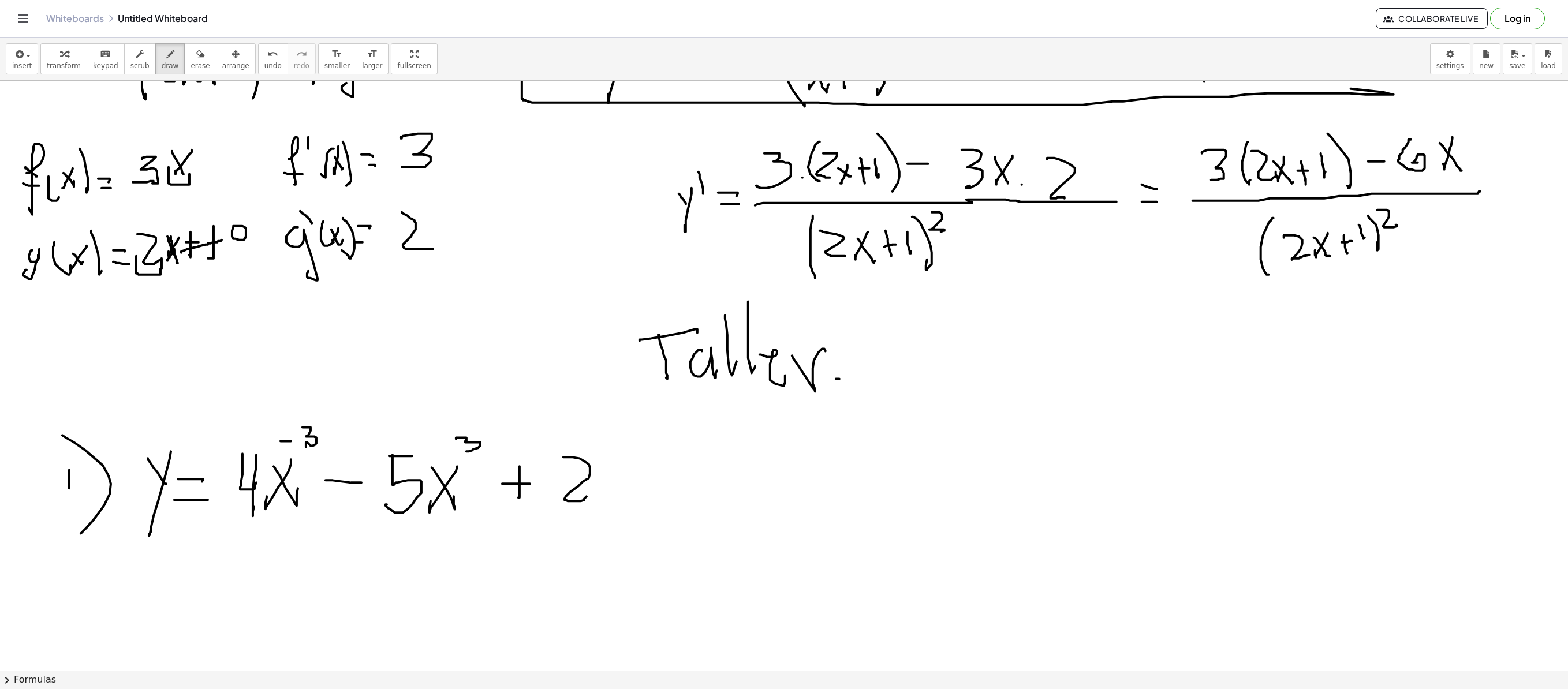
drag, startPoint x: 563, startPoint y: 458, endPoint x: 617, endPoint y: 468, distance: 54.9
click at [588, 468] on div at bounding box center [784, 41] width 1568 height 1769
drag, startPoint x: 626, startPoint y: 460, endPoint x: 603, endPoint y: 464, distance: 23.3
click at [605, 468] on div at bounding box center [784, 41] width 1568 height 1769
click at [622, 468] on div at bounding box center [784, 41] width 1568 height 1769
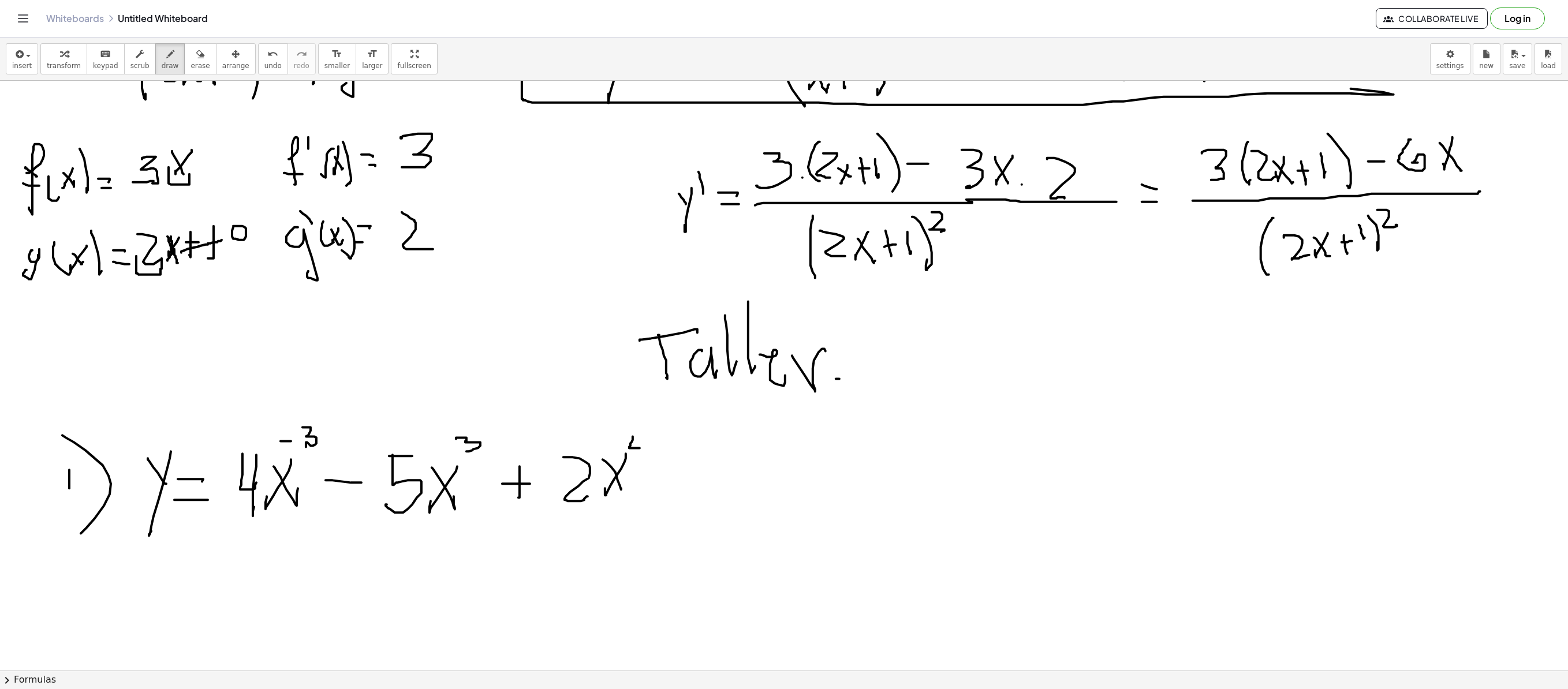
click at [640, 448] on div at bounding box center [784, 41] width 1568 height 1769
click at [640, 458] on div at bounding box center [784, 41] width 1568 height 1769
click at [620, 442] on div at bounding box center [784, 41] width 1568 height 1769
click at [680, 468] on div at bounding box center [784, 41] width 1568 height 1769
click at [720, 468] on div at bounding box center [784, 41] width 1568 height 1769
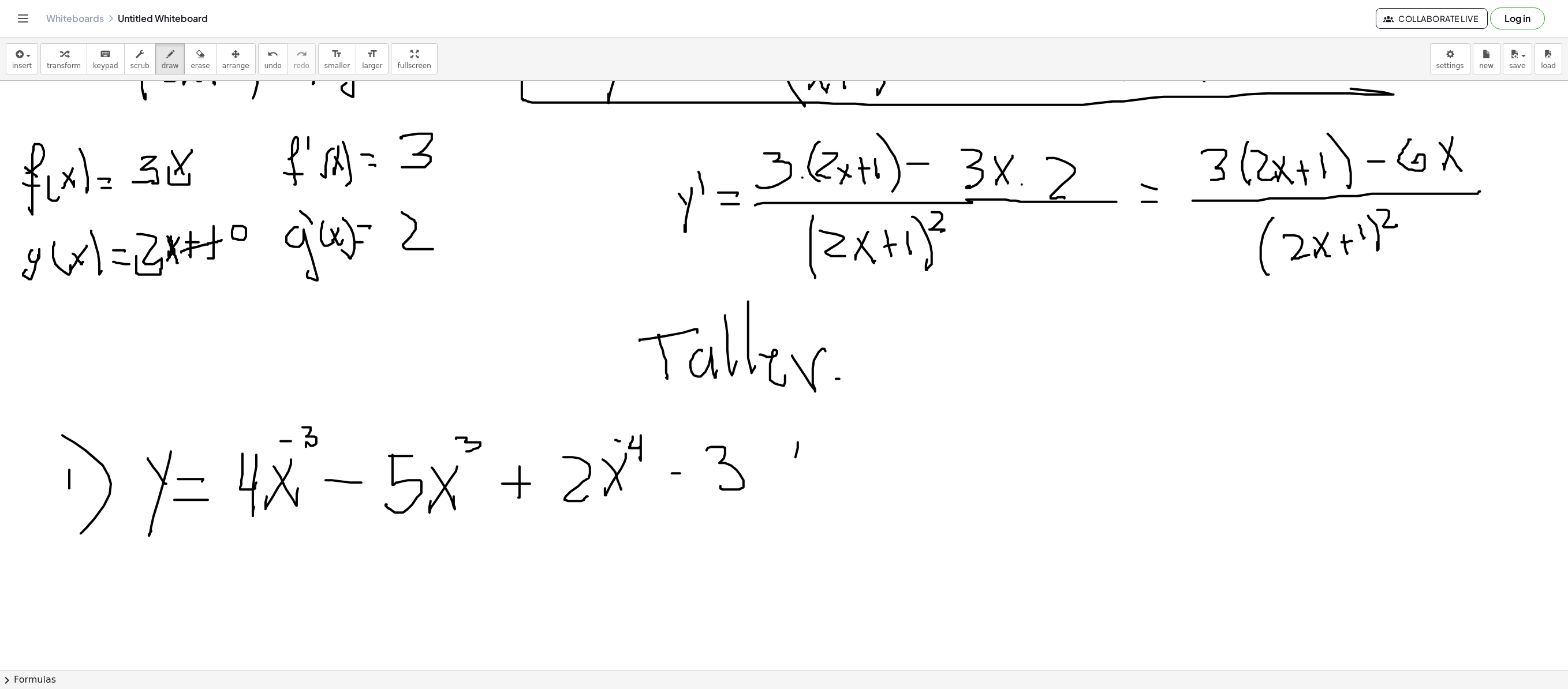
click at [774, 468] on div at bounding box center [784, 41] width 1568 height 1769
click at [807, 468] on div at bounding box center [784, 41] width 1568 height 1769
click at [838, 468] on div at bounding box center [784, 41] width 1568 height 1769
click at [853, 468] on div at bounding box center [784, 41] width 1568 height 1769
click at [920, 468] on div at bounding box center [784, 41] width 1568 height 1769
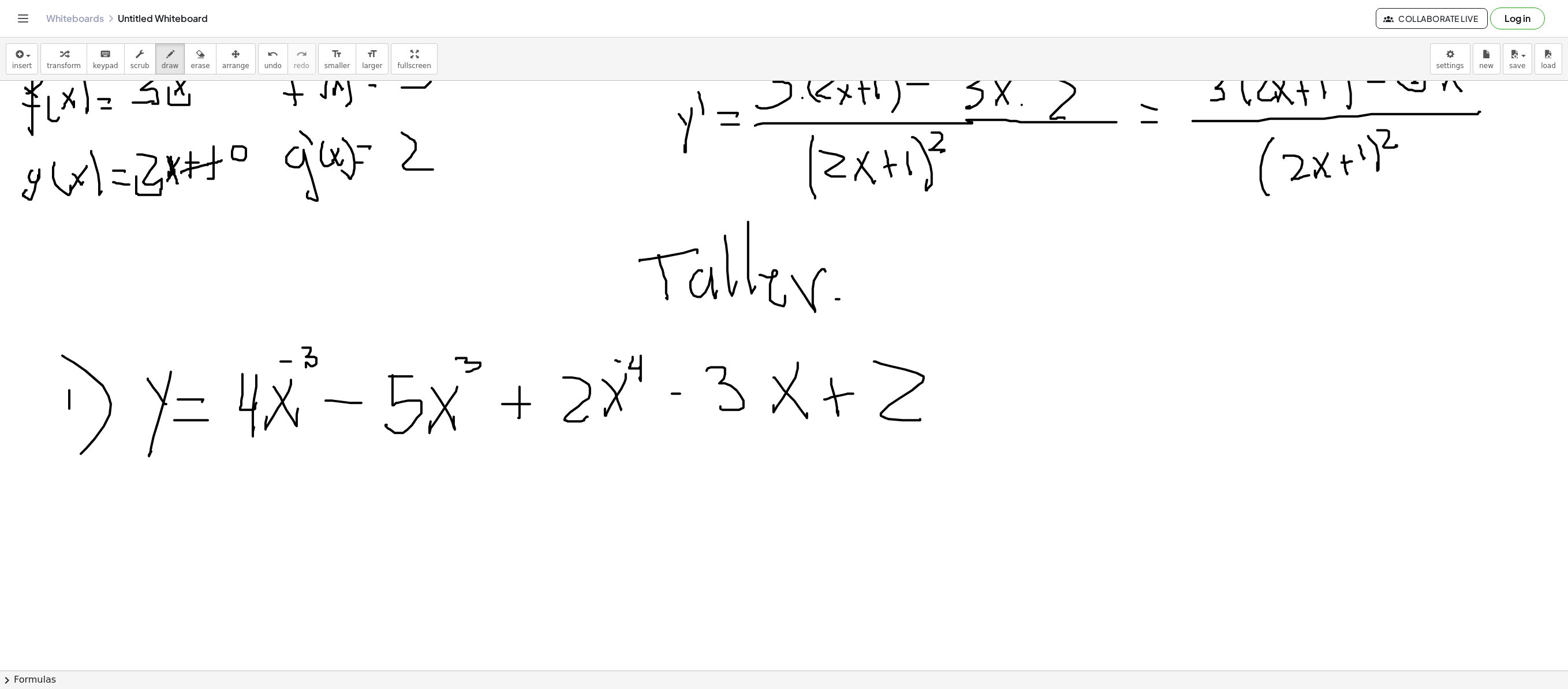
scroll to position [1039, 0]
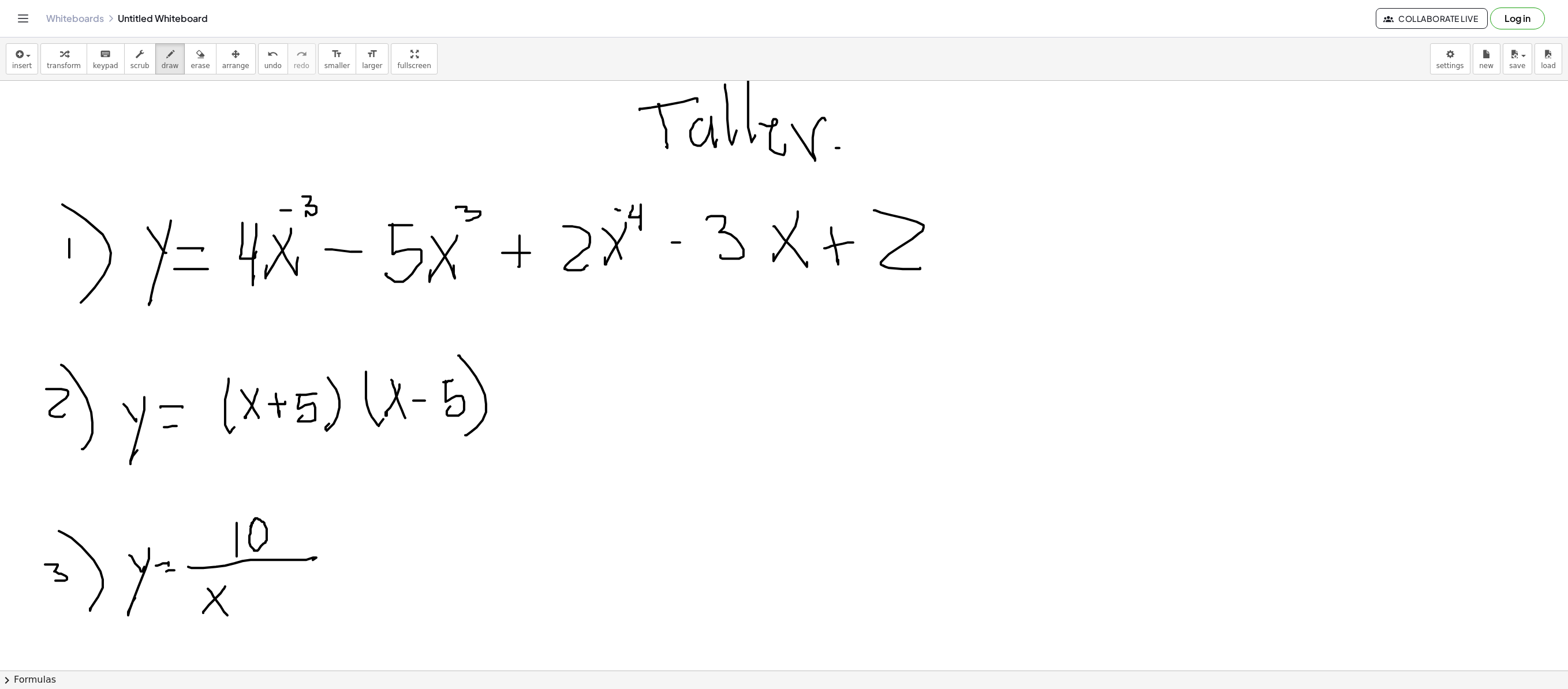
click at [265, 62] on span "undo" at bounding box center [274, 66] width 18 height 8
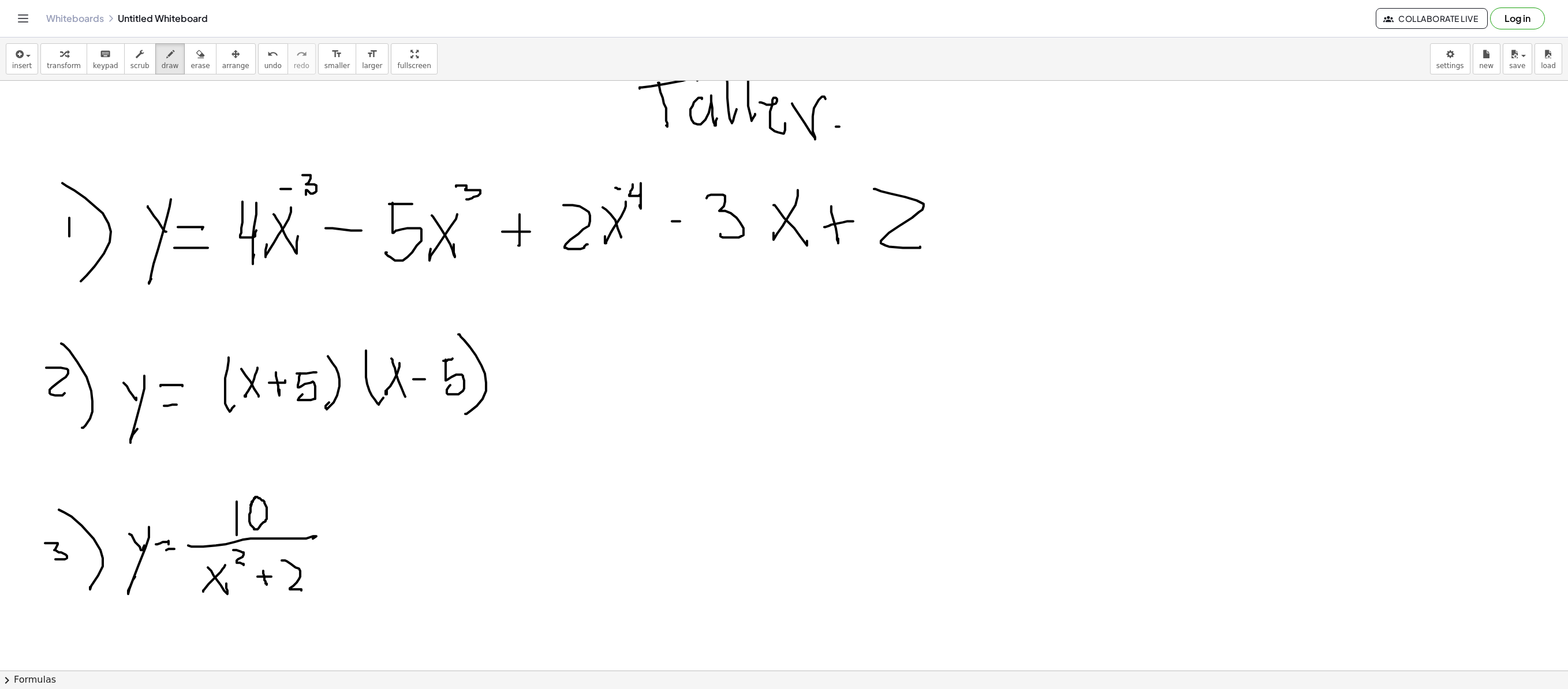
scroll to position [1178, 0]
click at [315, 468] on div at bounding box center [784, 81] width 1568 height 2358
click at [230, 468] on div at bounding box center [784, 81] width 1568 height 2358
click at [237, 468] on div at bounding box center [784, 81] width 1568 height 2358
click at [249, 468] on div at bounding box center [784, 81] width 1568 height 2358
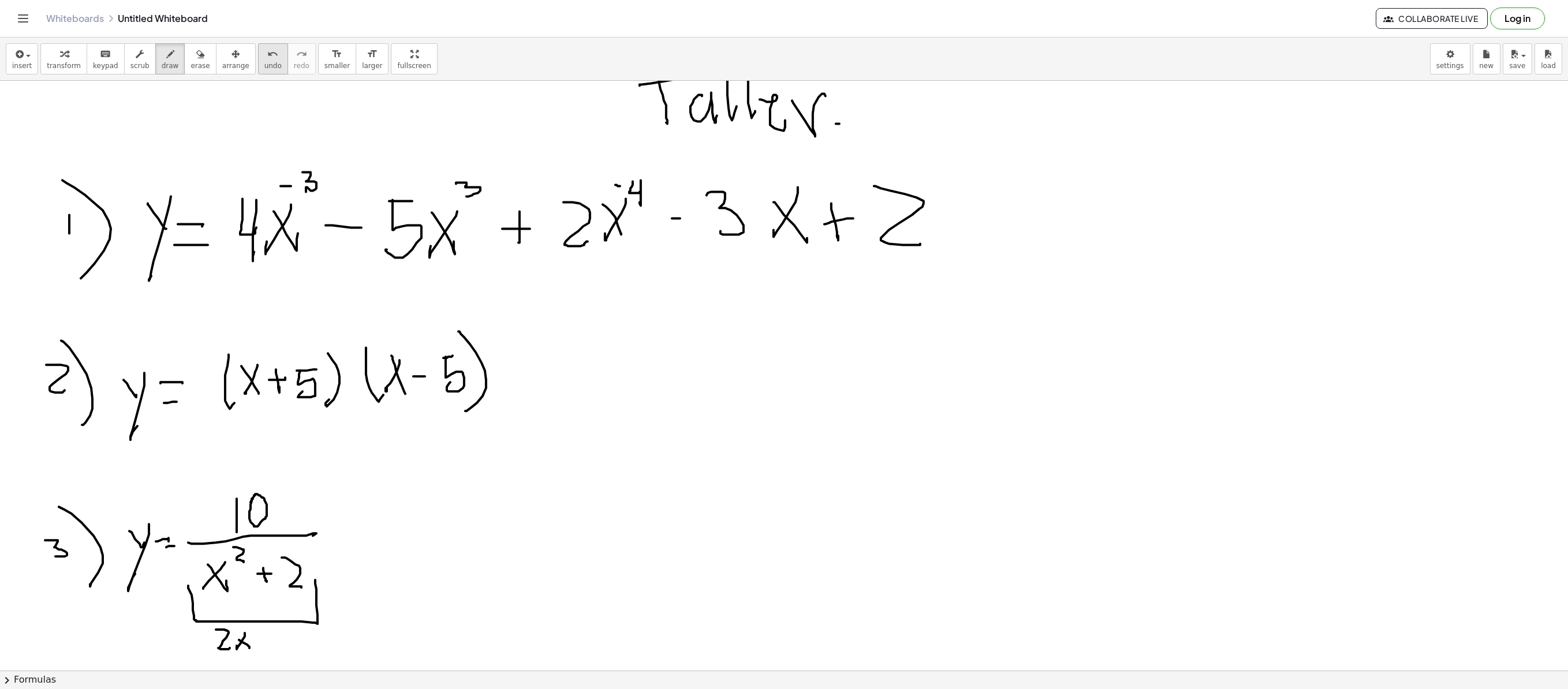
click at [267, 59] on icon "undo" at bounding box center [273, 54] width 11 height 14
